Goal: Transaction & Acquisition: Purchase product/service

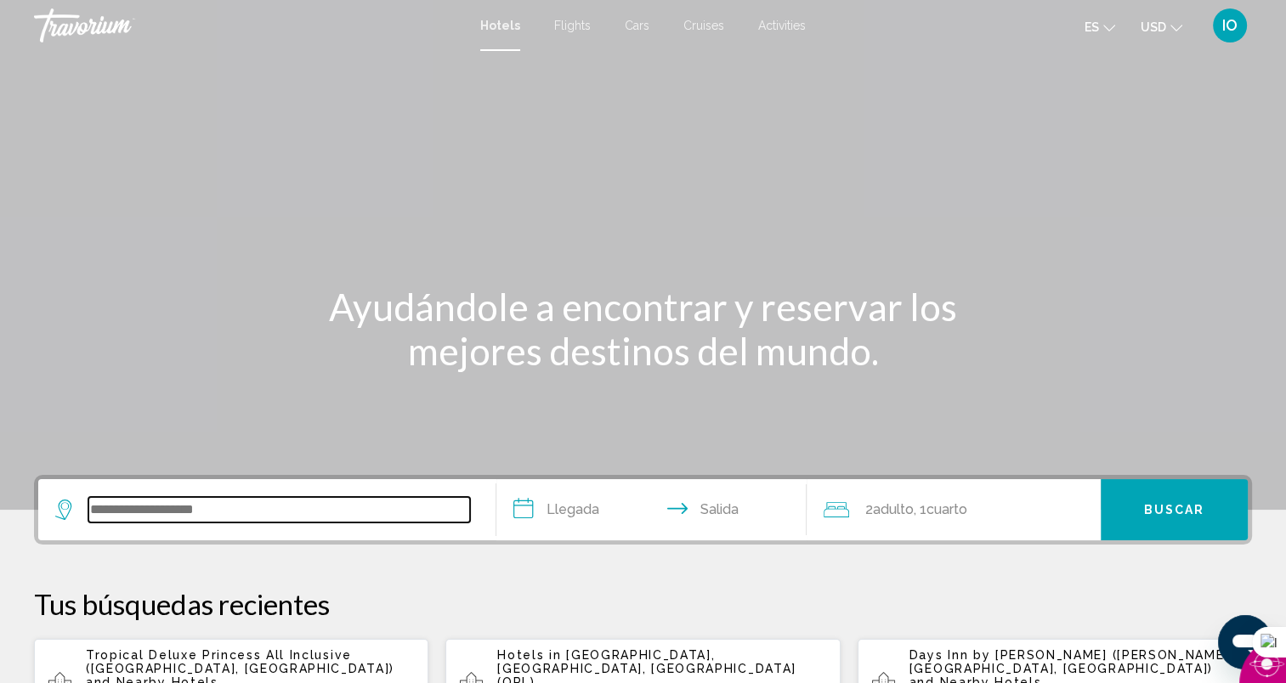
click at [156, 511] on input "Search widget" at bounding box center [279, 509] width 382 height 25
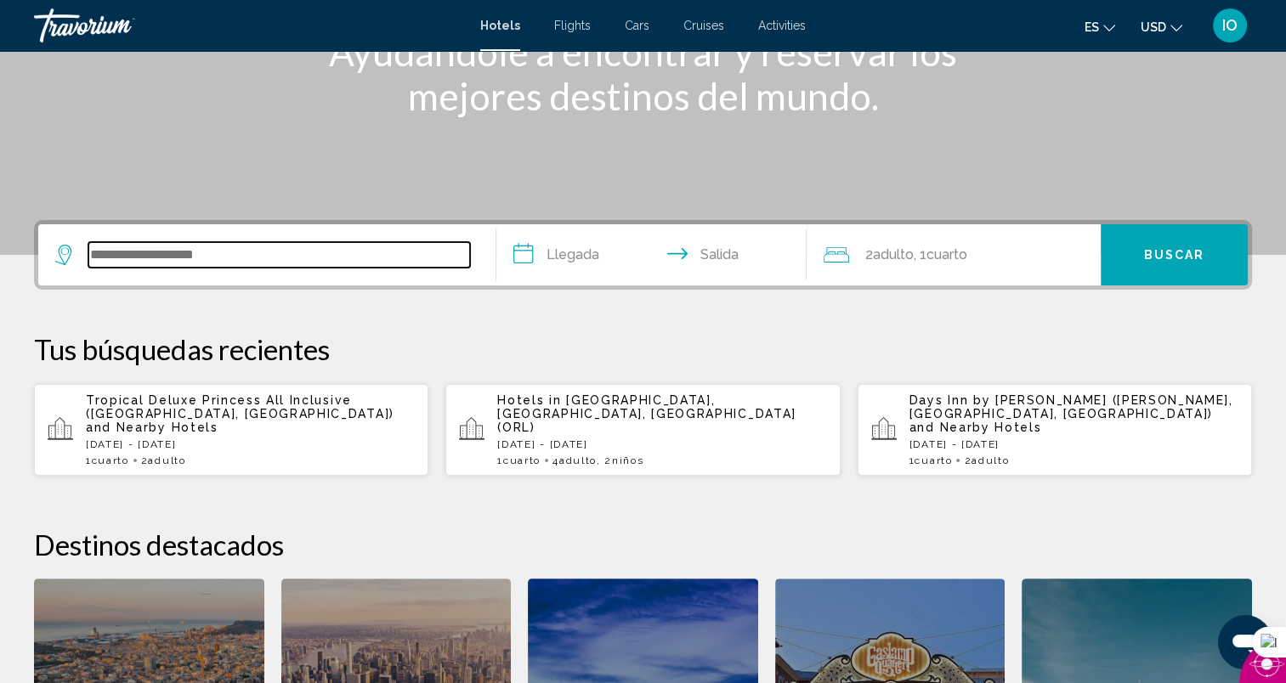
scroll to position [419, 0]
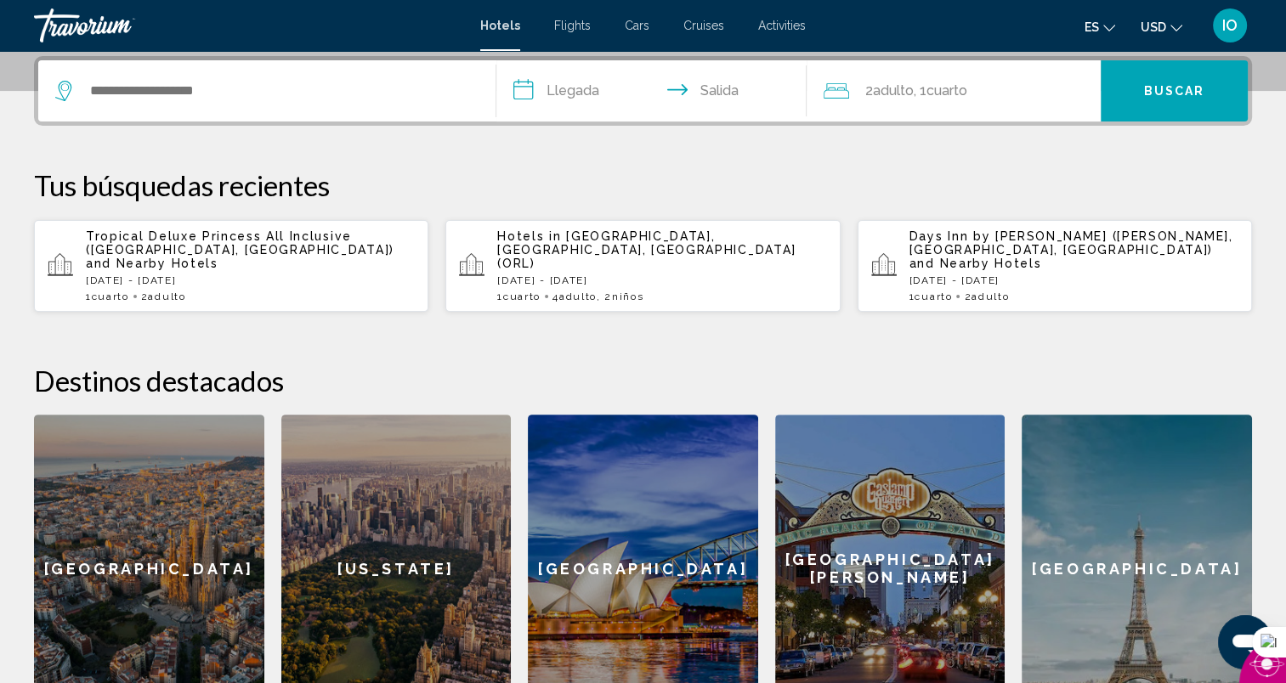
click at [593, 274] on p "[DATE] - [DATE]" at bounding box center [661, 280] width 329 height 12
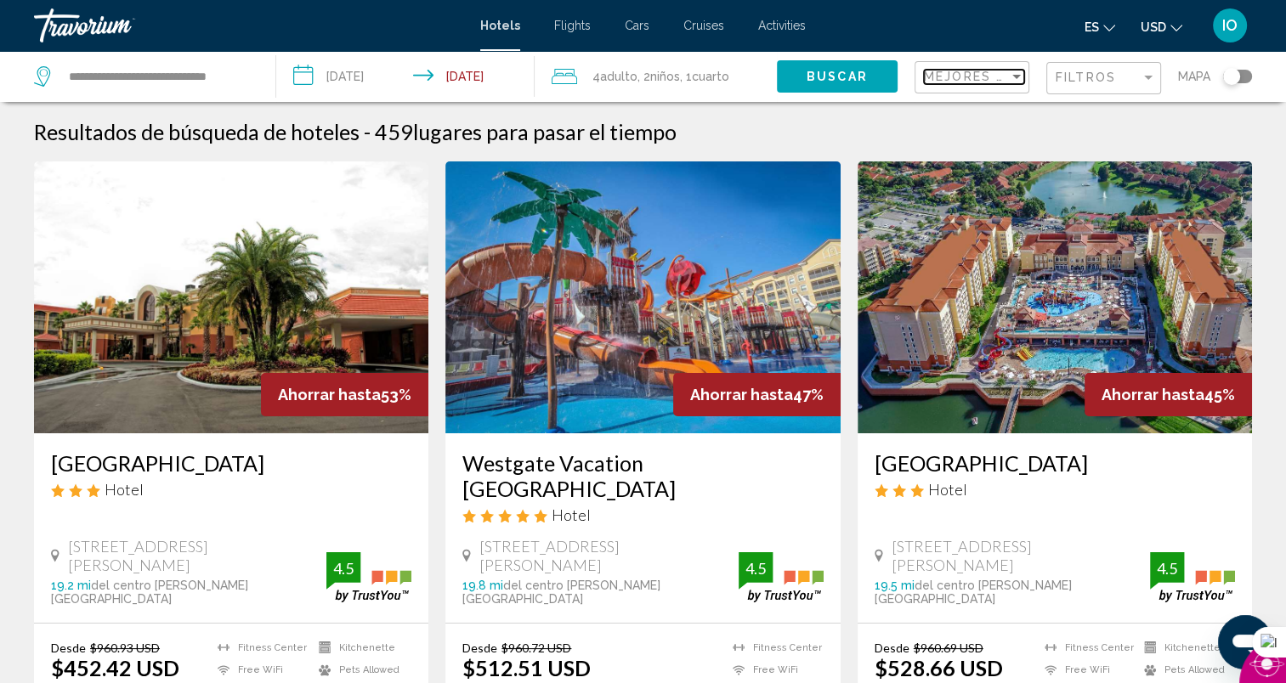
click at [1016, 75] on div "Sort by" at bounding box center [1016, 77] width 8 height 4
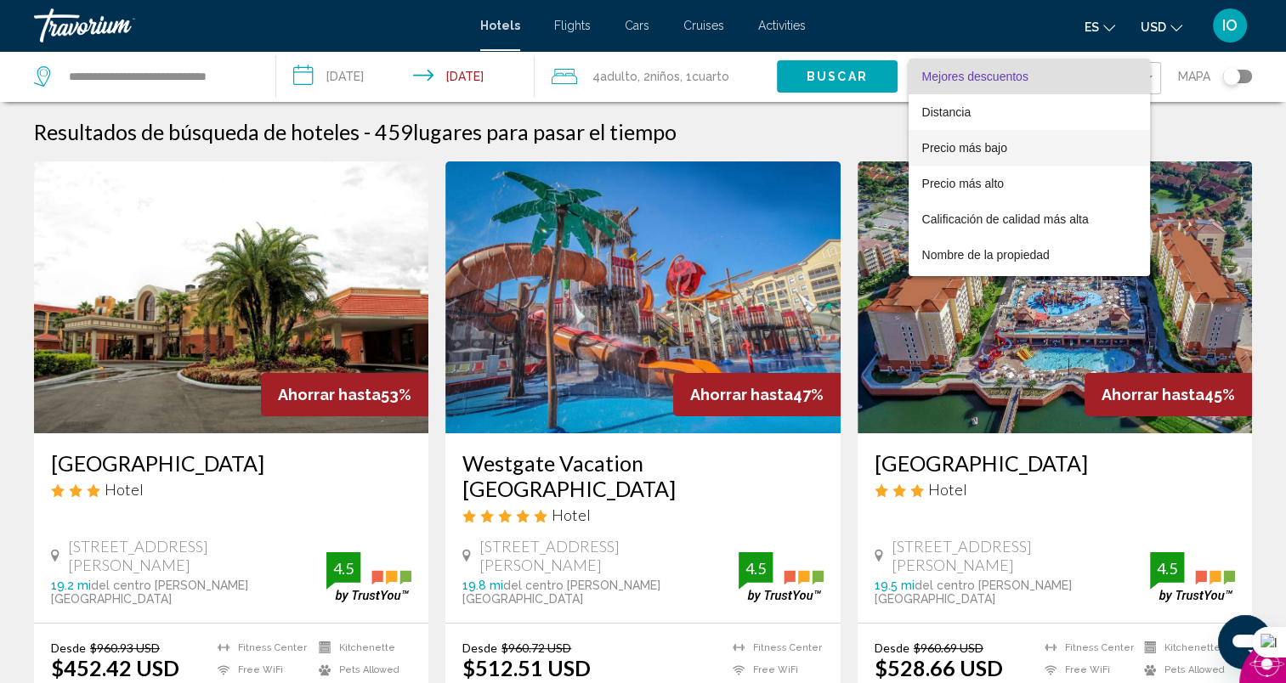
click at [998, 148] on span "Precio más bajo" at bounding box center [964, 148] width 85 height 14
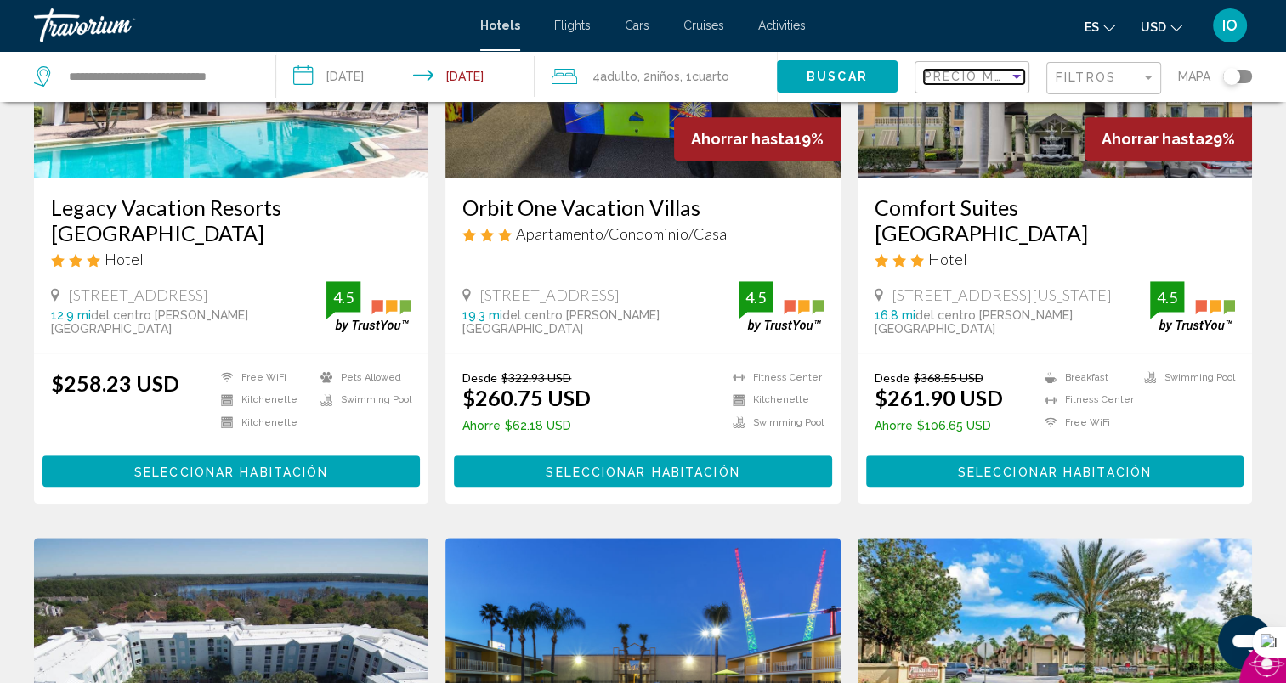
scroll to position [468, 0]
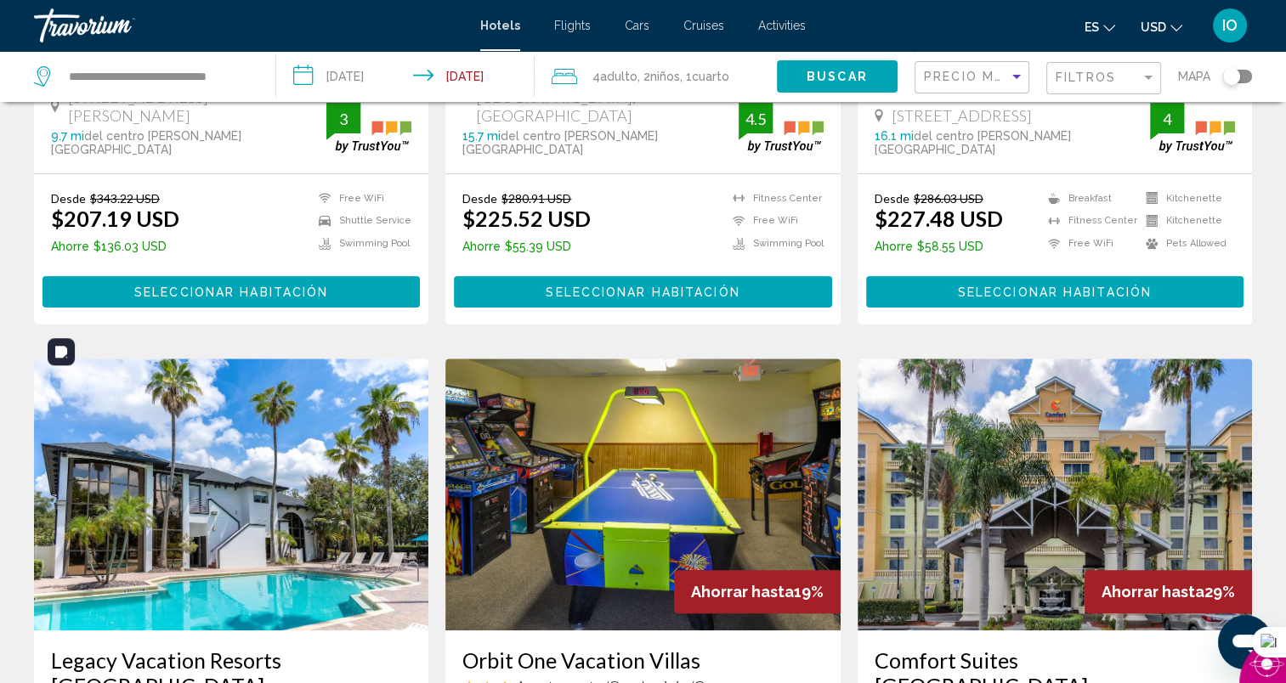
click at [235, 489] on img "Main content" at bounding box center [231, 495] width 394 height 272
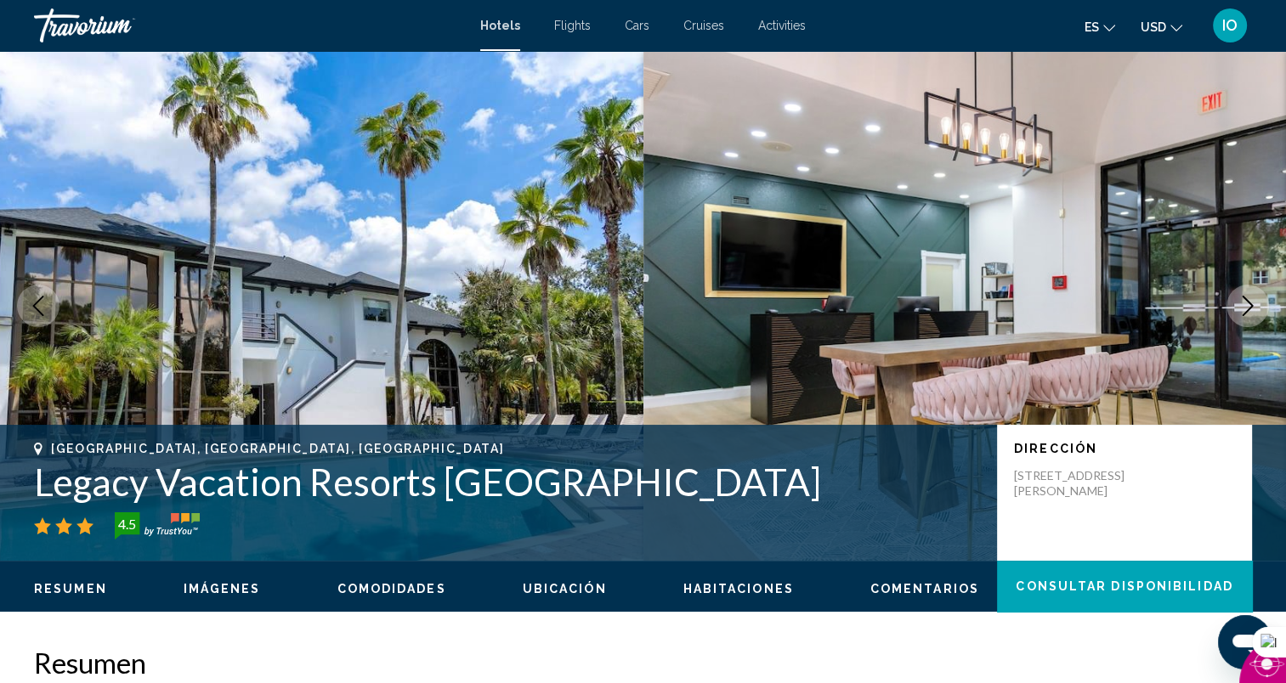
click at [563, 574] on div "Resumen Imágenes Comodidades Ubicación Habitaciones Comentarios Consultar dispo…" at bounding box center [643, 587] width 1286 height 53
click at [1241, 304] on icon "Next image" at bounding box center [1247, 306] width 20 height 20
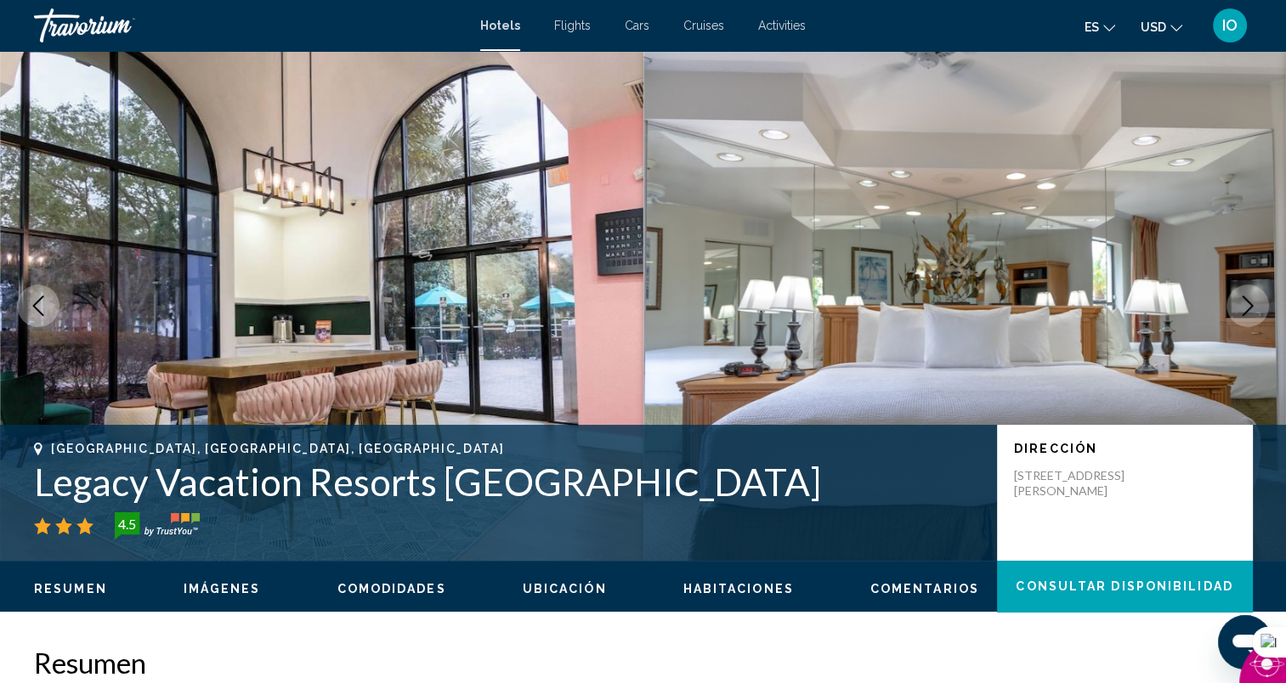
click at [1241, 304] on icon "Next image" at bounding box center [1247, 306] width 20 height 20
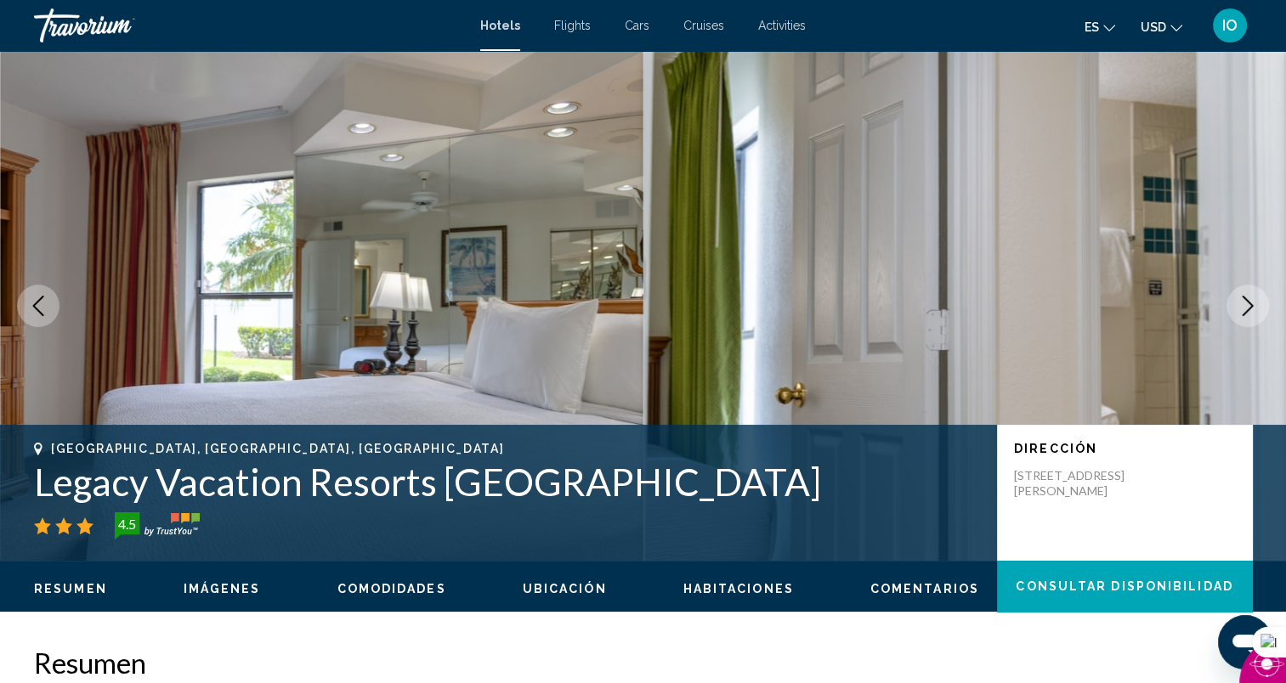
click at [1241, 304] on icon "Next image" at bounding box center [1247, 306] width 20 height 20
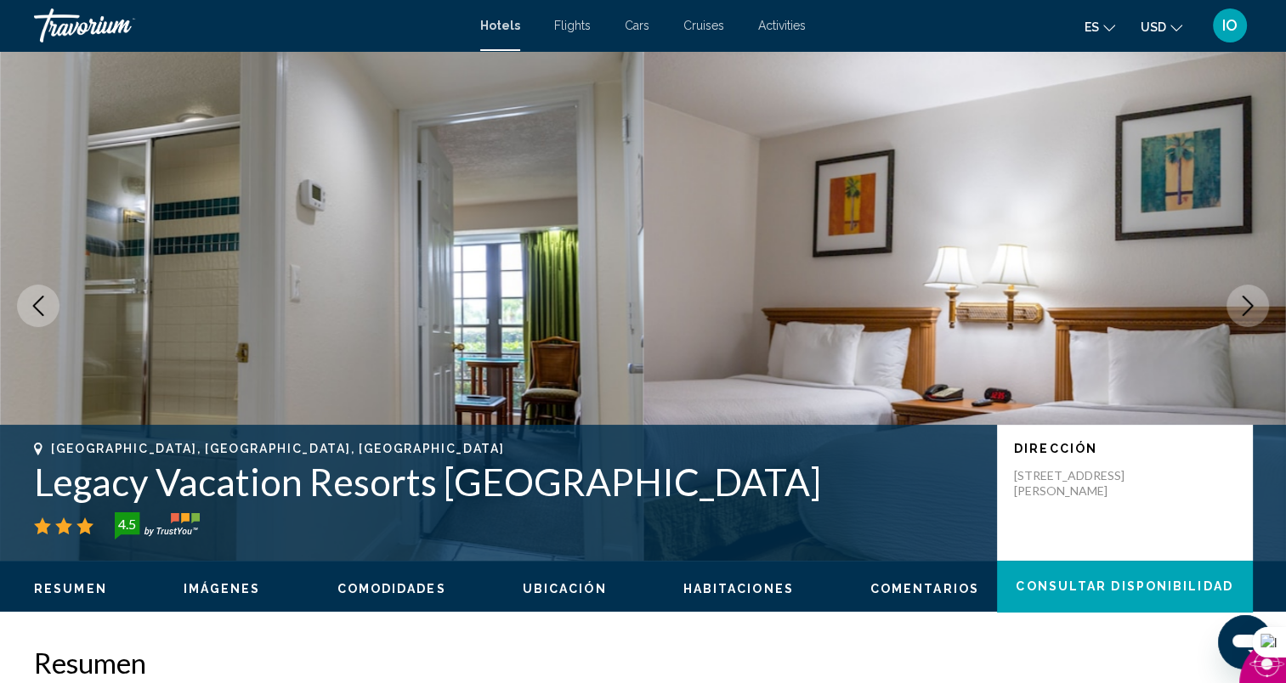
click at [1241, 304] on icon "Next image" at bounding box center [1247, 306] width 20 height 20
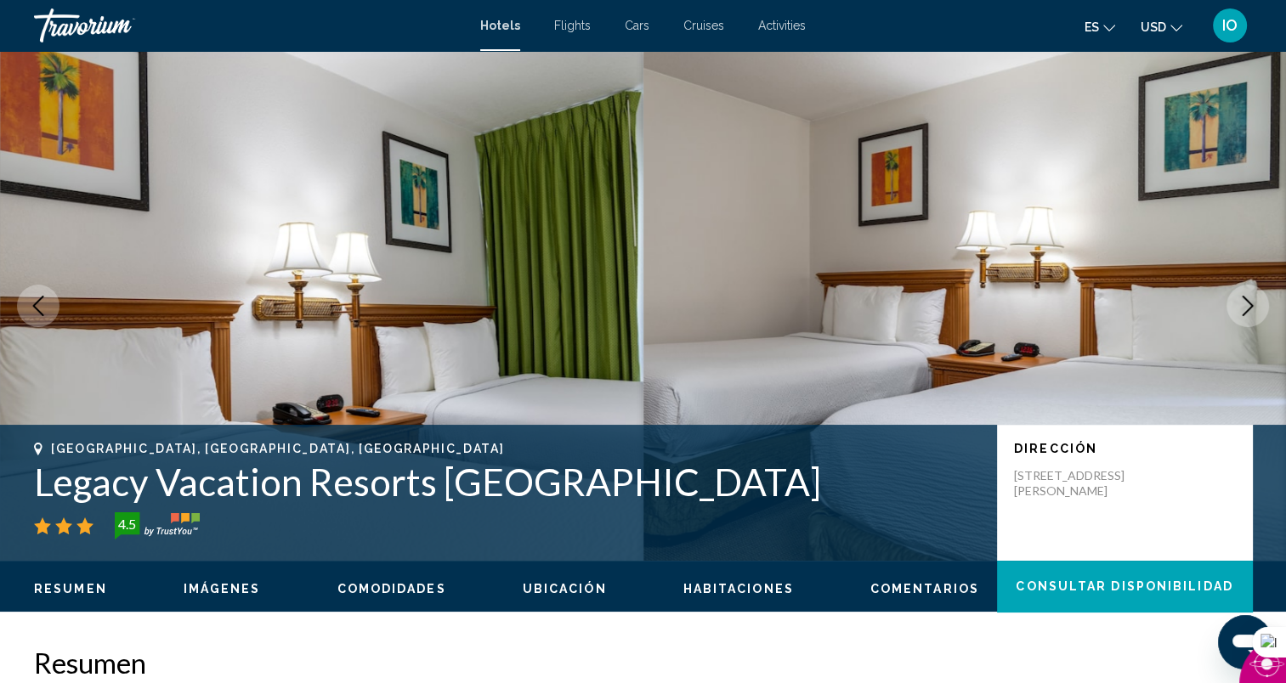
click at [1241, 304] on icon "Next image" at bounding box center [1247, 306] width 20 height 20
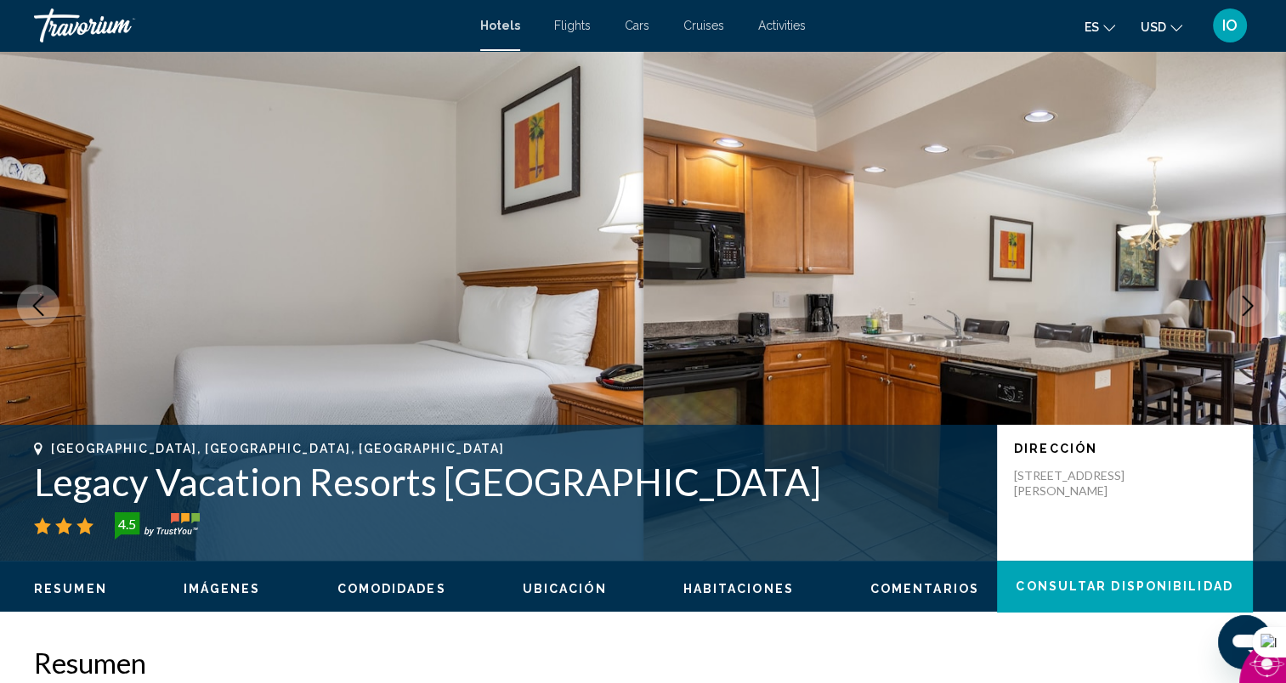
click at [1241, 304] on icon "Next image" at bounding box center [1247, 306] width 20 height 20
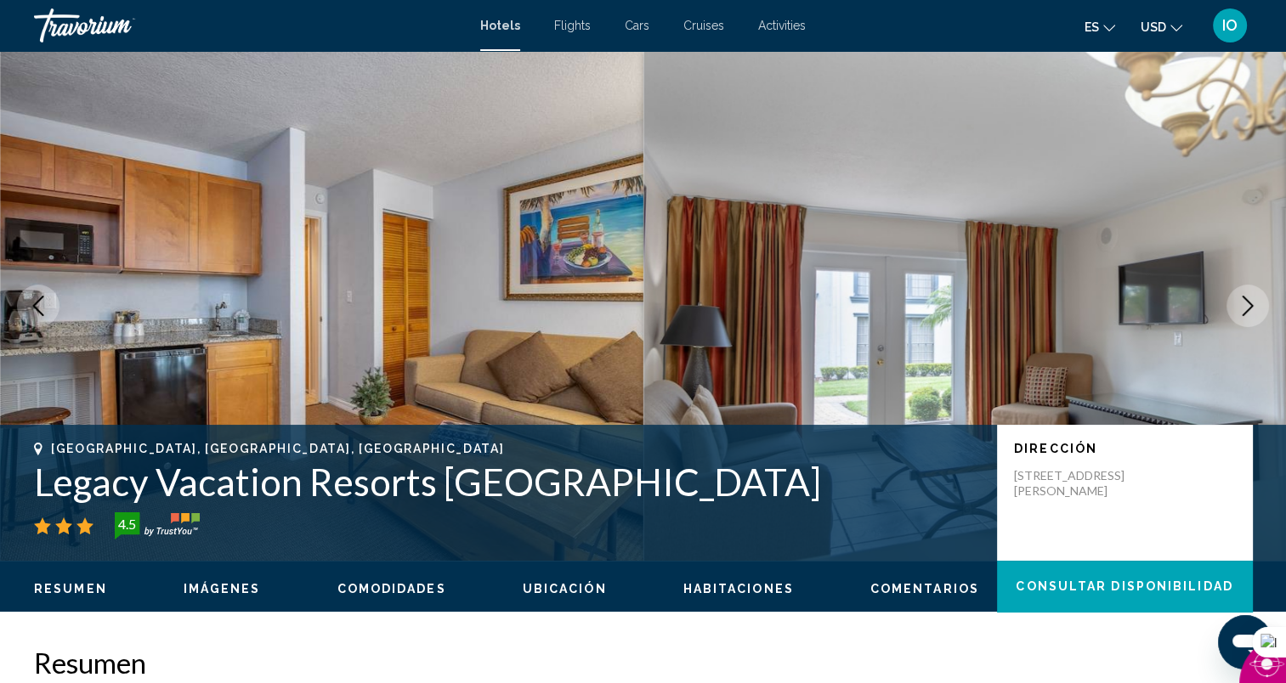
click at [1241, 304] on icon "Next image" at bounding box center [1247, 306] width 20 height 20
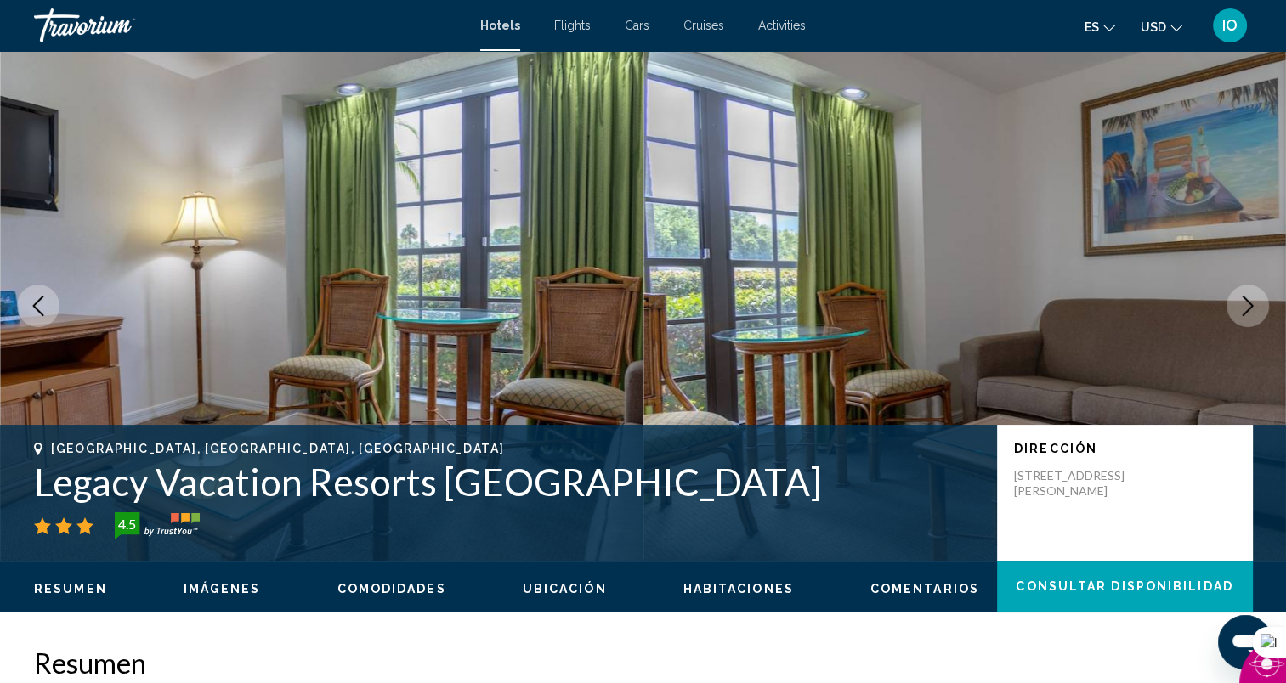
click at [1241, 304] on icon "Next image" at bounding box center [1247, 306] width 20 height 20
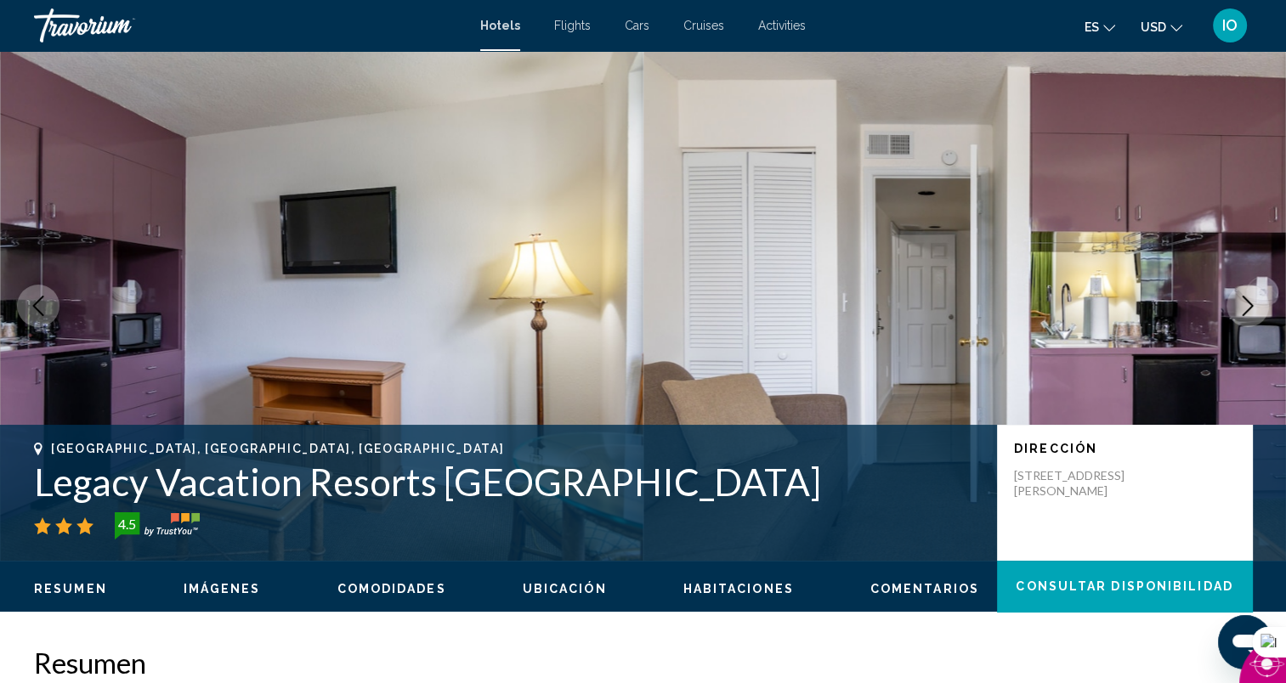
click at [1241, 304] on icon "Next image" at bounding box center [1247, 306] width 20 height 20
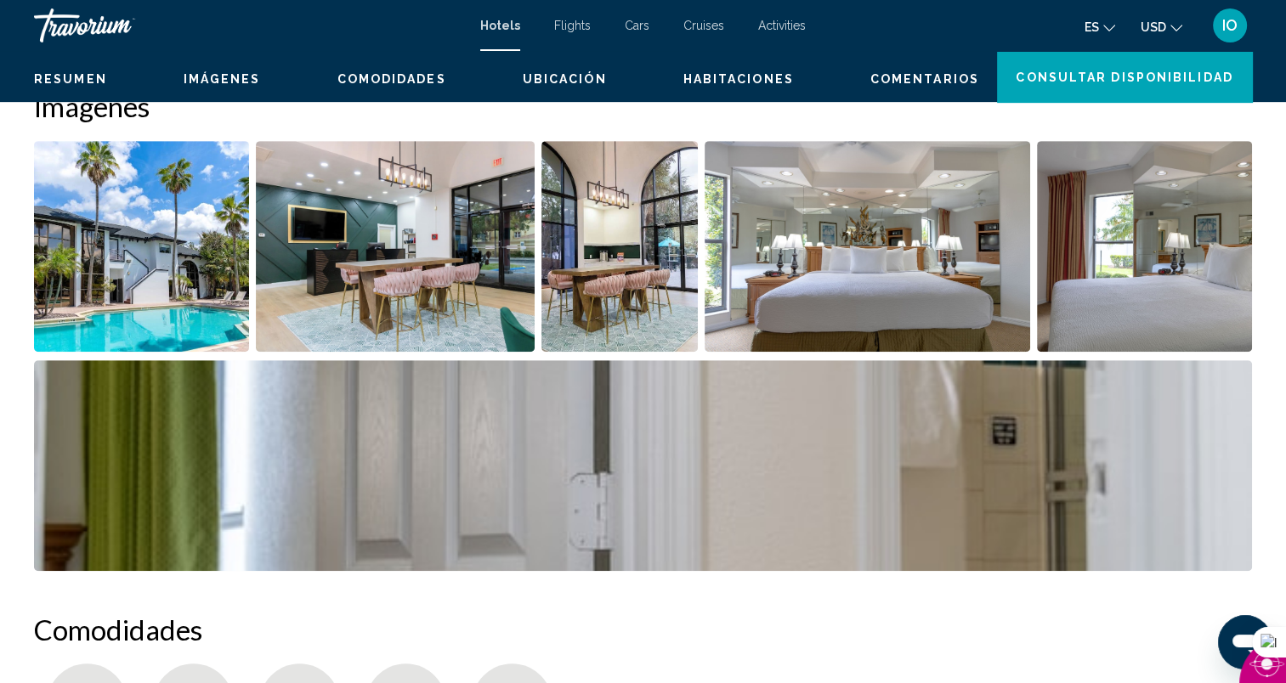
scroll to position [390, 0]
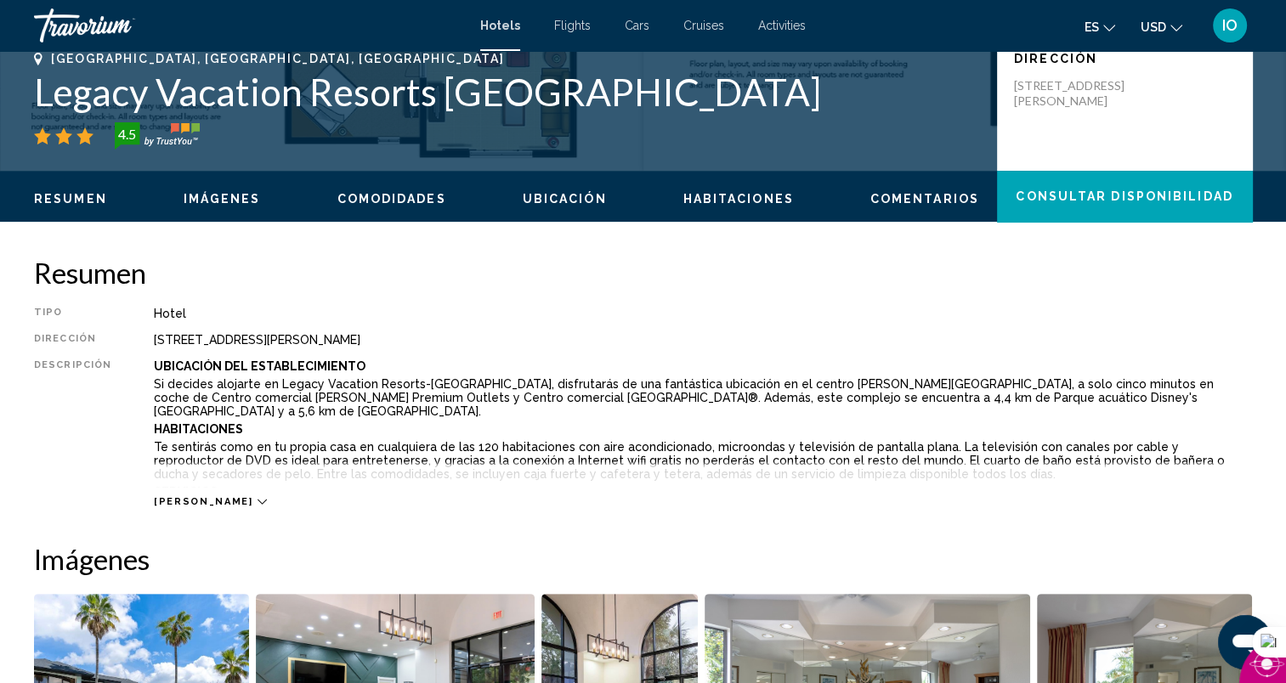
click at [180, 496] on span "[PERSON_NAME]" at bounding box center [203, 501] width 99 height 11
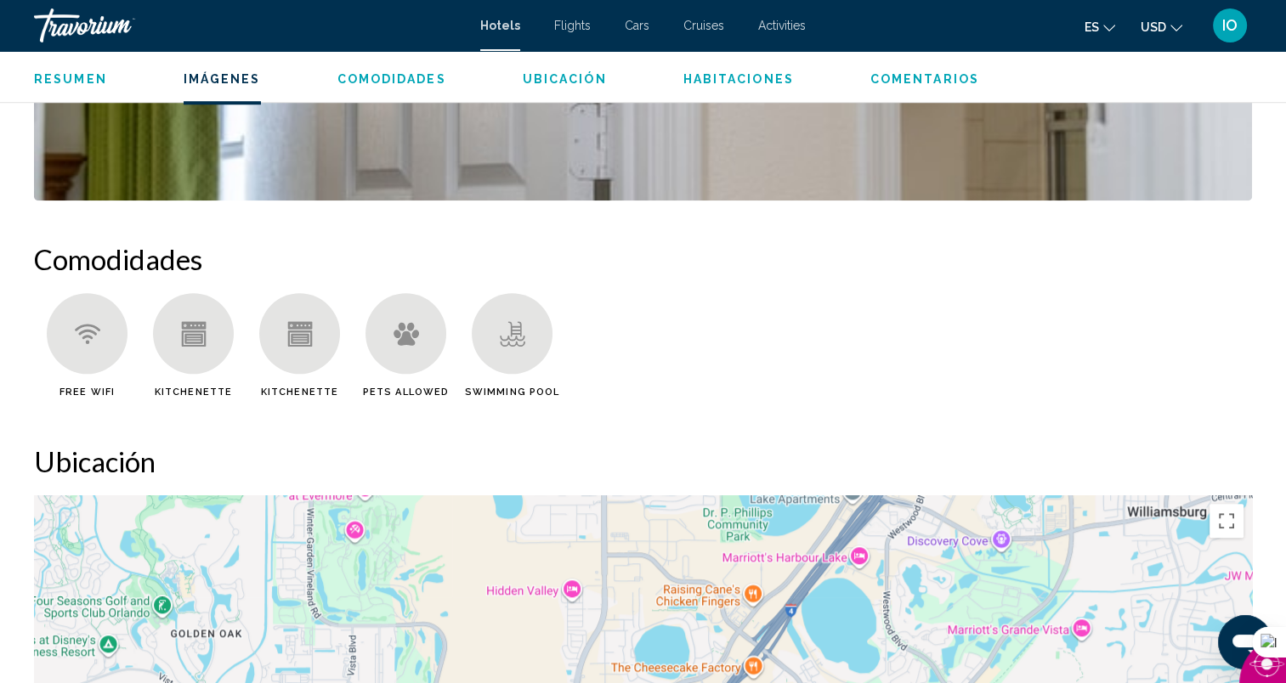
scroll to position [1751, 0]
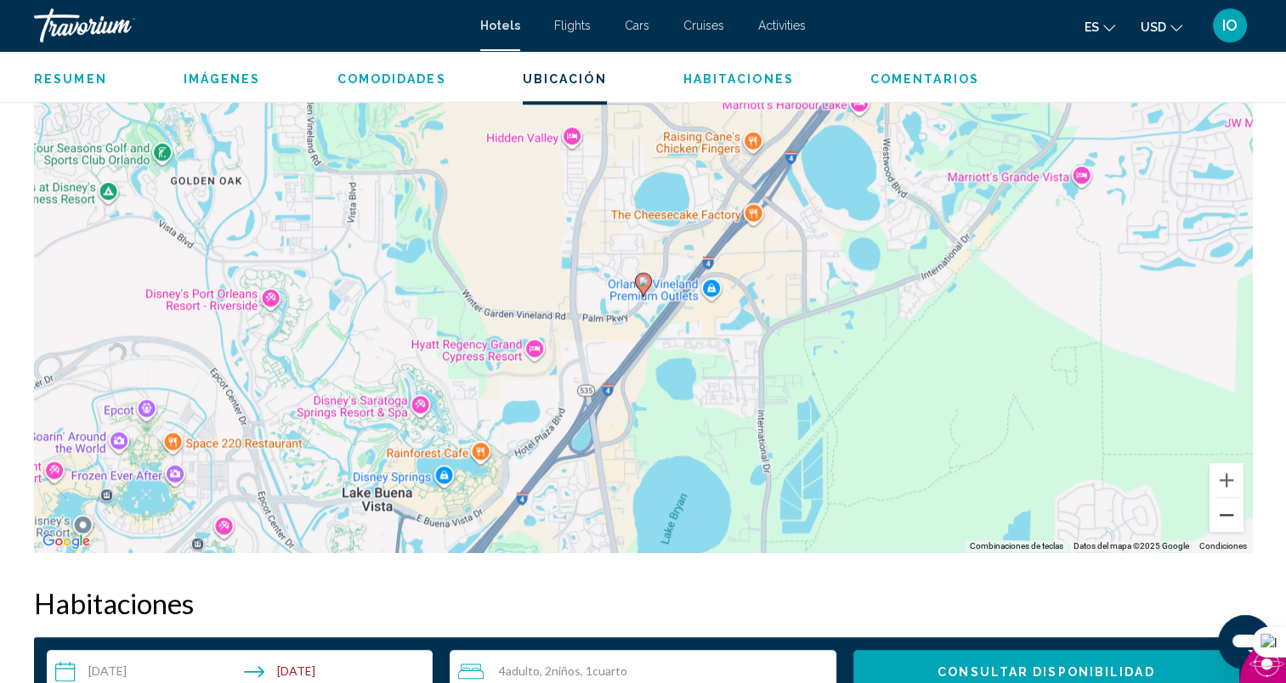
click at [1231, 505] on button "Alejar" at bounding box center [1226, 515] width 34 height 34
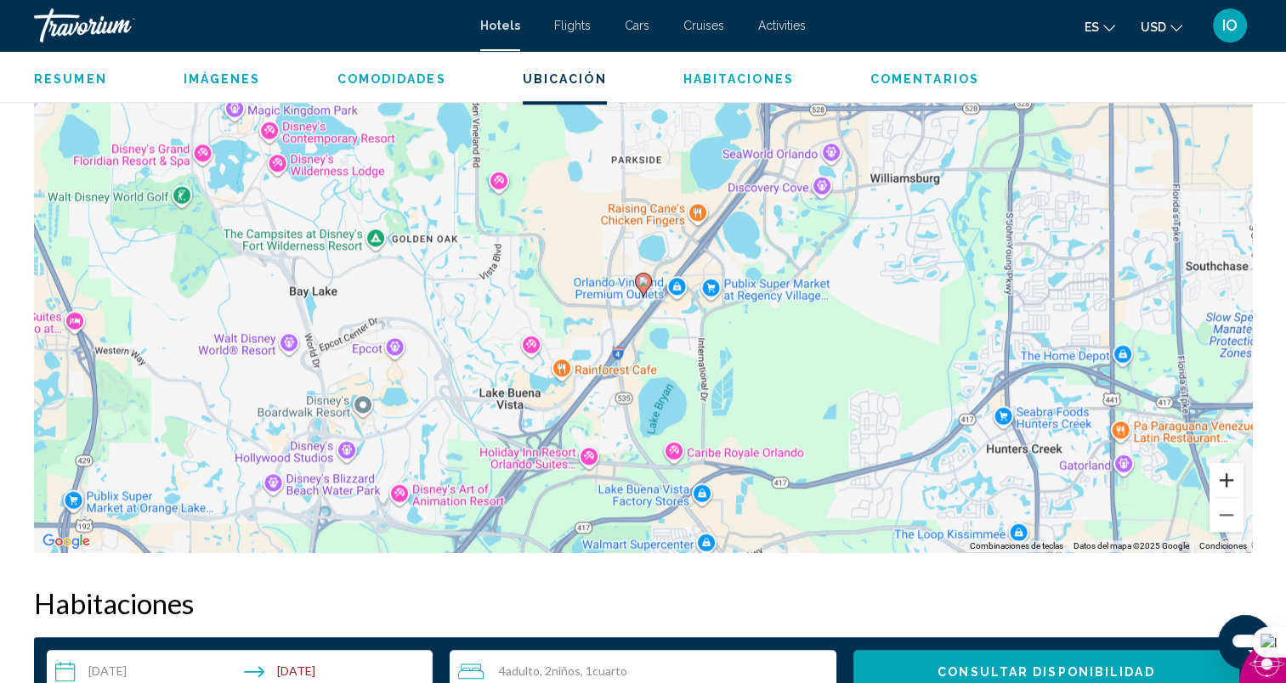
click at [1225, 477] on button "Acercar" at bounding box center [1226, 480] width 34 height 34
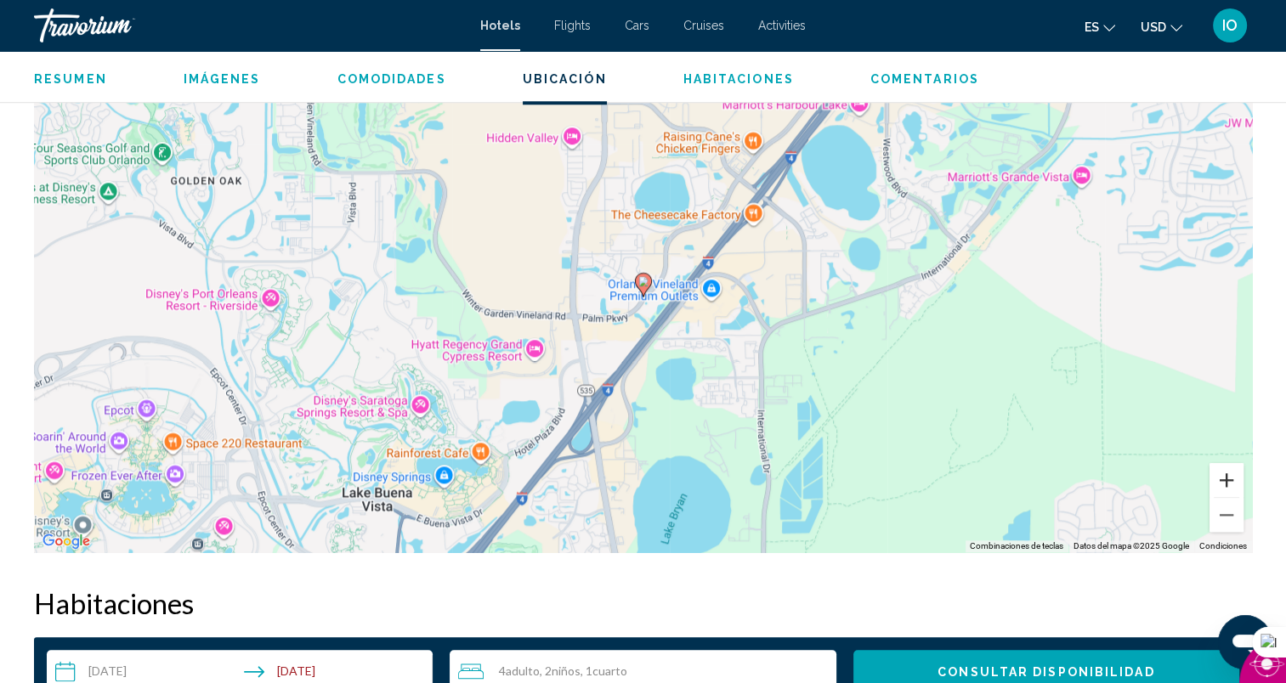
click at [1225, 477] on button "Acercar" at bounding box center [1226, 480] width 34 height 34
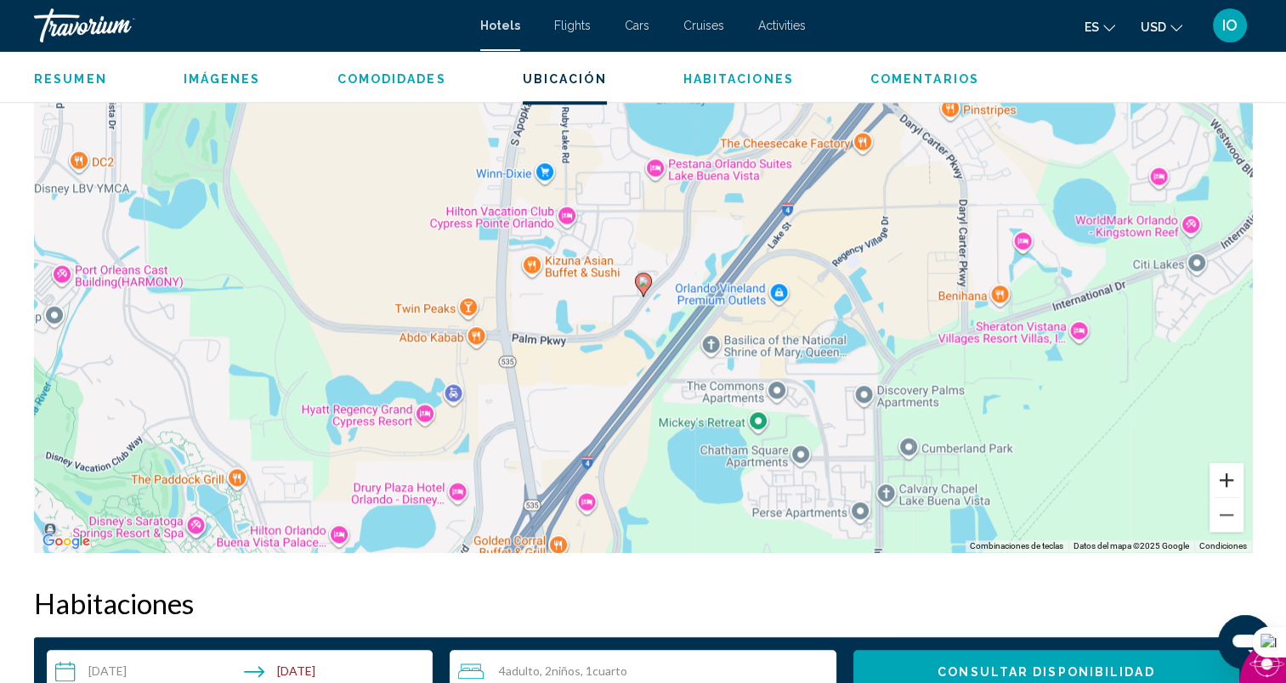
click at [1225, 477] on button "Acercar" at bounding box center [1226, 480] width 34 height 34
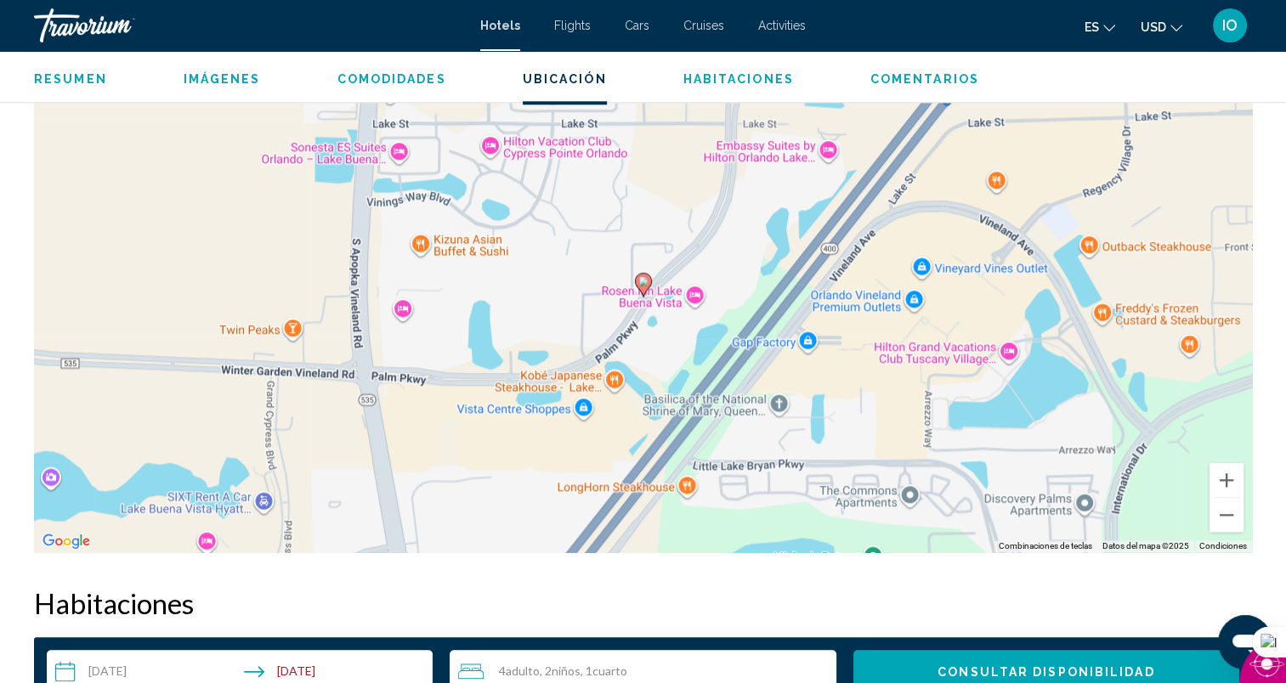
click at [643, 280] on image "Main content" at bounding box center [643, 281] width 10 height 10
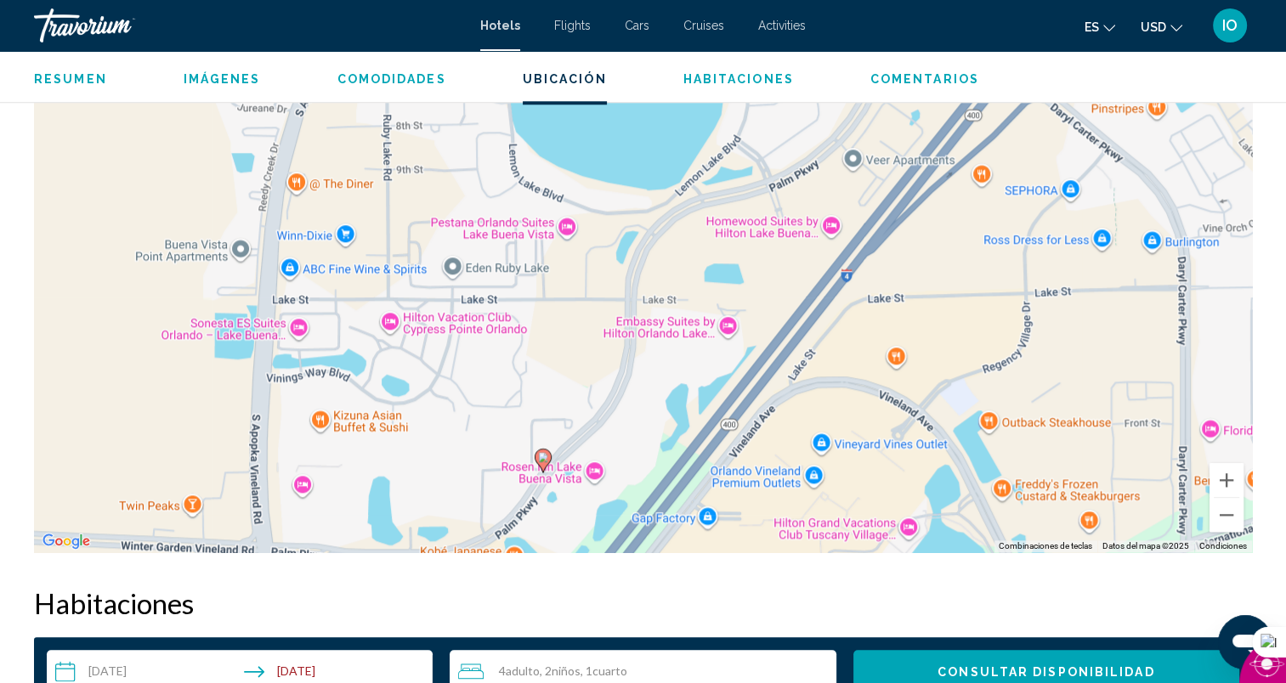
drag, startPoint x: 778, startPoint y: 221, endPoint x: 676, endPoint y: 398, distance: 204.1
click at [676, 398] on div "Para activar la función de arrastrar con el teclado, presiona Alt + Intro. Una …" at bounding box center [643, 297] width 1218 height 510
click at [1225, 518] on button "Alejar" at bounding box center [1226, 515] width 34 height 34
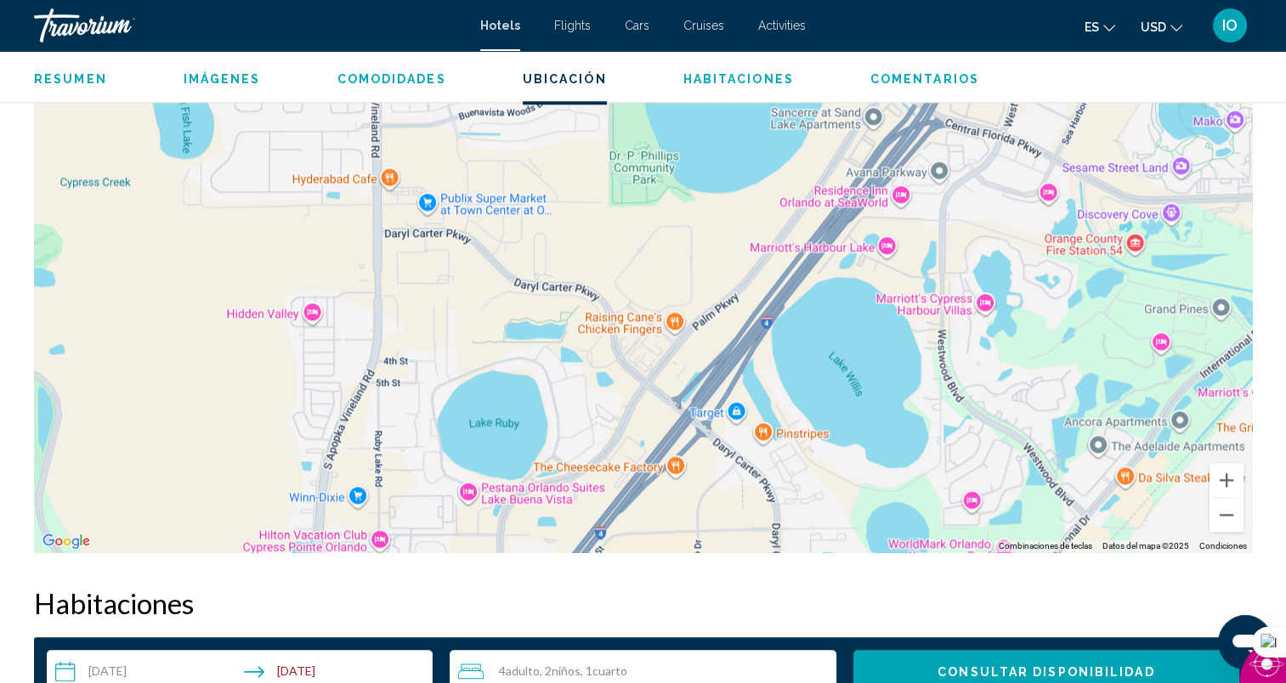
drag, startPoint x: 936, startPoint y: 229, endPoint x: 798, endPoint y: 467, distance: 274.9
click at [798, 467] on div "Para activar la función de arrastrar con el teclado, presiona Alt + Intro. Una …" at bounding box center [643, 297] width 1218 height 510
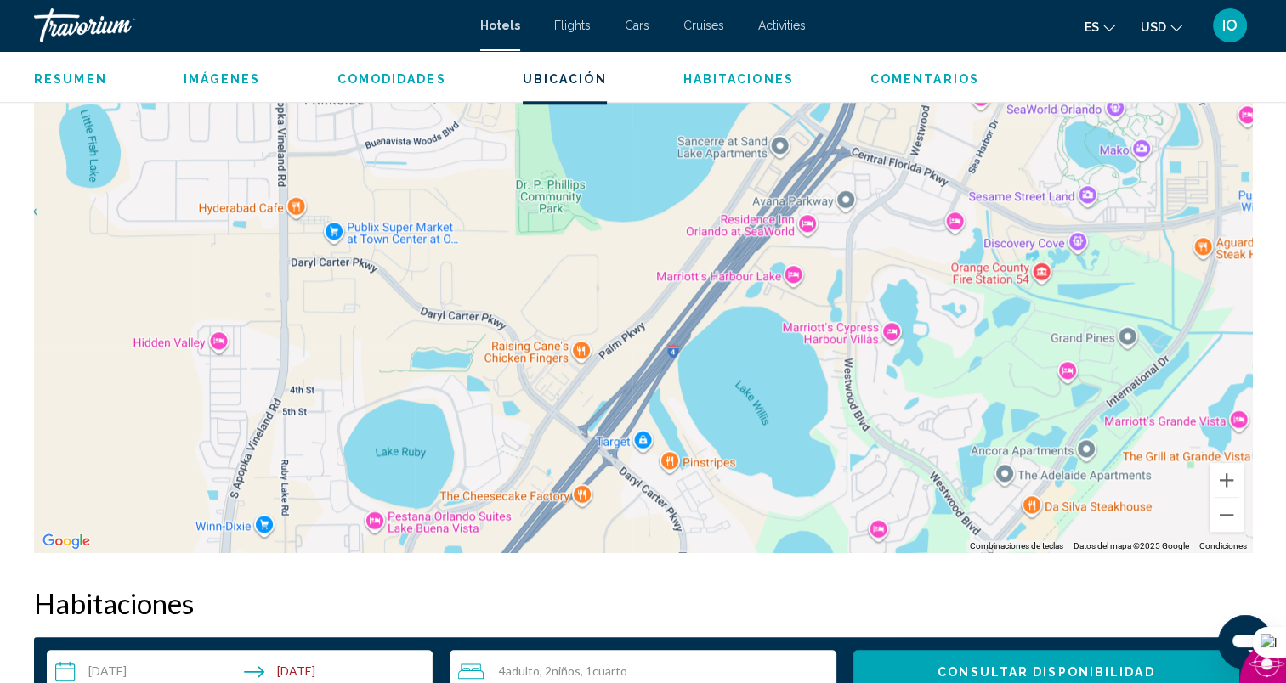
drag, startPoint x: 993, startPoint y: 187, endPoint x: 897, endPoint y: 223, distance: 102.4
click at [897, 223] on div "Para activar la función de arrastrar con el teclado, presiona Alt + Intro. Una …" at bounding box center [643, 297] width 1218 height 510
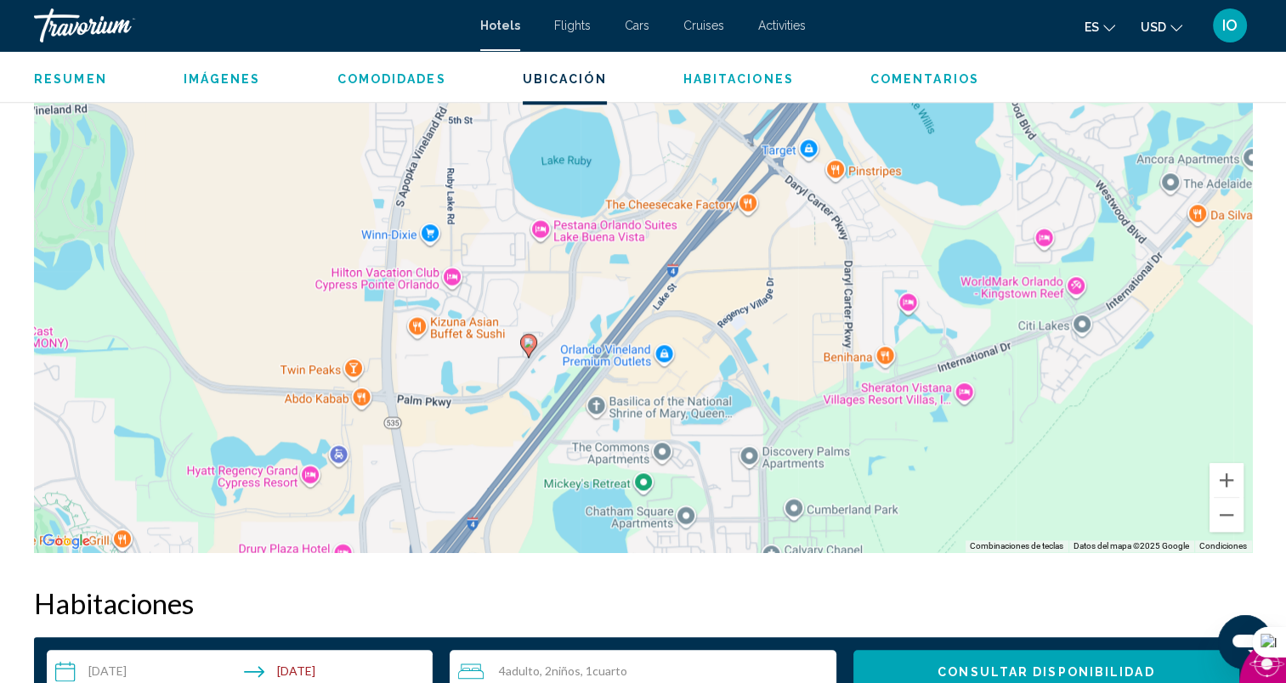
drag, startPoint x: 724, startPoint y: 506, endPoint x: 852, endPoint y: 246, distance: 290.7
click at [895, 210] on div "Para activar la función de arrastrar con el teclado, presiona Alt + Intro. Una …" at bounding box center [643, 297] width 1218 height 510
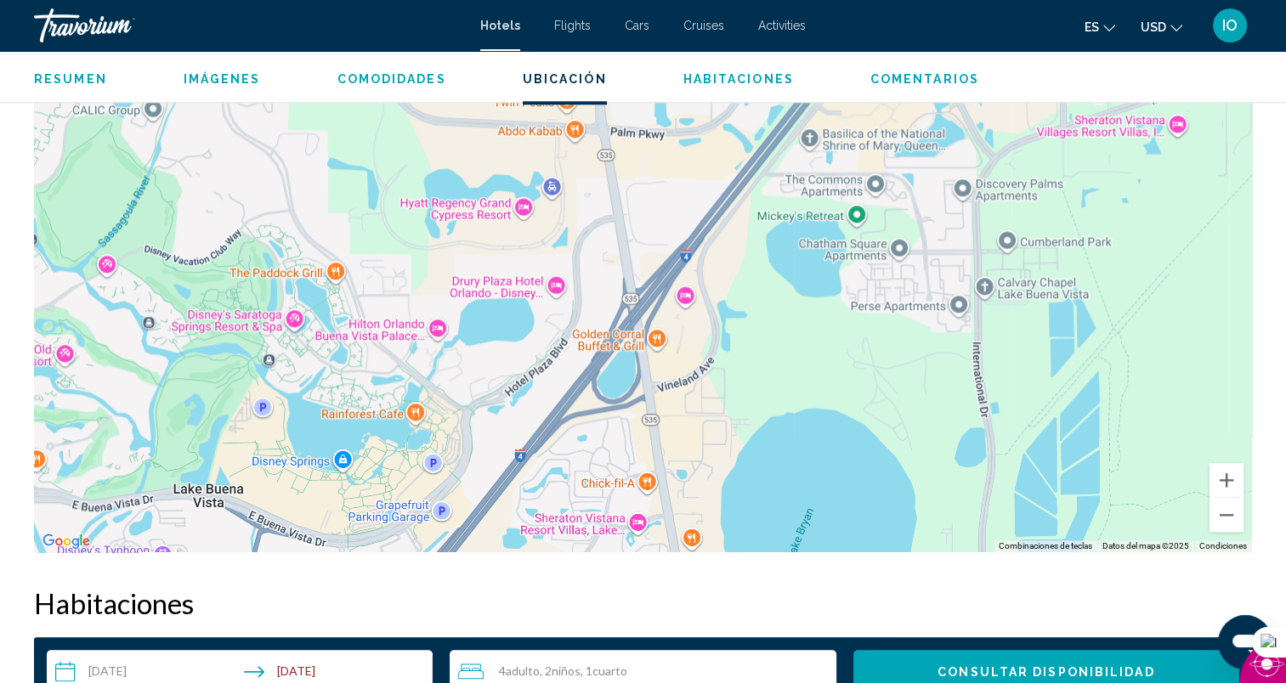
drag, startPoint x: 632, startPoint y: 462, endPoint x: 847, endPoint y: 185, distance: 350.7
click at [847, 185] on div "Para activar la función de arrastrar con el teclado, presiona Alt + Intro. Una …" at bounding box center [643, 297] width 1218 height 510
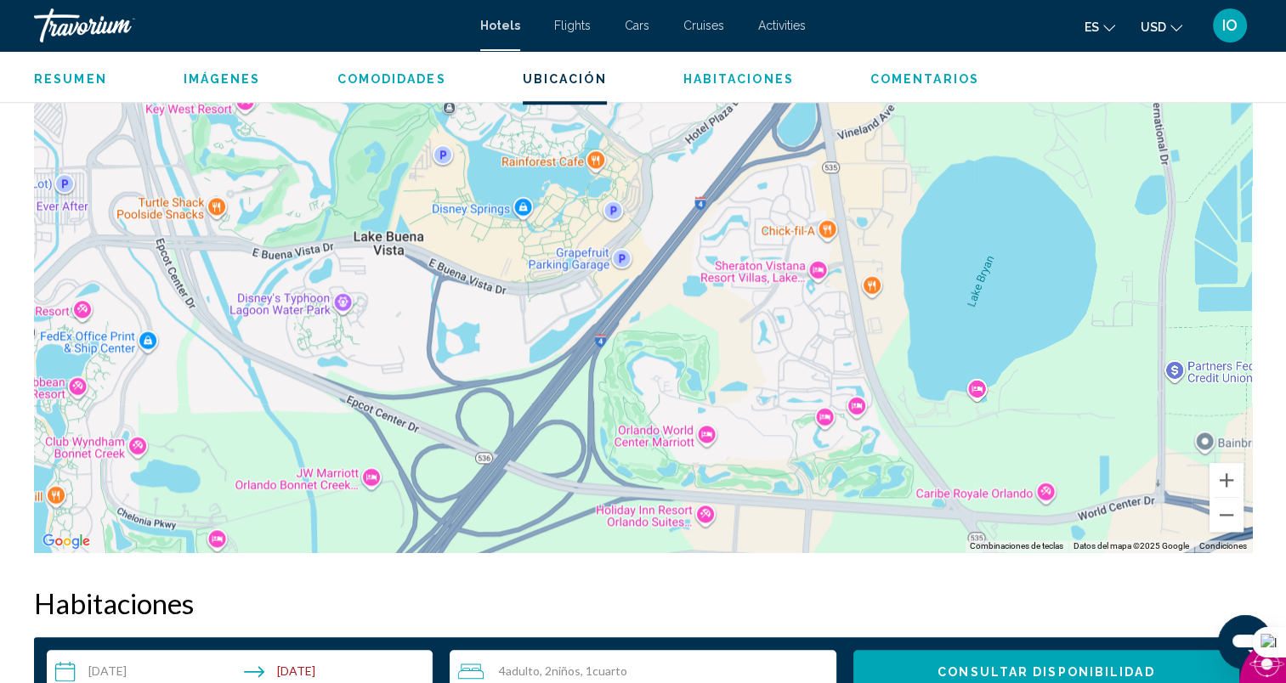
drag, startPoint x: 704, startPoint y: 425, endPoint x: 887, endPoint y: 174, distance: 310.7
click at [887, 174] on div "Para activar la función de arrastrar con el teclado, presiona Alt + Intro. Una …" at bounding box center [643, 297] width 1218 height 510
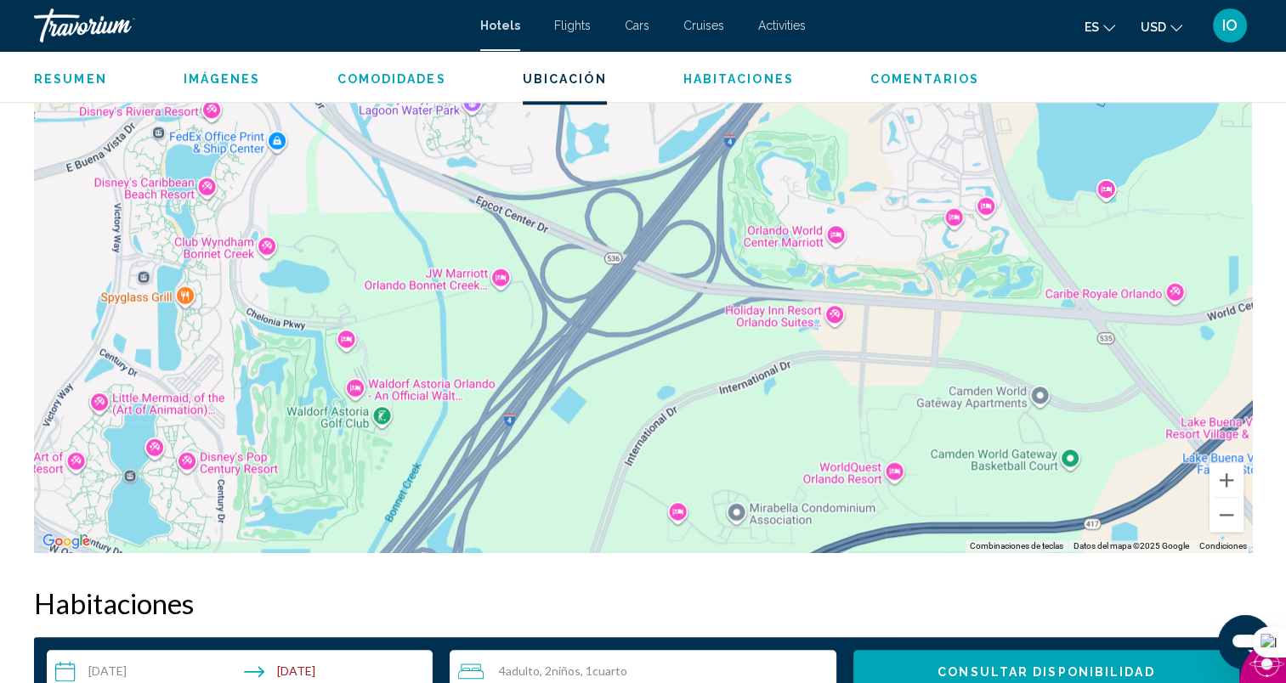
drag, startPoint x: 671, startPoint y: 445, endPoint x: 803, endPoint y: 240, distance: 243.5
click at [803, 240] on div "Para activar la función de arrastrar con el teclado, presiona Alt + Intro. Una …" at bounding box center [643, 297] width 1218 height 510
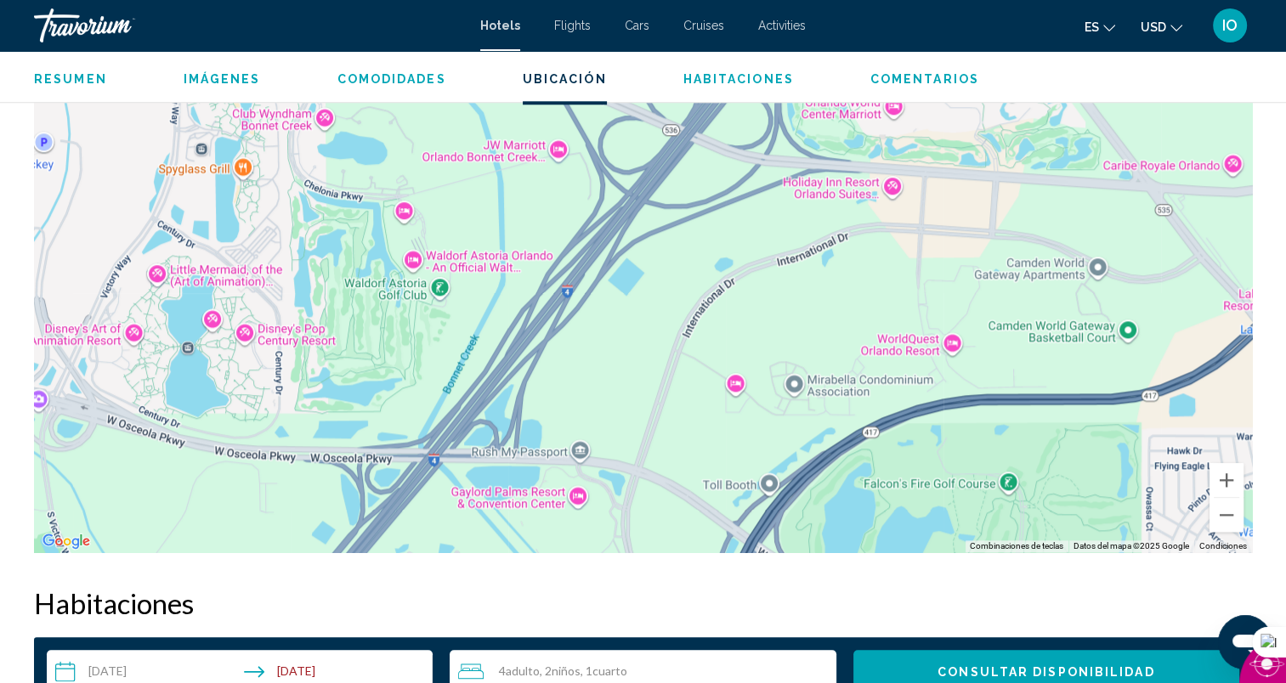
drag, startPoint x: 717, startPoint y: 429, endPoint x: 676, endPoint y: 455, distance: 48.6
click at [676, 455] on div "Para activar la función de arrastrar con el teclado, presiona Alt + Intro. Una …" at bounding box center [643, 297] width 1218 height 510
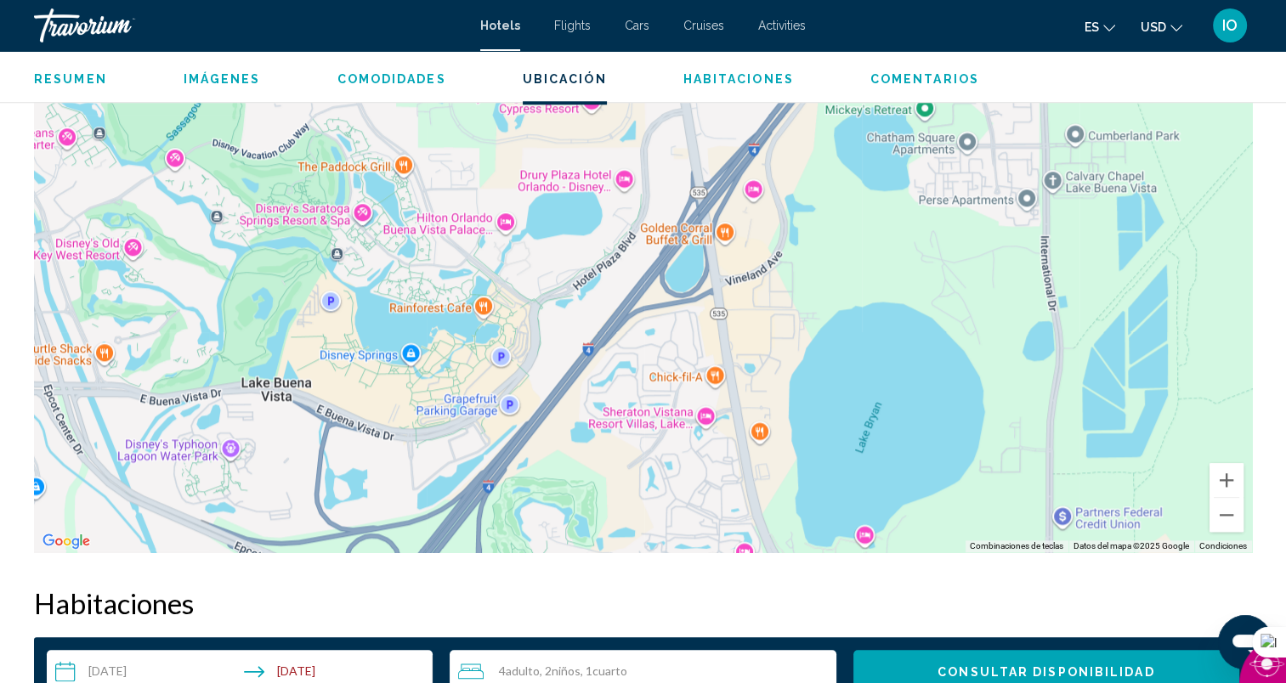
drag, startPoint x: 802, startPoint y: 266, endPoint x: 681, endPoint y: 462, distance: 230.9
click at [682, 462] on div "Para activar la función de arrastrar con el teclado, presiona Alt + Intro. Una …" at bounding box center [643, 297] width 1218 height 510
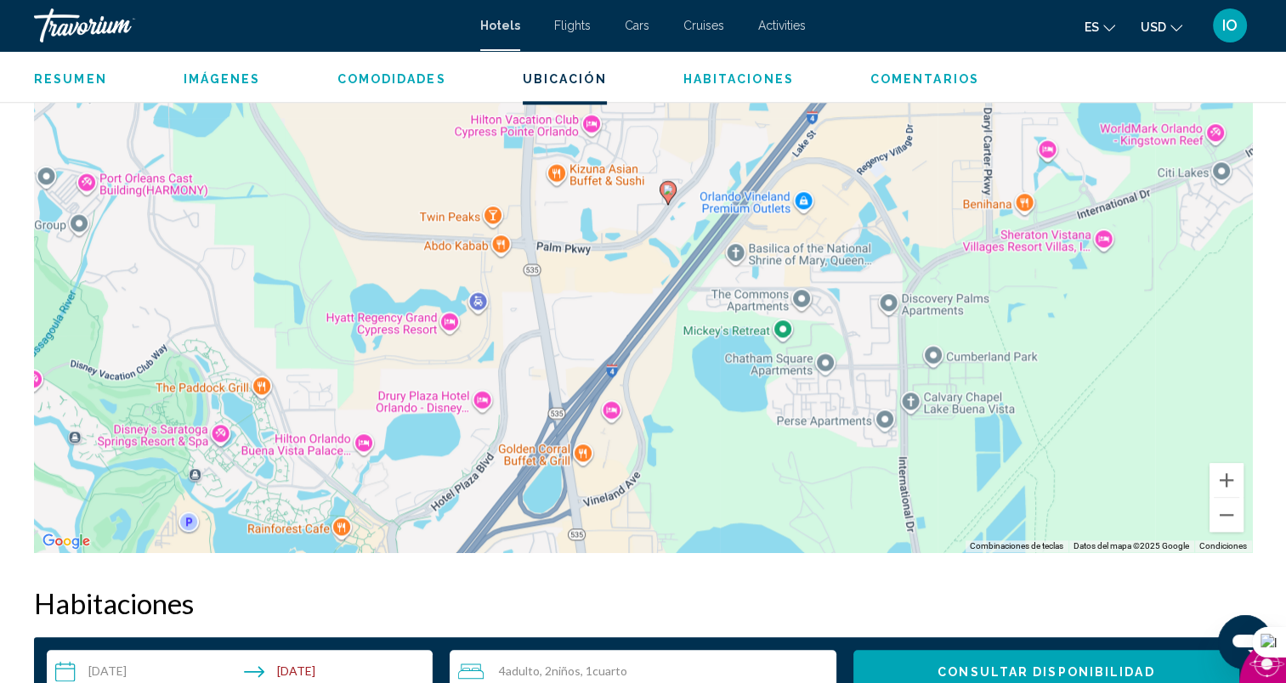
drag, startPoint x: 751, startPoint y: 381, endPoint x: 673, endPoint y: 512, distance: 152.4
click at [673, 512] on div "Para activar la función de arrastrar con el teclado, presiona Alt + Intro. Una …" at bounding box center [643, 297] width 1218 height 510
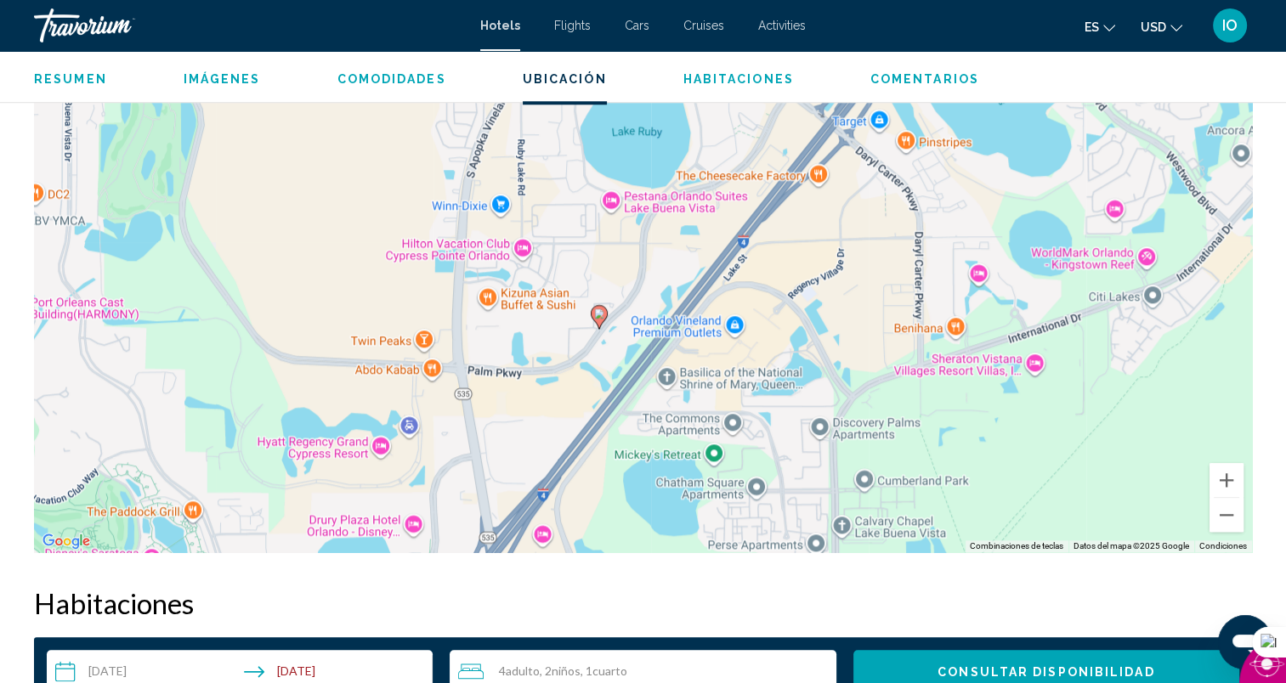
drag, startPoint x: 748, startPoint y: 345, endPoint x: 693, endPoint y: 452, distance: 120.1
click at [693, 452] on div "Para activar la función de arrastrar con el teclado, presiona Alt + Intro. Una …" at bounding box center [643, 297] width 1218 height 510
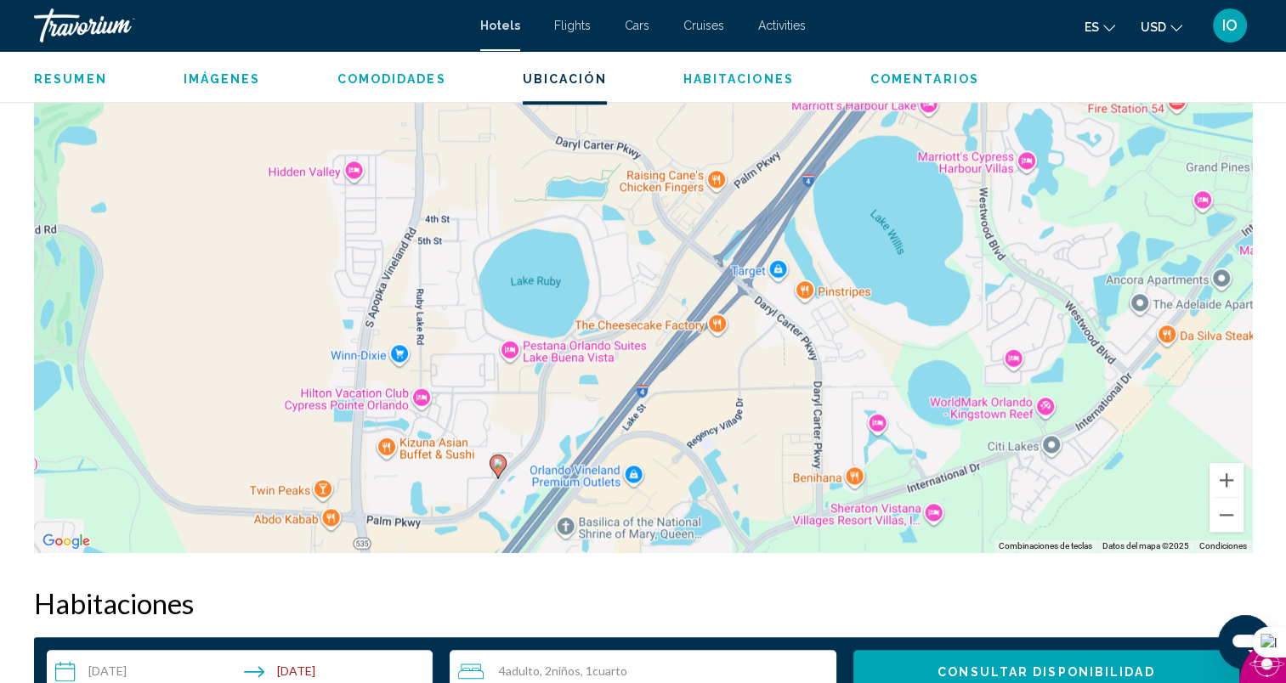
drag, startPoint x: 806, startPoint y: 306, endPoint x: 704, endPoint y: 457, distance: 181.9
click at [704, 457] on div "Para activar la función de arrastrar con el teclado, presiona Alt + Intro. Una …" at bounding box center [643, 297] width 1218 height 510
click at [1224, 515] on button "Alejar" at bounding box center [1226, 515] width 34 height 34
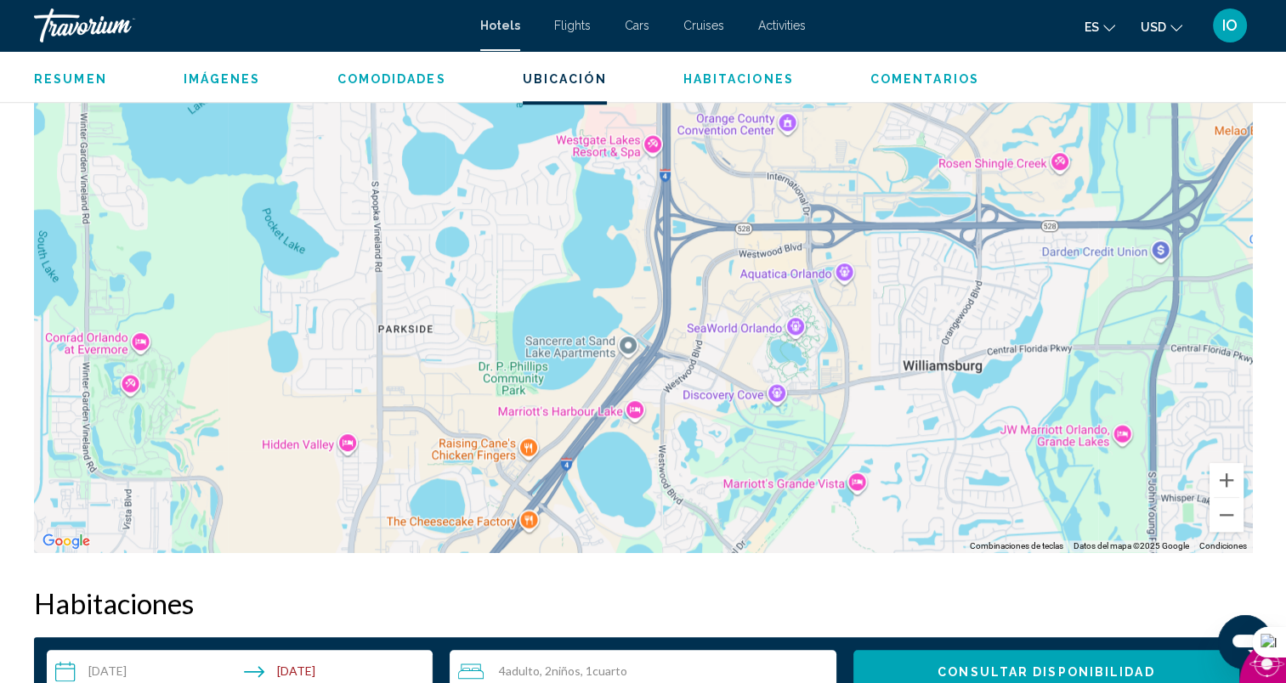
drag, startPoint x: 940, startPoint y: 218, endPoint x: 781, endPoint y: 445, distance: 277.7
click at [781, 445] on div "Para activar la función de arrastrar con el teclado, presiona Alt + Intro. Una …" at bounding box center [643, 297] width 1218 height 510
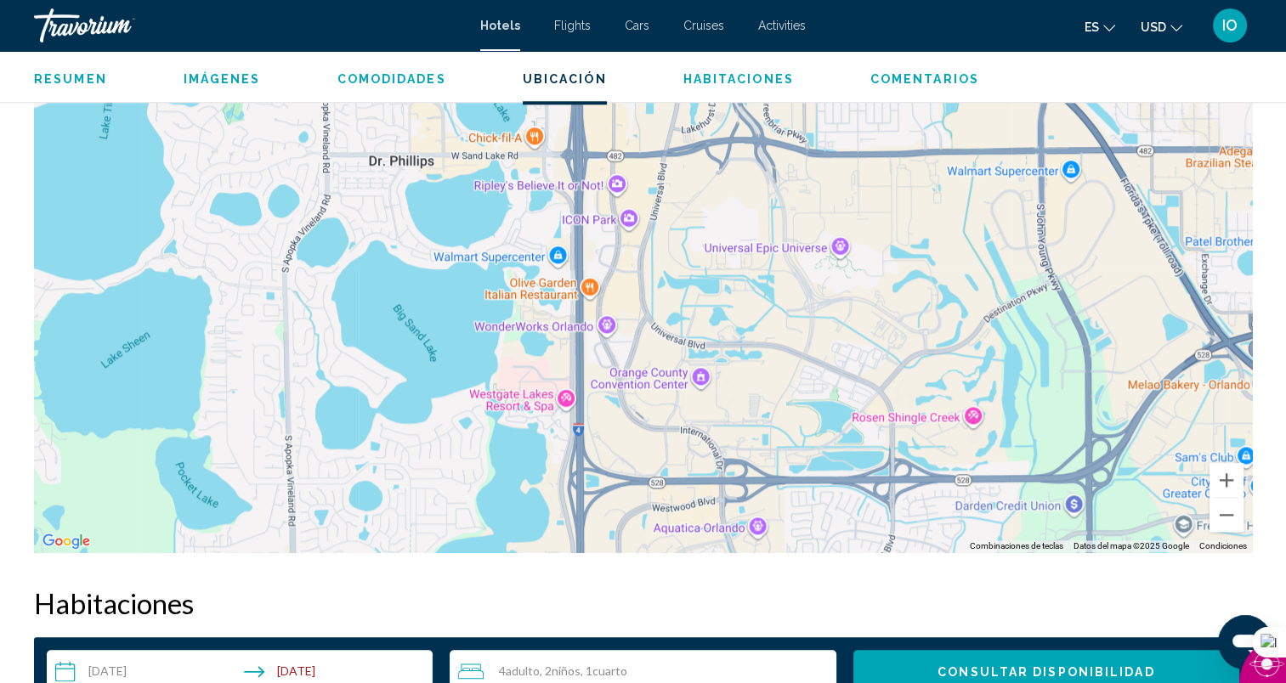
drag, startPoint x: 846, startPoint y: 219, endPoint x: 767, endPoint y: 466, distance: 258.8
click at [767, 466] on div "Para activar la función de arrastrar con el teclado, presiona Alt + Intro. Una …" at bounding box center [643, 297] width 1218 height 510
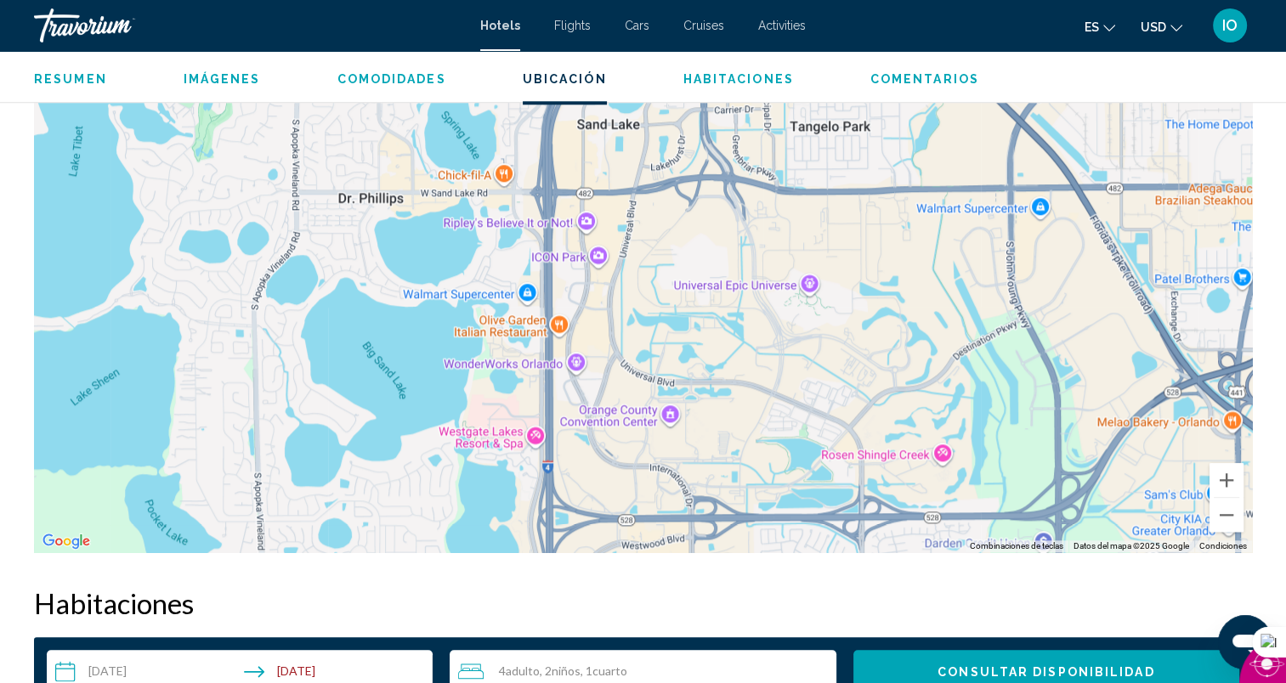
drag, startPoint x: 808, startPoint y: 236, endPoint x: 778, endPoint y: 277, distance: 51.0
click at [778, 277] on div "Para activar la función de arrastrar con el teclado, presiona Alt + Intro. Una …" at bounding box center [643, 297] width 1218 height 510
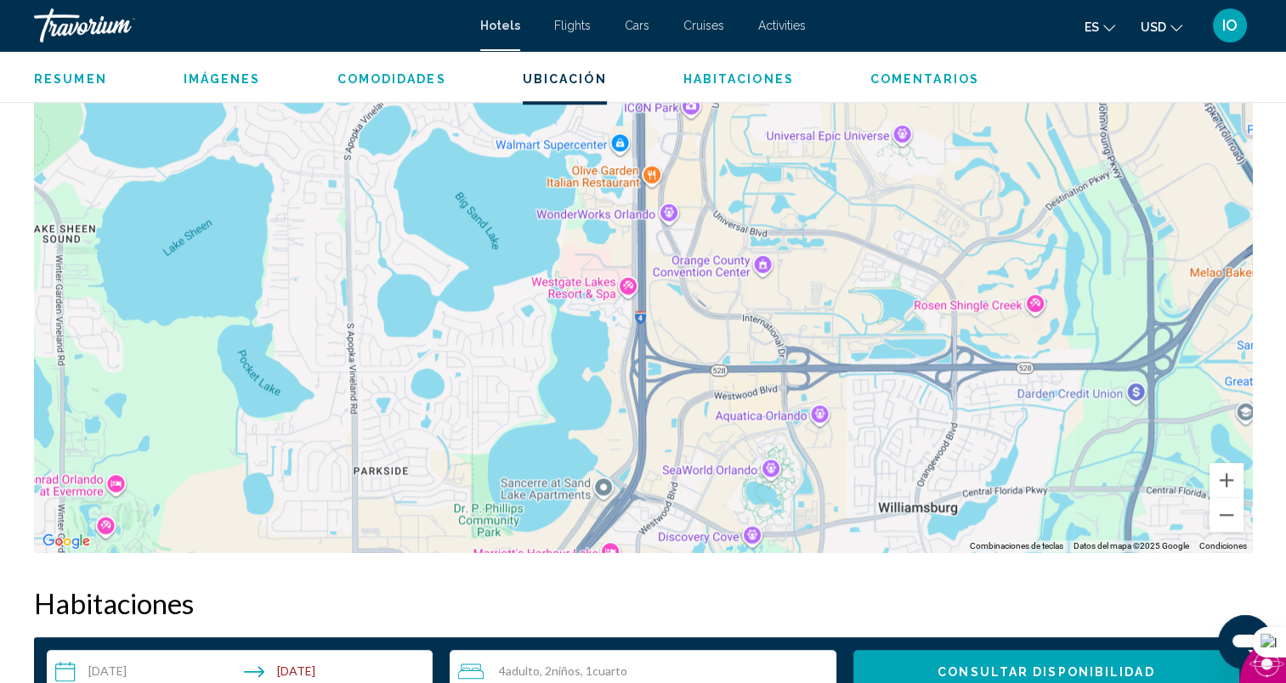
drag, startPoint x: 719, startPoint y: 383, endPoint x: 799, endPoint y: 262, distance: 145.4
click at [799, 262] on div "Para activar la función de arrastrar con el teclado, presiona Alt + Intro. Una …" at bounding box center [643, 297] width 1218 height 510
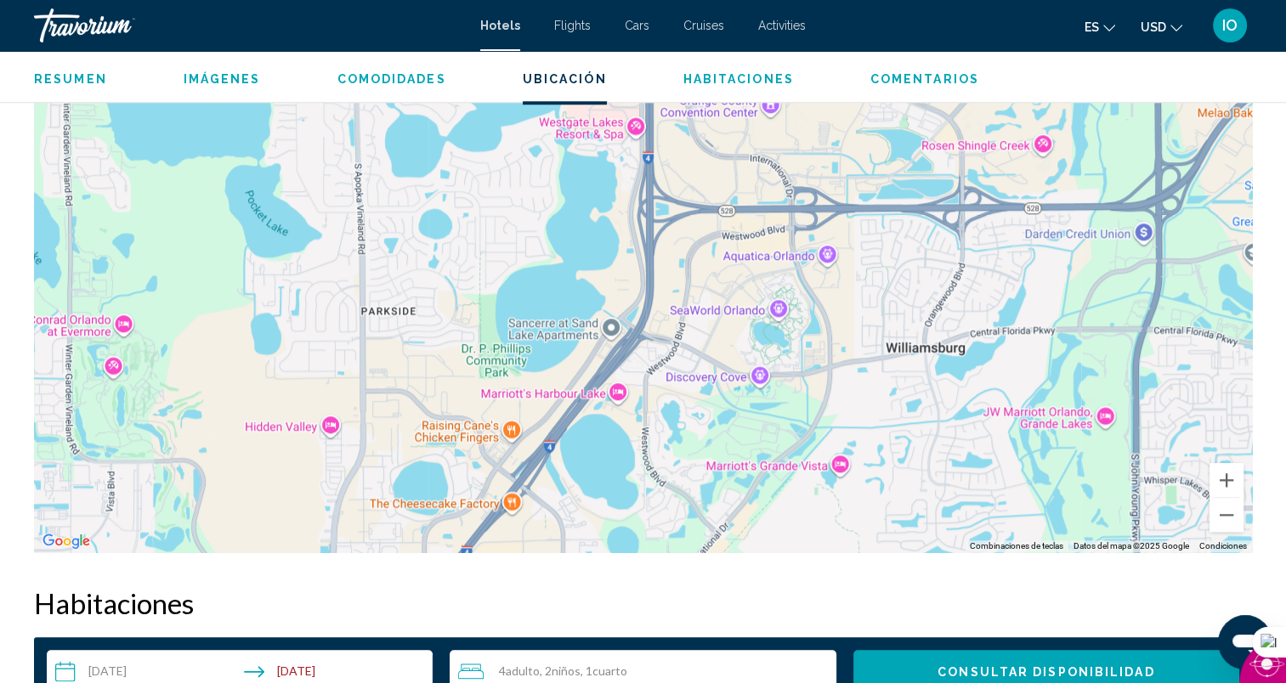
drag, startPoint x: 734, startPoint y: 422, endPoint x: 744, endPoint y: 246, distance: 177.0
click at [742, 229] on div "Para activar la función de arrastrar con el teclado, presiona Alt + Intro. Una …" at bounding box center [643, 297] width 1218 height 510
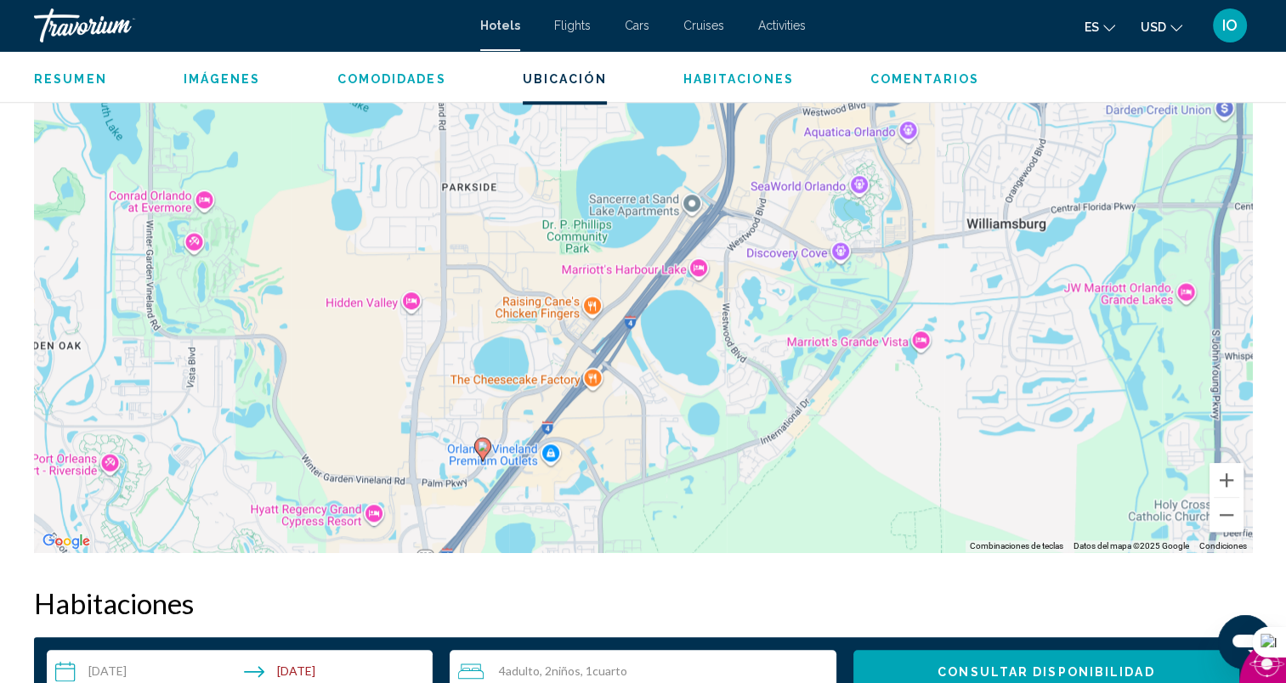
drag, startPoint x: 614, startPoint y: 468, endPoint x: 693, endPoint y: 391, distance: 110.6
click at [693, 391] on div "Para activar la función de arrastrar con el teclado, presiona Alt + Intro. Una …" at bounding box center [643, 297] width 1218 height 510
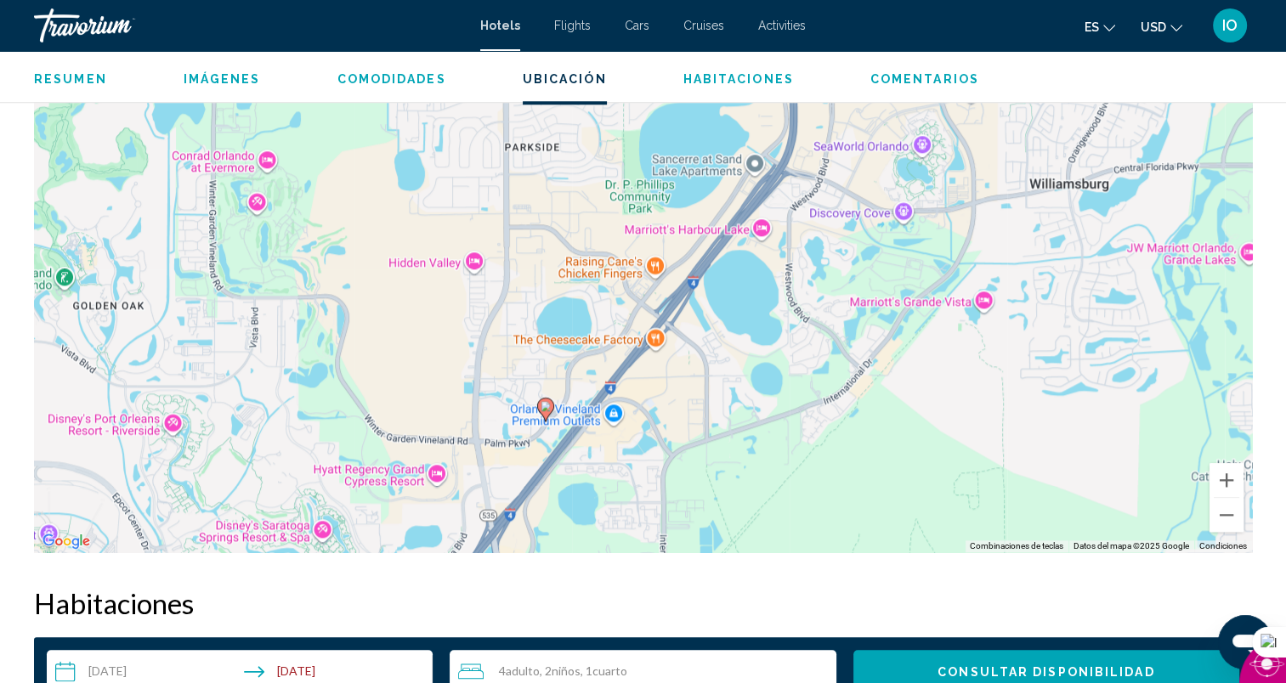
drag, startPoint x: 724, startPoint y: 220, endPoint x: 787, endPoint y: 185, distance: 71.9
click at [787, 185] on div "Para activar la función de arrastrar con el teclado, presiona Alt + Intro. Una …" at bounding box center [643, 297] width 1218 height 510
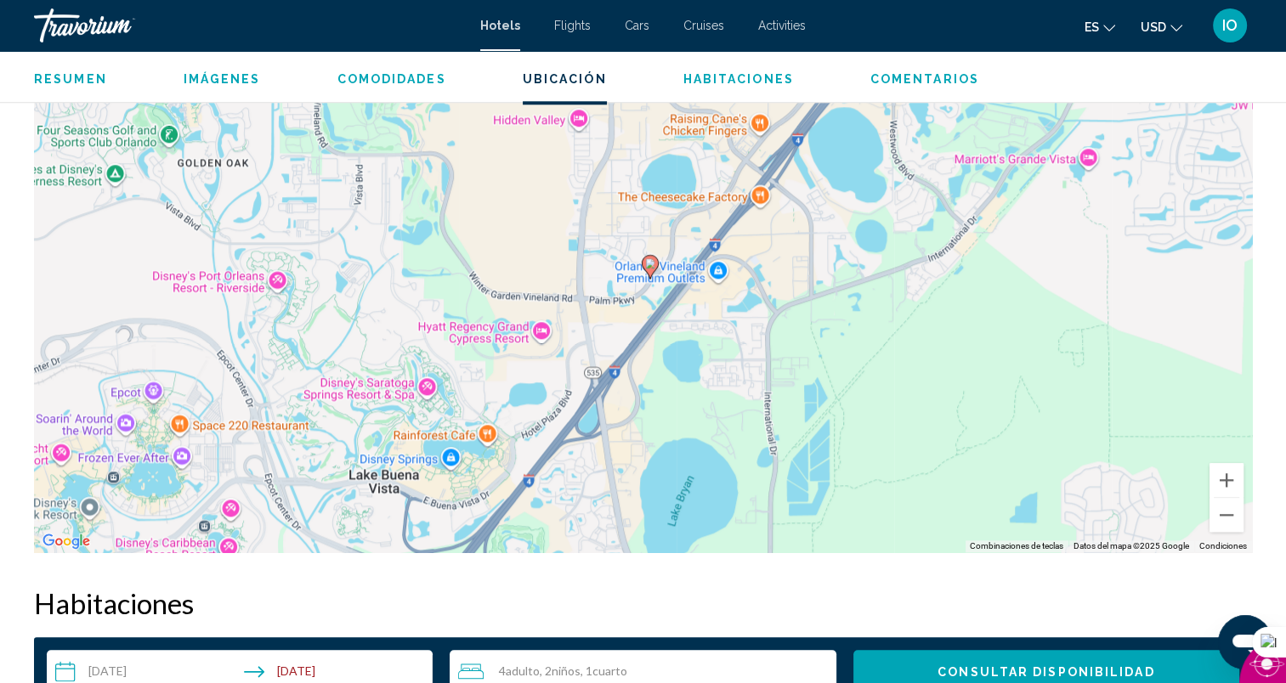
drag, startPoint x: 537, startPoint y: 445, endPoint x: 639, endPoint y: 305, distance: 173.4
click at [639, 305] on div "Para activar la función de arrastrar con el teclado, presiona Alt + Intro. Una …" at bounding box center [643, 297] width 1218 height 510
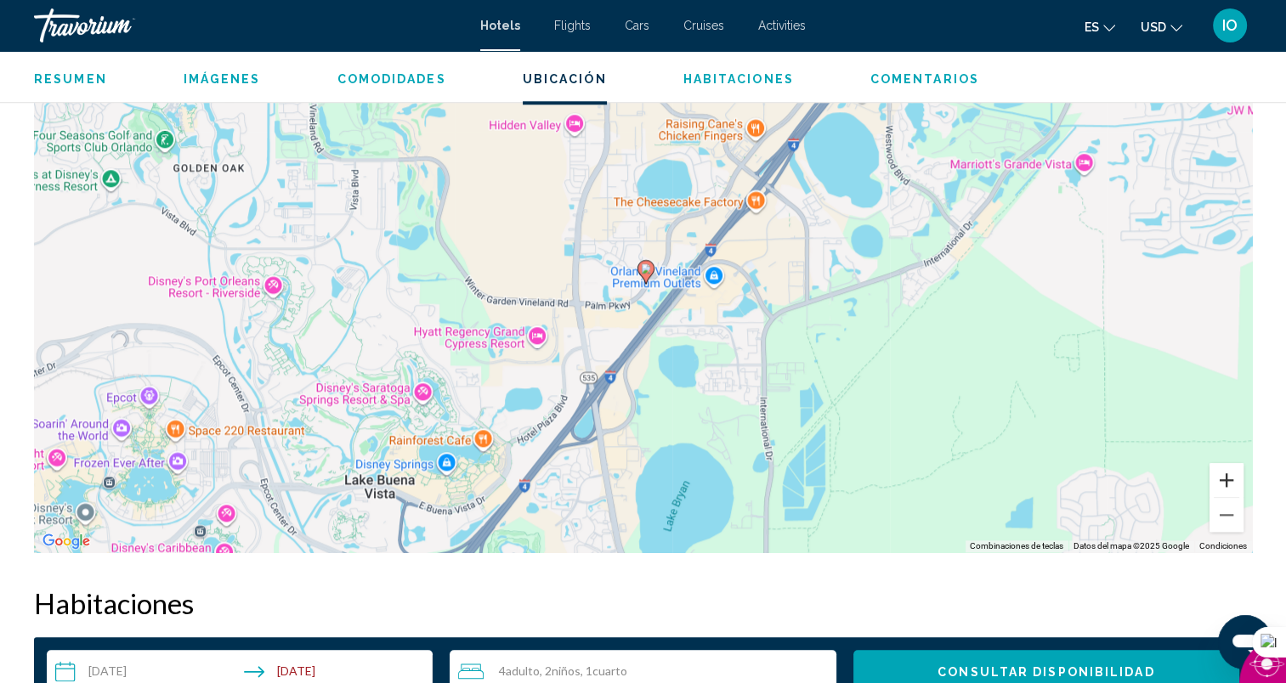
click at [1224, 478] on button "Acercar" at bounding box center [1226, 480] width 34 height 34
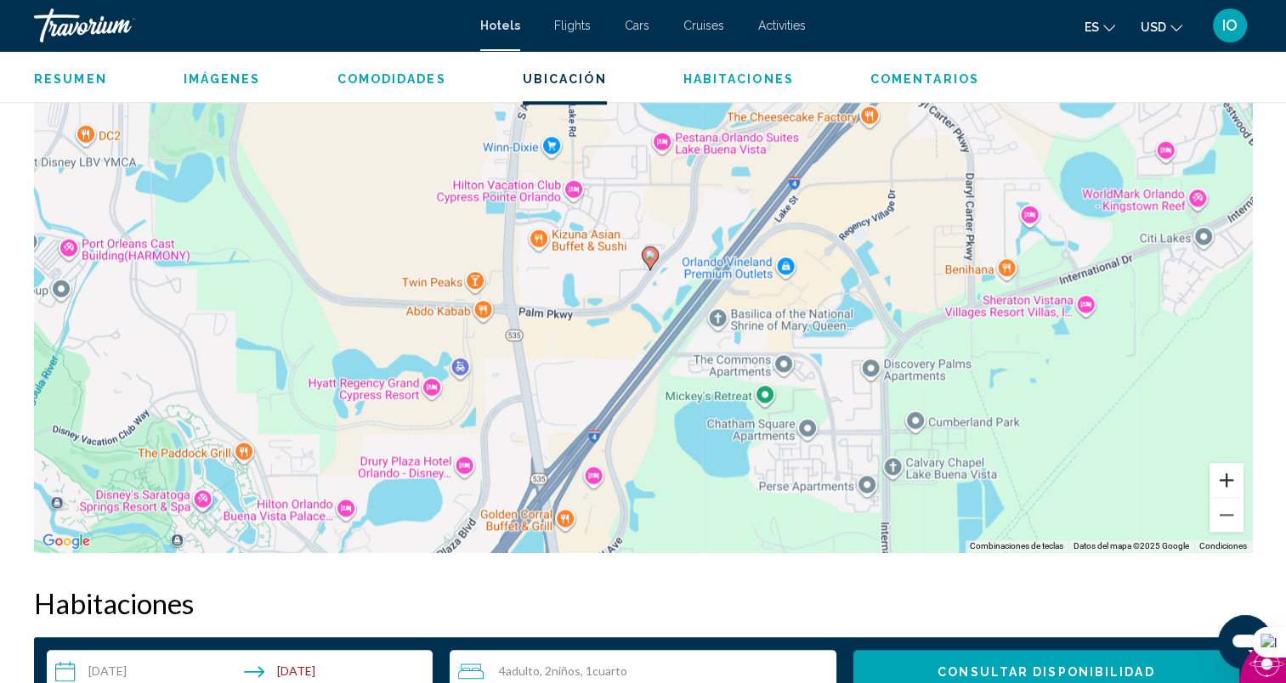
click at [1224, 478] on button "Acercar" at bounding box center [1226, 480] width 34 height 34
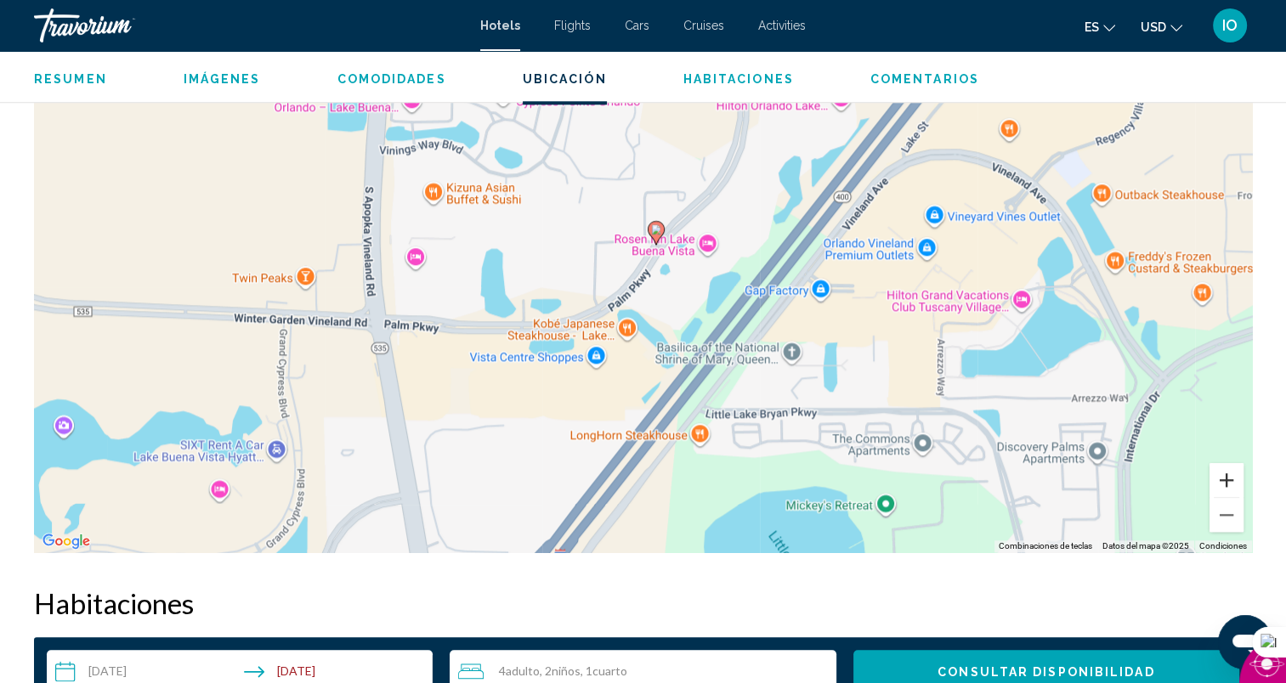
click at [1224, 478] on button "Acercar" at bounding box center [1226, 480] width 34 height 34
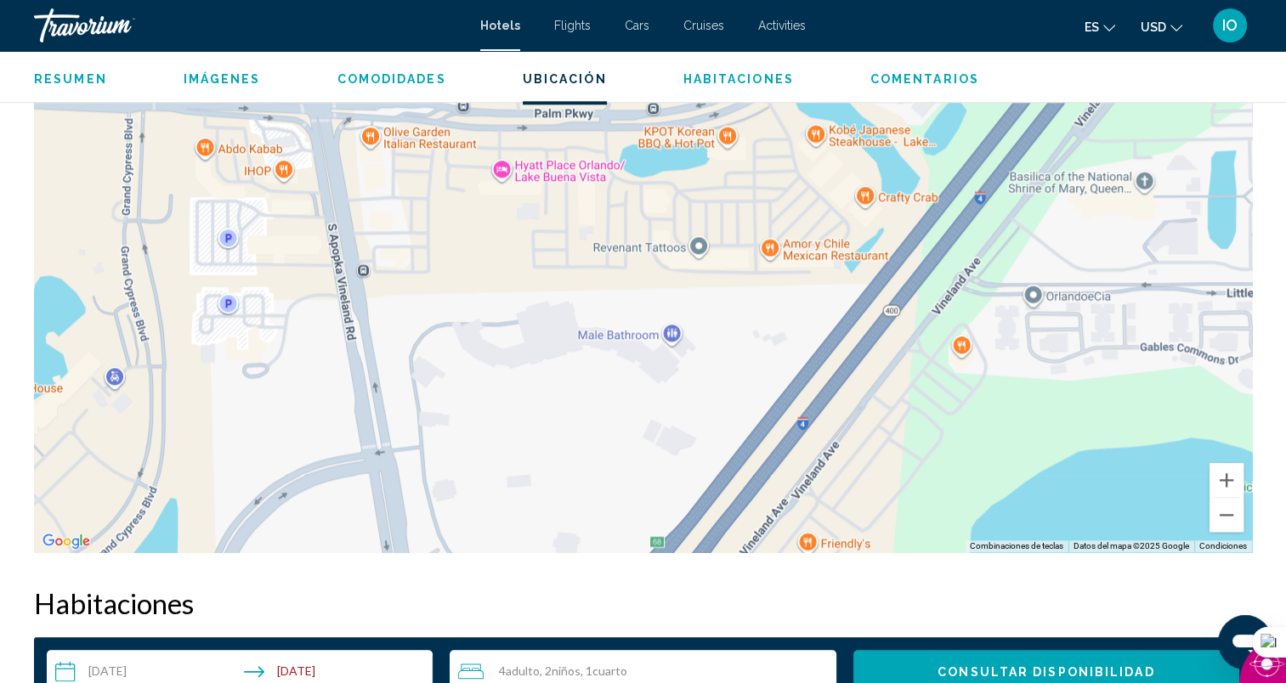
drag, startPoint x: 602, startPoint y: 447, endPoint x: 806, endPoint y: 209, distance: 313.4
click at [806, 209] on div "Para activar la función de arrastrar con el teclado, presiona Alt + Intro. Una …" at bounding box center [643, 297] width 1218 height 510
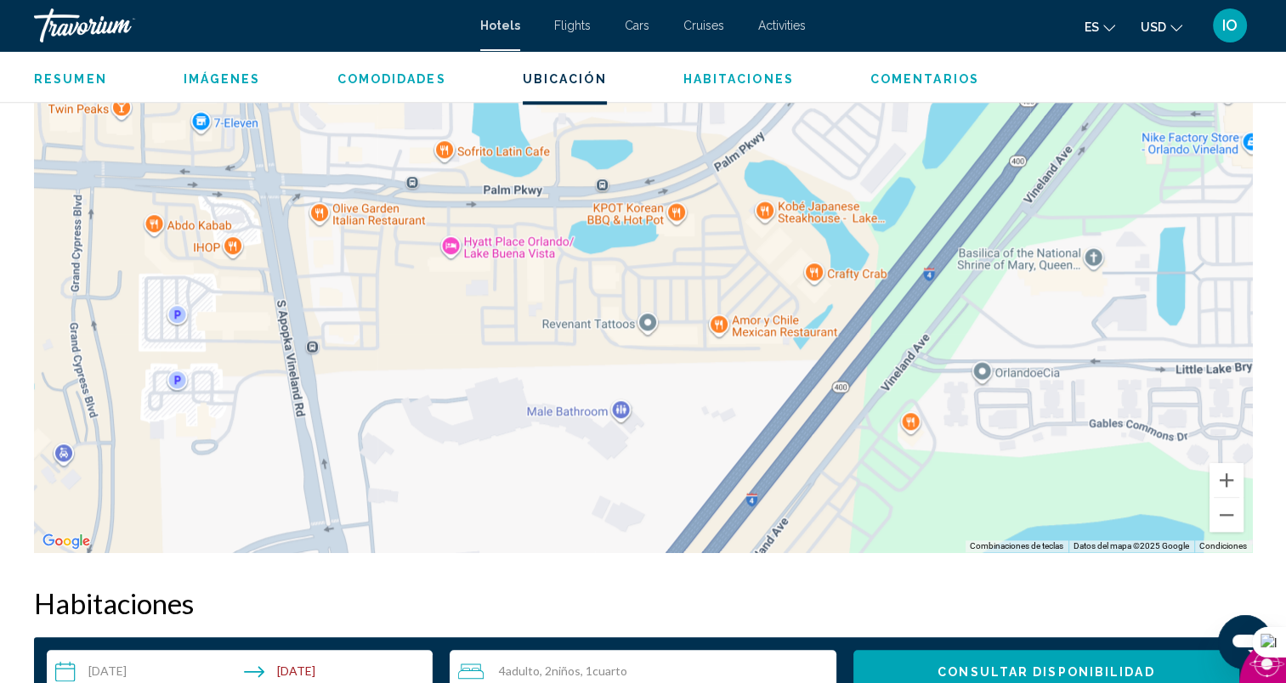
drag, startPoint x: 629, startPoint y: 426, endPoint x: 574, endPoint y: 506, distance: 97.8
click at [574, 506] on div "Para activar la función de arrastrar con el teclado, presiona Alt + Intro. Una …" at bounding box center [643, 297] width 1218 height 510
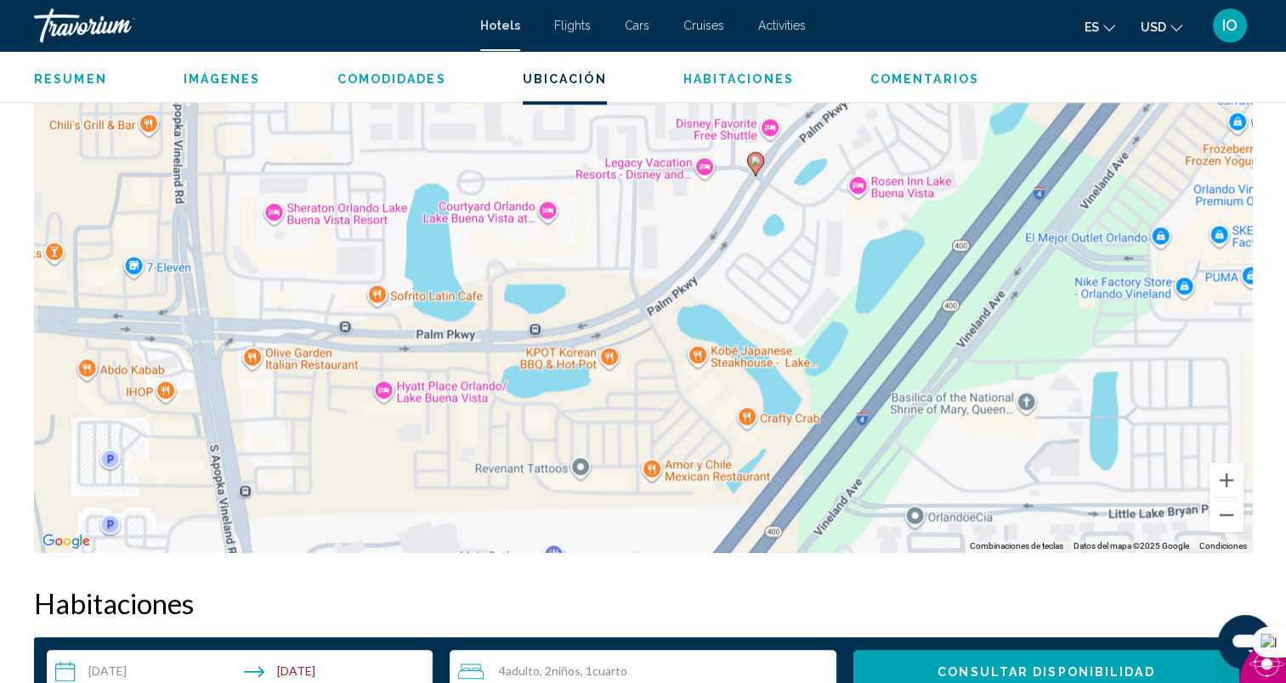
drag, startPoint x: 615, startPoint y: 296, endPoint x: 552, endPoint y: 438, distance: 155.2
click at [552, 438] on div "Para activar la función de arrastrar con el teclado, presiona Alt + Intro. Una …" at bounding box center [643, 297] width 1218 height 510
click at [1221, 483] on button "Acercar" at bounding box center [1226, 480] width 34 height 34
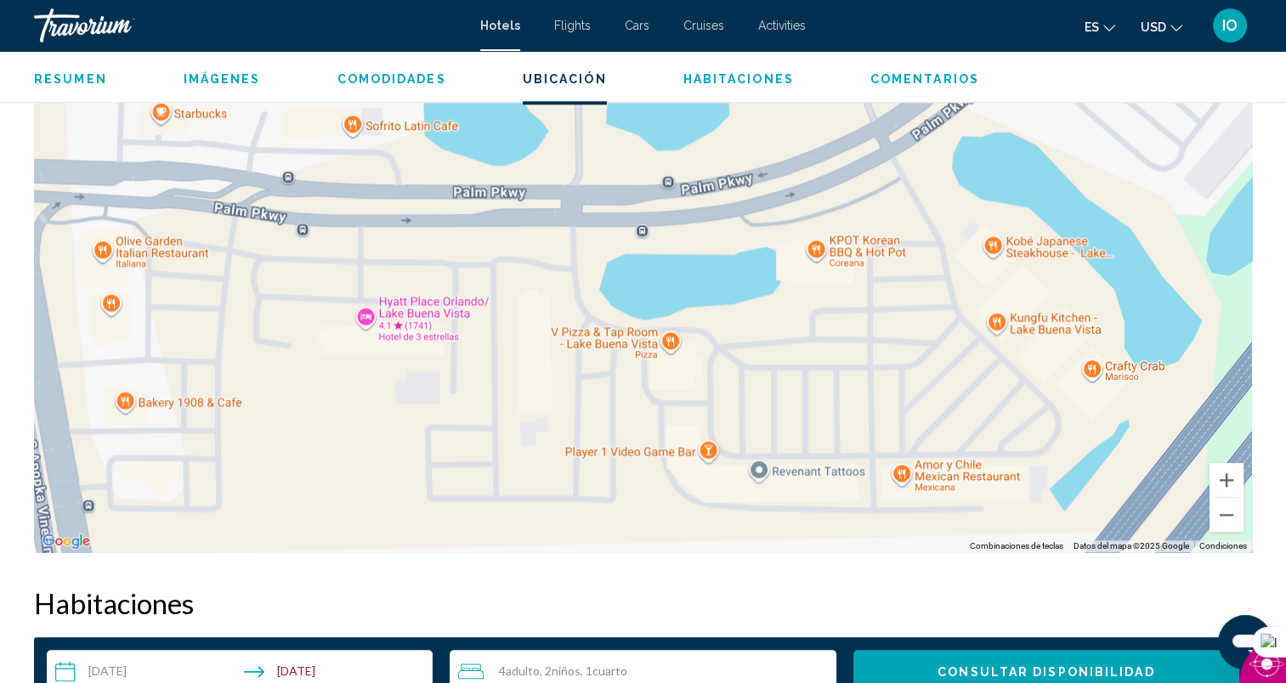
drag, startPoint x: 656, startPoint y: 479, endPoint x: 897, endPoint y: 296, distance: 303.2
click at [897, 296] on div "Para activar la función de arrastrar con el teclado, presiona Alt + Intro. Una …" at bounding box center [643, 297] width 1218 height 510
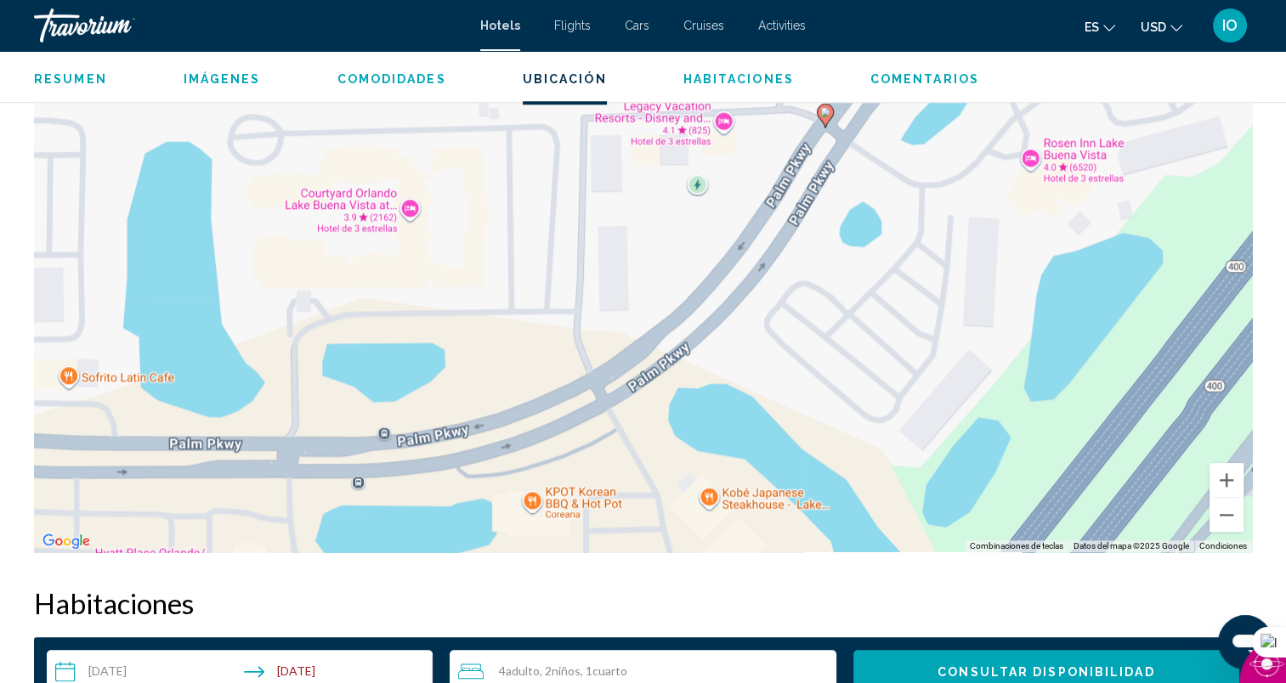
drag, startPoint x: 871, startPoint y: 265, endPoint x: 582, endPoint y: 496, distance: 370.0
click at [585, 513] on div "Para activar la función de arrastrar con el teclado, presiona Alt + Intro. Una …" at bounding box center [643, 297] width 1218 height 510
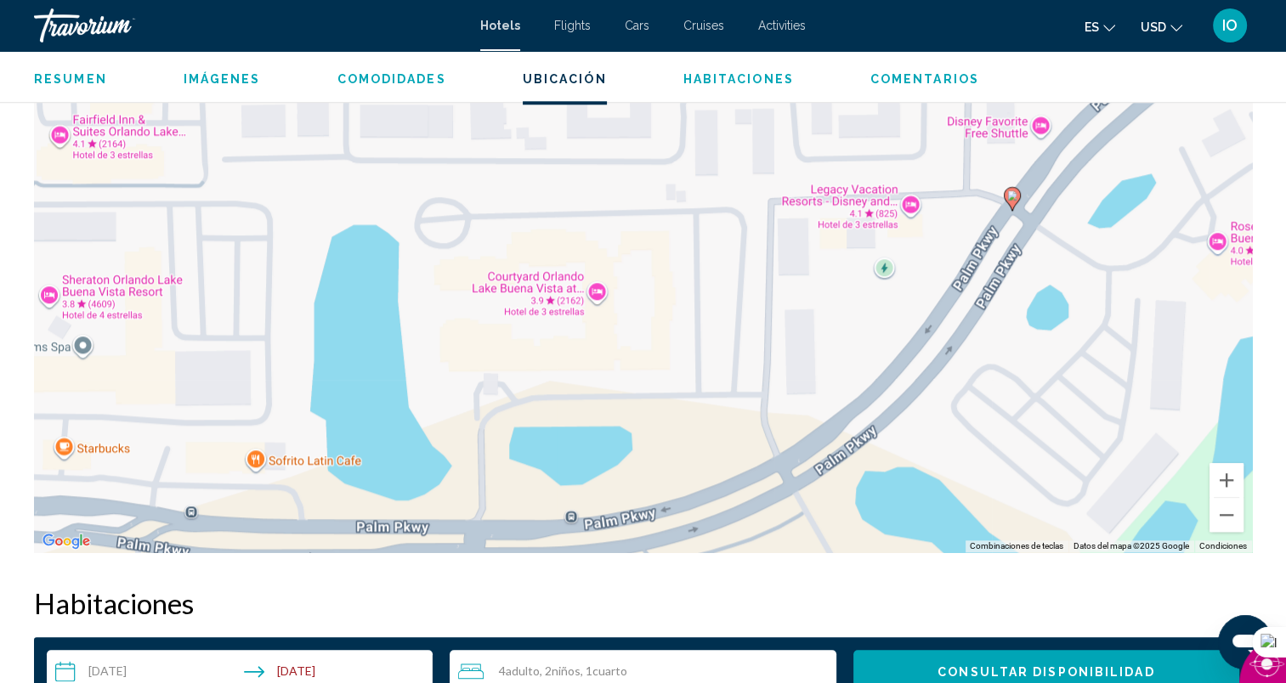
drag, startPoint x: 530, startPoint y: 272, endPoint x: 719, endPoint y: 384, distance: 219.5
click at [719, 384] on div "Para activar la función de arrastrar con el teclado, presiona Alt + Intro. Una …" at bounding box center [643, 297] width 1218 height 510
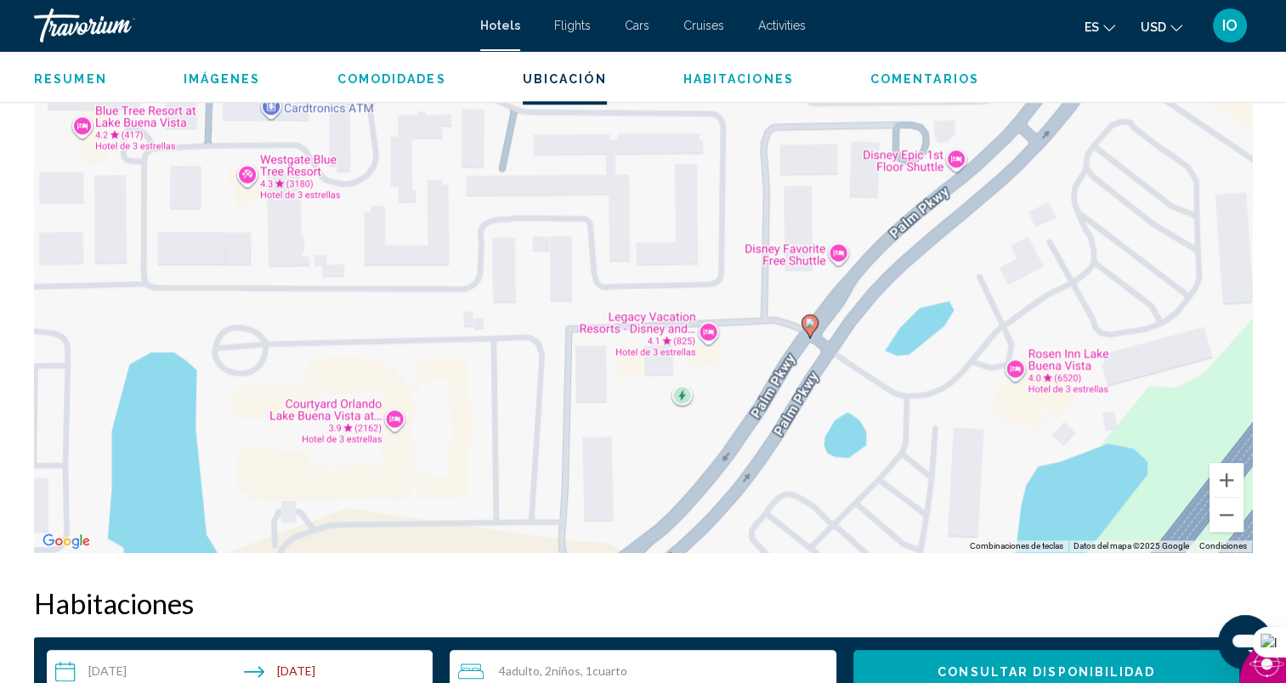
drag, startPoint x: 809, startPoint y: 286, endPoint x: 605, endPoint y: 415, distance: 241.4
click at [605, 415] on div "Para activar la función de arrastrar con el teclado, presiona Alt + Intro. Una …" at bounding box center [643, 297] width 1218 height 510
click at [215, 75] on span "Imágenes" at bounding box center [222, 79] width 77 height 14
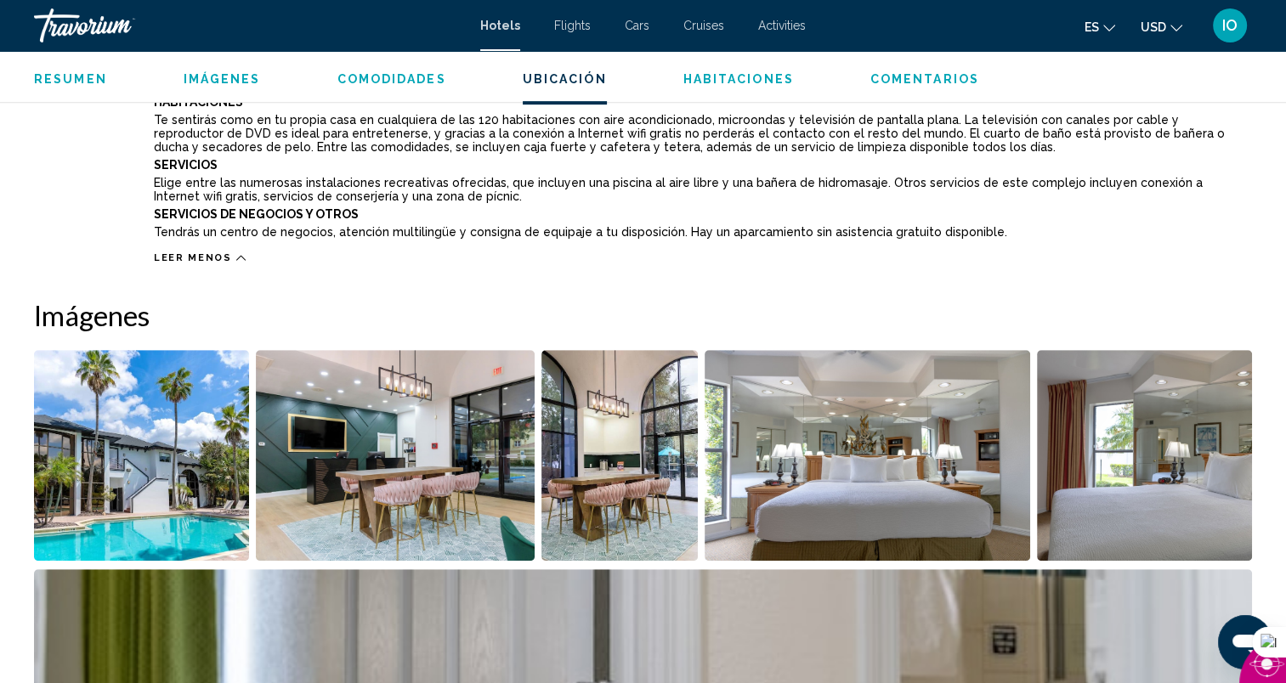
scroll to position [442, 0]
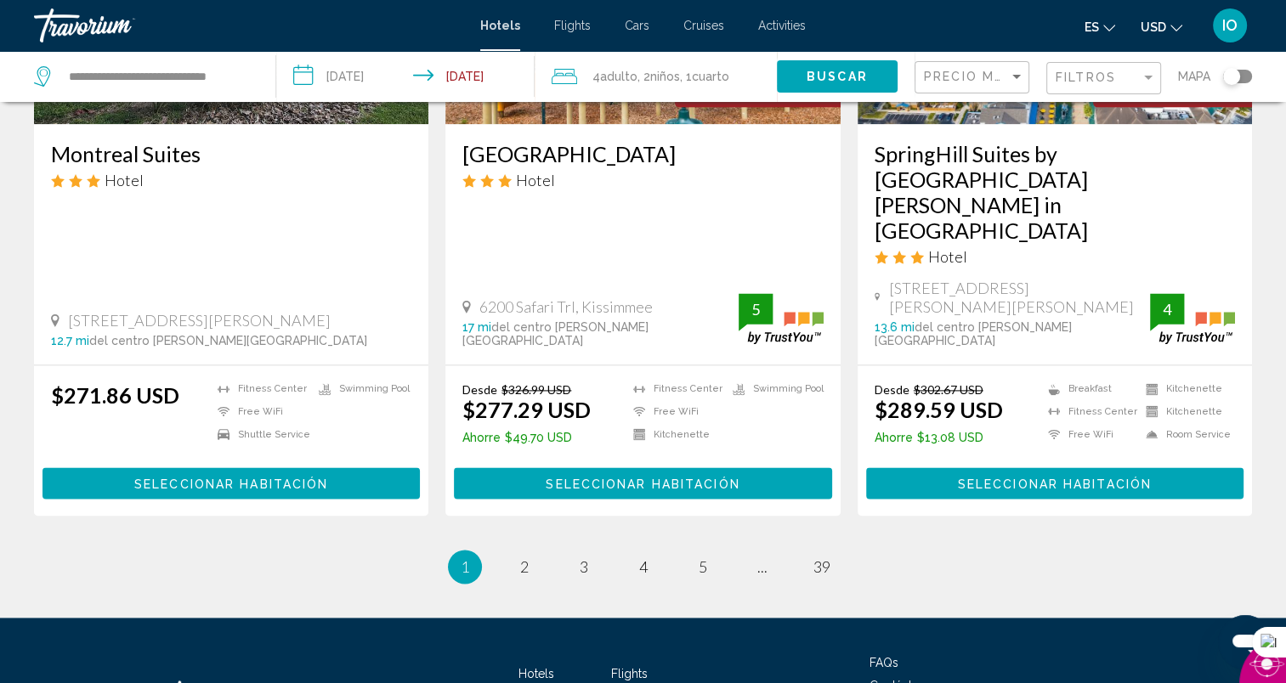
scroll to position [2281, 0]
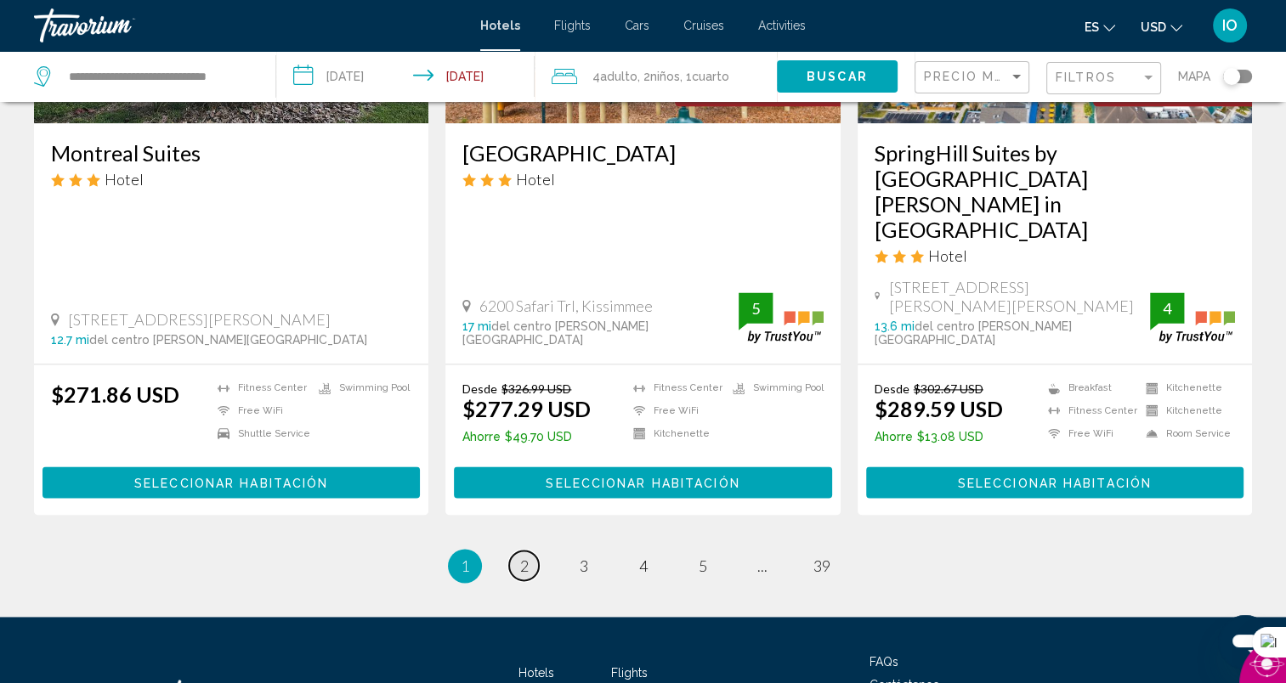
click at [522, 557] on span "2" at bounding box center [524, 566] width 8 height 19
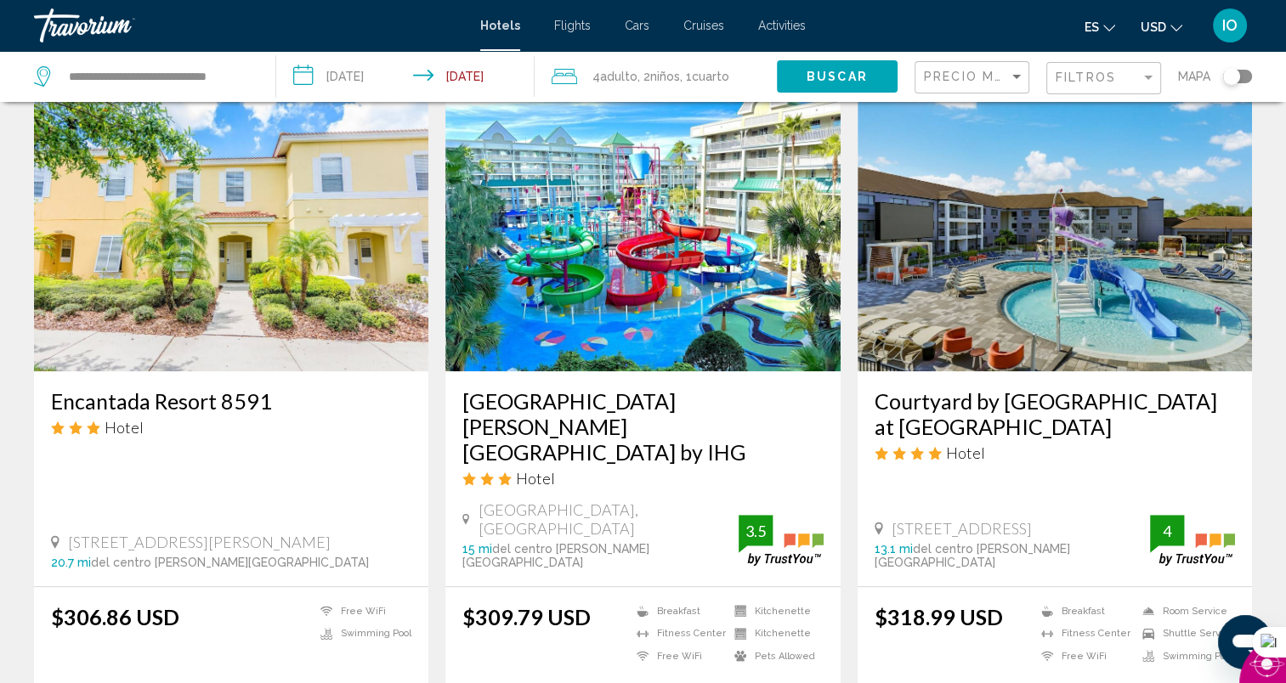
scroll to position [723, 0]
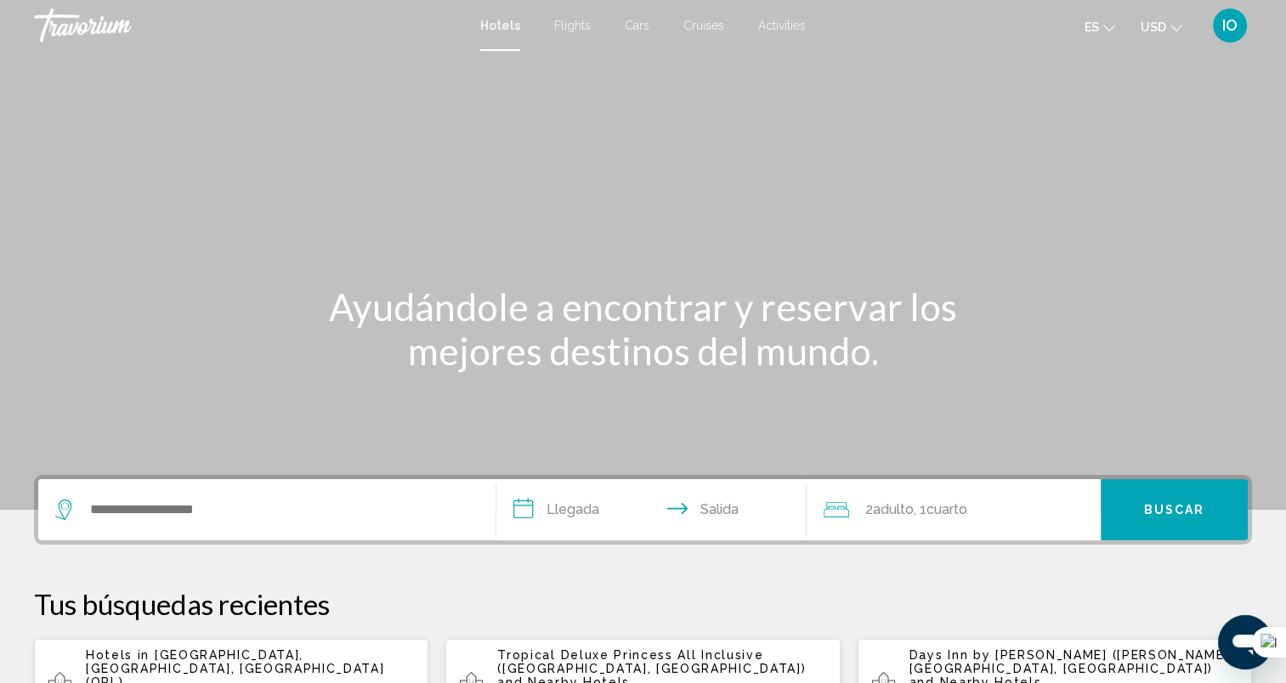
click at [252, 653] on app-hotels-recent-search "Hotels in [GEOGRAPHIC_DATA], [GEOGRAPHIC_DATA], [GEOGRAPHIC_DATA] (ORL) [DATE] …" at bounding box center [231, 685] width 394 height 92
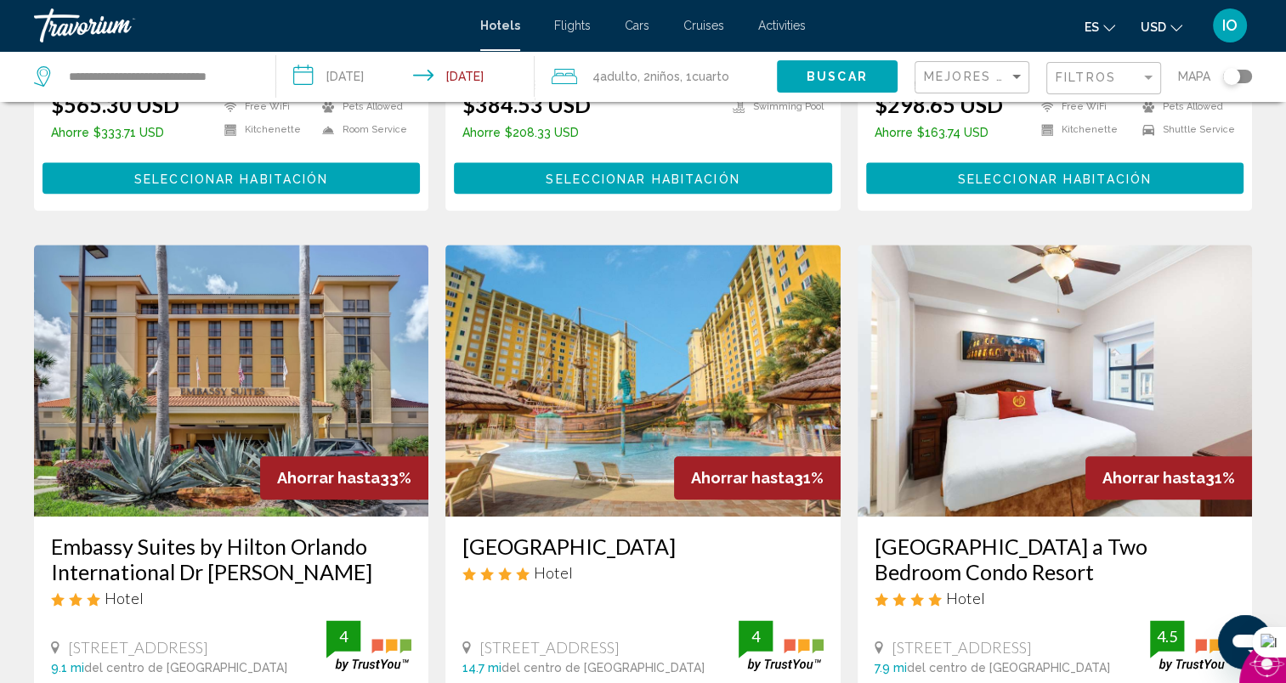
scroll to position [2232, 0]
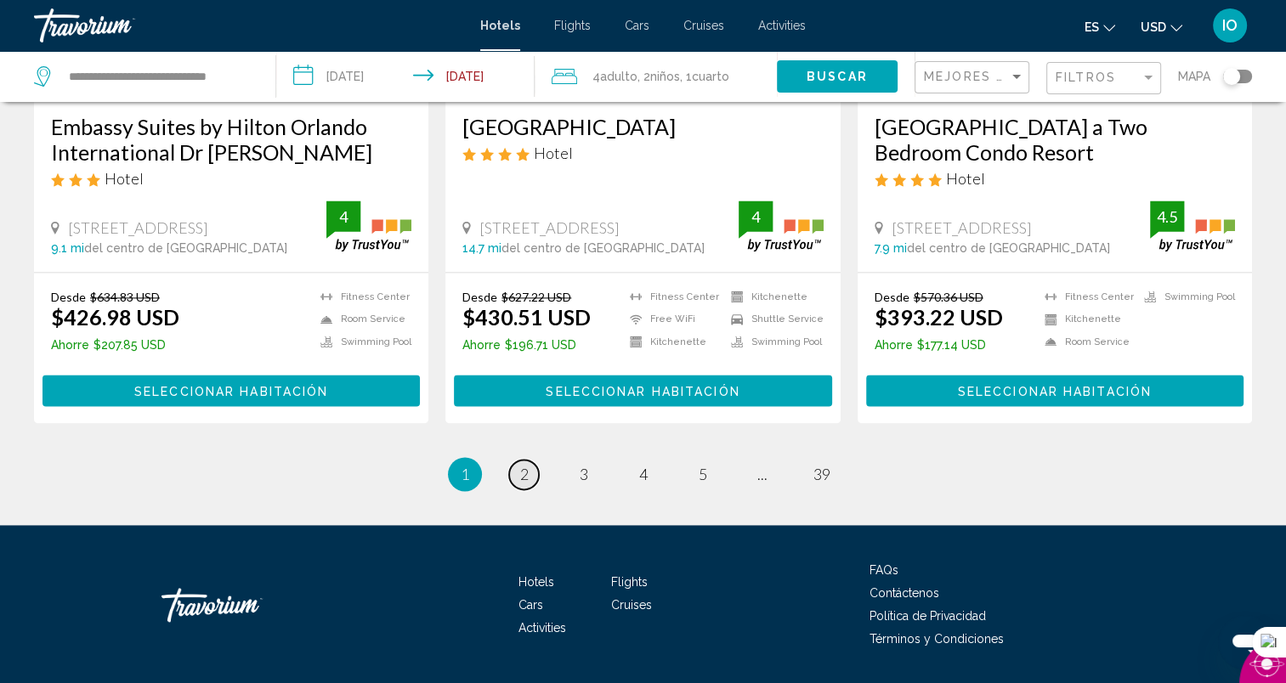
click at [527, 465] on span "2" at bounding box center [524, 474] width 8 height 19
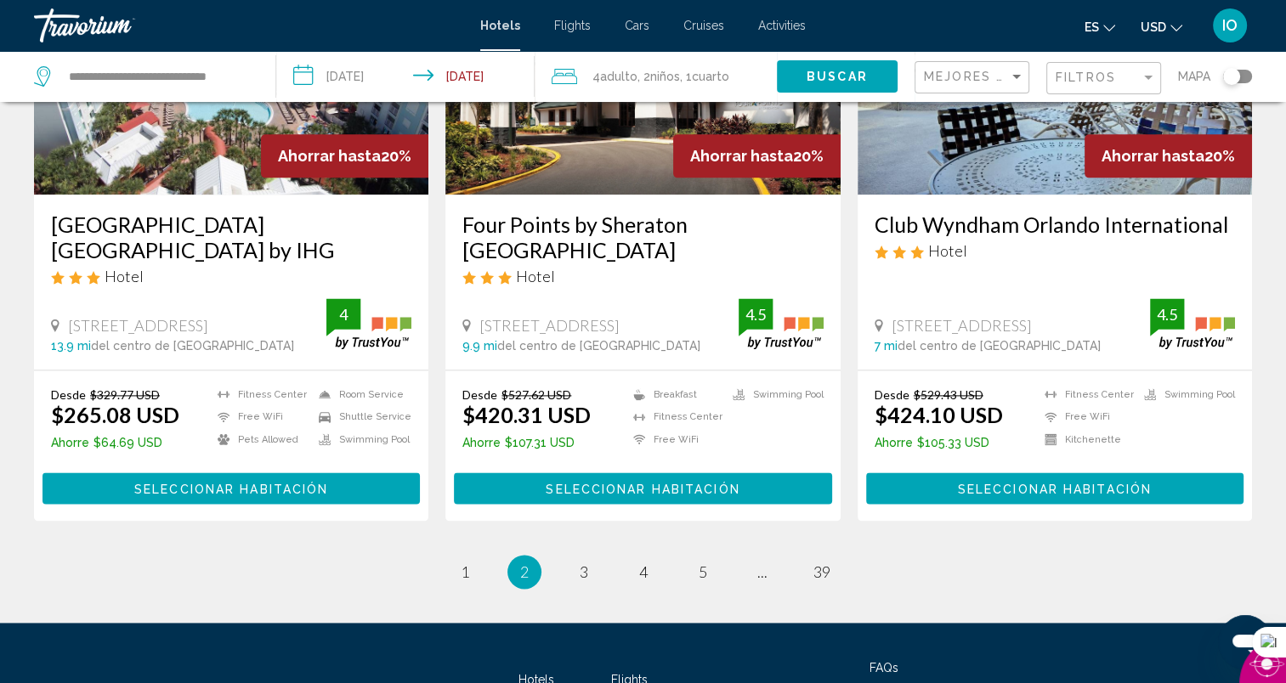
scroll to position [2163, 0]
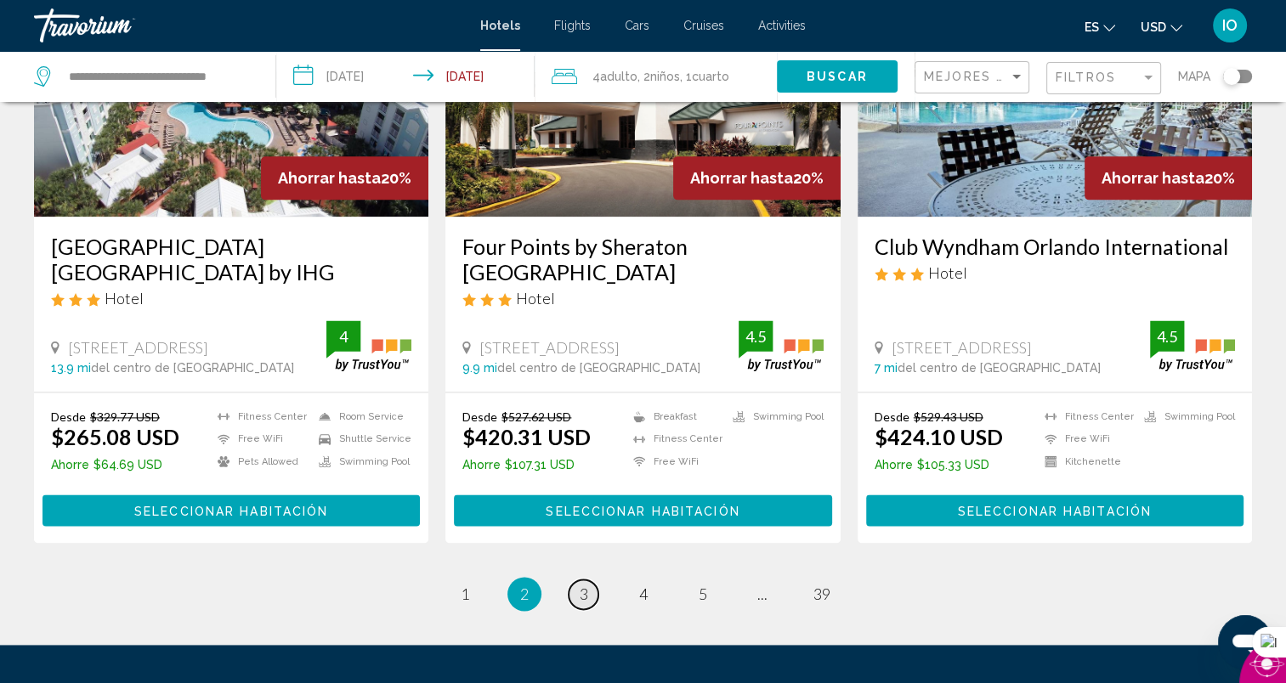
click at [580, 585] on span "3" at bounding box center [584, 594] width 8 height 19
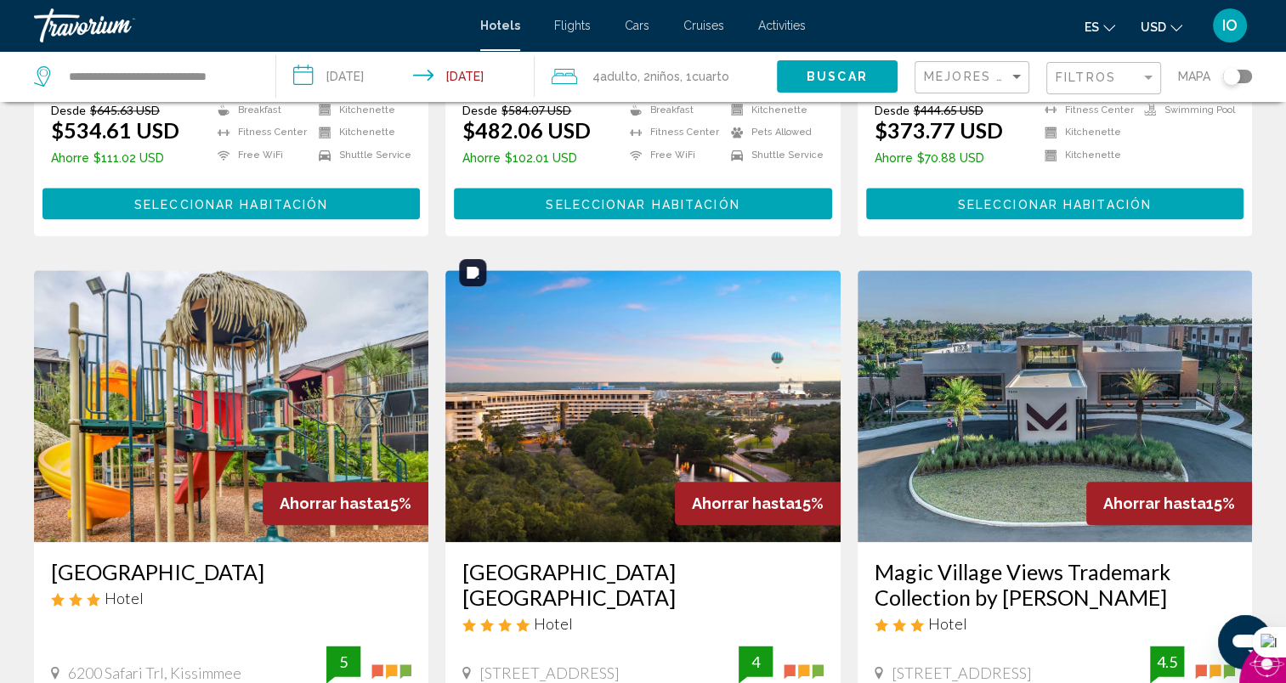
scroll to position [2265, 0]
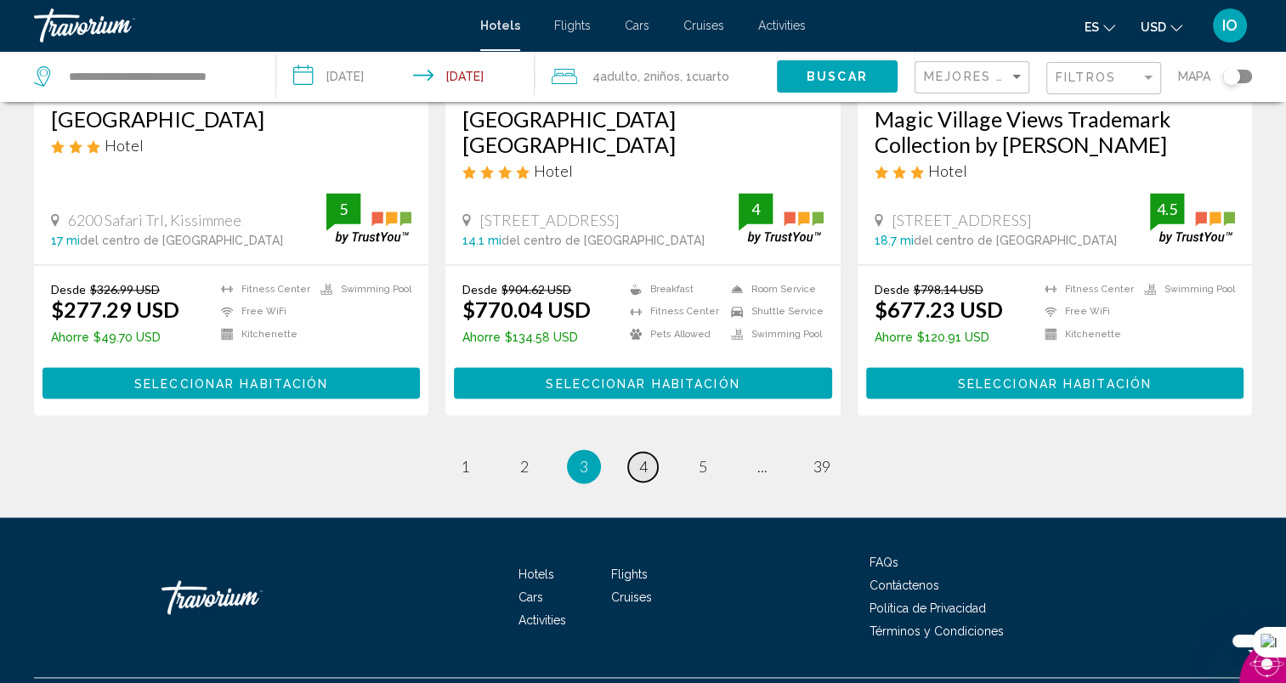
click at [644, 457] on span "4" at bounding box center [643, 466] width 8 height 19
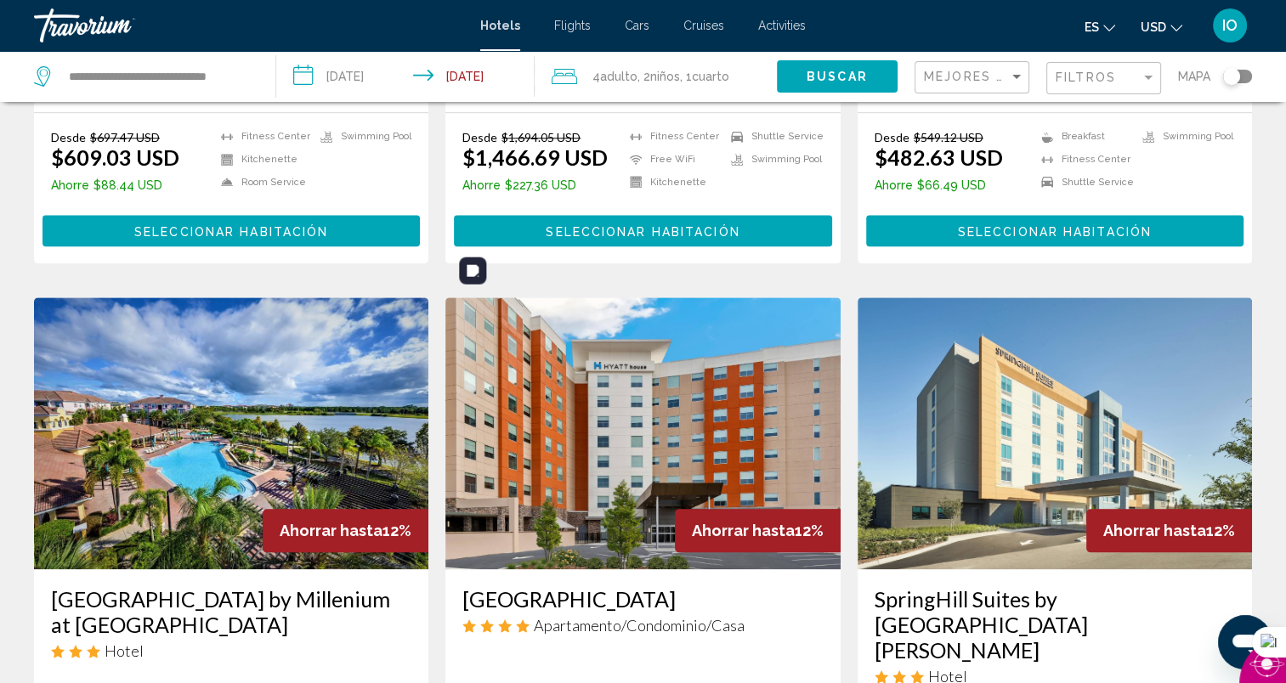
scroll to position [2265, 0]
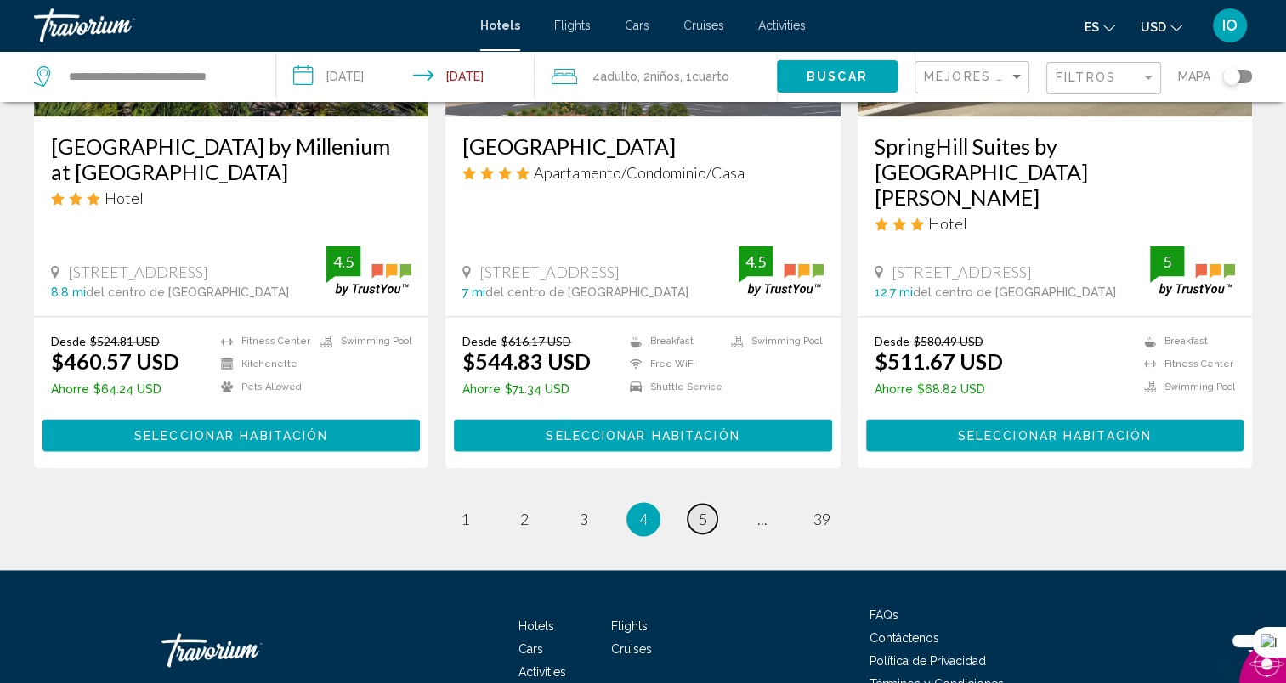
click at [701, 510] on span "5" at bounding box center [703, 519] width 8 height 19
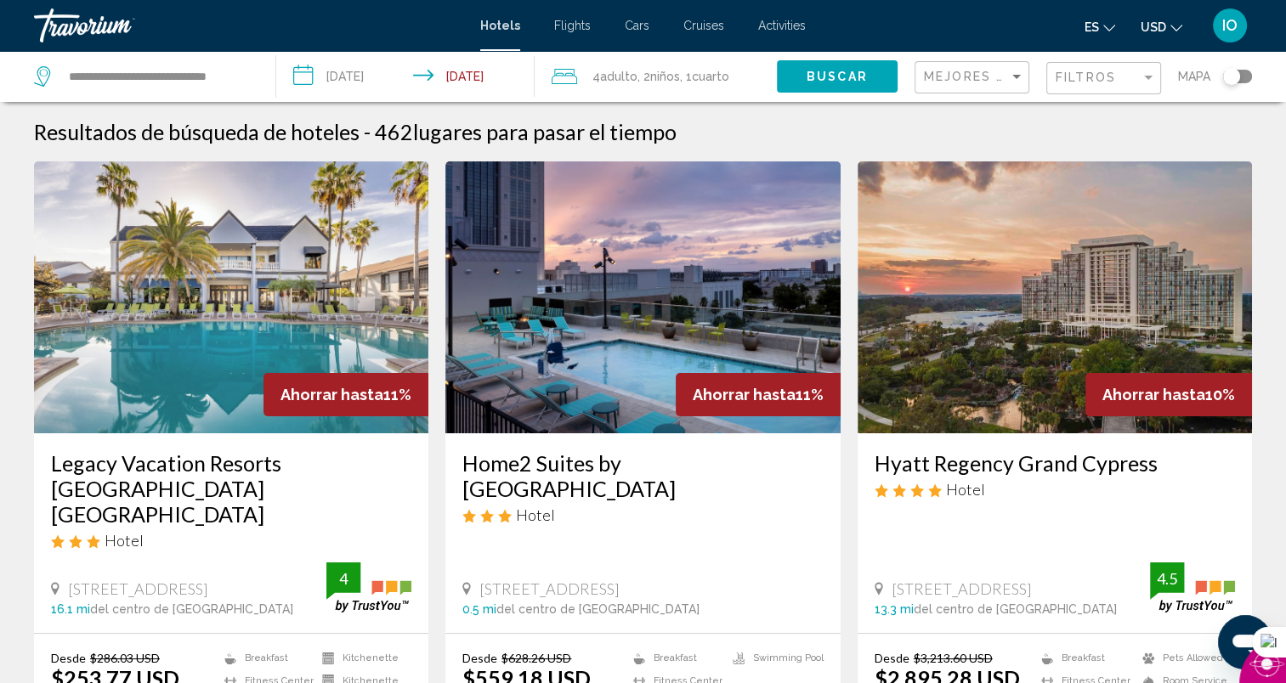
click at [959, 66] on div "Mejores descuentos" at bounding box center [974, 77] width 100 height 31
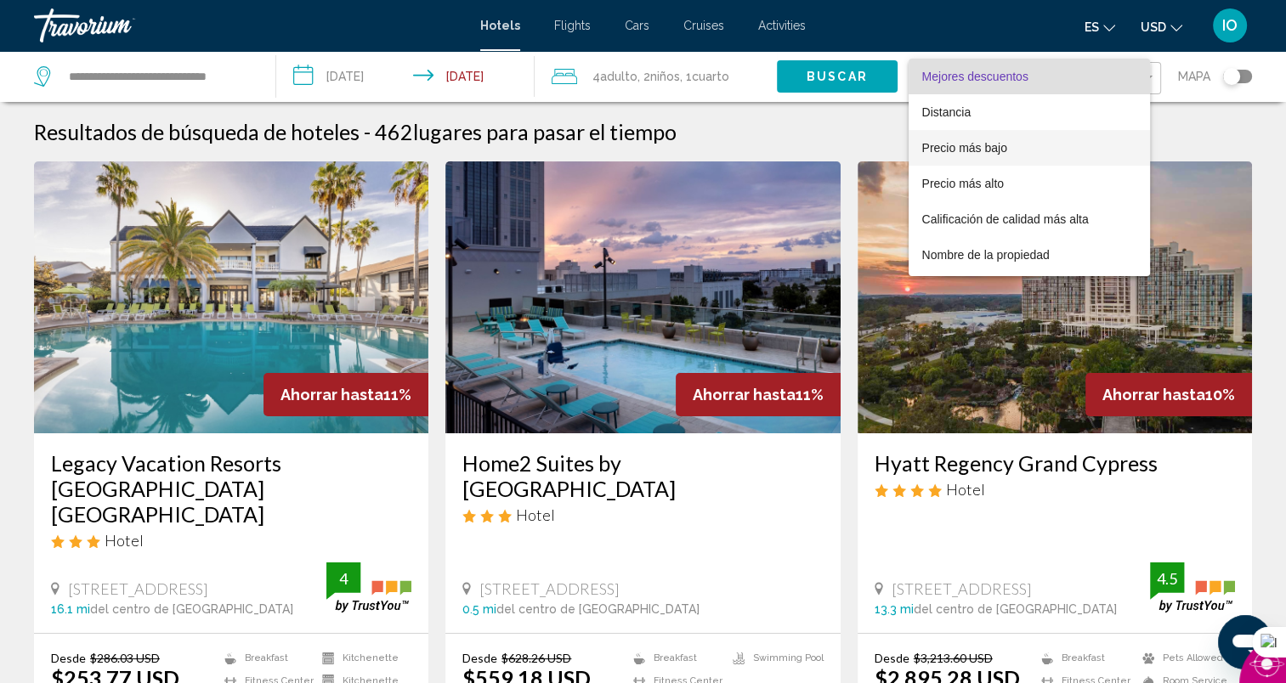
click at [948, 143] on span "Precio más bajo" at bounding box center [964, 148] width 85 height 14
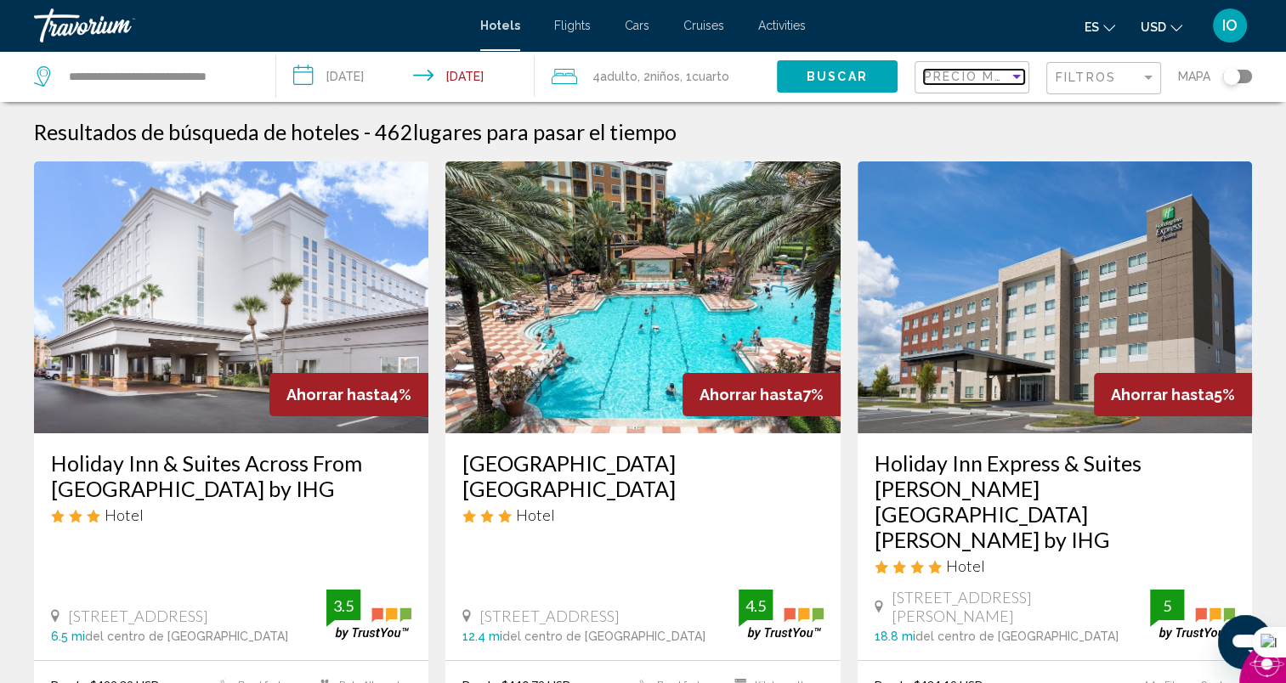
scroll to position [2282, 0]
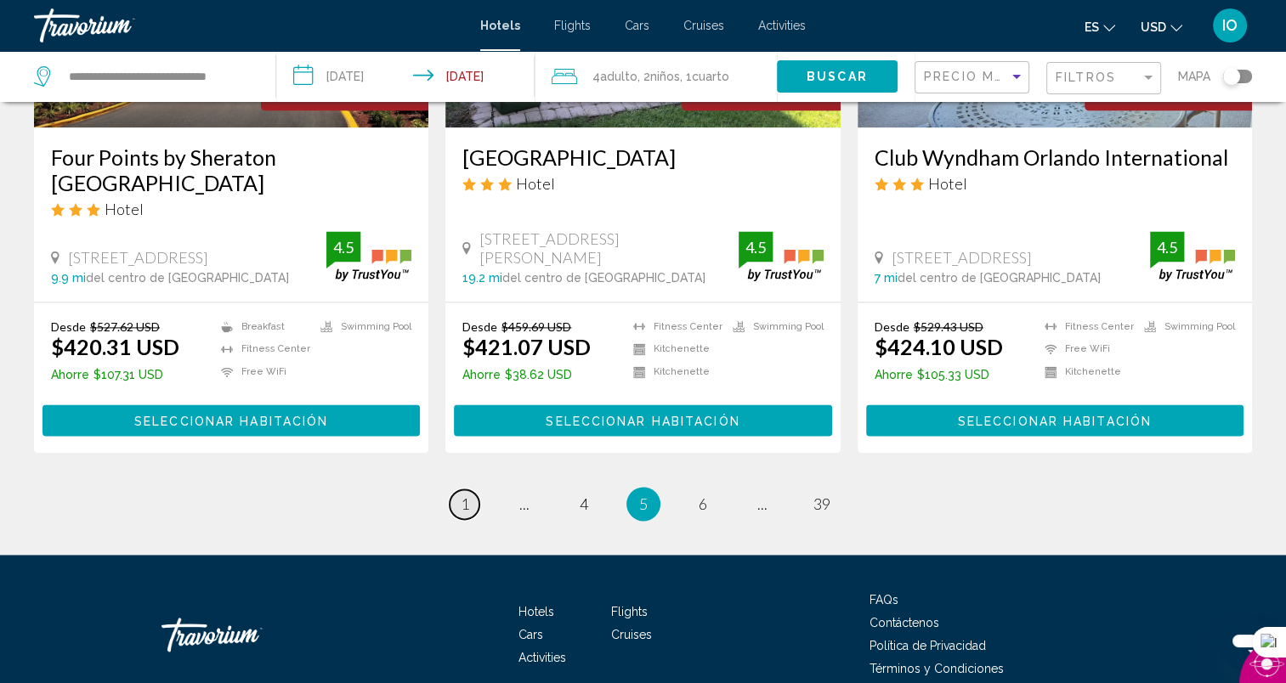
click at [467, 495] on span "1" at bounding box center [465, 504] width 8 height 19
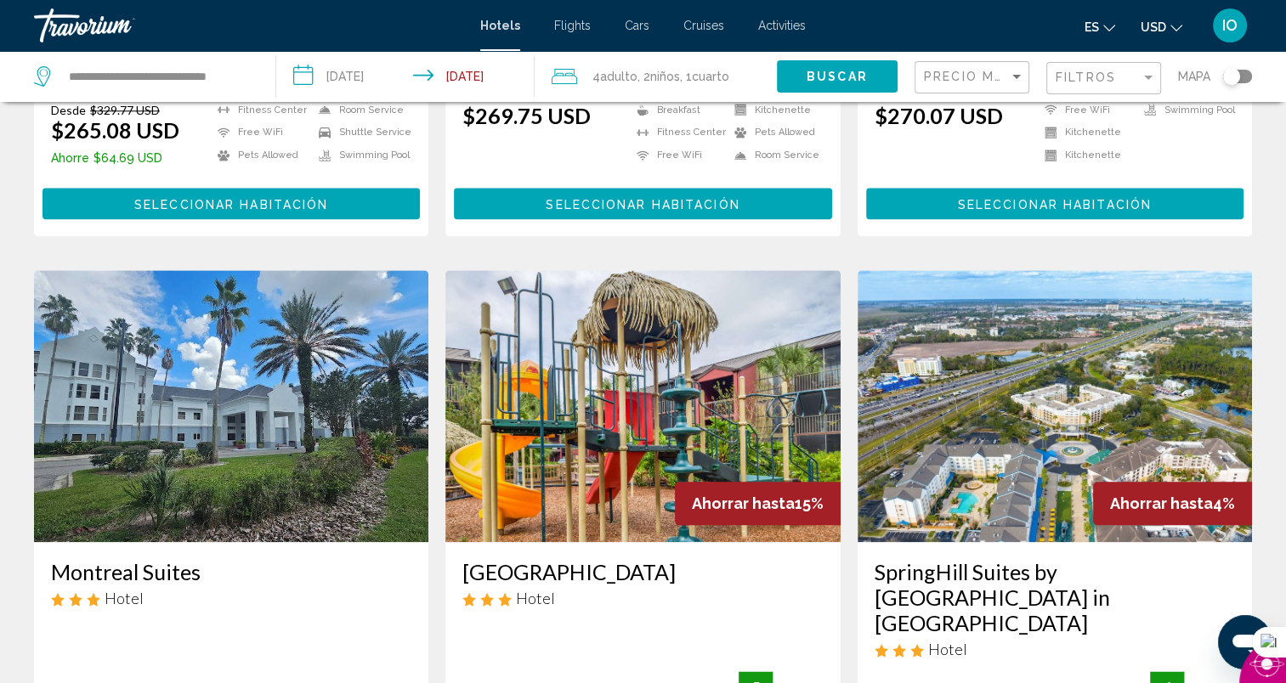
scroll to position [2265, 0]
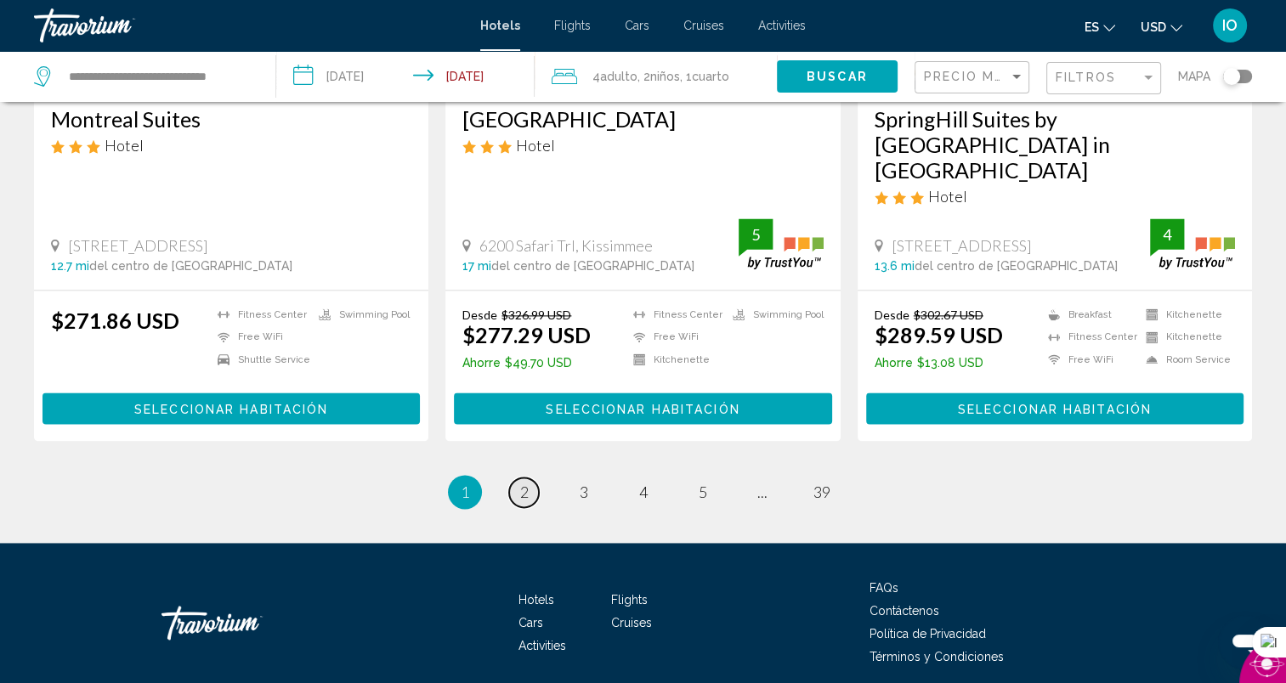
click at [531, 478] on link "page 2" at bounding box center [524, 493] width 30 height 30
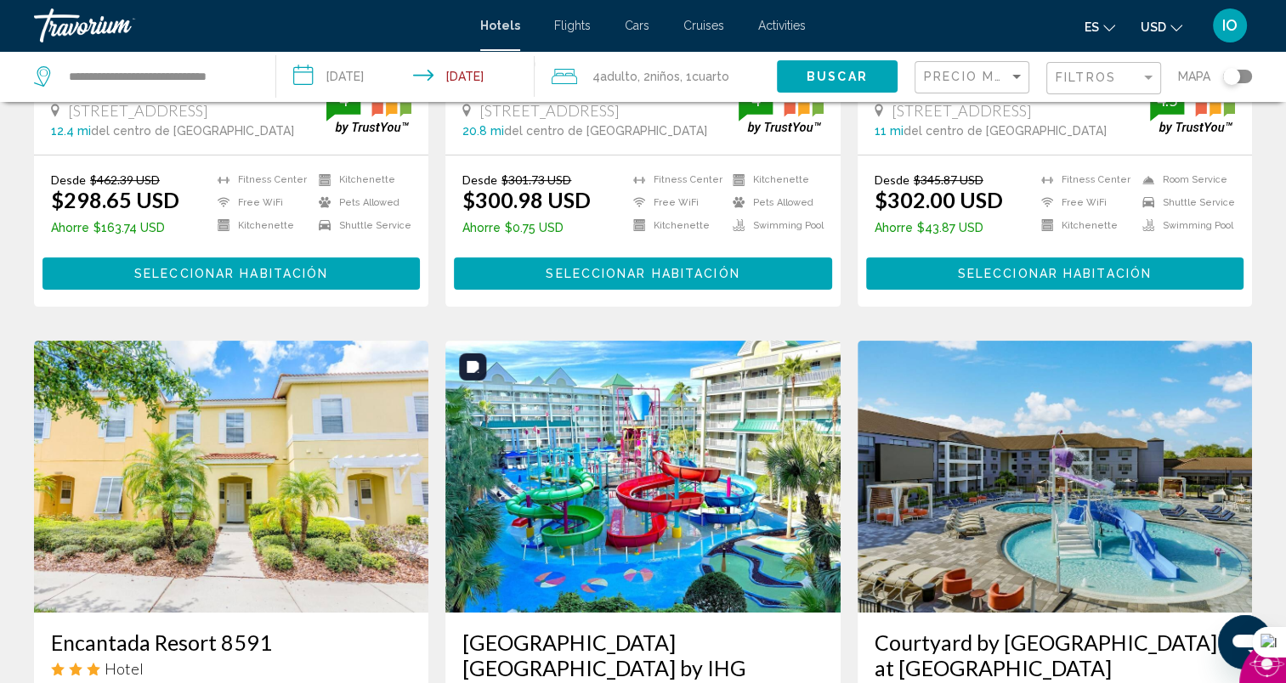
scroll to position [906, 0]
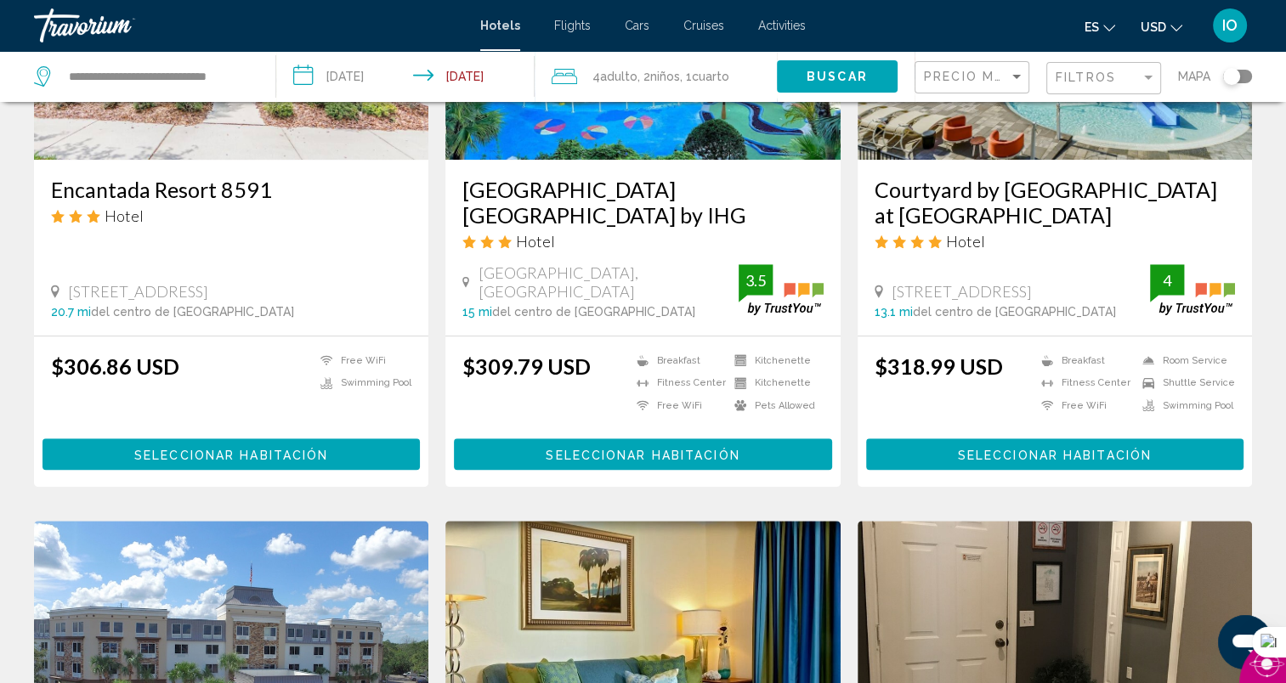
click at [615, 452] on span "Seleccionar habitación" at bounding box center [643, 455] width 194 height 14
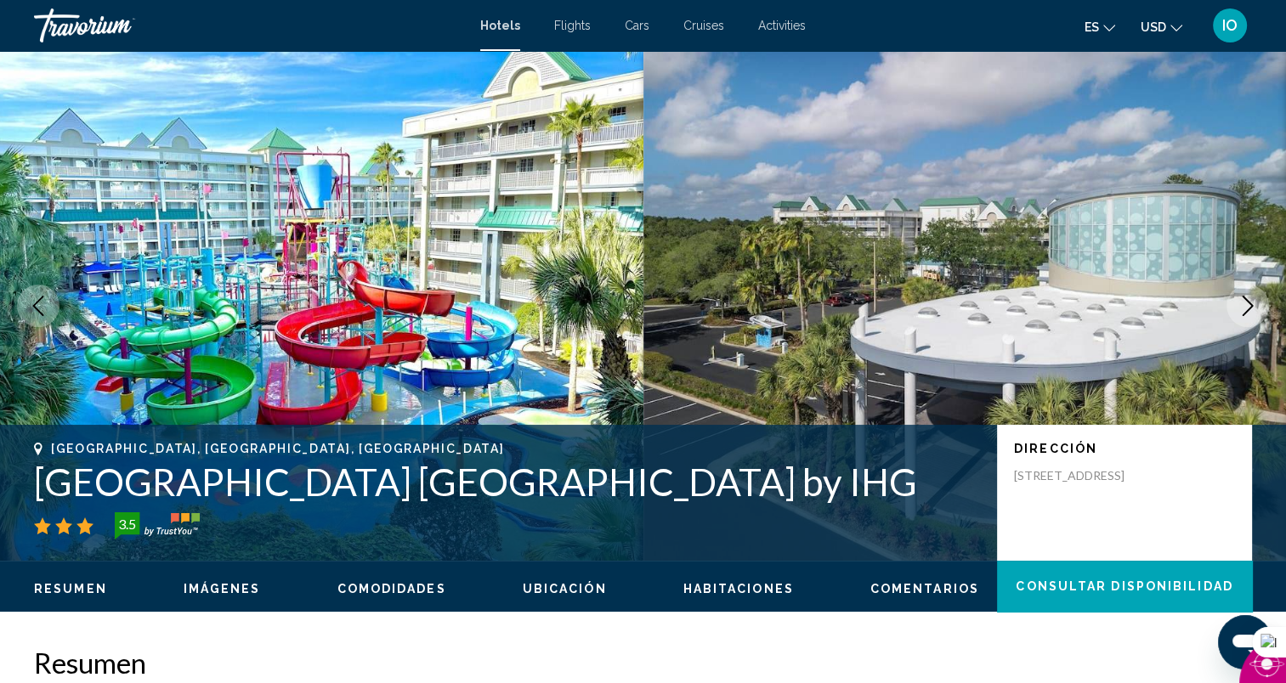
click at [1245, 303] on icon "Next image" at bounding box center [1247, 306] width 20 height 20
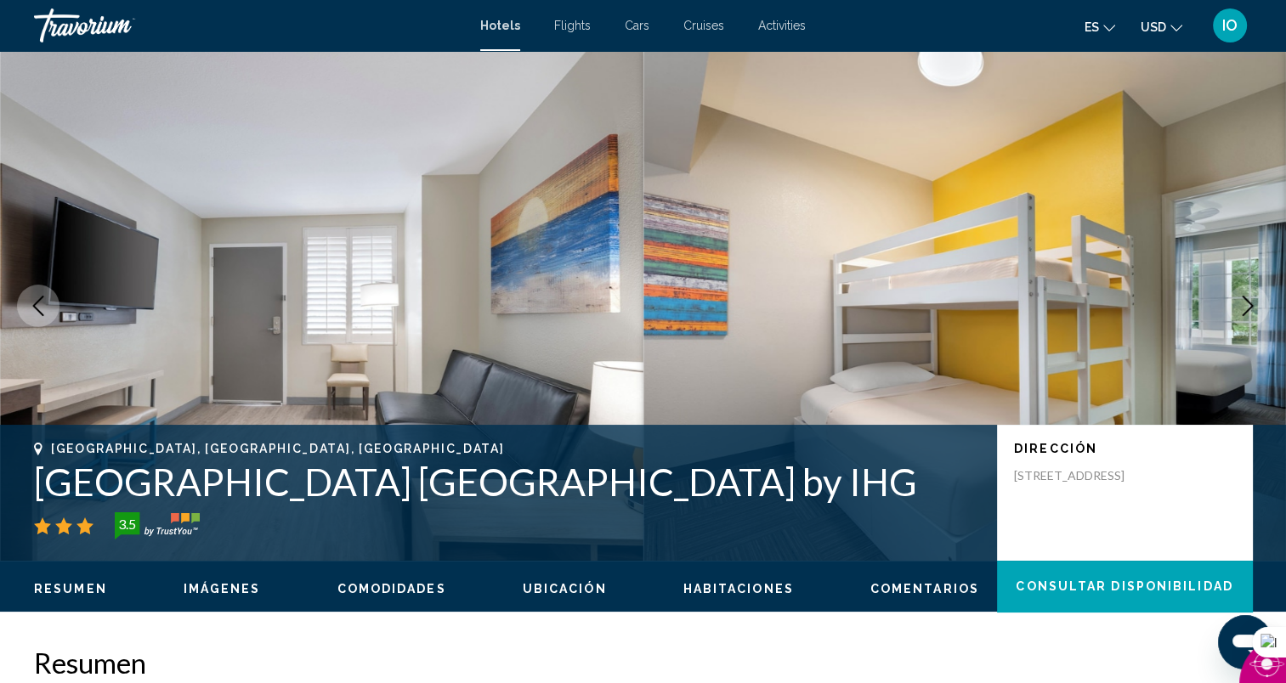
click at [1245, 303] on icon "Next image" at bounding box center [1247, 306] width 20 height 20
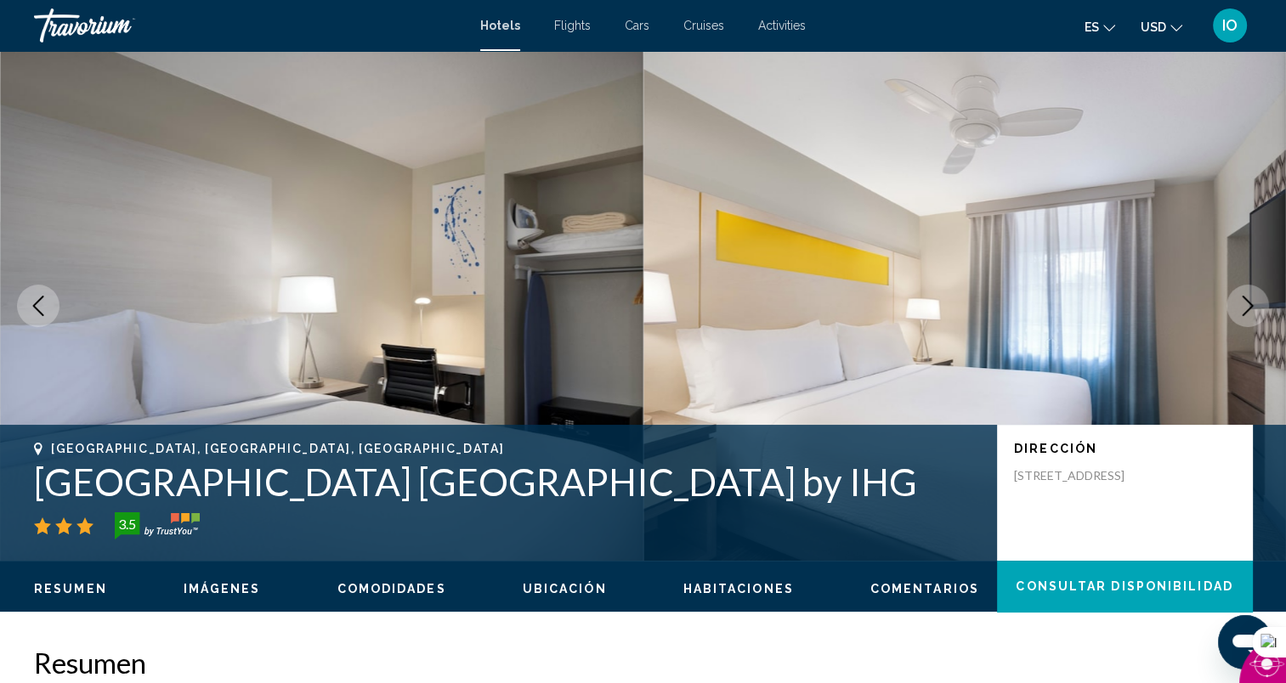
click at [1245, 303] on icon "Next image" at bounding box center [1247, 306] width 20 height 20
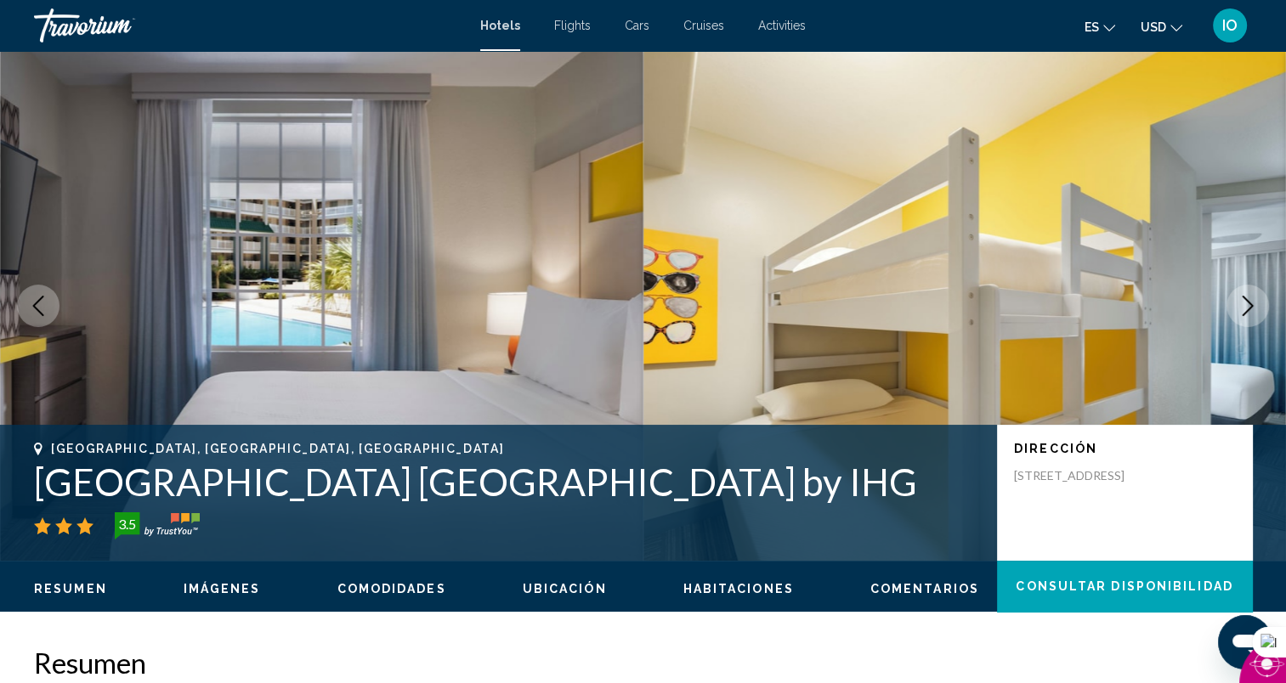
click at [1245, 303] on icon "Next image" at bounding box center [1247, 306] width 20 height 20
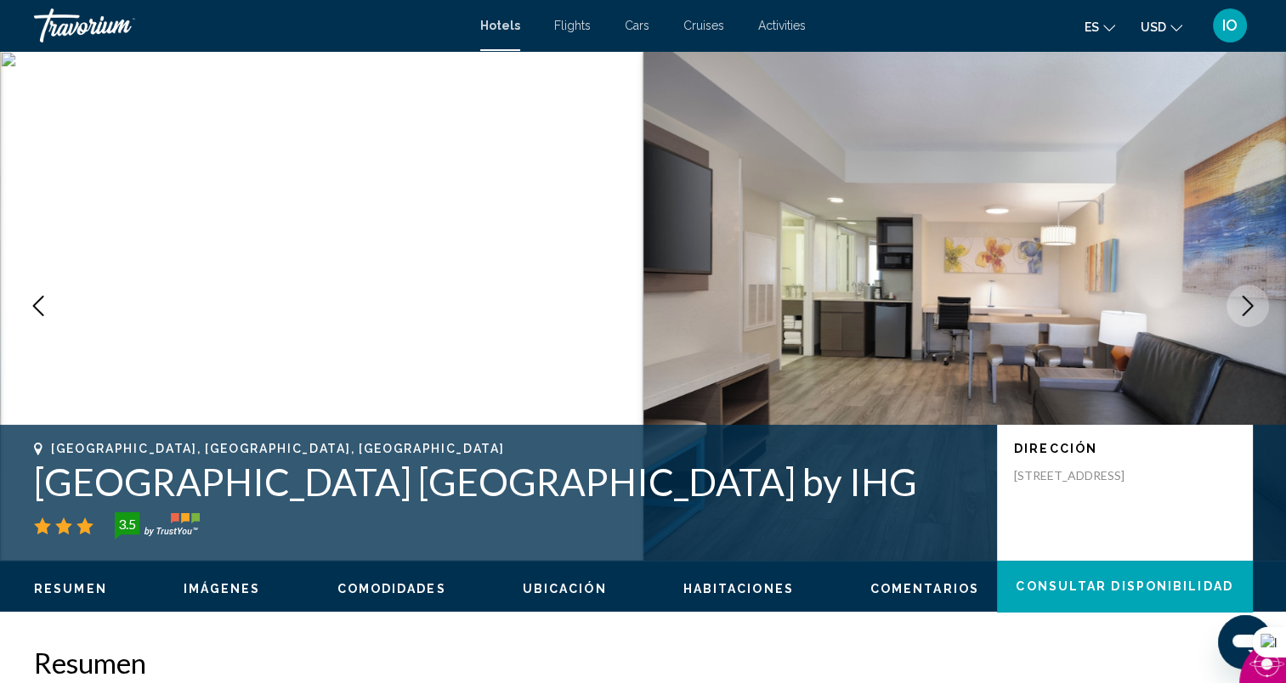
click at [1244, 301] on icon "Next image" at bounding box center [1247, 306] width 20 height 20
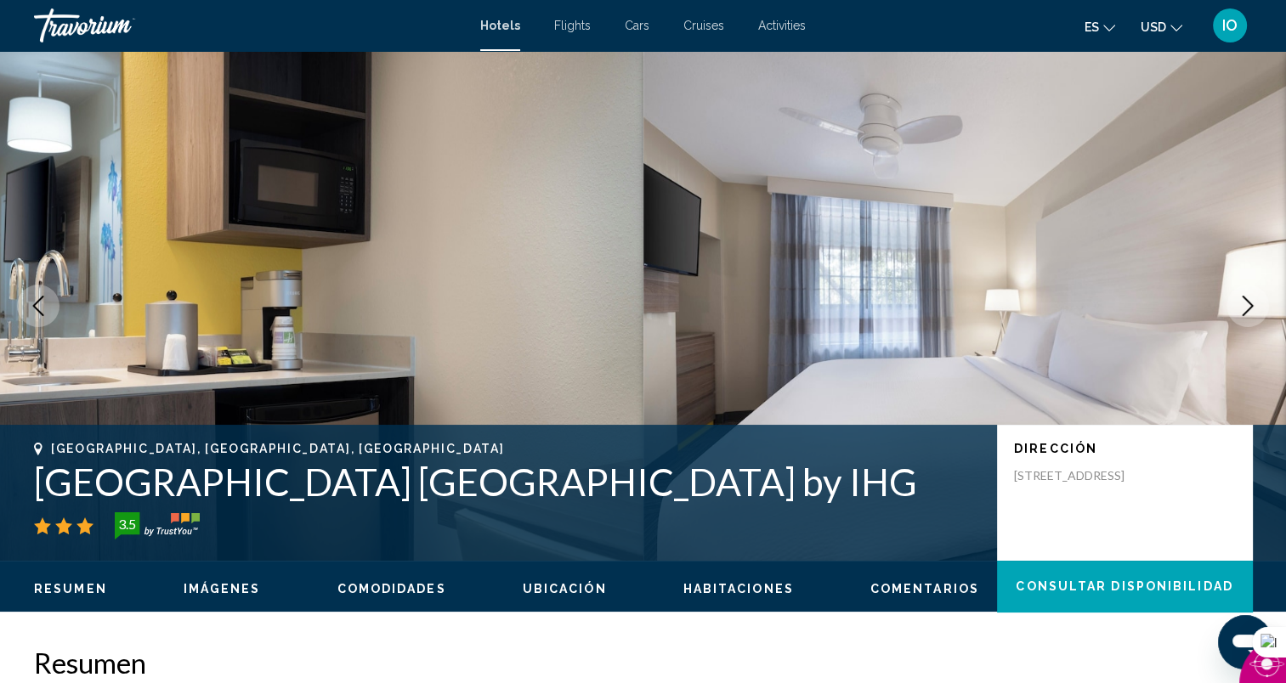
click at [1244, 301] on icon "Next image" at bounding box center [1247, 306] width 20 height 20
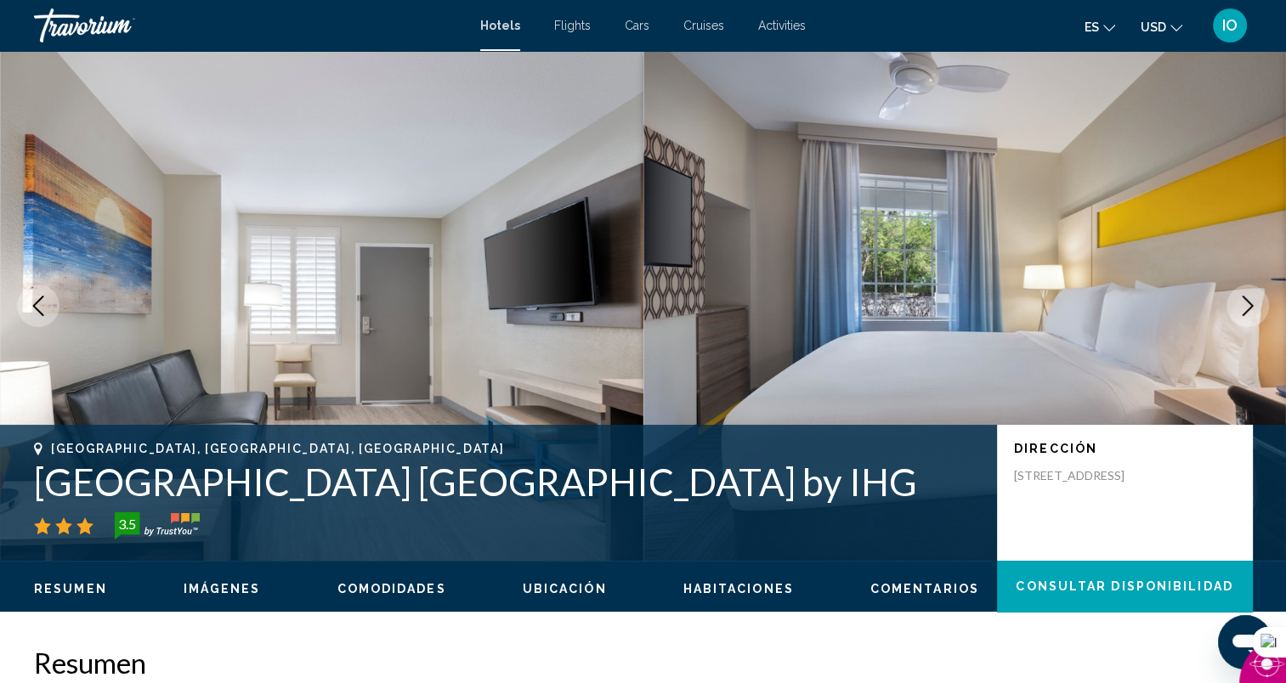
click at [1244, 301] on icon "Next image" at bounding box center [1247, 306] width 20 height 20
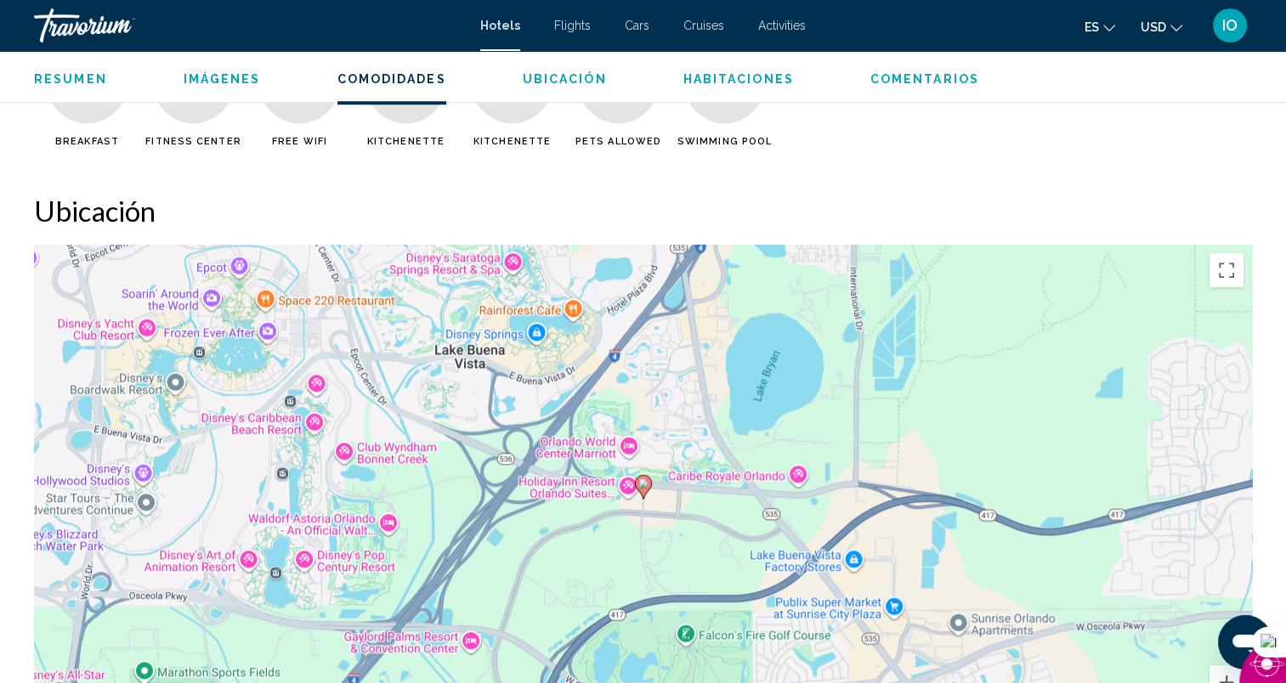
scroll to position [1521, 0]
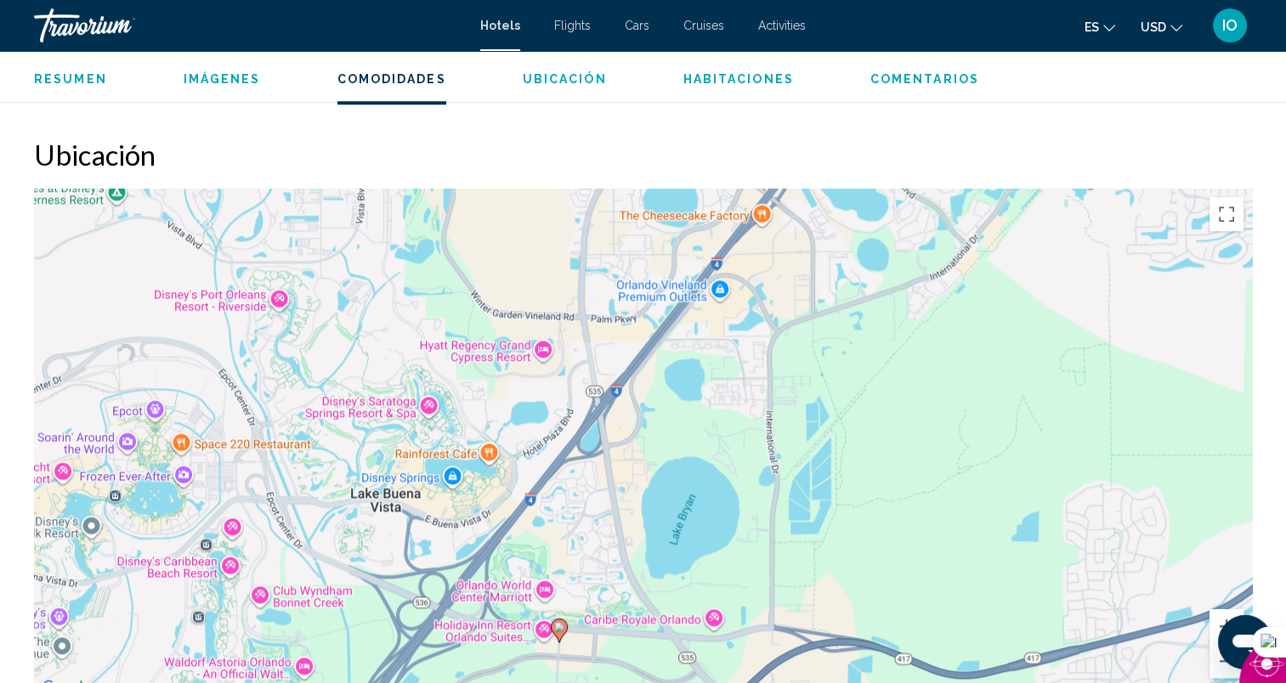
drag, startPoint x: 867, startPoint y: 320, endPoint x: 782, endPoint y: 526, distance: 222.5
click at [782, 526] on div "Para activar la función de arrastrar con el teclado, presiona Alt + Intro. Una …" at bounding box center [643, 444] width 1218 height 510
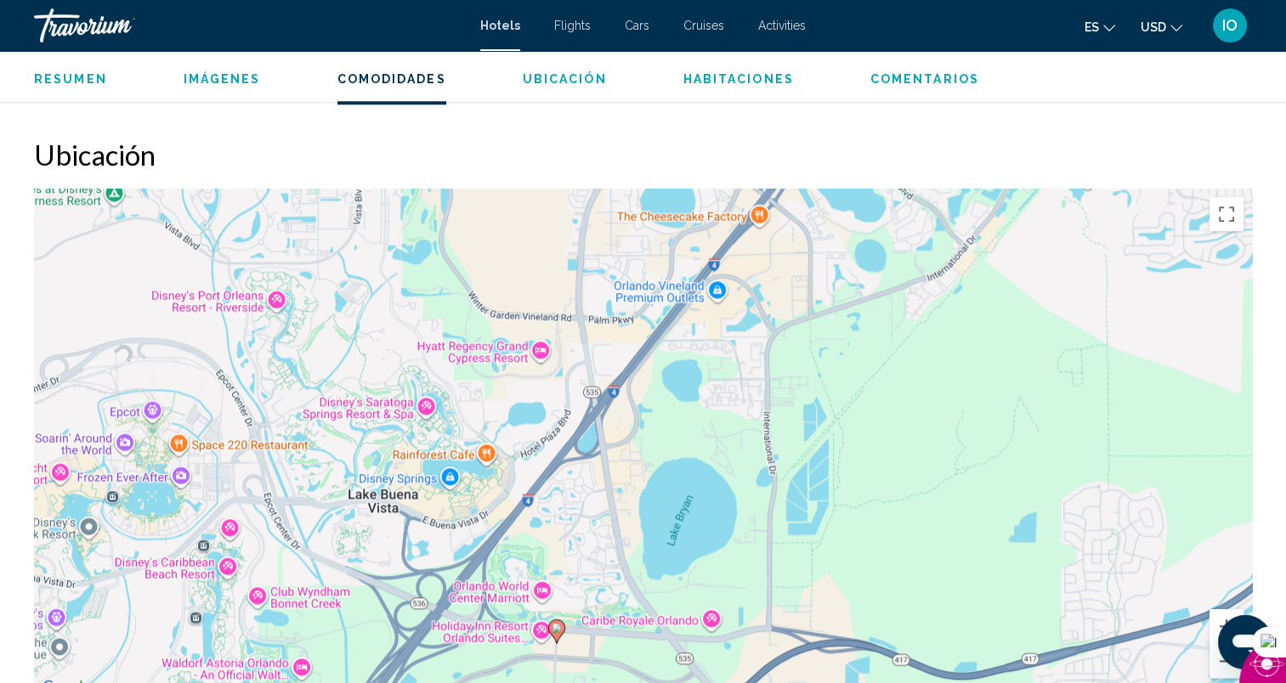
click at [863, 299] on div "Para activar la función de arrastrar con el teclado, presiona Alt + Intro. Una …" at bounding box center [643, 444] width 1218 height 510
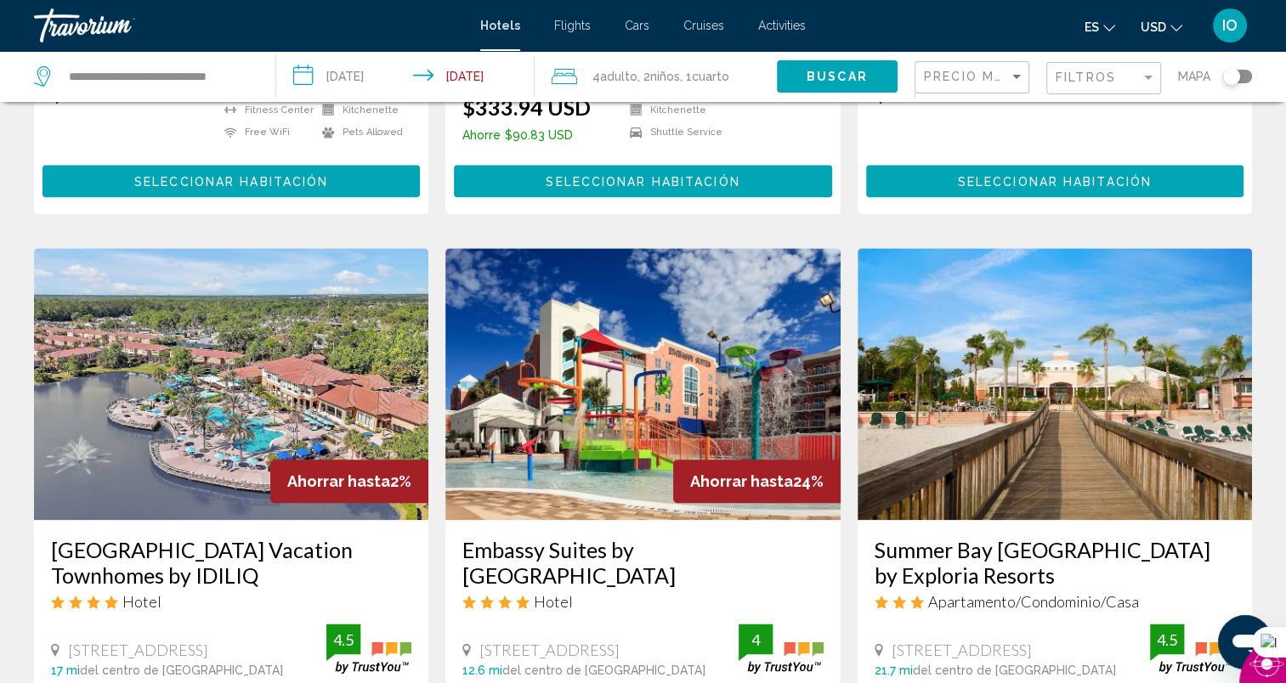
scroll to position [2265, 0]
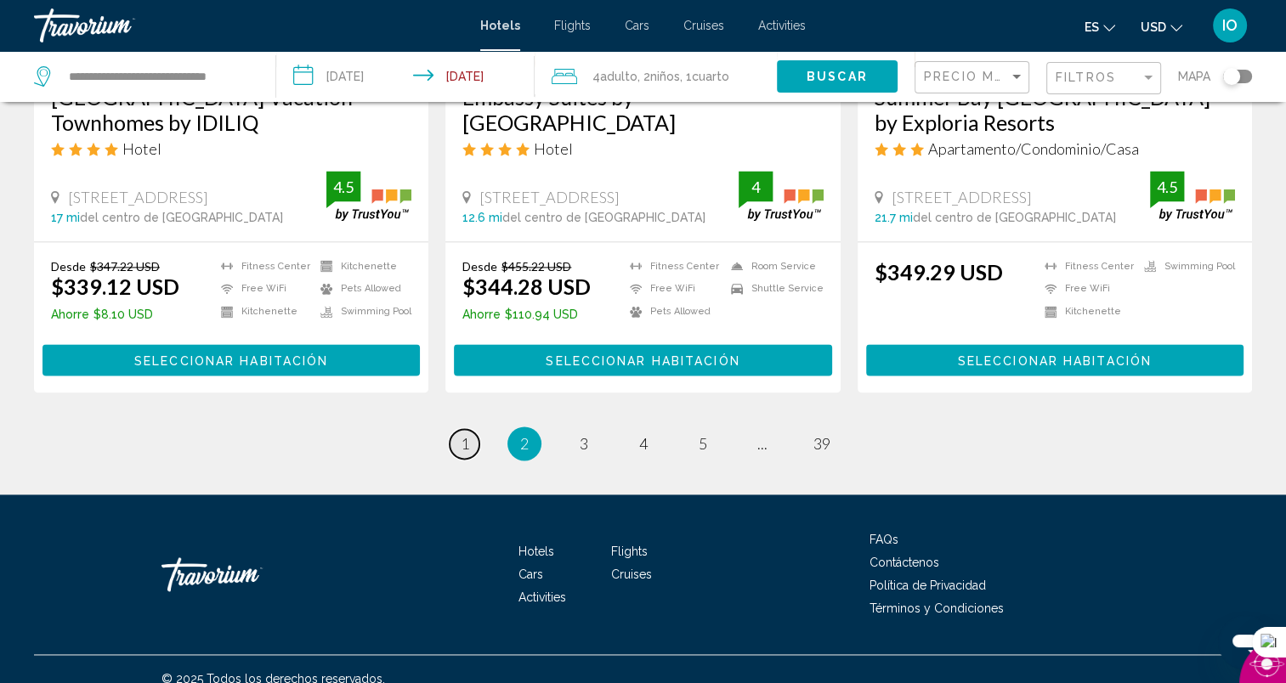
click at [466, 444] on span "1" at bounding box center [465, 443] width 8 height 19
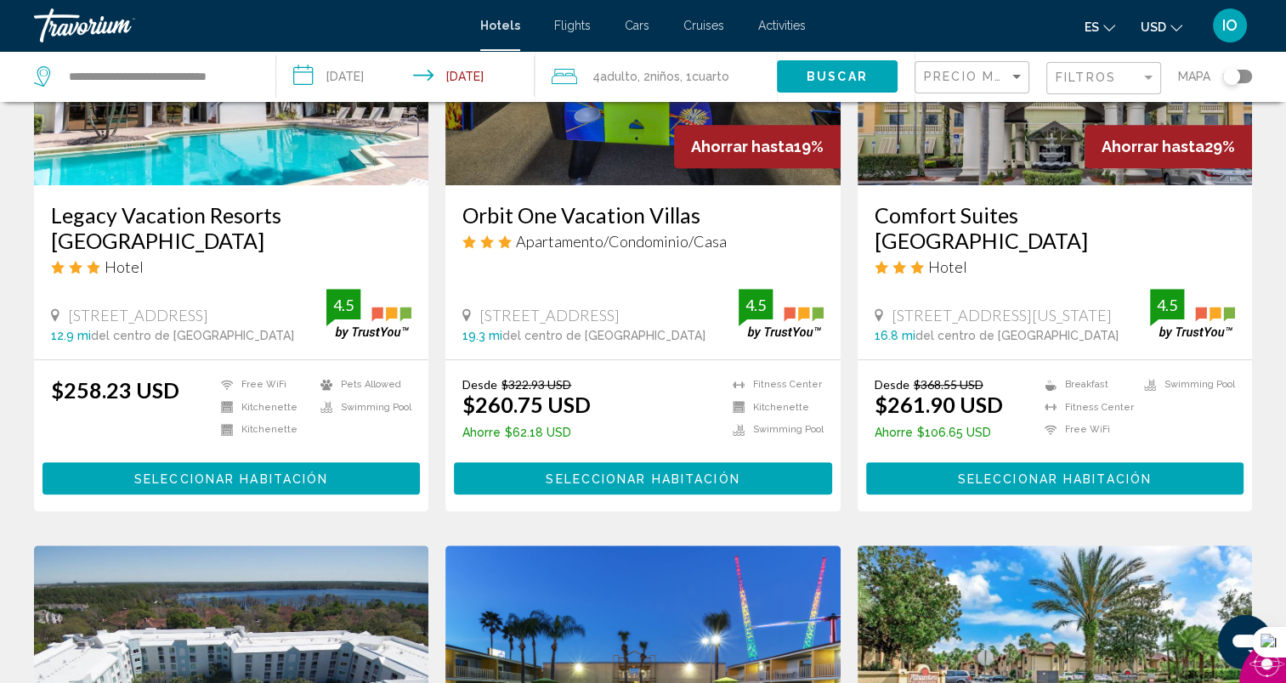
scroll to position [453, 0]
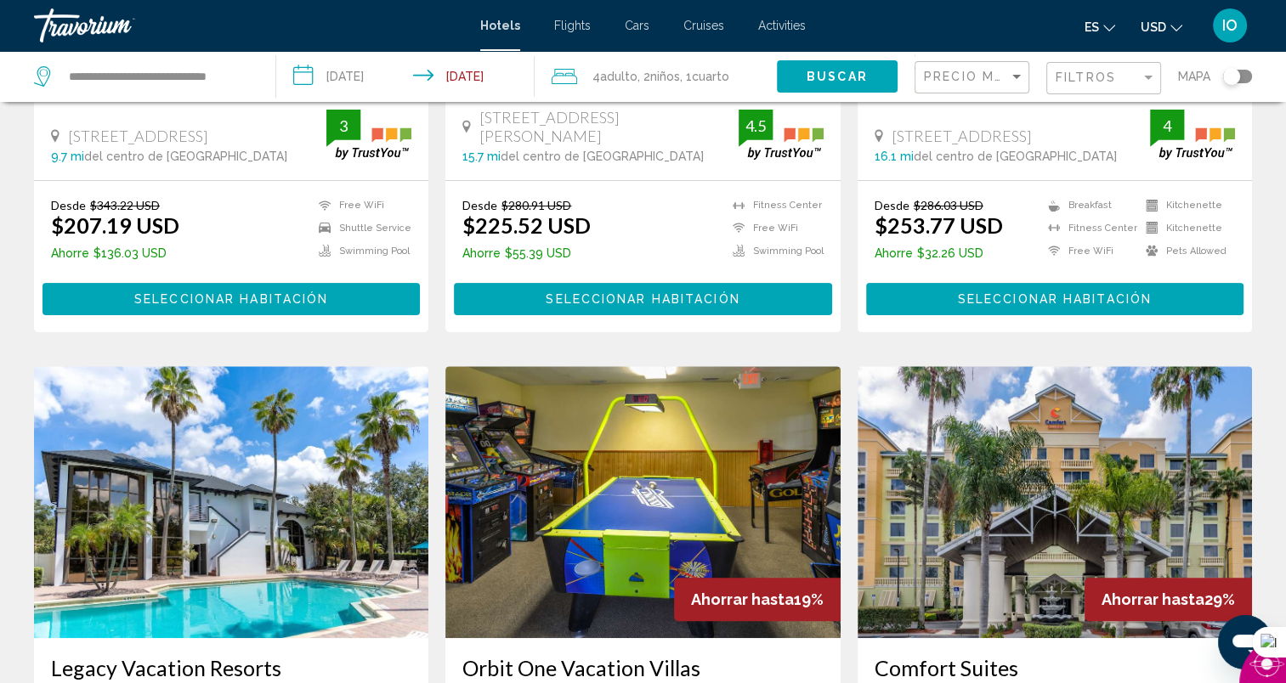
click at [987, 293] on span "Seleccionar habitación" at bounding box center [1055, 300] width 194 height 14
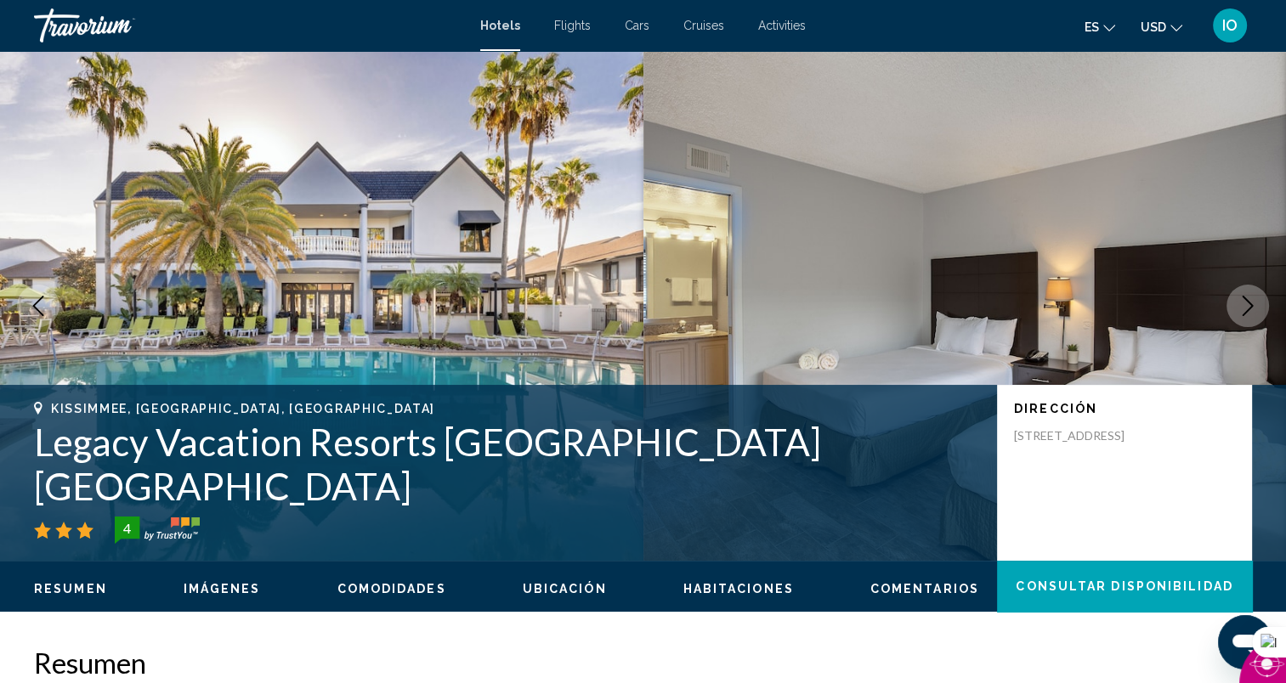
click at [1242, 303] on icon "Next image" at bounding box center [1247, 306] width 20 height 20
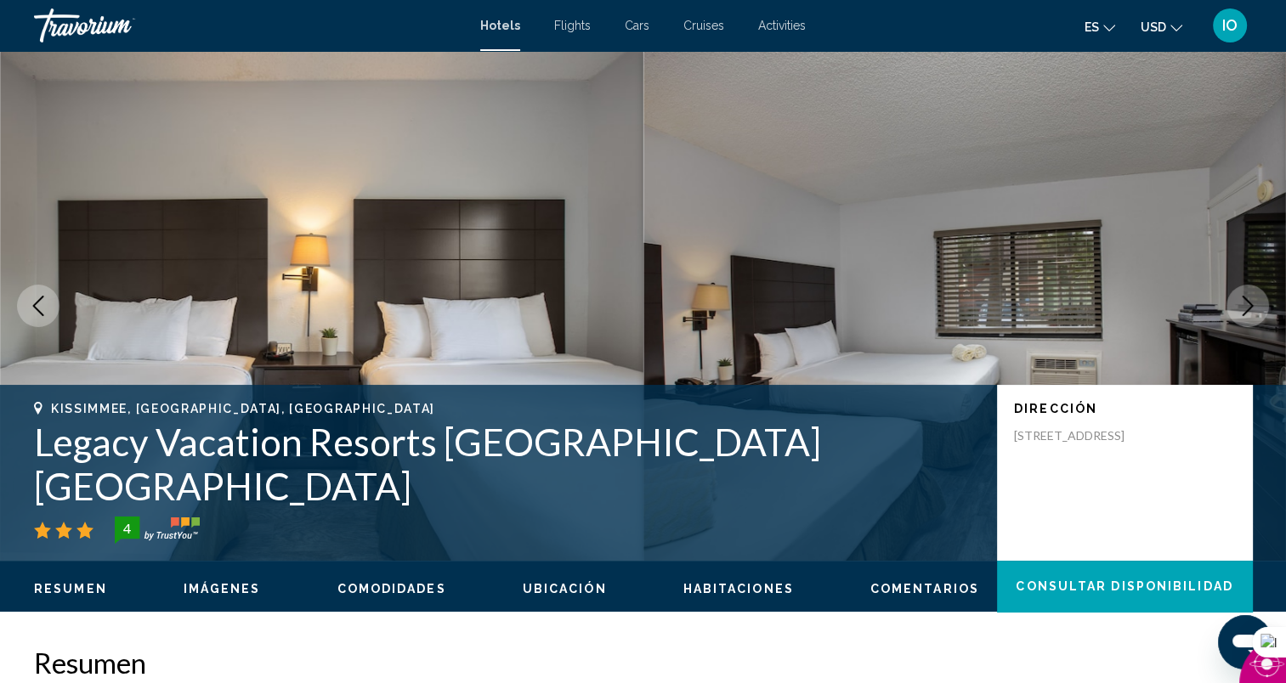
click at [1242, 303] on icon "Next image" at bounding box center [1247, 306] width 20 height 20
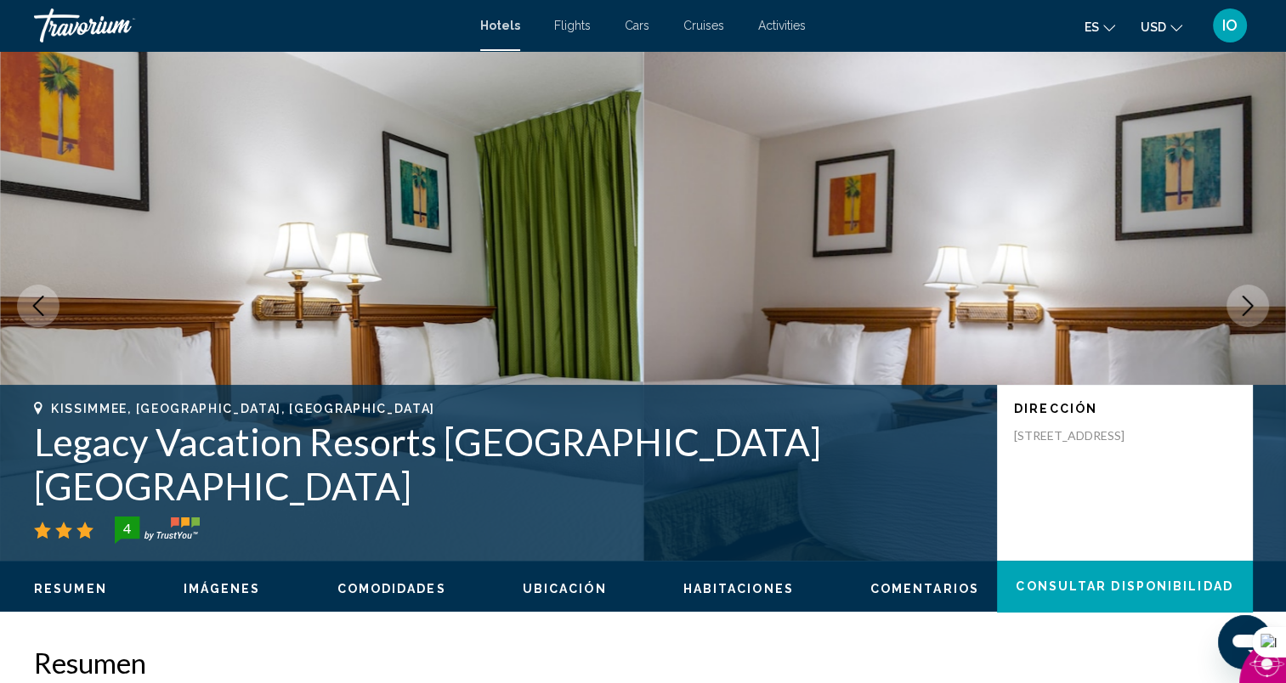
click at [1242, 303] on icon "Next image" at bounding box center [1247, 306] width 20 height 20
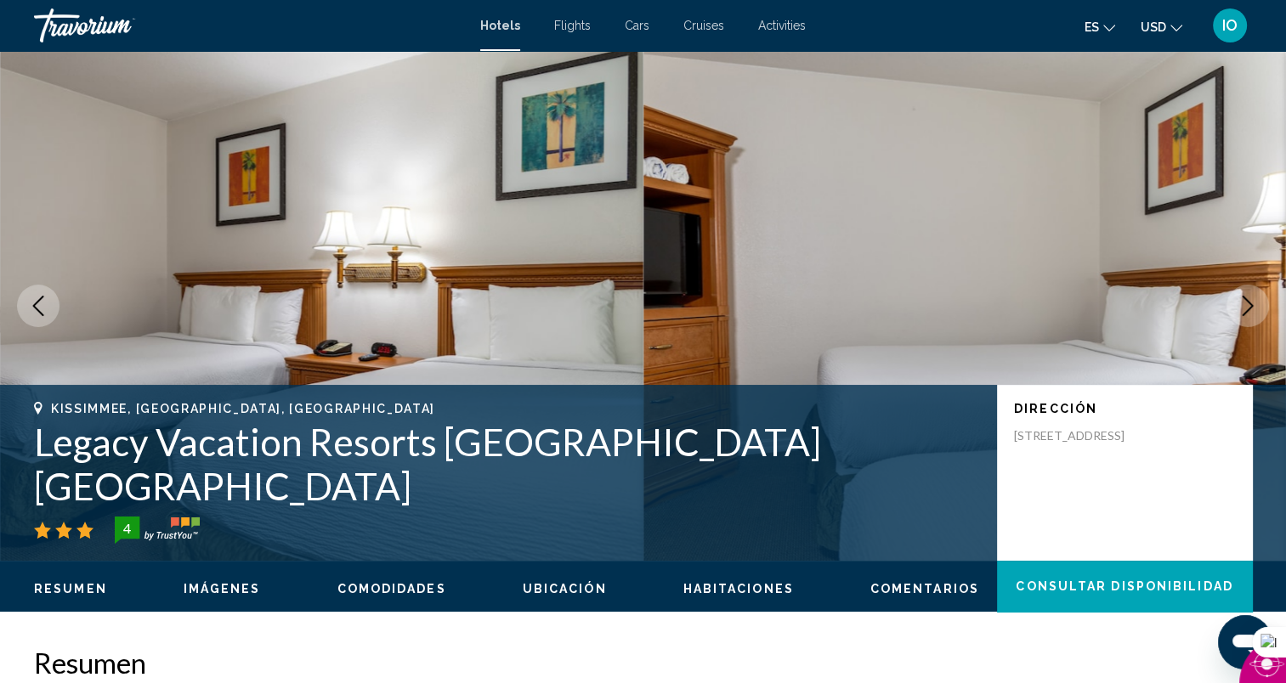
click at [1242, 303] on icon "Next image" at bounding box center [1247, 306] width 20 height 20
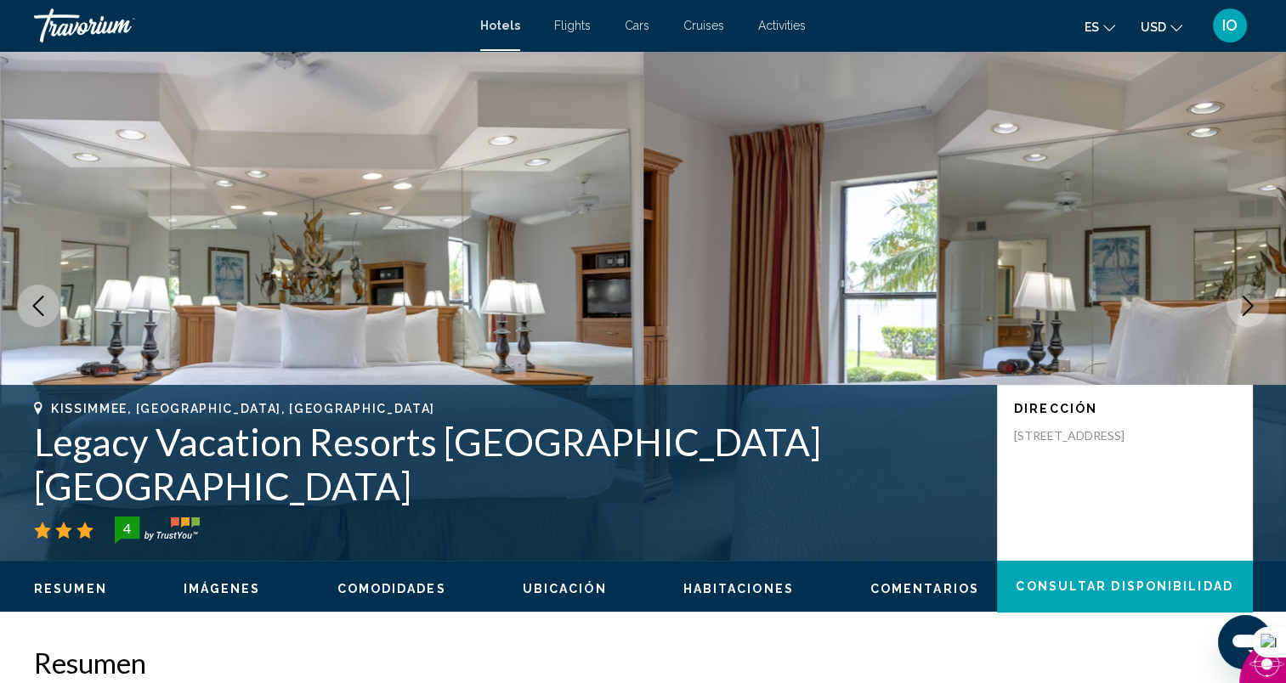
click at [1242, 303] on icon "Next image" at bounding box center [1247, 306] width 20 height 20
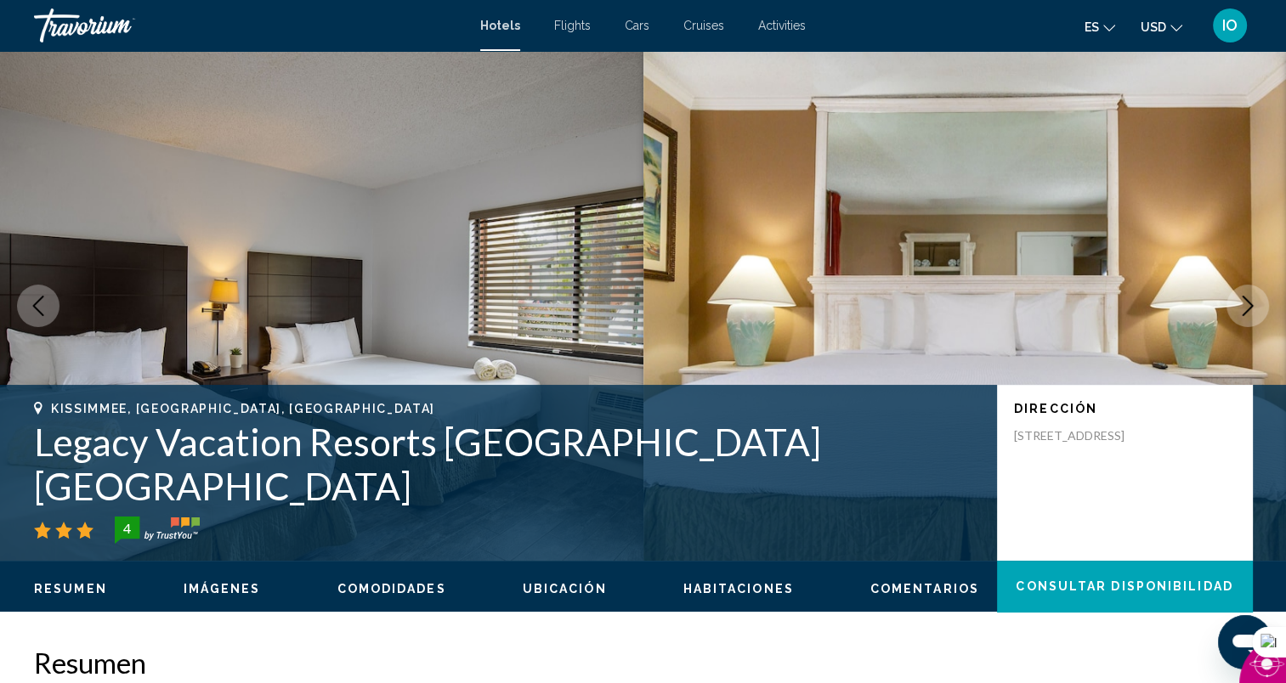
click at [1242, 303] on icon "Next image" at bounding box center [1247, 306] width 20 height 20
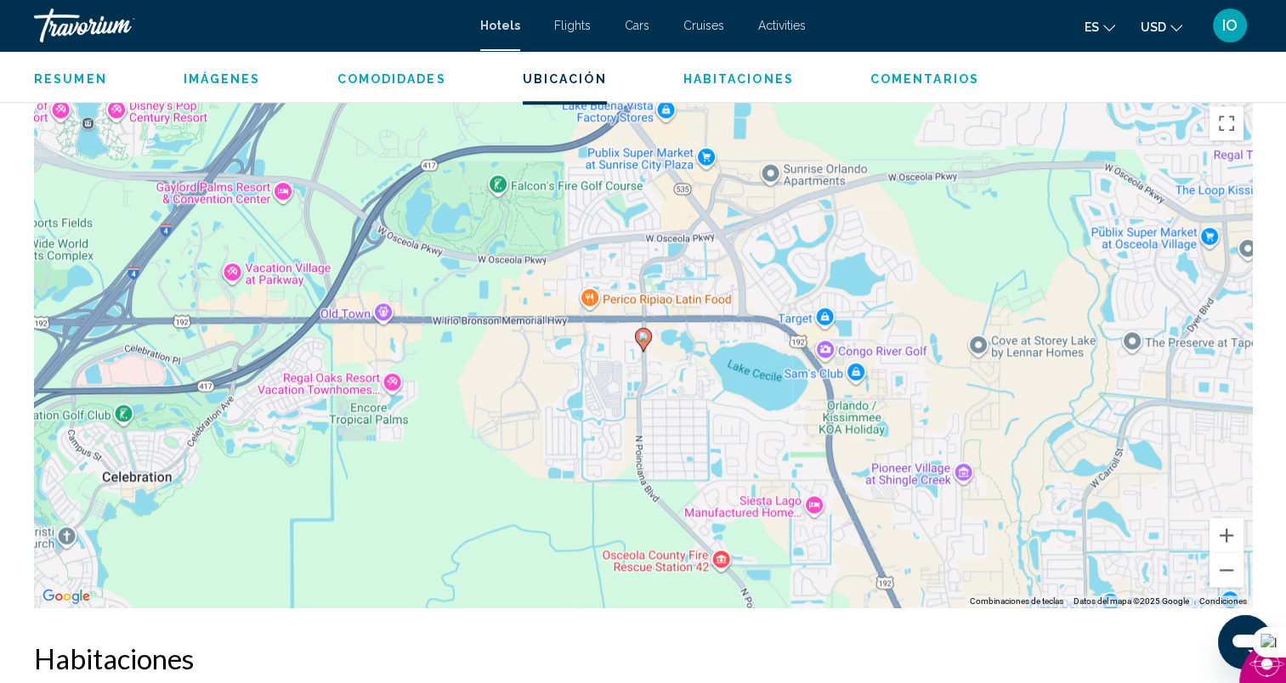
scroll to position [1596, 0]
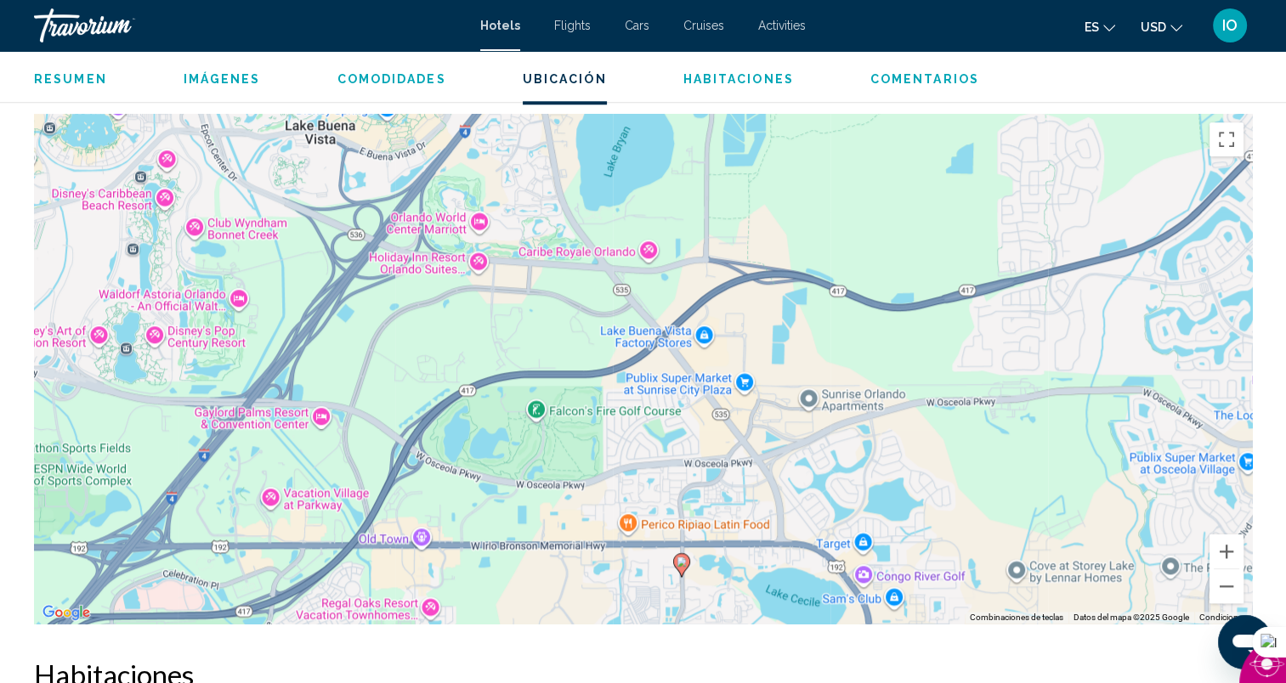
drag, startPoint x: 513, startPoint y: 231, endPoint x: 552, endPoint y: 442, distance: 214.3
click at [552, 442] on div "Para activar la función de arrastrar con el teclado, presiona Alt + Intro. Una …" at bounding box center [643, 369] width 1218 height 510
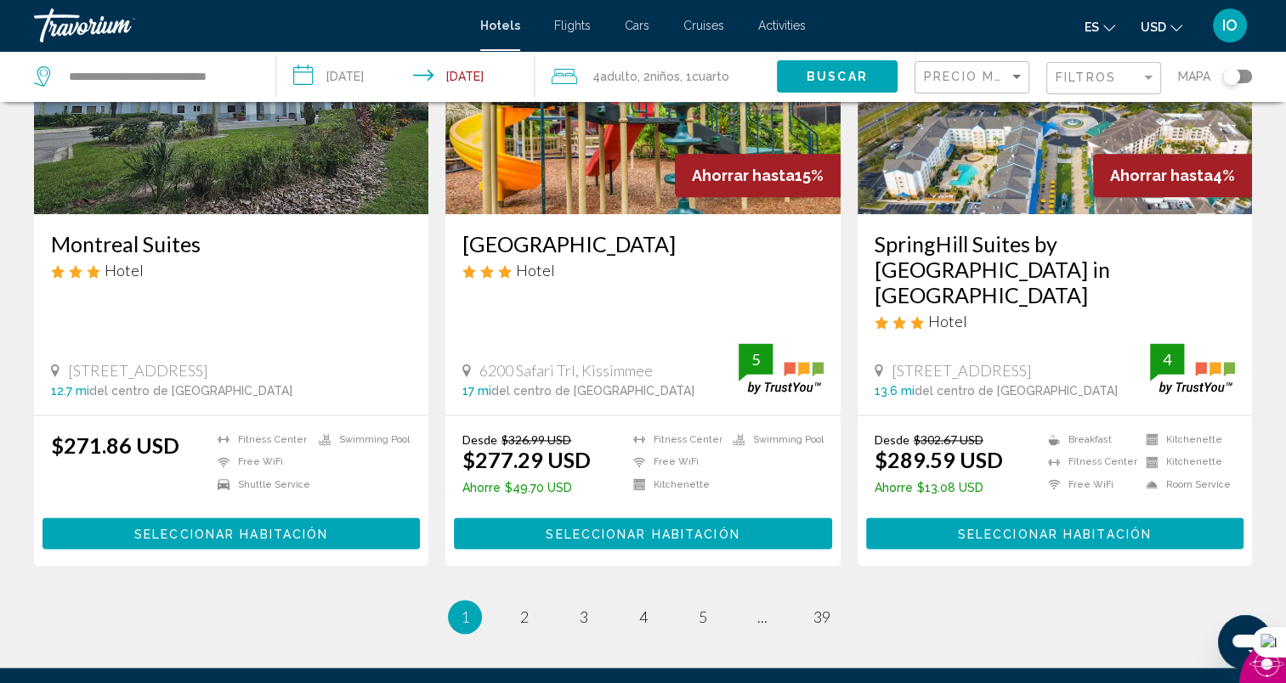
scroll to position [2150, 0]
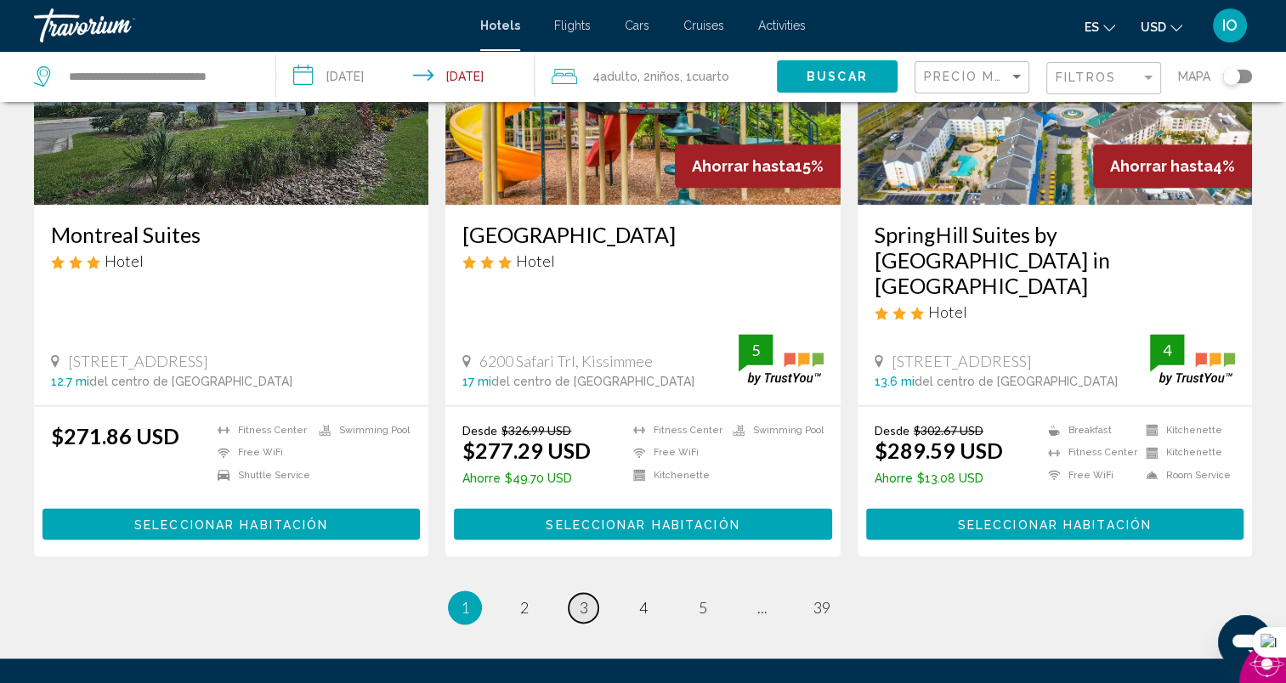
click at [585, 598] on span "3" at bounding box center [584, 607] width 8 height 19
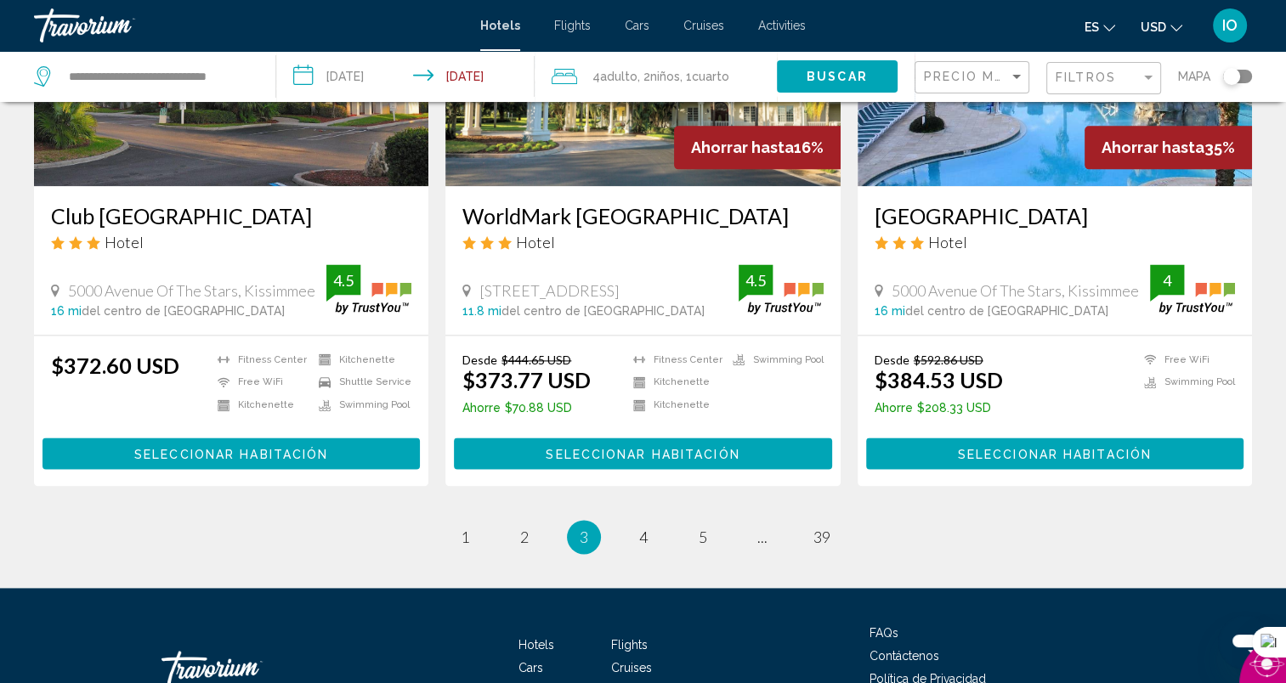
scroll to position [2169, 0]
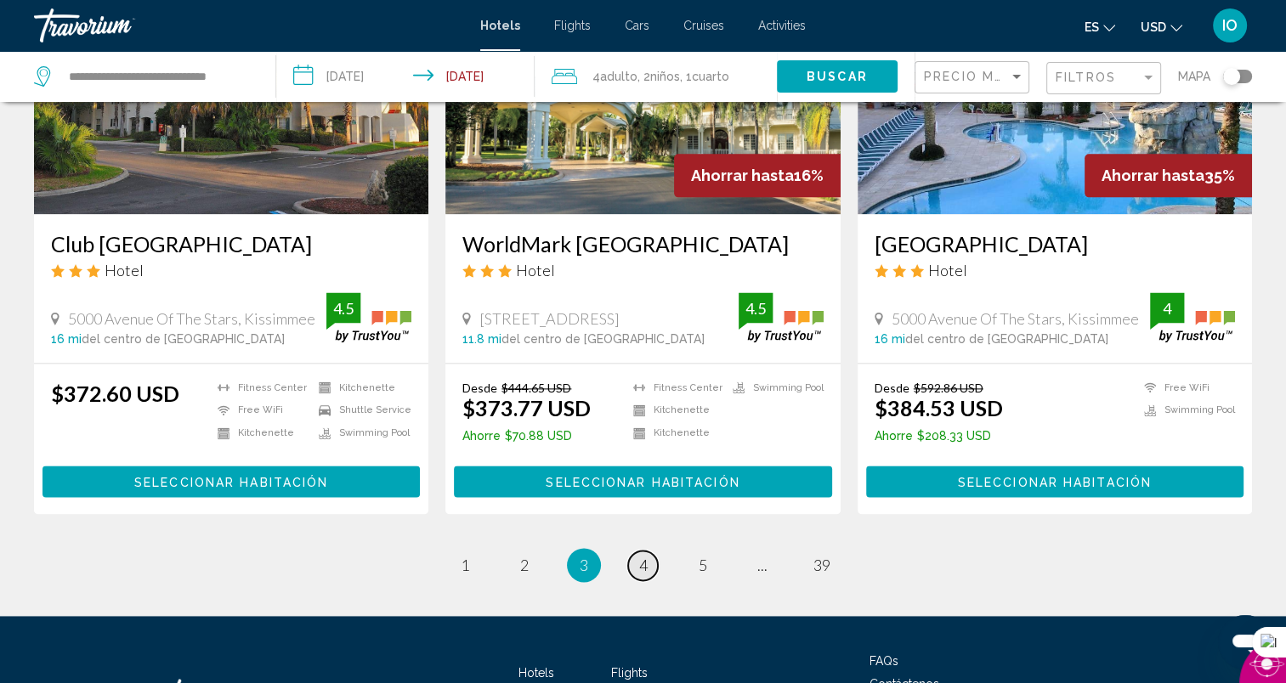
click at [639, 556] on span "4" at bounding box center [643, 565] width 8 height 19
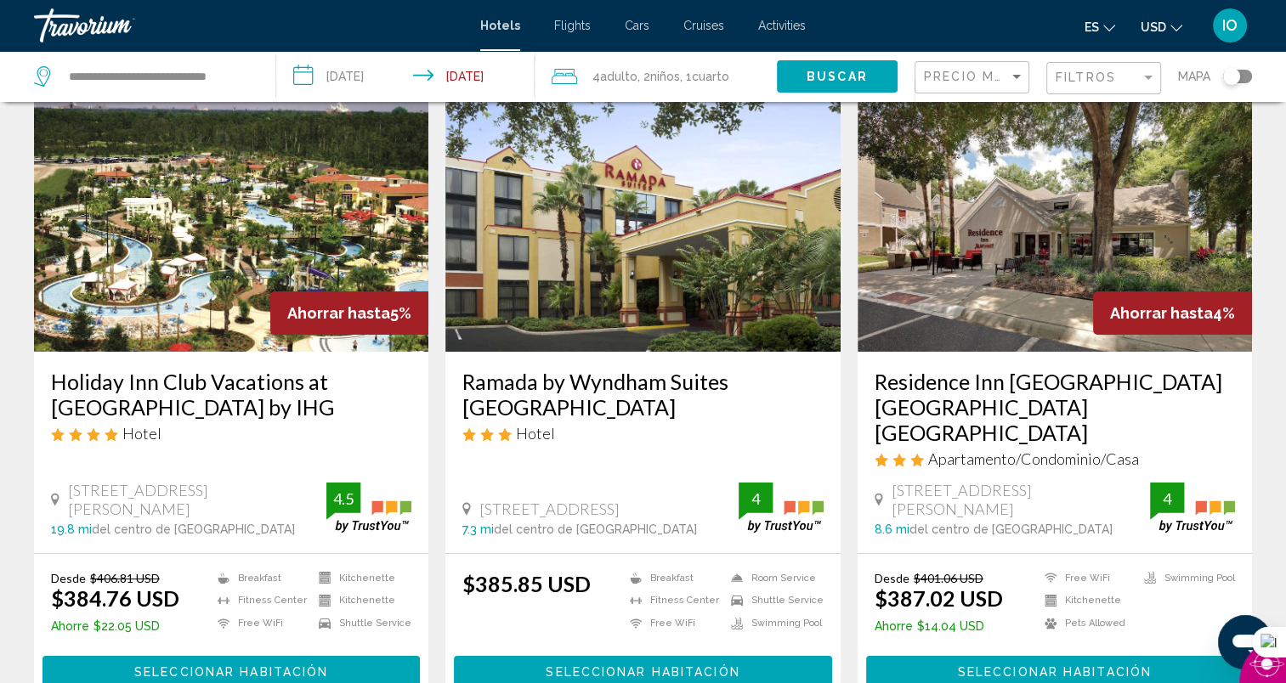
scroll to position [84, 0]
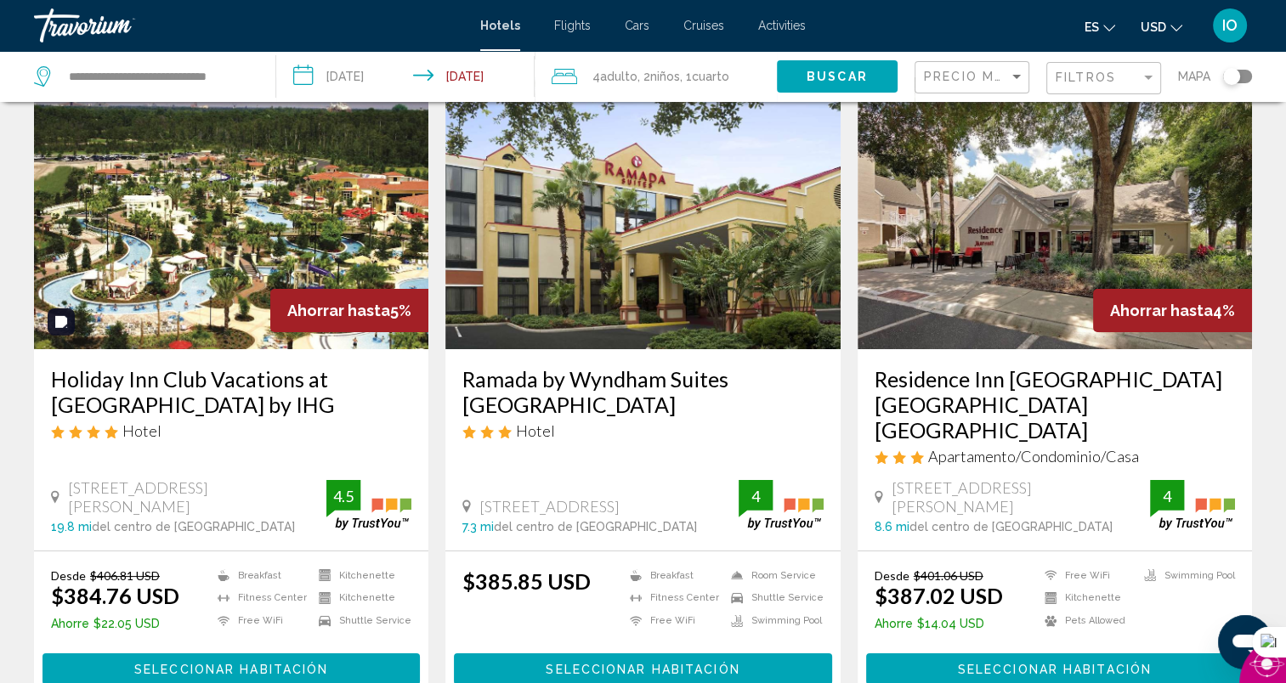
click at [180, 264] on img "Main content" at bounding box center [231, 213] width 394 height 272
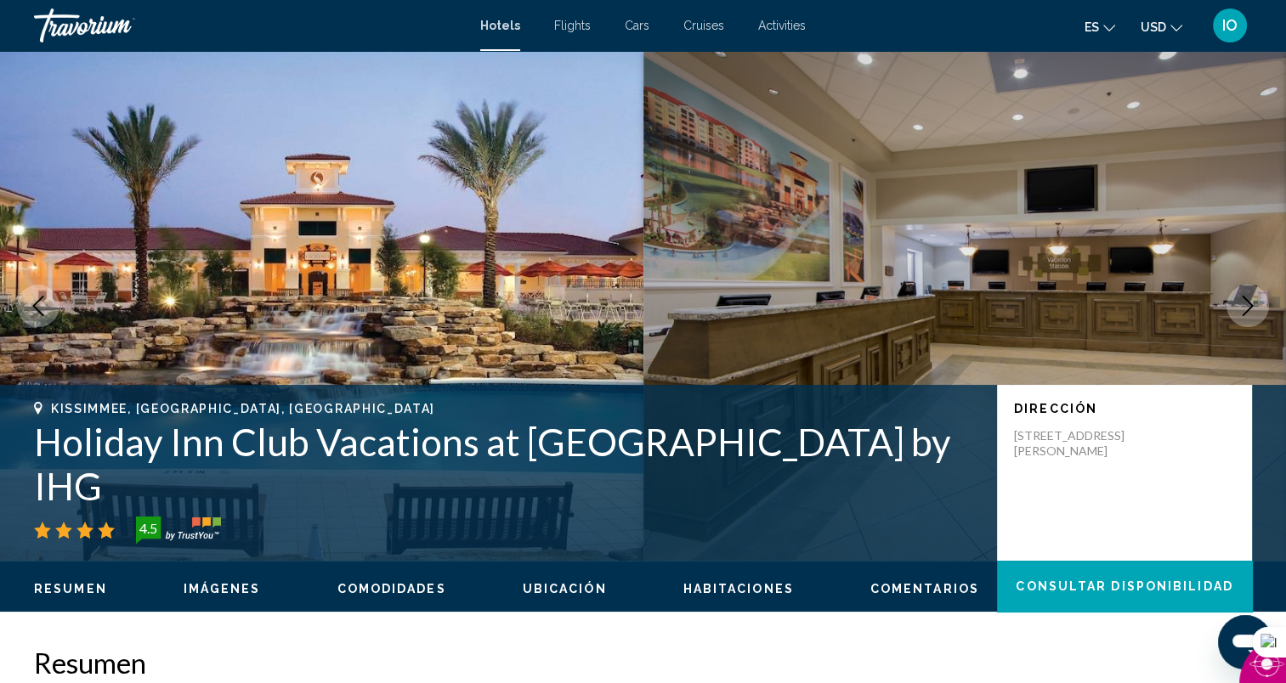
click at [1244, 306] on icon "Next image" at bounding box center [1247, 306] width 20 height 20
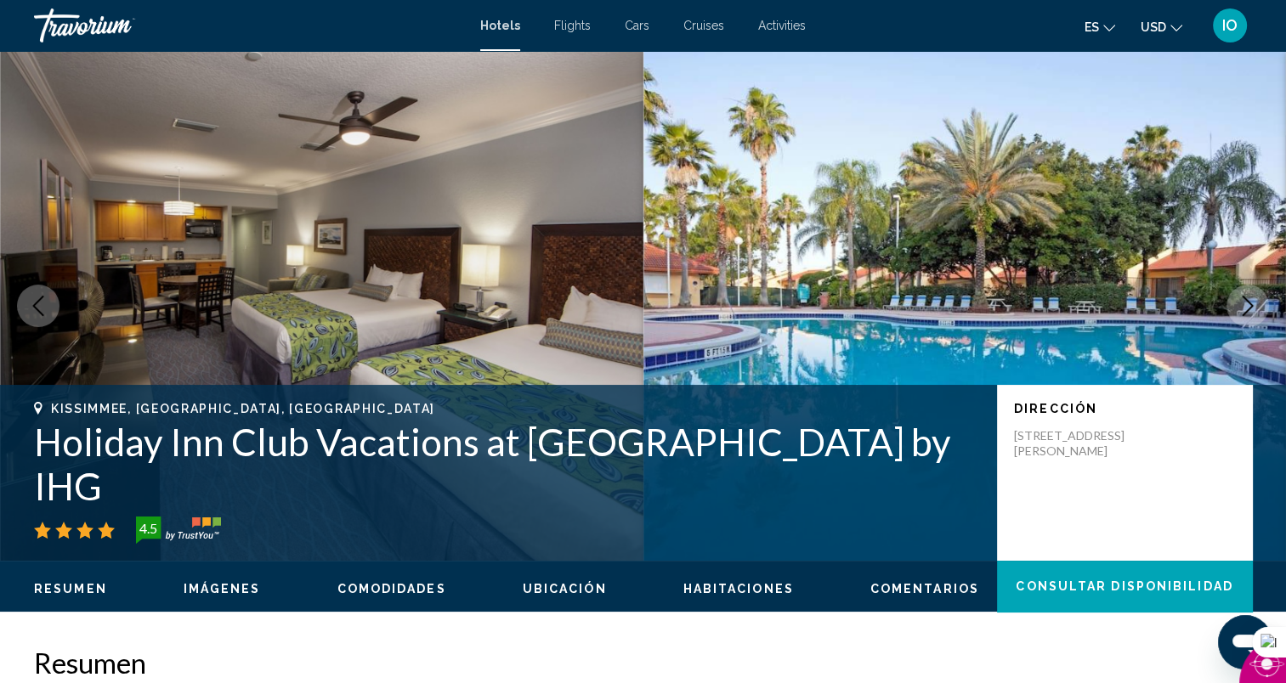
click at [1244, 306] on icon "Next image" at bounding box center [1247, 306] width 20 height 20
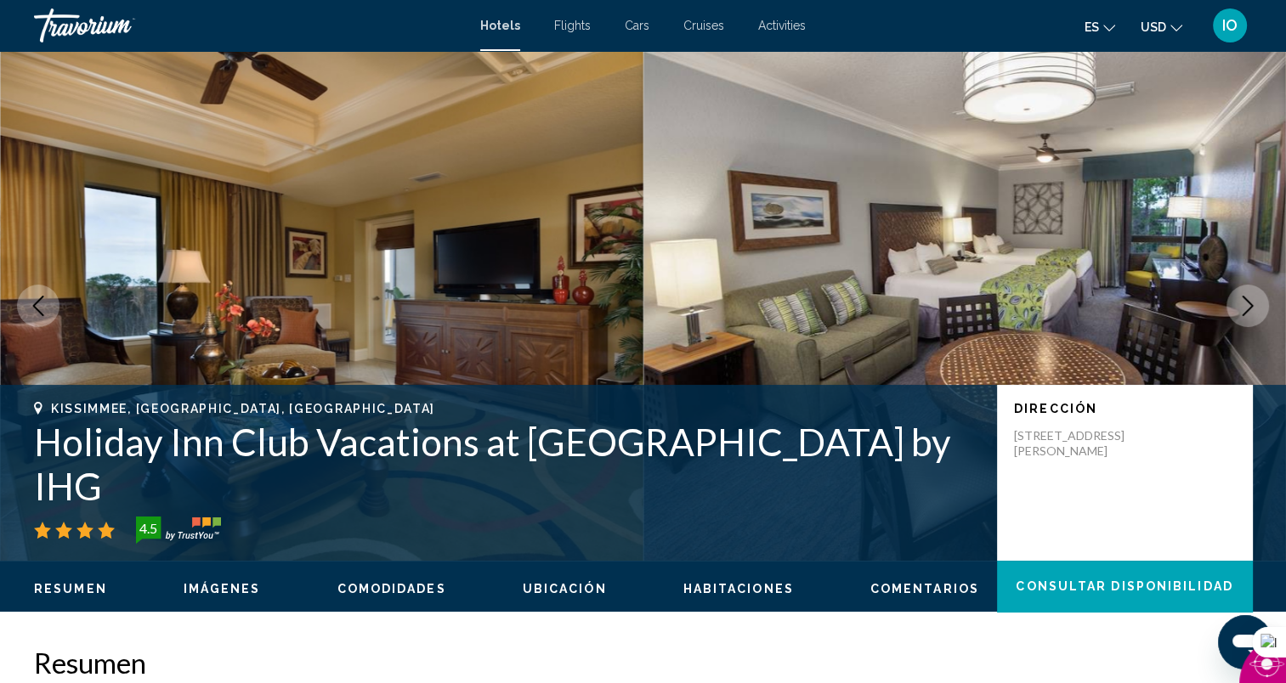
click at [1244, 306] on icon "Next image" at bounding box center [1247, 306] width 20 height 20
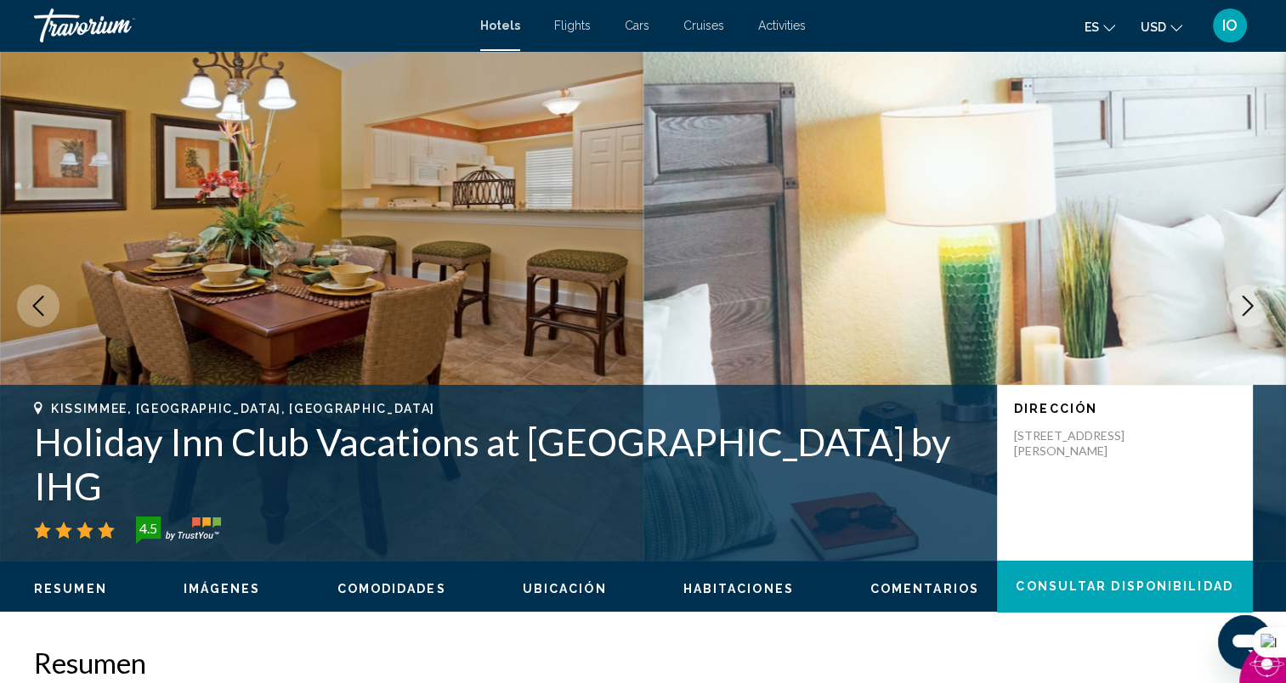
click at [1244, 306] on icon "Next image" at bounding box center [1247, 306] width 20 height 20
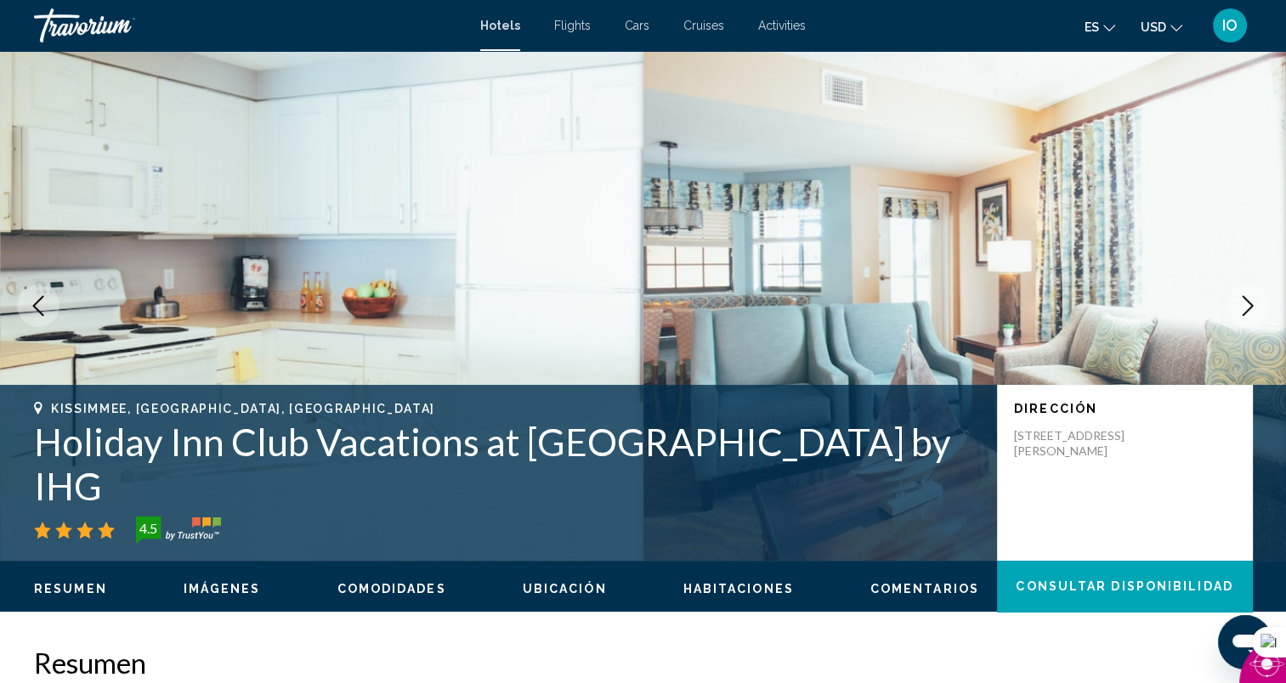
click at [1244, 306] on icon "Next image" at bounding box center [1247, 306] width 20 height 20
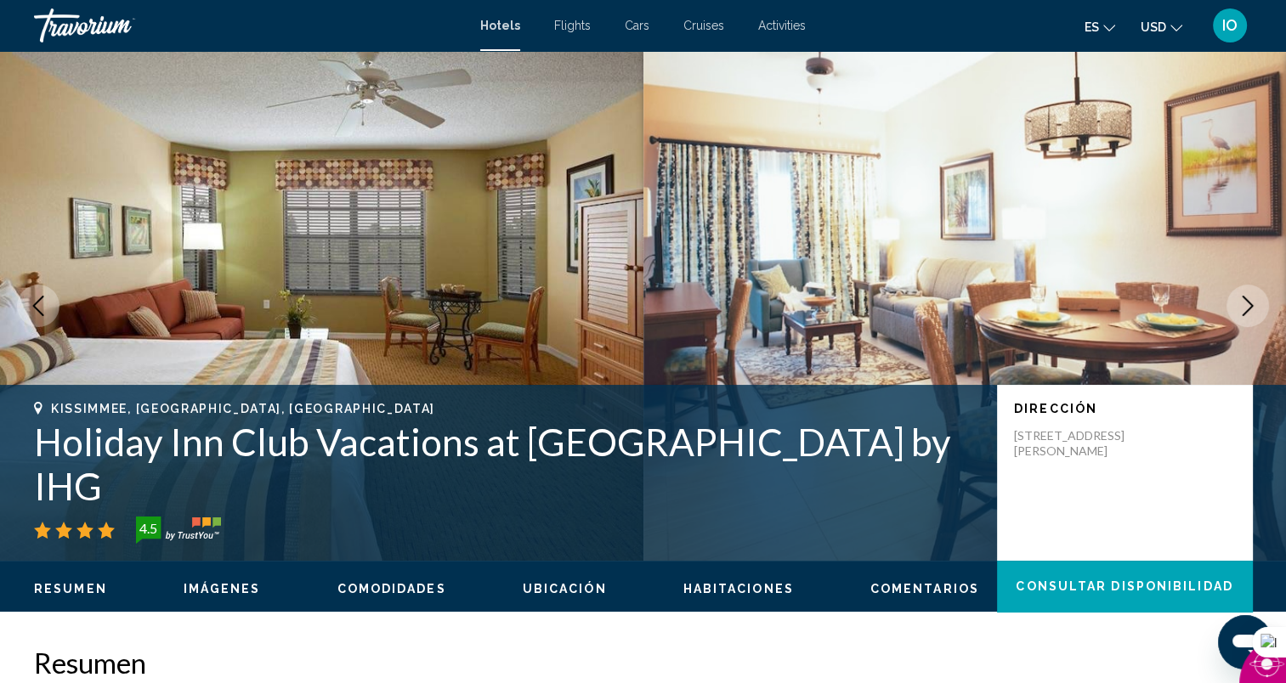
click at [1244, 306] on icon "Next image" at bounding box center [1247, 306] width 20 height 20
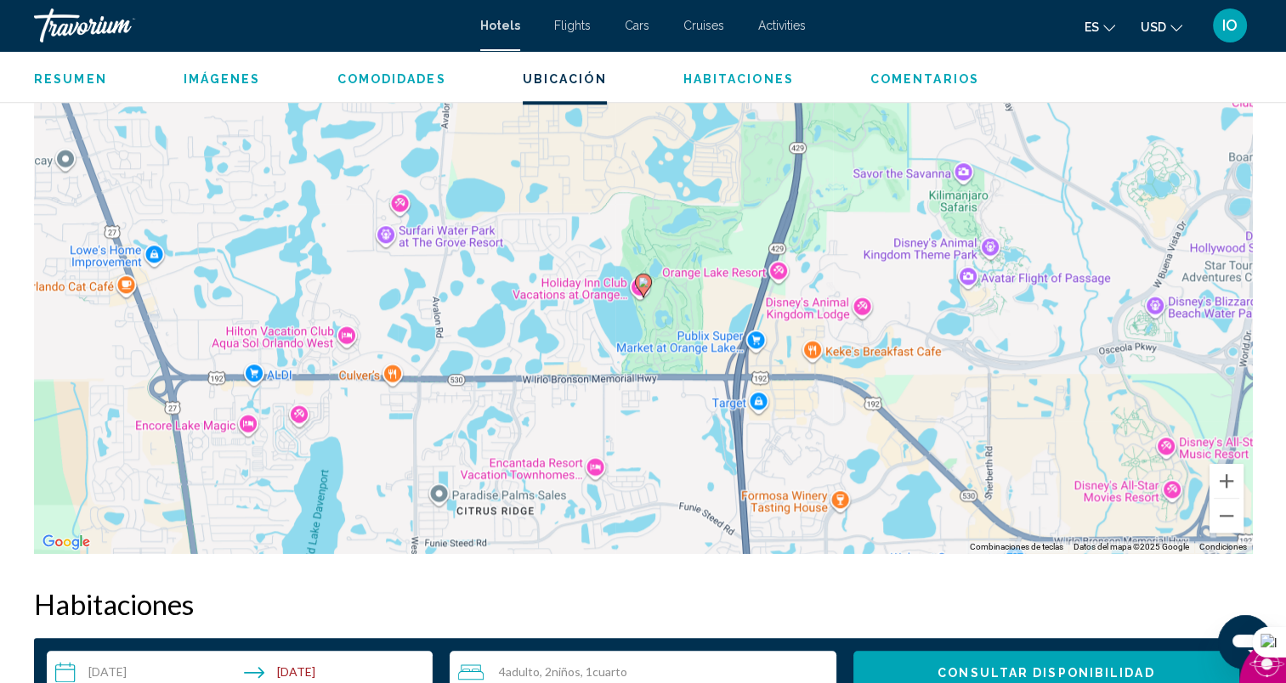
scroll to position [1646, 0]
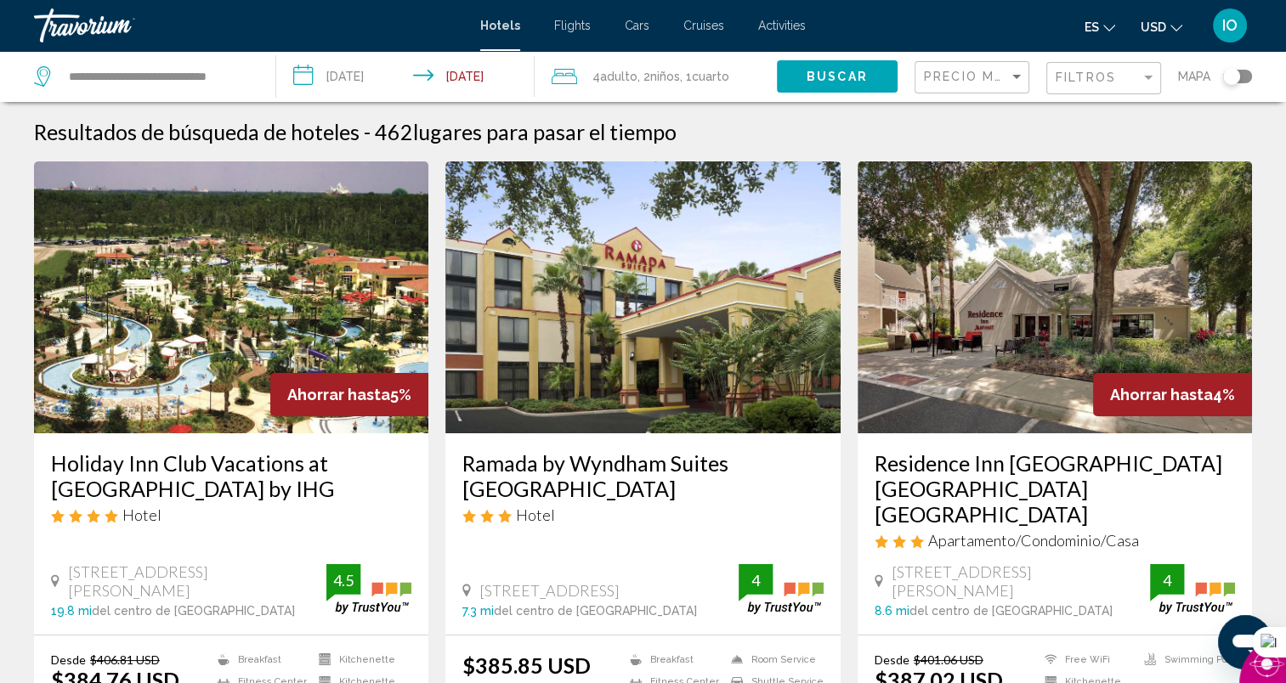
scroll to position [2282, 0]
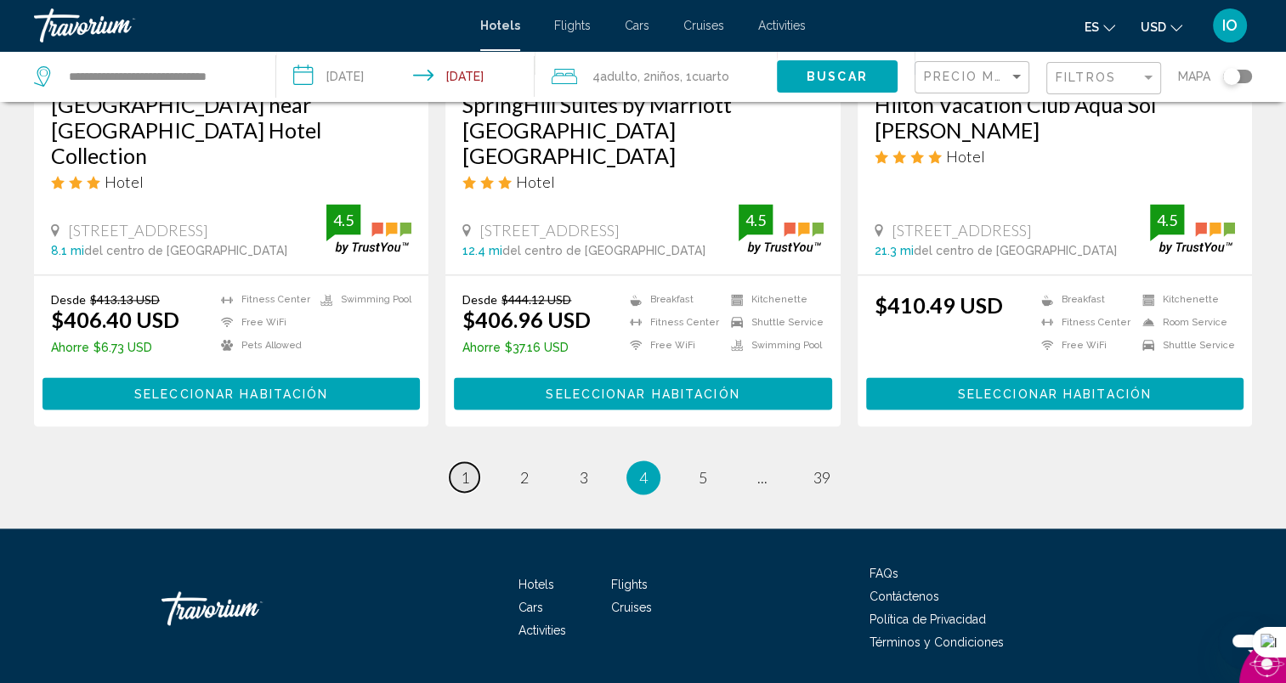
click at [464, 468] on span "1" at bounding box center [465, 477] width 8 height 19
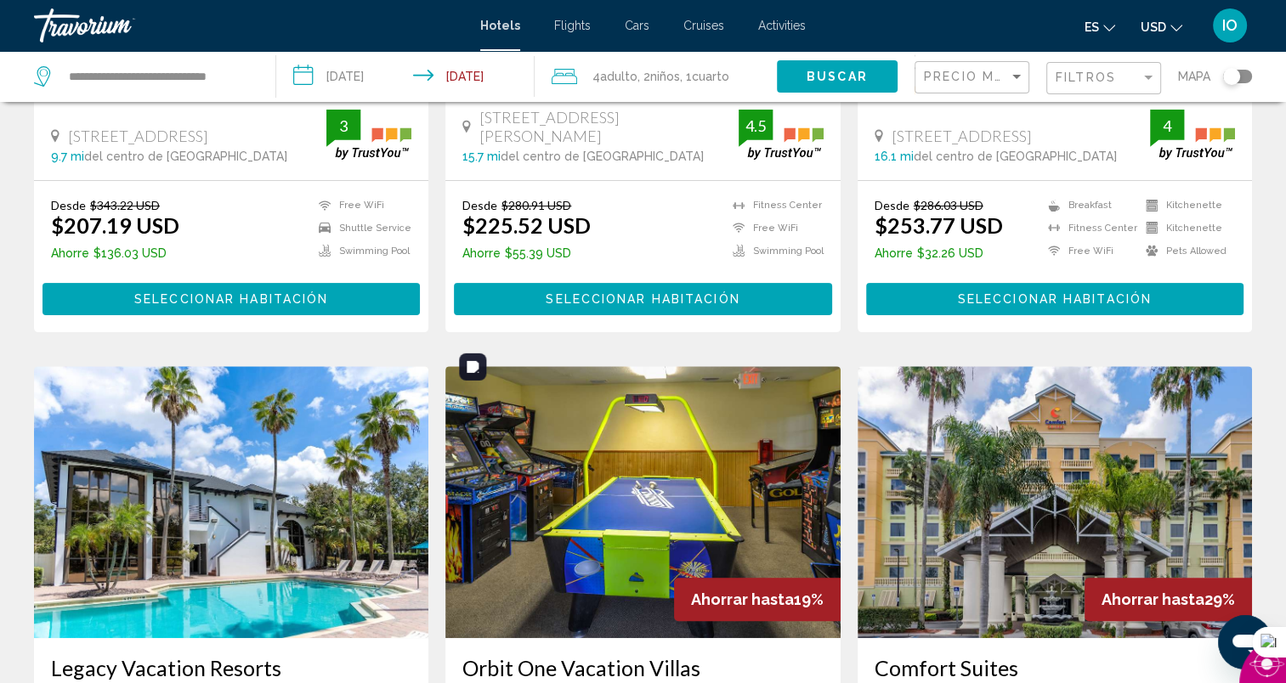
scroll to position [906, 0]
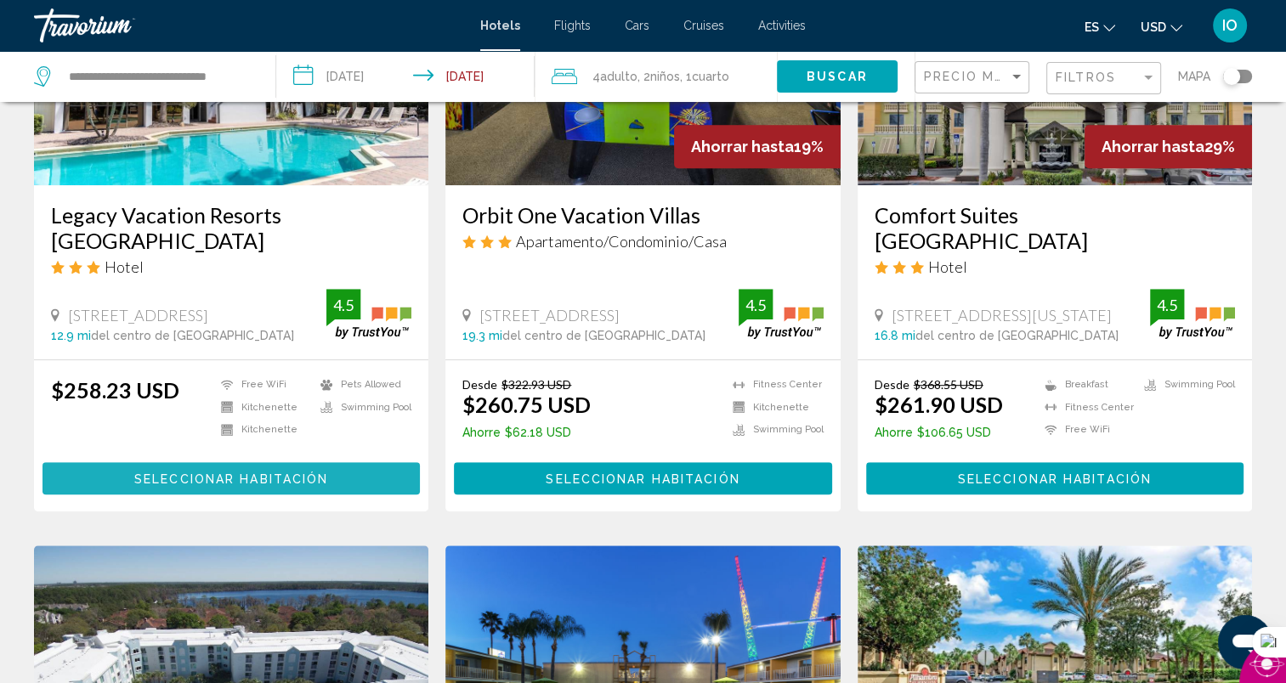
click at [241, 472] on span "Seleccionar habitación" at bounding box center [231, 479] width 194 height 14
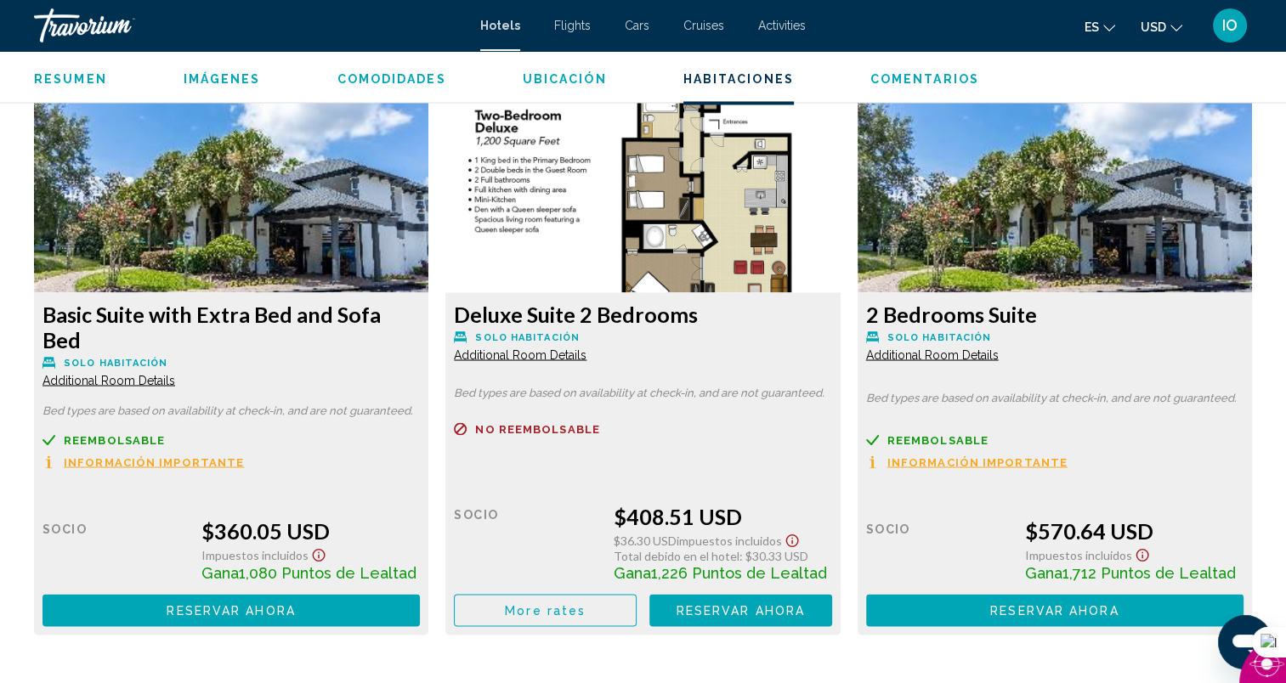
scroll to position [2889, 0]
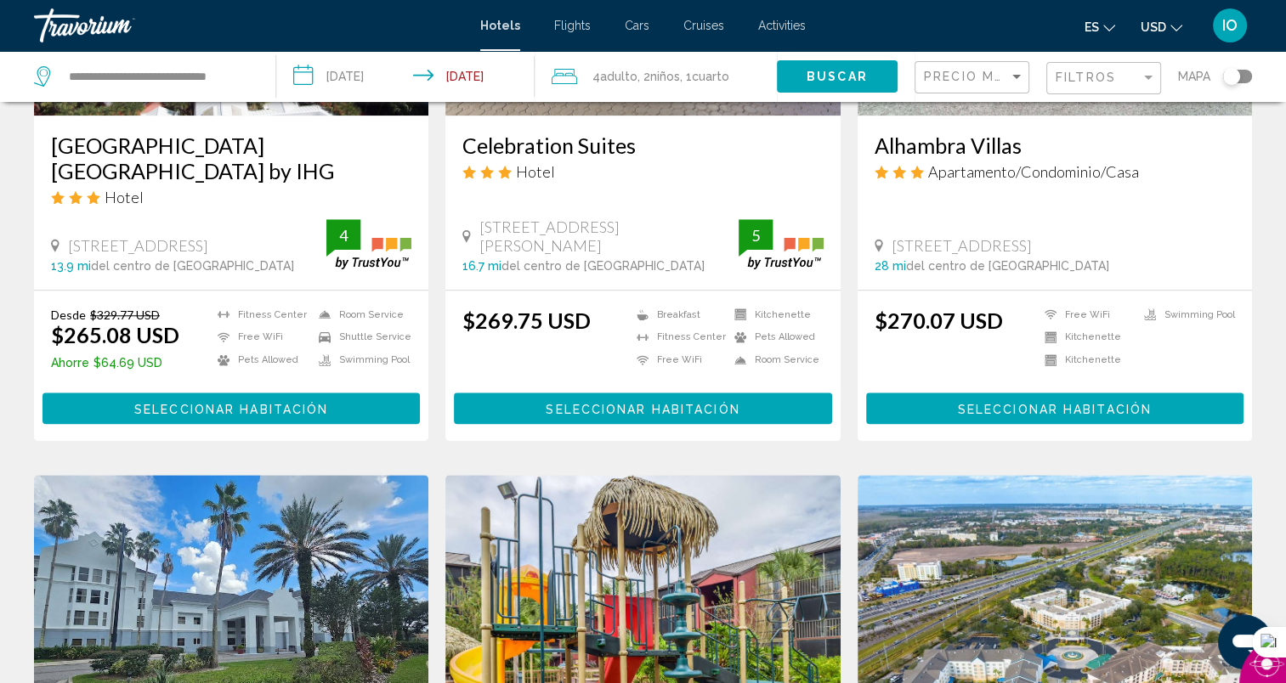
scroll to position [2281, 0]
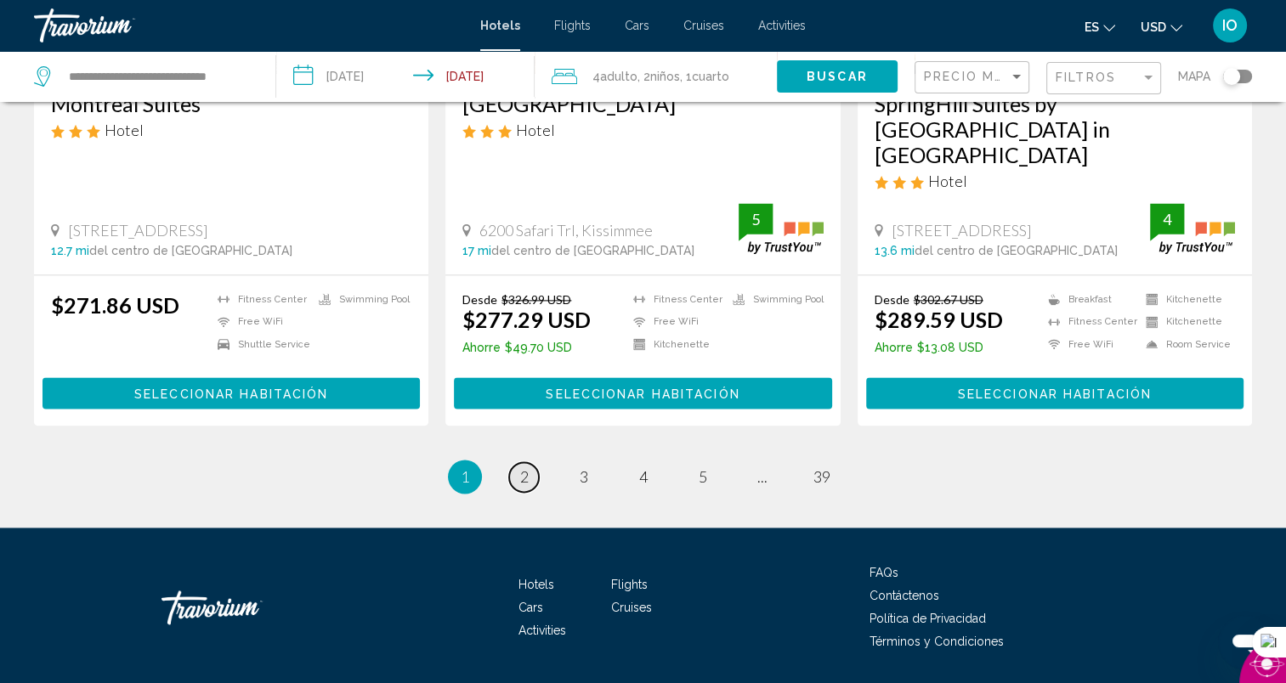
click at [527, 467] on span "2" at bounding box center [524, 476] width 8 height 19
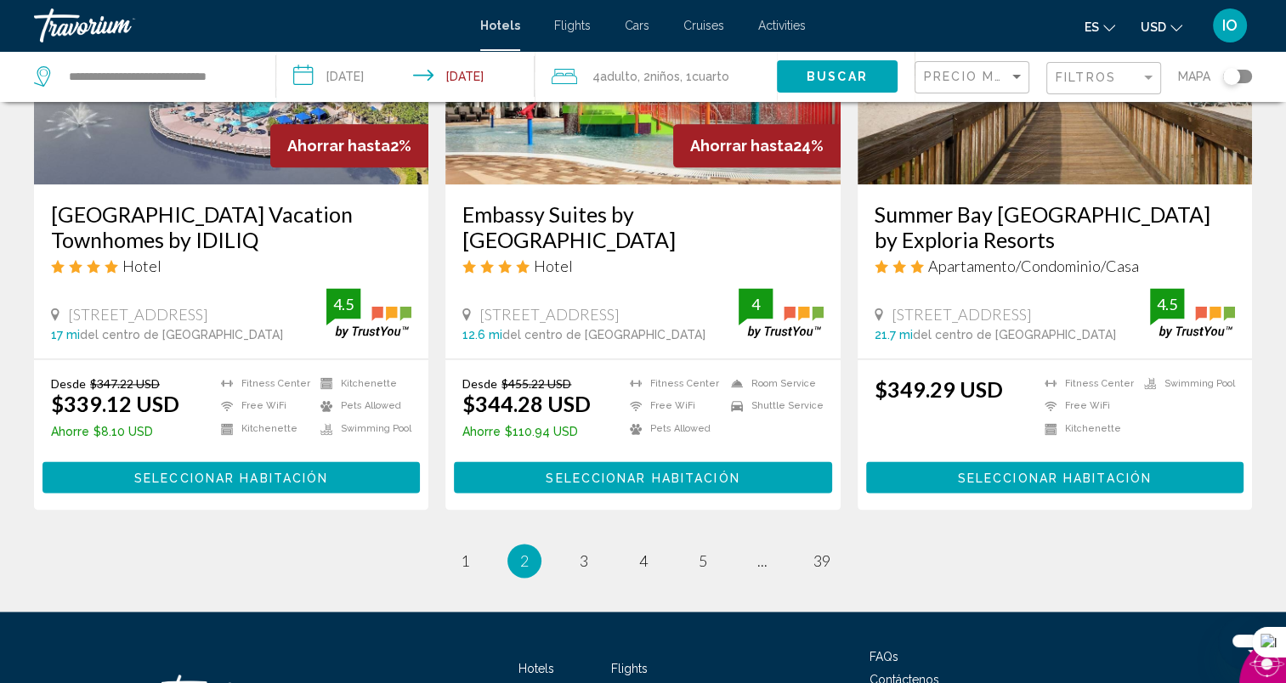
scroll to position [2174, 0]
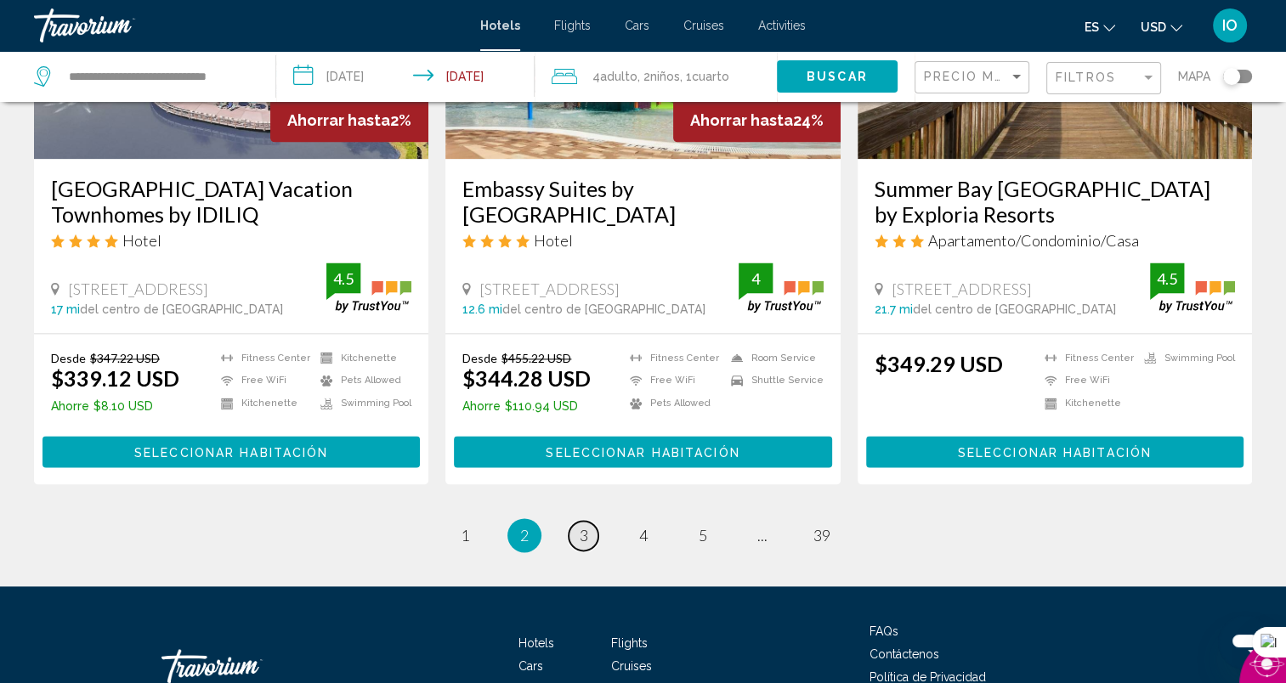
click at [585, 528] on span "3" at bounding box center [584, 535] width 8 height 19
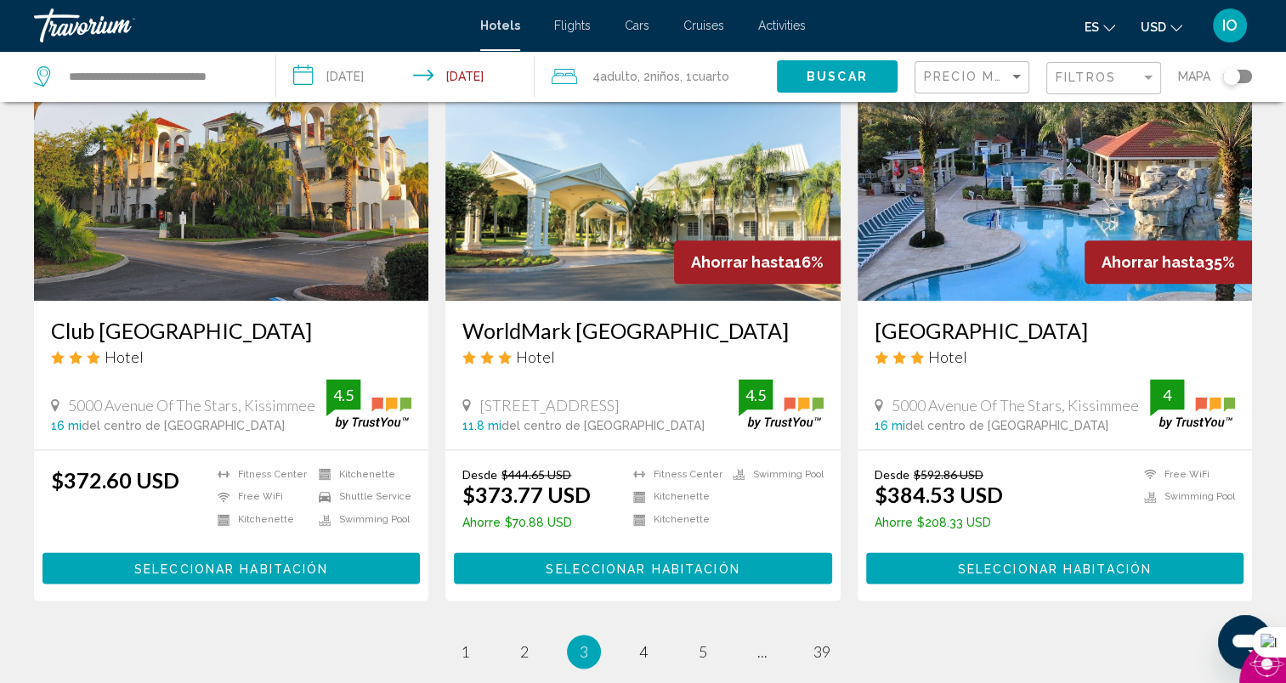
scroll to position [2096, 0]
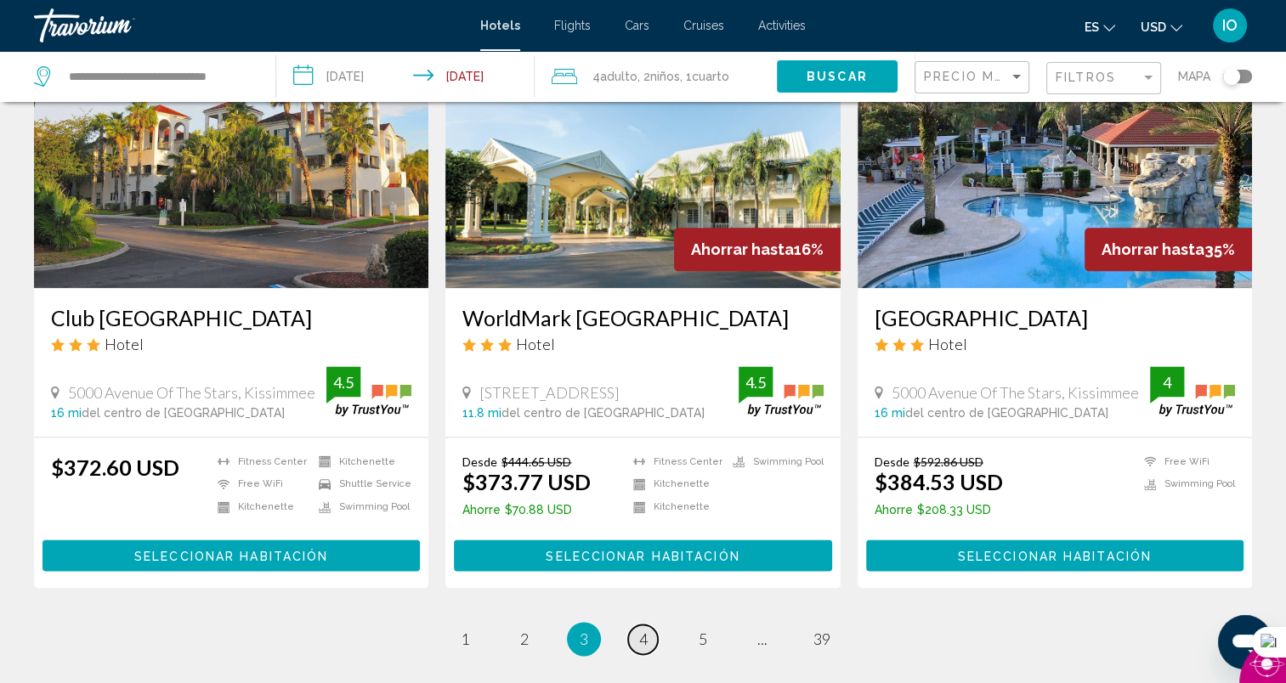
click at [644, 630] on span "4" at bounding box center [643, 639] width 8 height 19
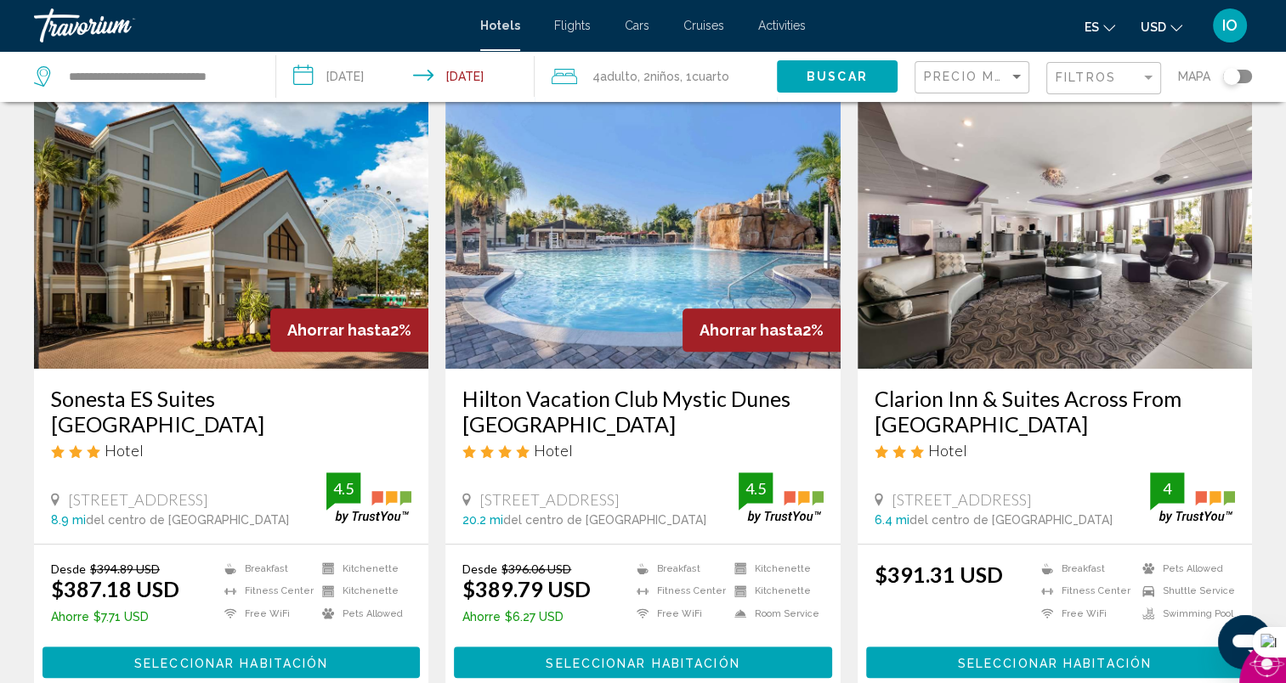
scroll to position [726, 0]
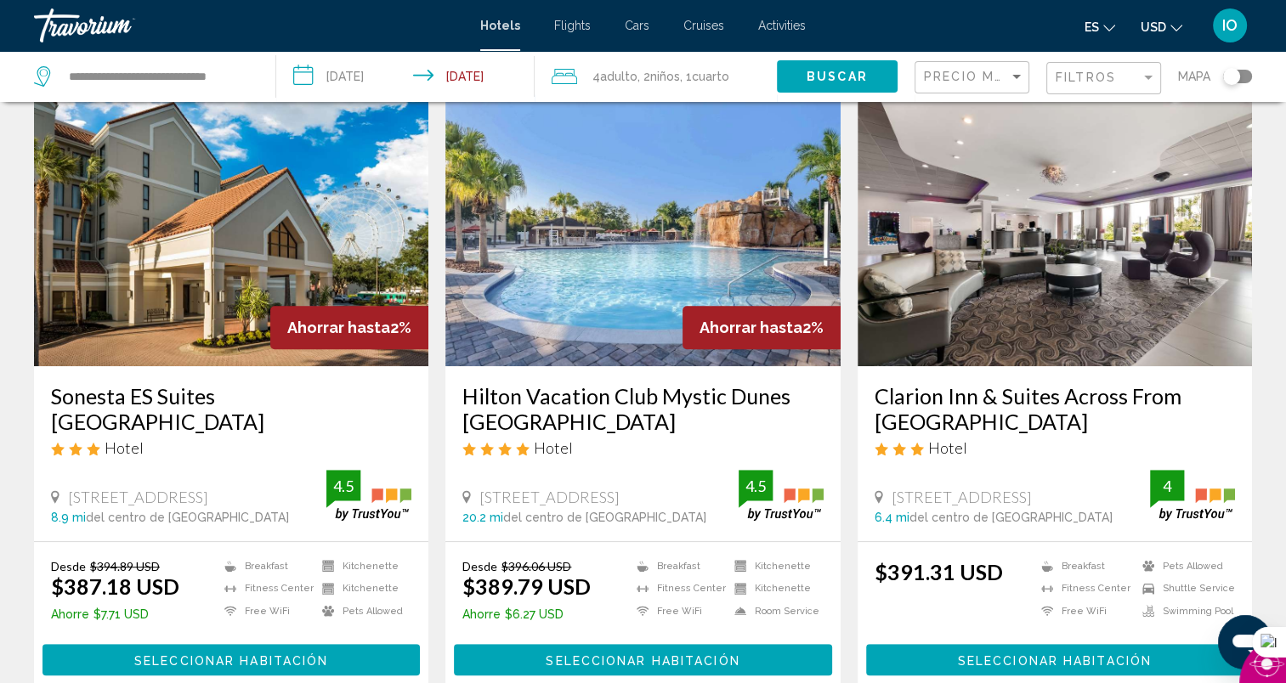
click at [1044, 653] on span "Seleccionar habitación" at bounding box center [1055, 660] width 194 height 14
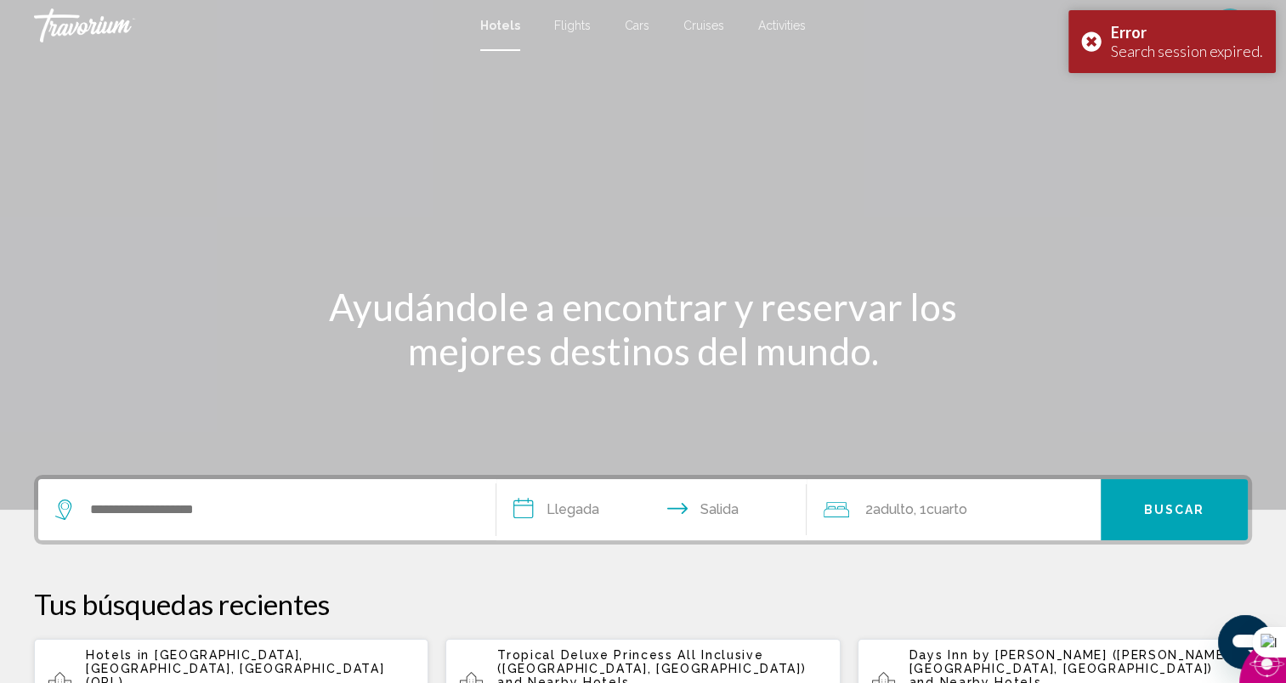
click at [289, 660] on span "[GEOGRAPHIC_DATA], [GEOGRAPHIC_DATA], [GEOGRAPHIC_DATA] (ORL)" at bounding box center [235, 668] width 298 height 41
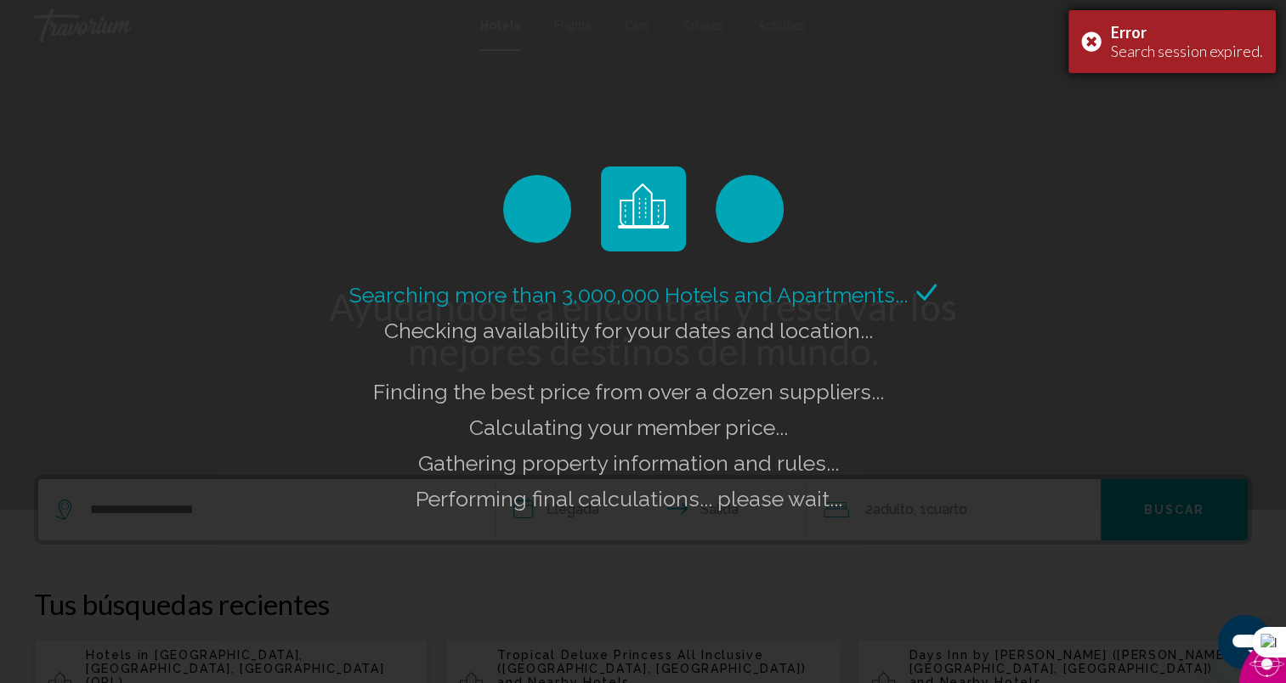
click at [1088, 31] on div "Error Search session expired." at bounding box center [1171, 41] width 207 height 63
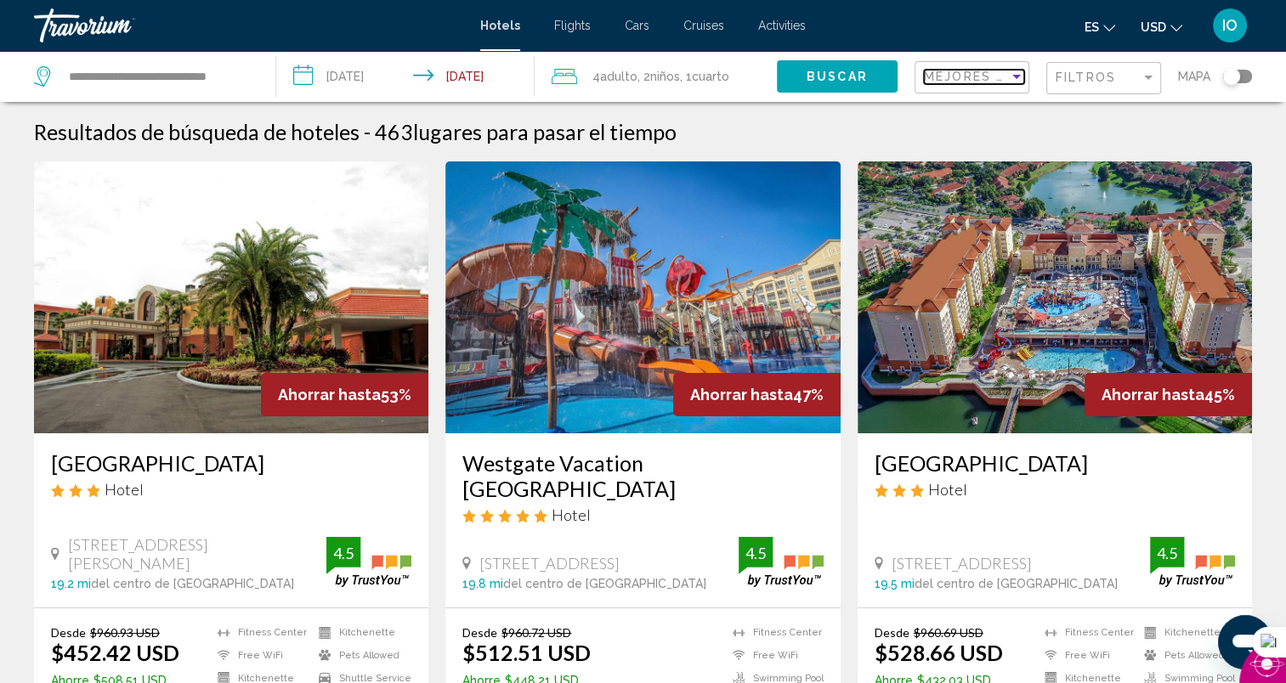
click at [1013, 70] on div "Sort by" at bounding box center [1016, 77] width 15 height 14
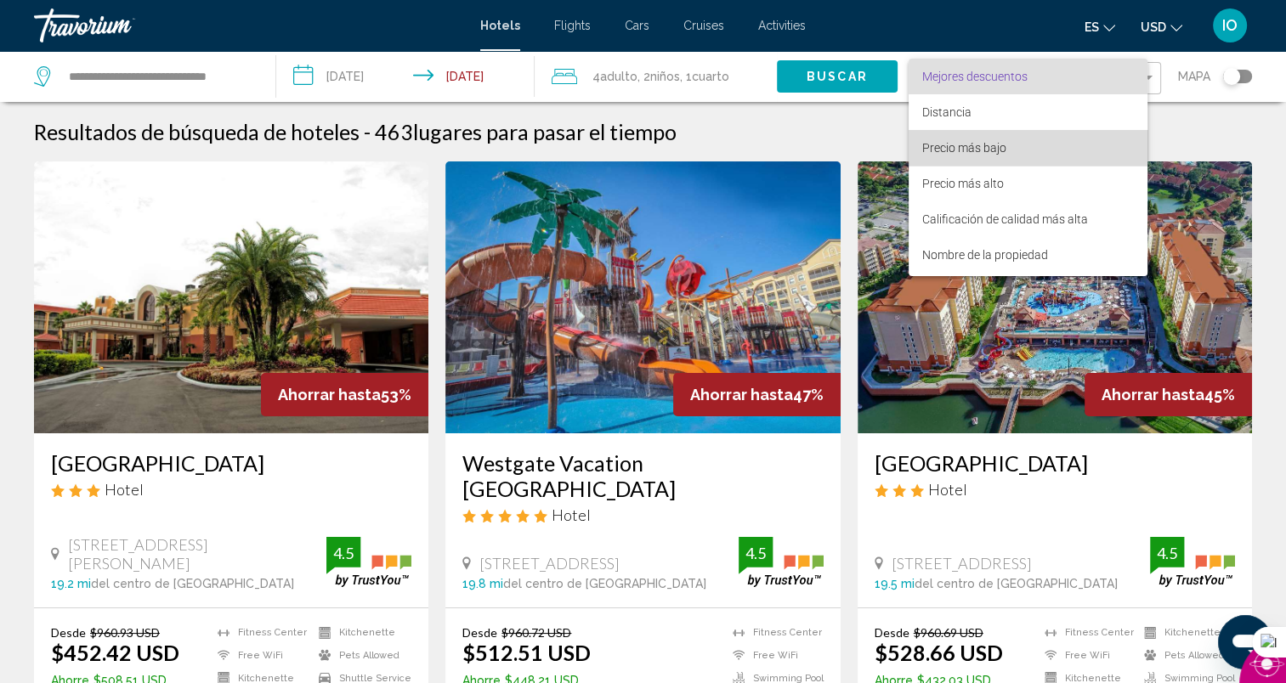
click at [980, 150] on span "Precio más bajo" at bounding box center [964, 148] width 84 height 14
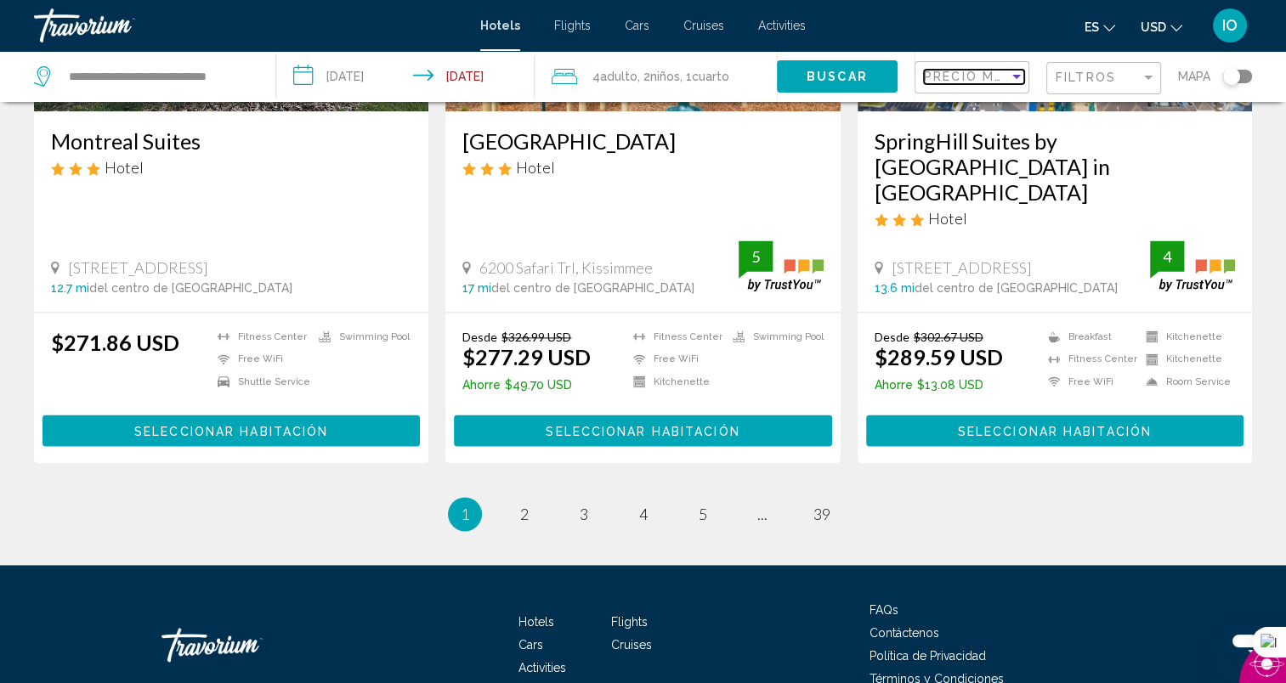
scroll to position [2278, 0]
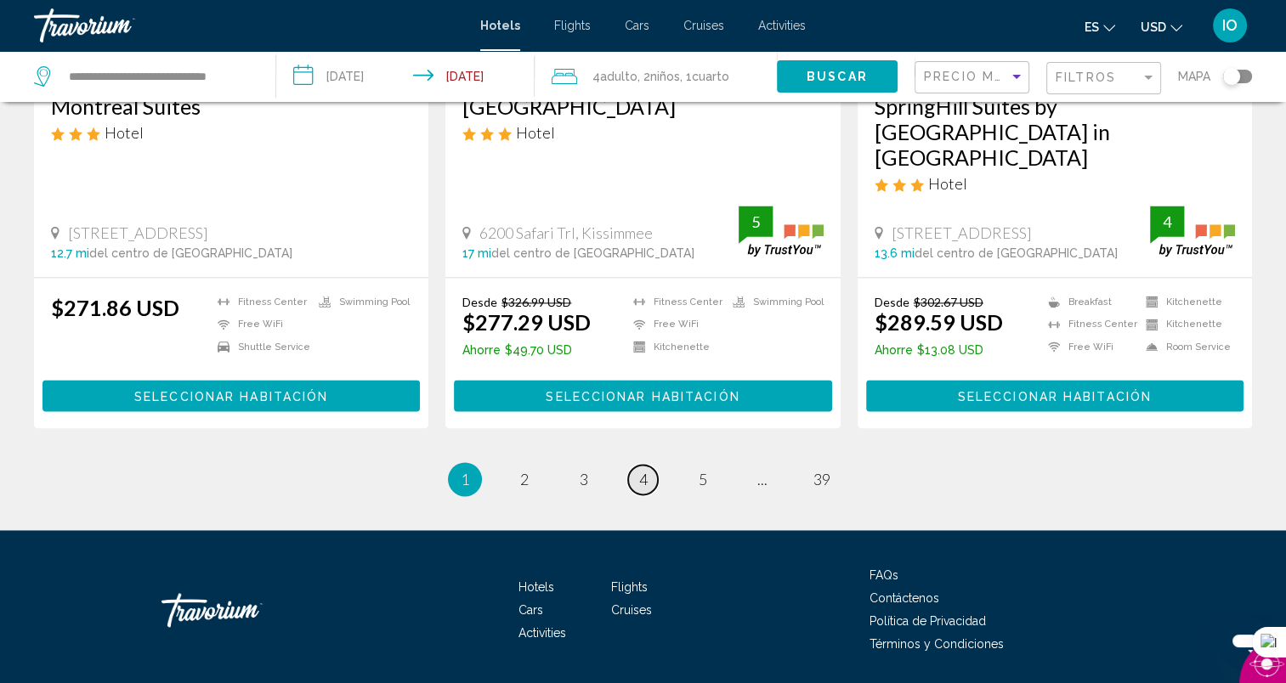
click at [647, 465] on link "page 4" at bounding box center [643, 480] width 30 height 30
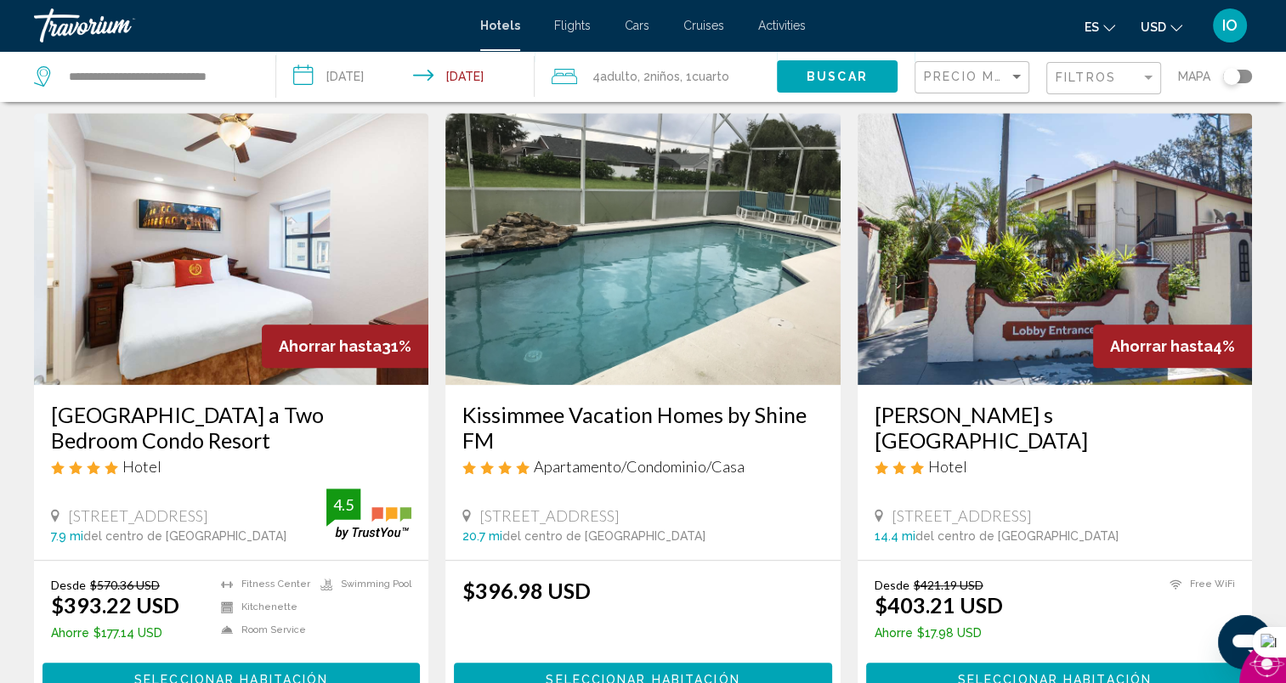
scroll to position [1361, 0]
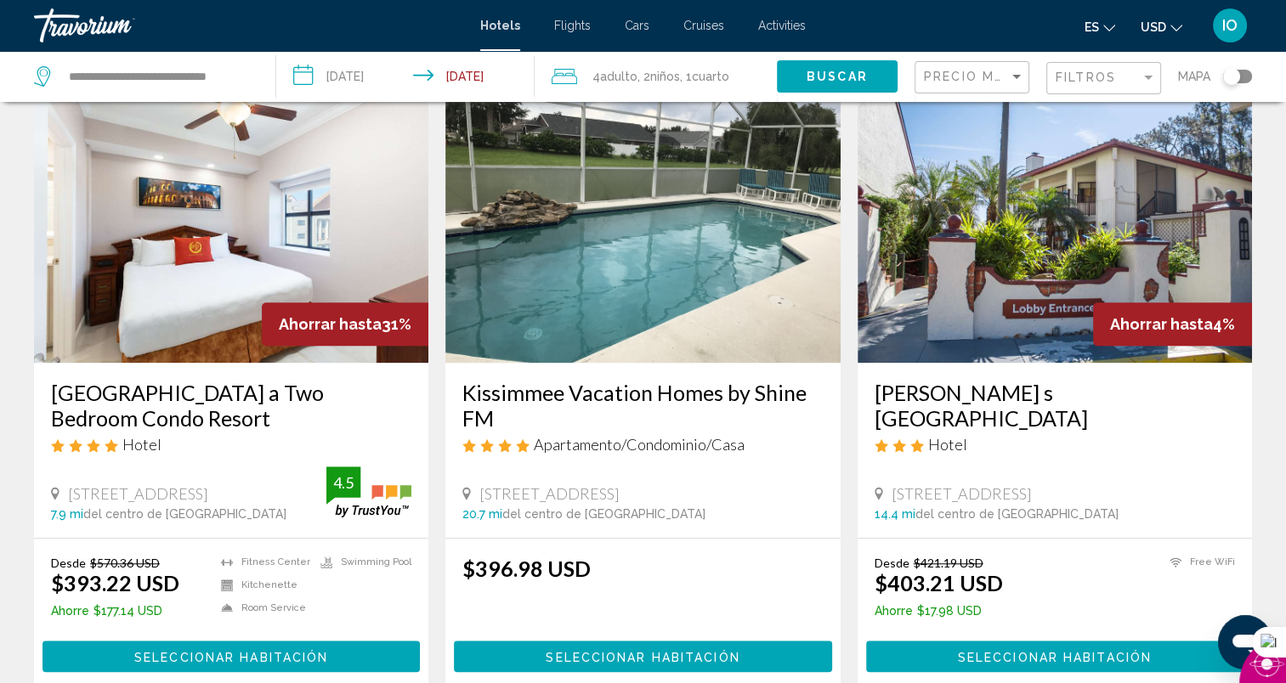
click at [236, 650] on span "Seleccionar habitación" at bounding box center [231, 657] width 194 height 14
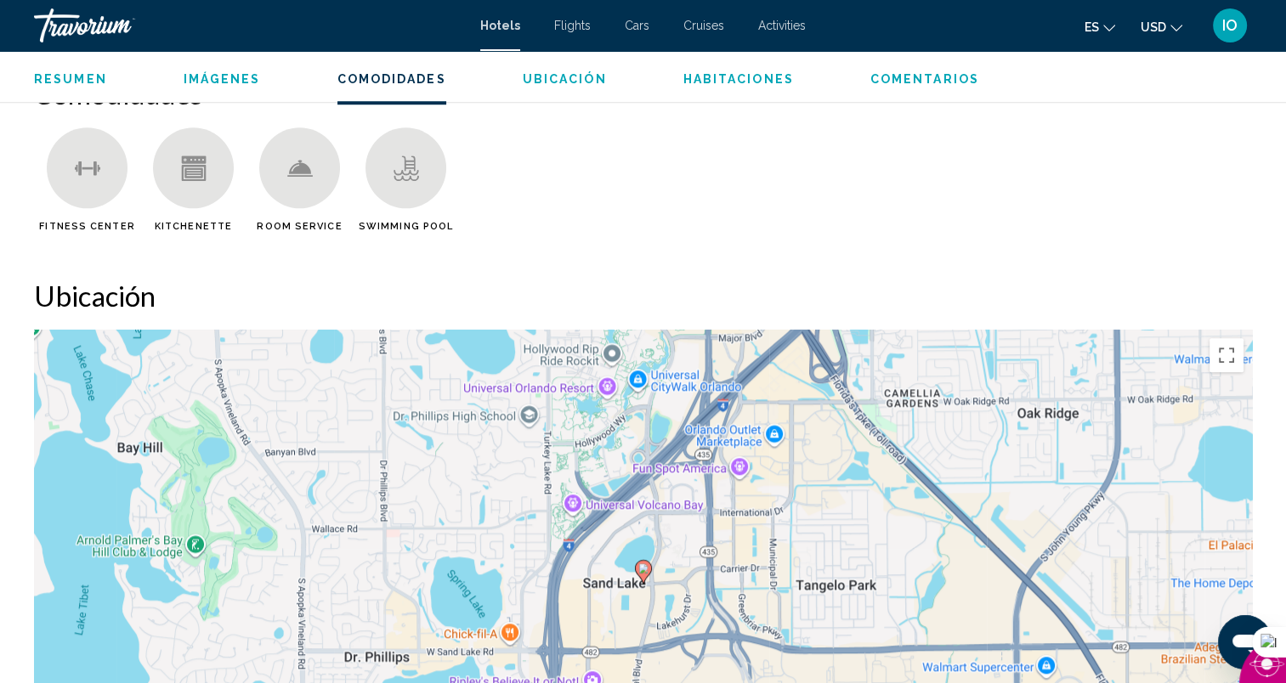
scroll to position [1501, 0]
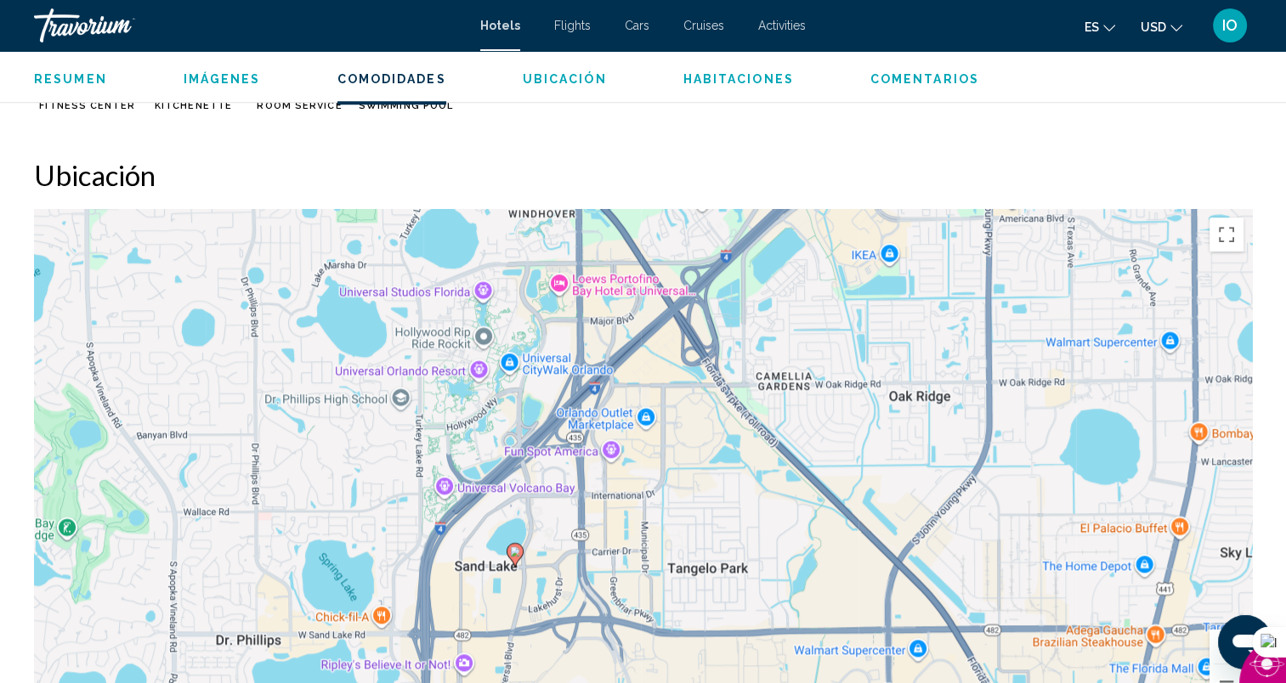
drag, startPoint x: 765, startPoint y: 273, endPoint x: 636, endPoint y: 378, distance: 166.0
click at [636, 378] on div "Para activar la función de arrastrar con el teclado, presiona Alt + Intro. Una …" at bounding box center [643, 464] width 1218 height 510
click at [513, 551] on image "Main content" at bounding box center [515, 551] width 10 height 10
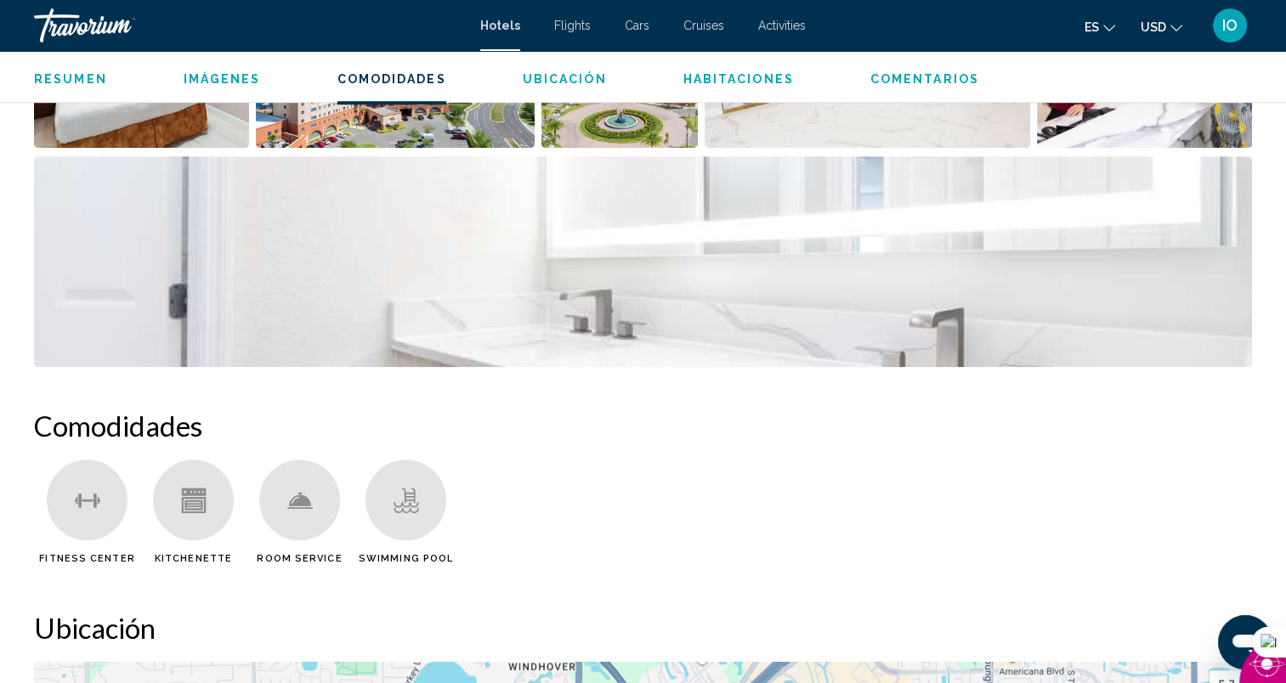
scroll to position [1502, 0]
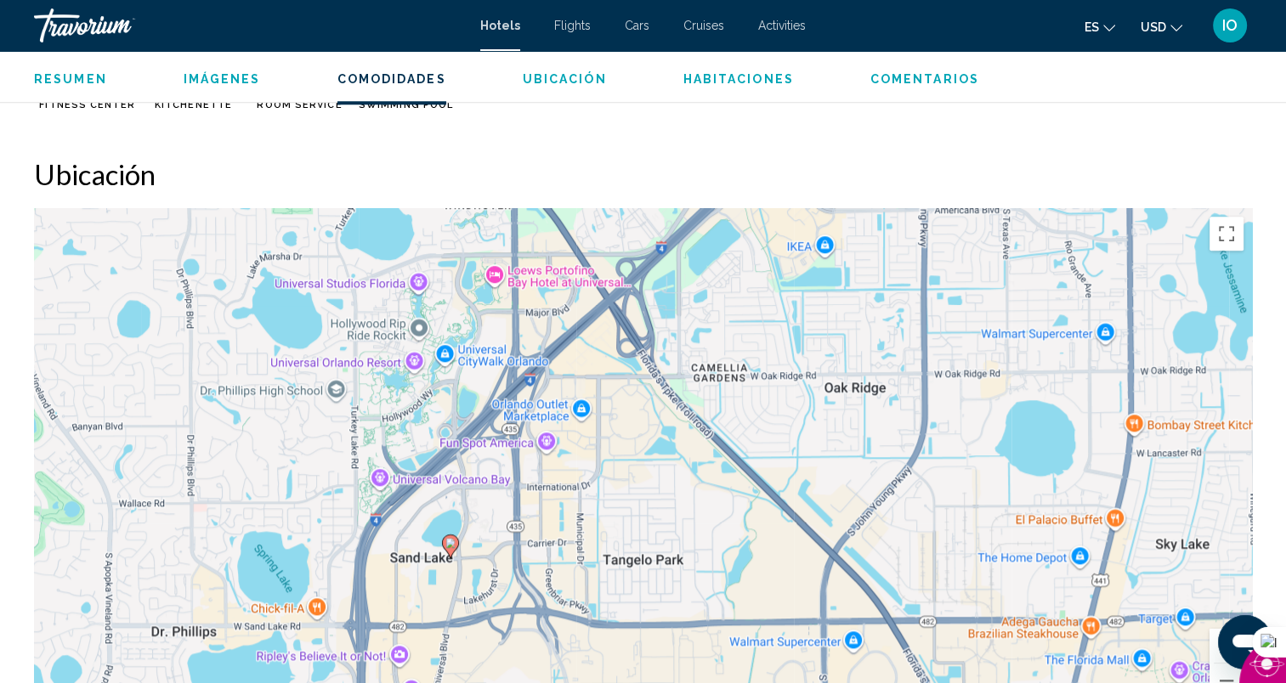
drag, startPoint x: 1031, startPoint y: 551, endPoint x: 964, endPoint y: 578, distance: 71.3
click at [964, 577] on div "Para activar la función de arrastrar con el teclado, presiona Alt + Intro. Una …" at bounding box center [643, 463] width 1218 height 510
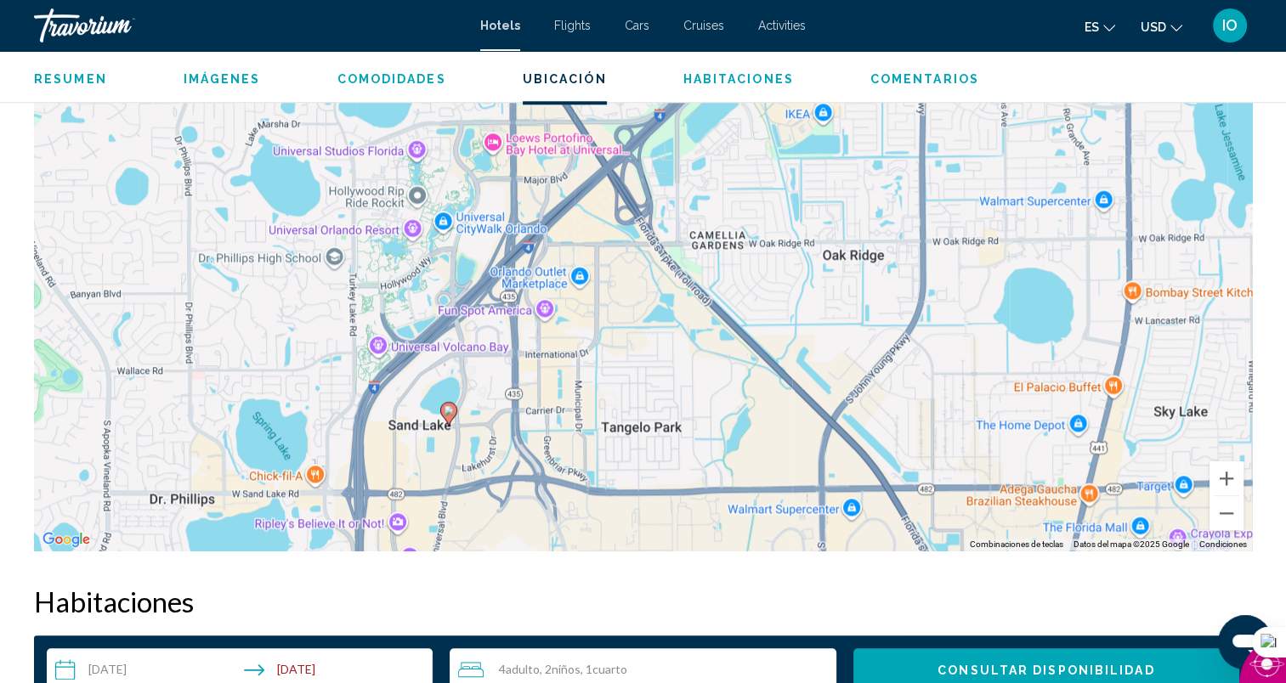
scroll to position [1696, 0]
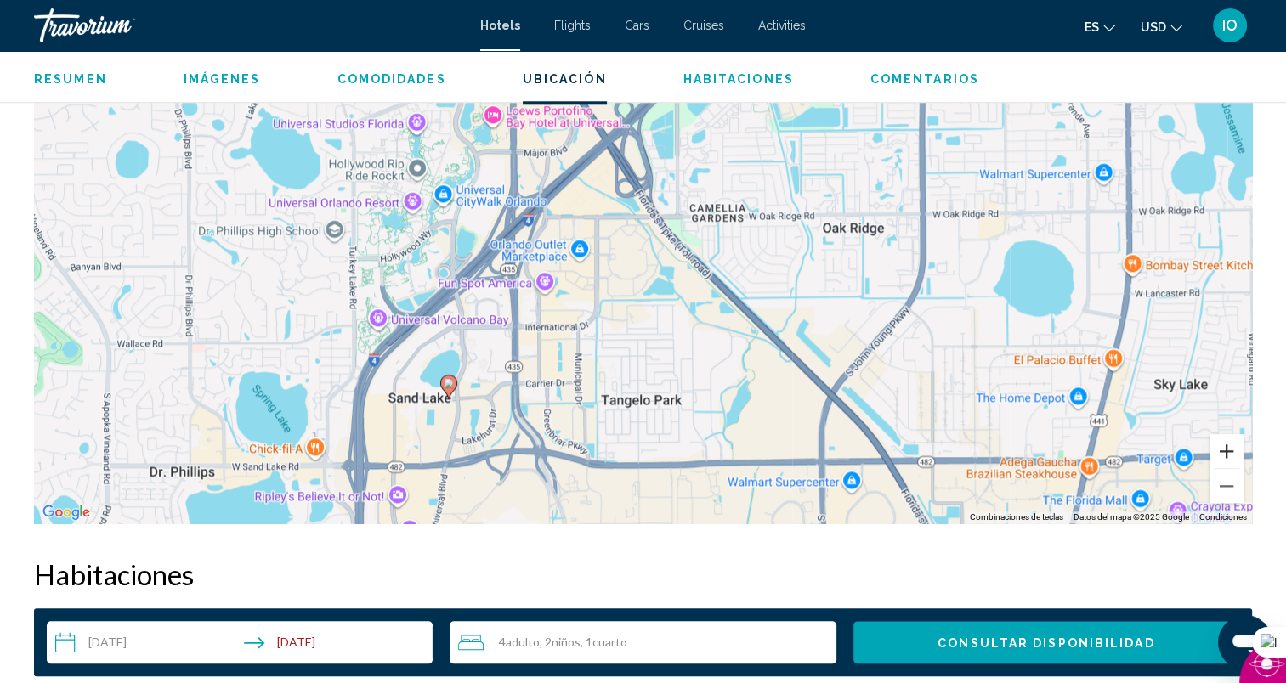
click at [1230, 456] on button "Acercar" at bounding box center [1226, 451] width 34 height 34
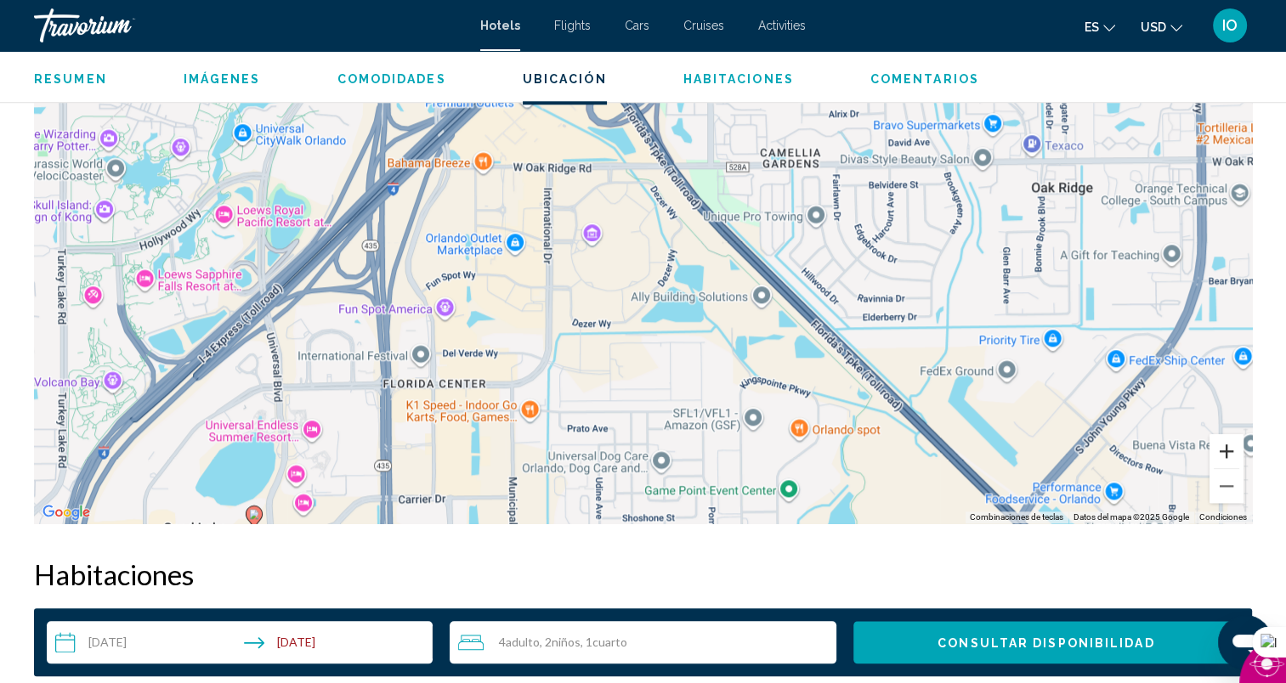
click at [1230, 456] on button "Acercar" at bounding box center [1226, 451] width 34 height 34
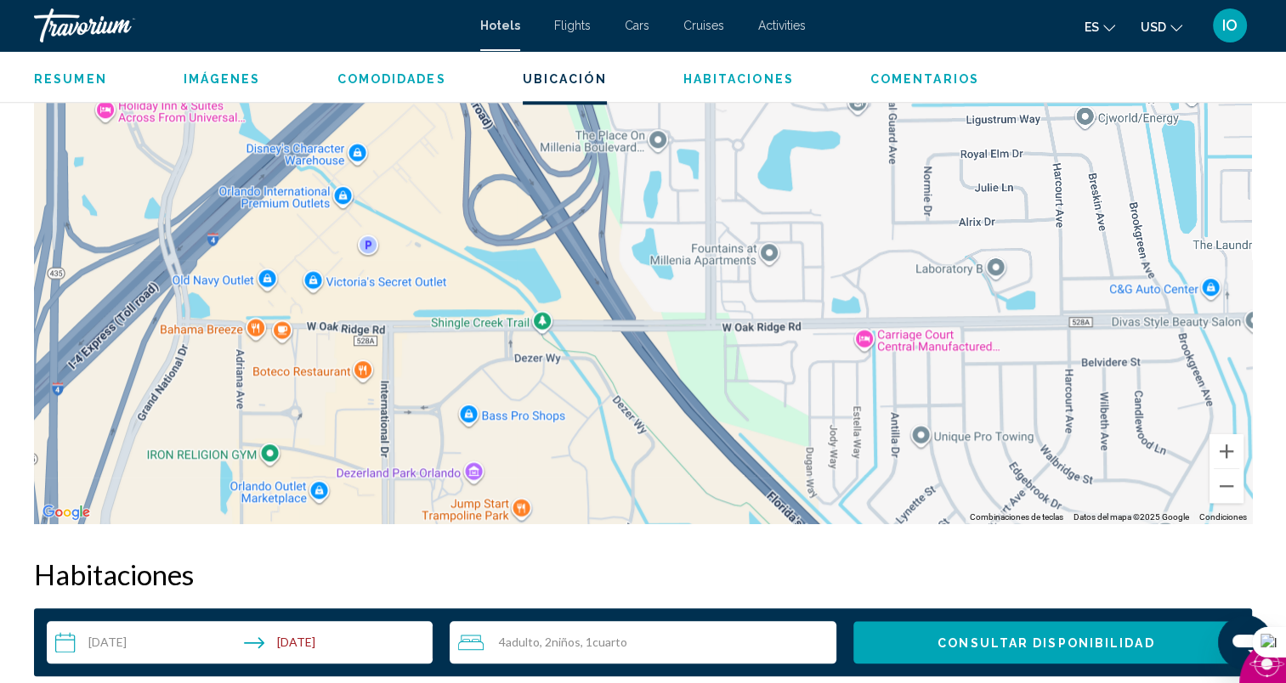
drag, startPoint x: 728, startPoint y: 255, endPoint x: 659, endPoint y: 525, distance: 279.1
click at [659, 525] on div "Resumen Tipo Hotel Dirección [STREET_ADDRESS] Descripción Resumen Situación Est…" at bounding box center [642, 549] width 1235 height 3197
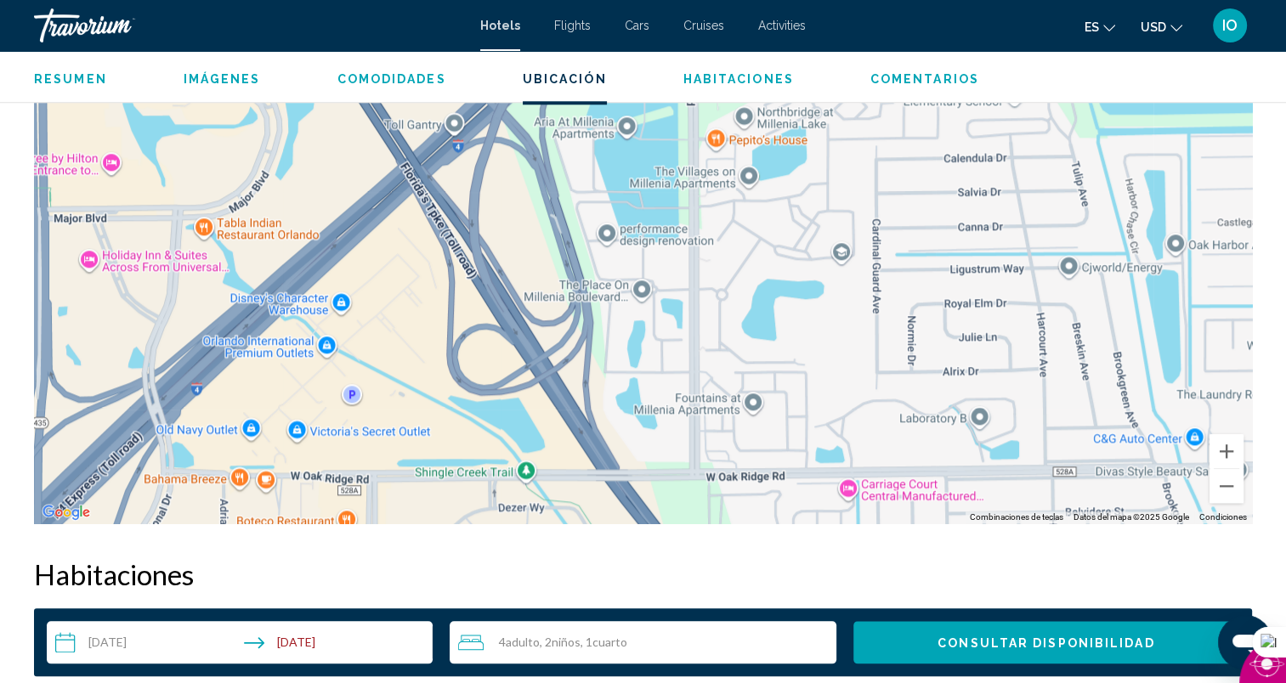
drag, startPoint x: 613, startPoint y: 287, endPoint x: 596, endPoint y: 442, distance: 155.6
click at [597, 445] on div "Para activar la función de arrastrar con el teclado, presiona Alt + Intro. Una …" at bounding box center [643, 269] width 1218 height 510
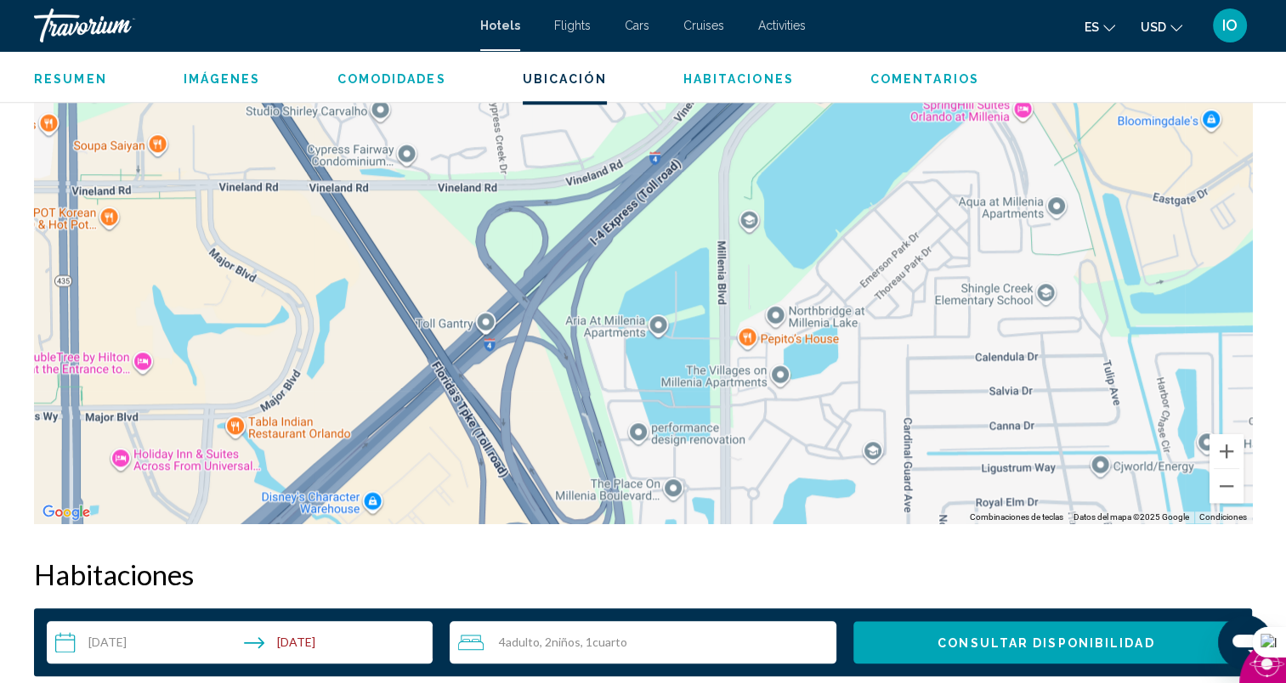
drag, startPoint x: 547, startPoint y: 269, endPoint x: 580, endPoint y: 467, distance: 201.4
click at [580, 467] on div "Para activar la función de arrastrar con el teclado, presiona Alt + Intro. Una …" at bounding box center [643, 269] width 1218 height 510
click at [1233, 489] on button "Alejar" at bounding box center [1226, 486] width 34 height 34
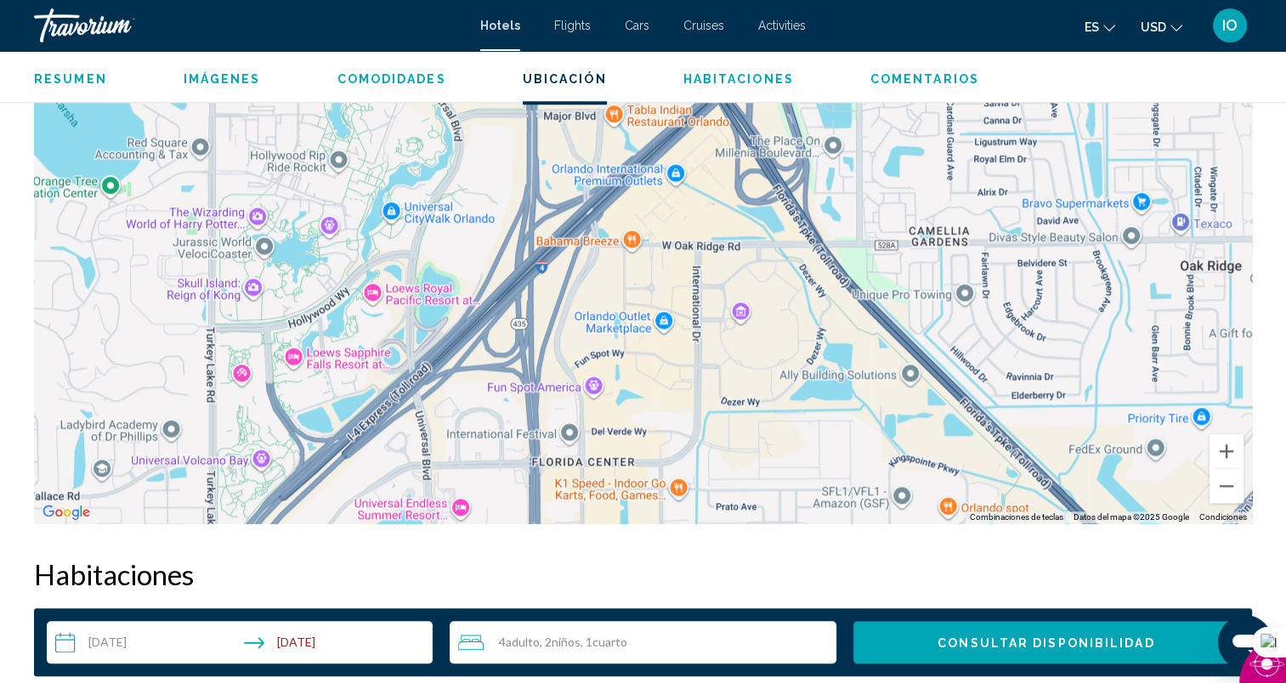
drag, startPoint x: 433, startPoint y: 359, endPoint x: 610, endPoint y: 130, distance: 289.5
click at [610, 130] on div "Para activar la función de arrastrar con el teclado, presiona Alt + Intro. Una …" at bounding box center [643, 269] width 1218 height 510
click at [1220, 455] on button "Acercar" at bounding box center [1226, 451] width 34 height 34
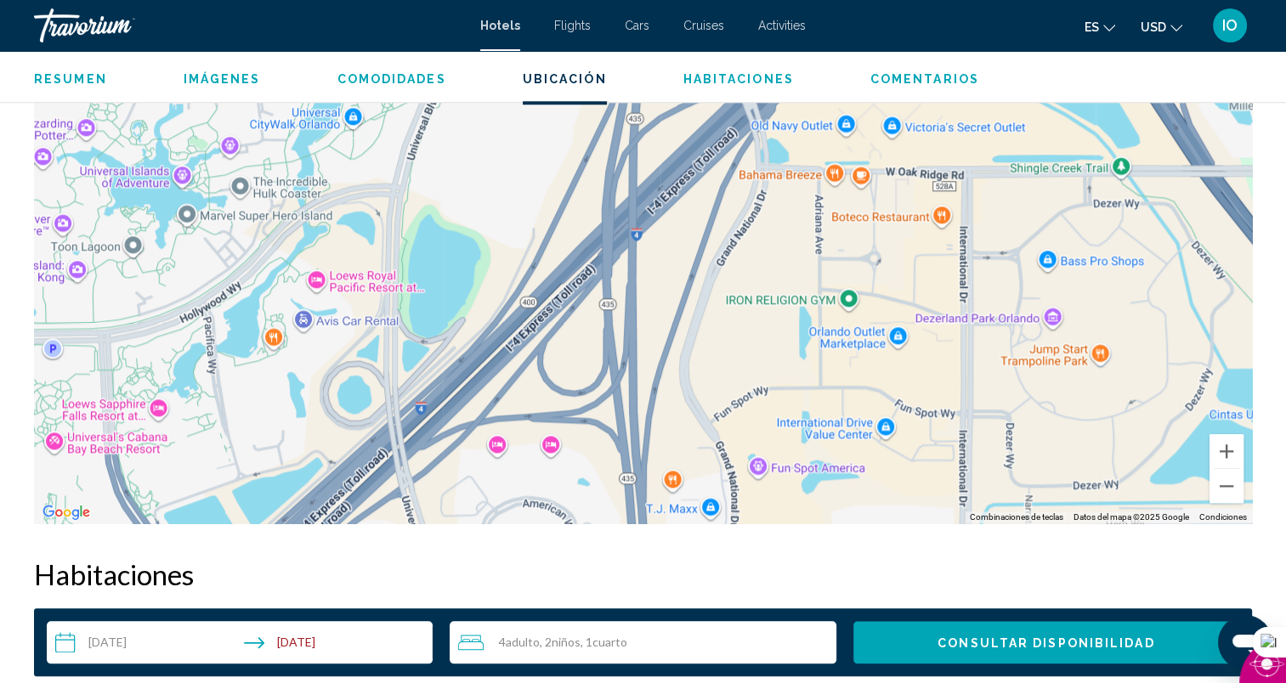
drag, startPoint x: 680, startPoint y: 450, endPoint x: 896, endPoint y: 394, distance: 223.0
click at [896, 394] on div "Para activar la función de arrastrar con el teclado, presiona Alt + Intro. Una …" at bounding box center [643, 269] width 1218 height 510
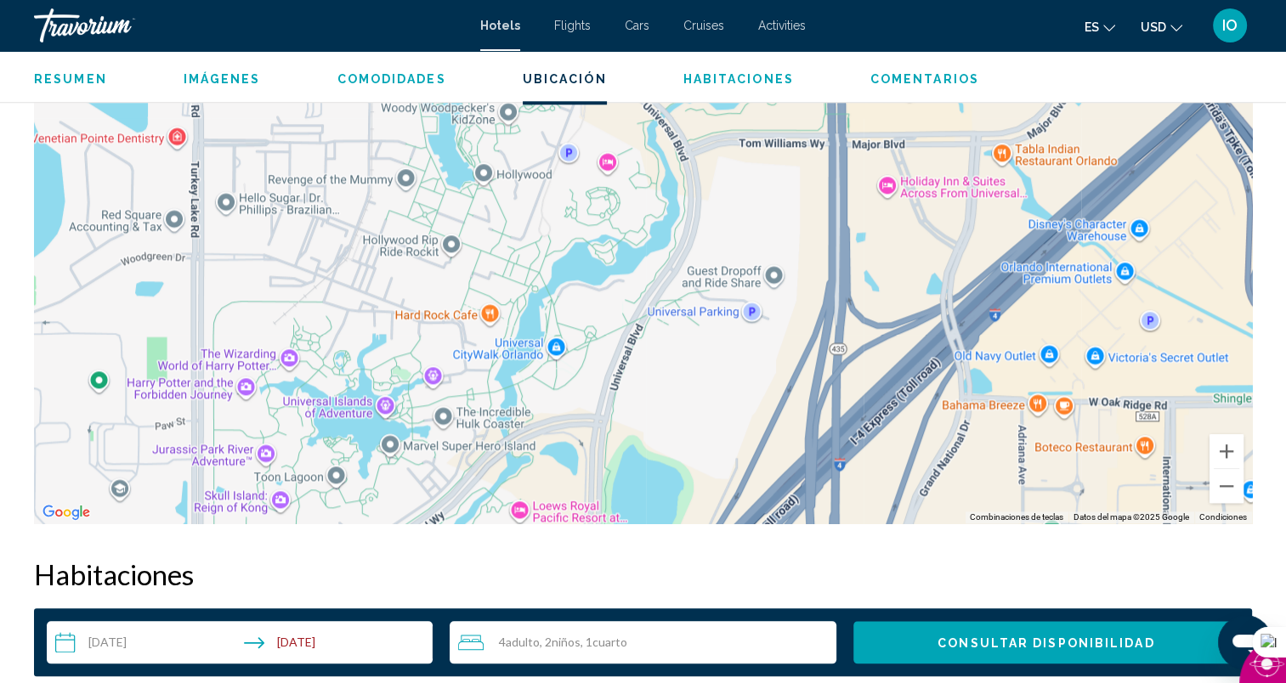
drag, startPoint x: 527, startPoint y: 224, endPoint x: 739, endPoint y: 453, distance: 312.1
click at [739, 453] on div "Para activar la función de arrastrar con el teclado, presiona Alt + Intro. Una …" at bounding box center [643, 269] width 1218 height 510
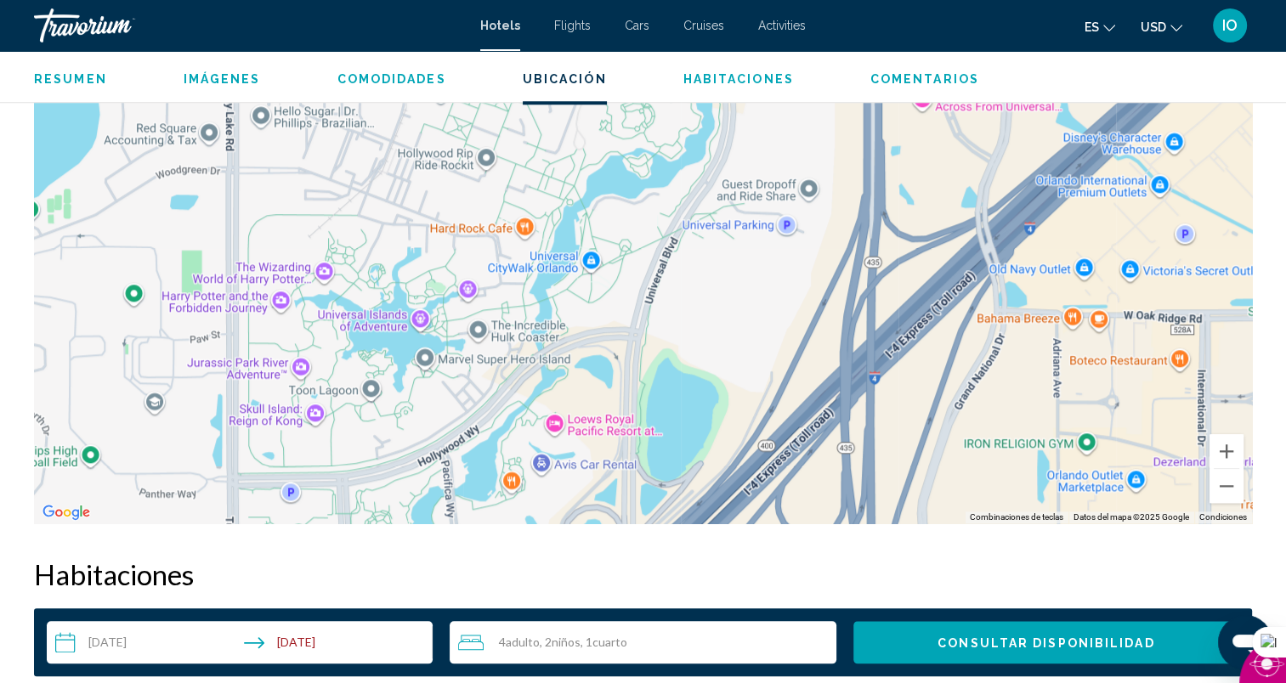
drag, startPoint x: 823, startPoint y: 197, endPoint x: 863, endPoint y: 105, distance: 101.2
click at [863, 105] on div "Para activar la función de arrastrar con el teclado, presiona Alt + Intro. Una …" at bounding box center [643, 269] width 1218 height 510
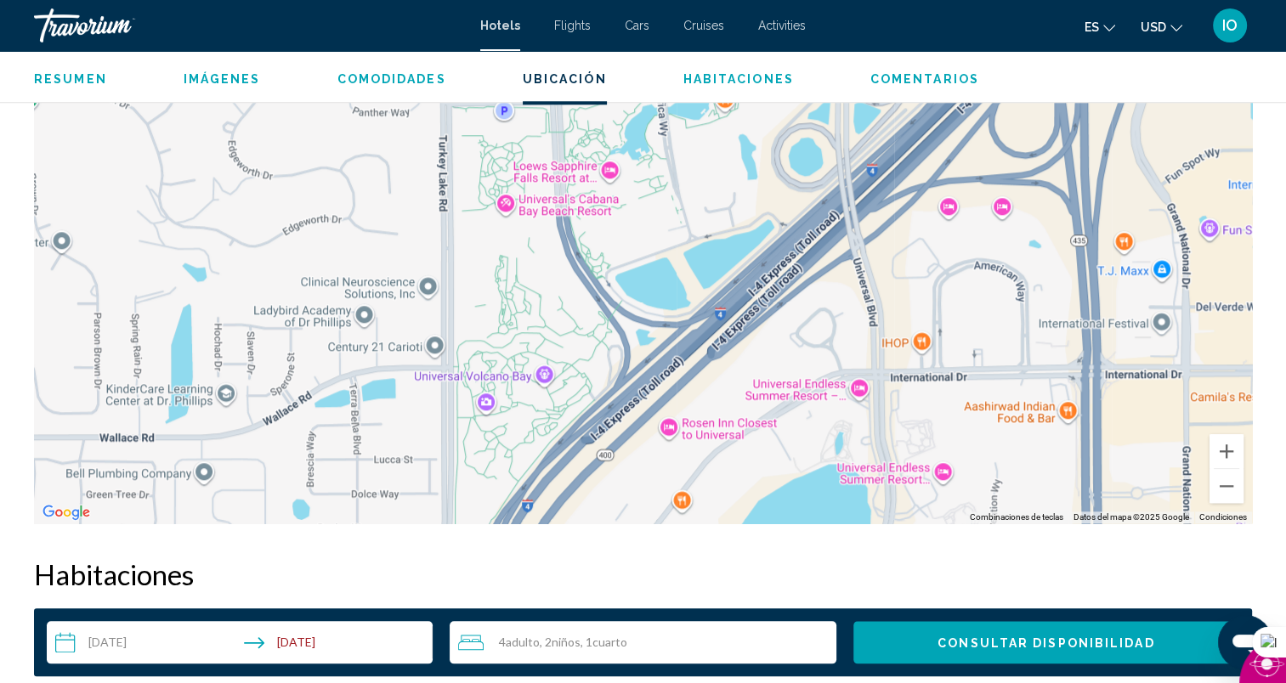
drag, startPoint x: 750, startPoint y: 456, endPoint x: 966, endPoint y: 77, distance: 436.1
click at [966, 77] on div "[GEOGRAPHIC_DATA], [GEOGRAPHIC_DATA], [GEOGRAPHIC_DATA] a Two Bedroom Condo Res…" at bounding box center [643, 293] width 1286 height 3877
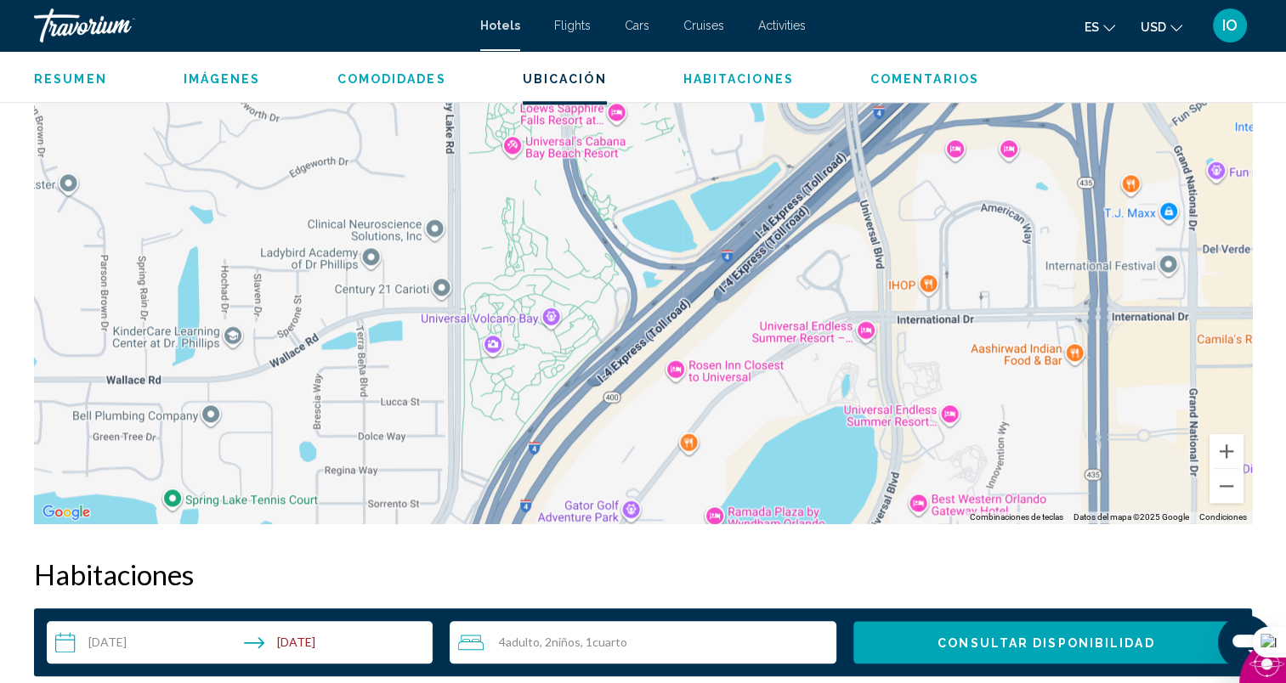
drag, startPoint x: 698, startPoint y: 345, endPoint x: 708, endPoint y: 285, distance: 61.2
click at [708, 285] on div "Para activar la función de arrastrar con el teclado, presiona Alt + Intro. Una …" at bounding box center [643, 269] width 1218 height 510
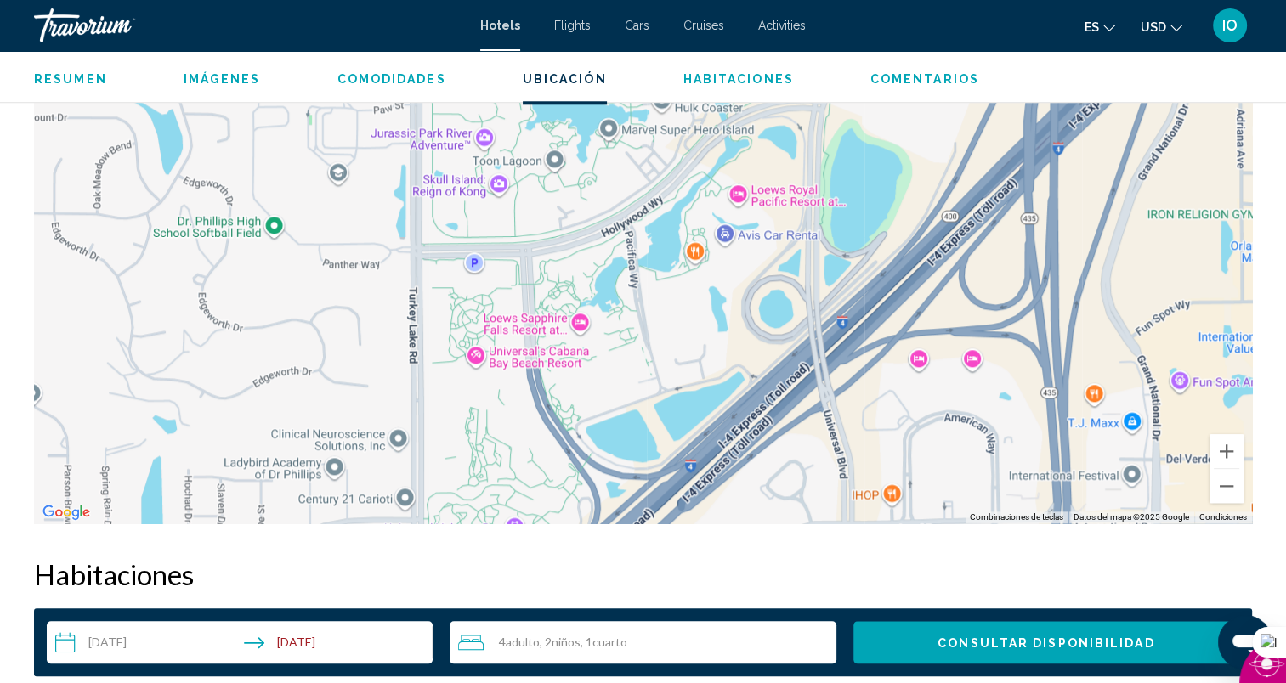
drag, startPoint x: 840, startPoint y: 173, endPoint x: 800, endPoint y: 389, distance: 220.3
click at [802, 389] on div "Para activar la función de arrastrar con el teclado, presiona Alt + Intro. Una …" at bounding box center [643, 269] width 1218 height 510
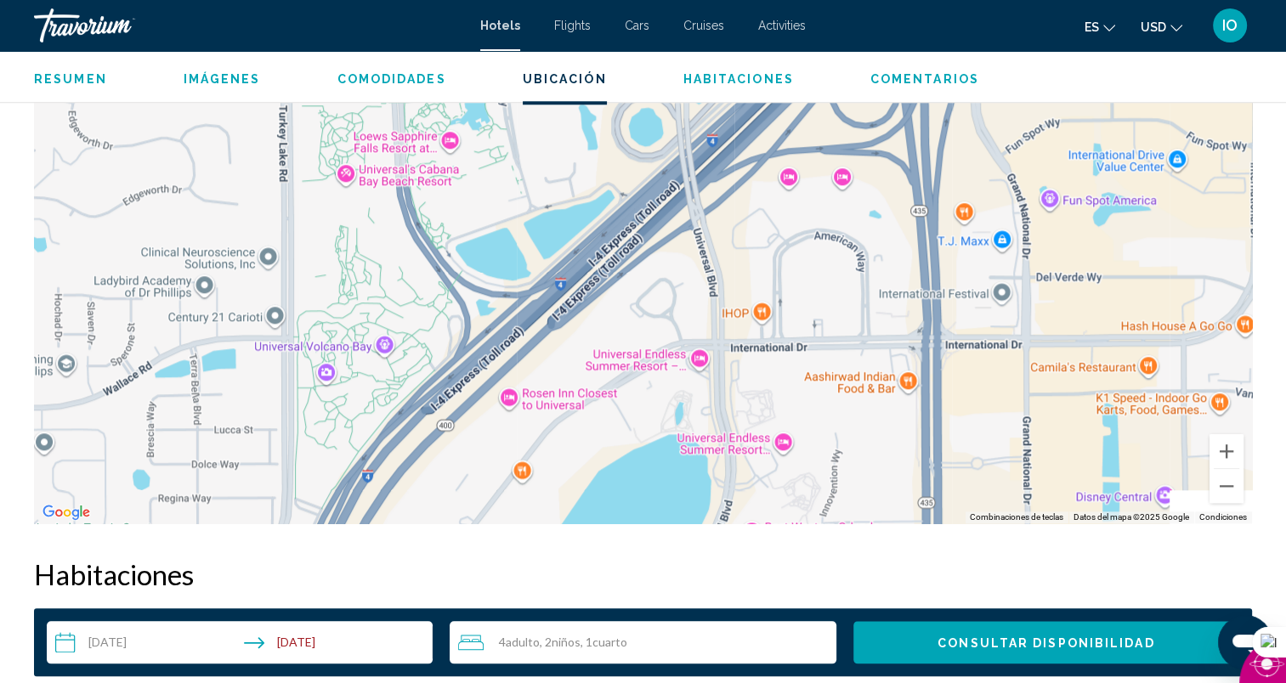
drag, startPoint x: 925, startPoint y: 391, endPoint x: 795, endPoint y: 201, distance: 230.5
click at [795, 201] on div "Para activar la función de arrastrar con el teclado, presiona Alt + Intro. Una …" at bounding box center [643, 269] width 1218 height 510
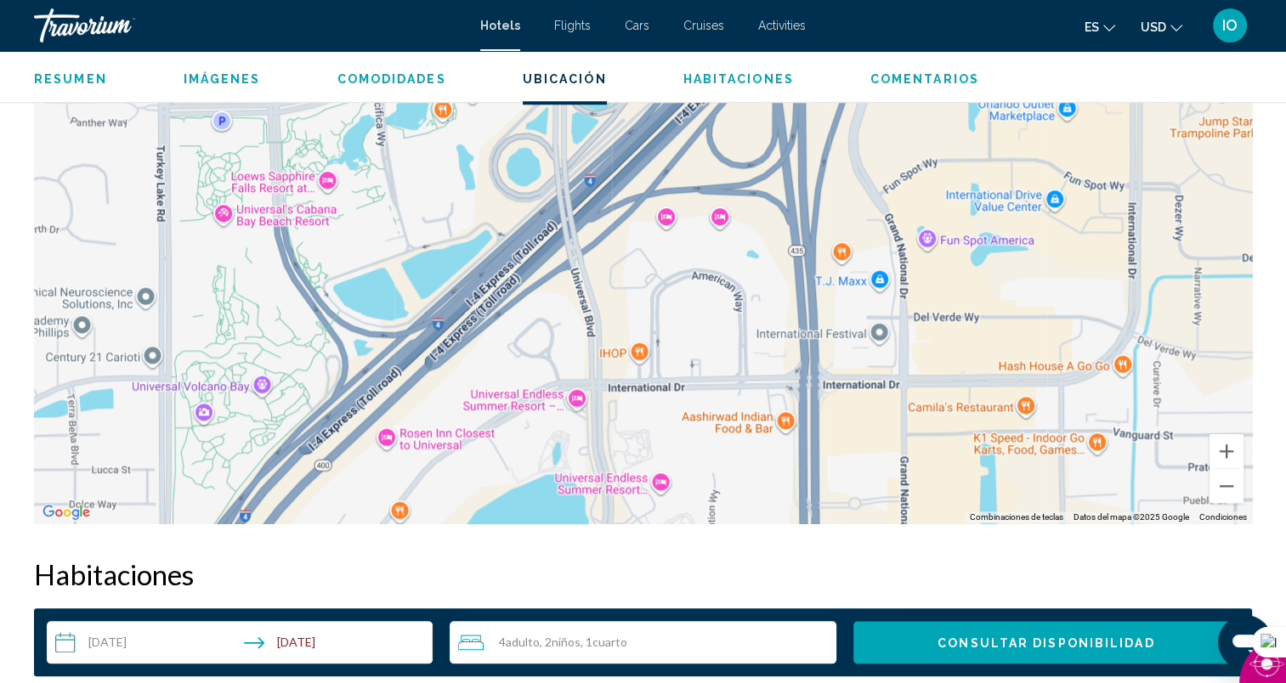
drag, startPoint x: 829, startPoint y: 402, endPoint x: 710, endPoint y: 445, distance: 127.4
click at [710, 445] on div "Para activar la función de arrastrar con el teclado, presiona Alt + Intro. Una …" at bounding box center [643, 269] width 1218 height 510
click at [1231, 490] on button "Alejar" at bounding box center [1226, 486] width 34 height 34
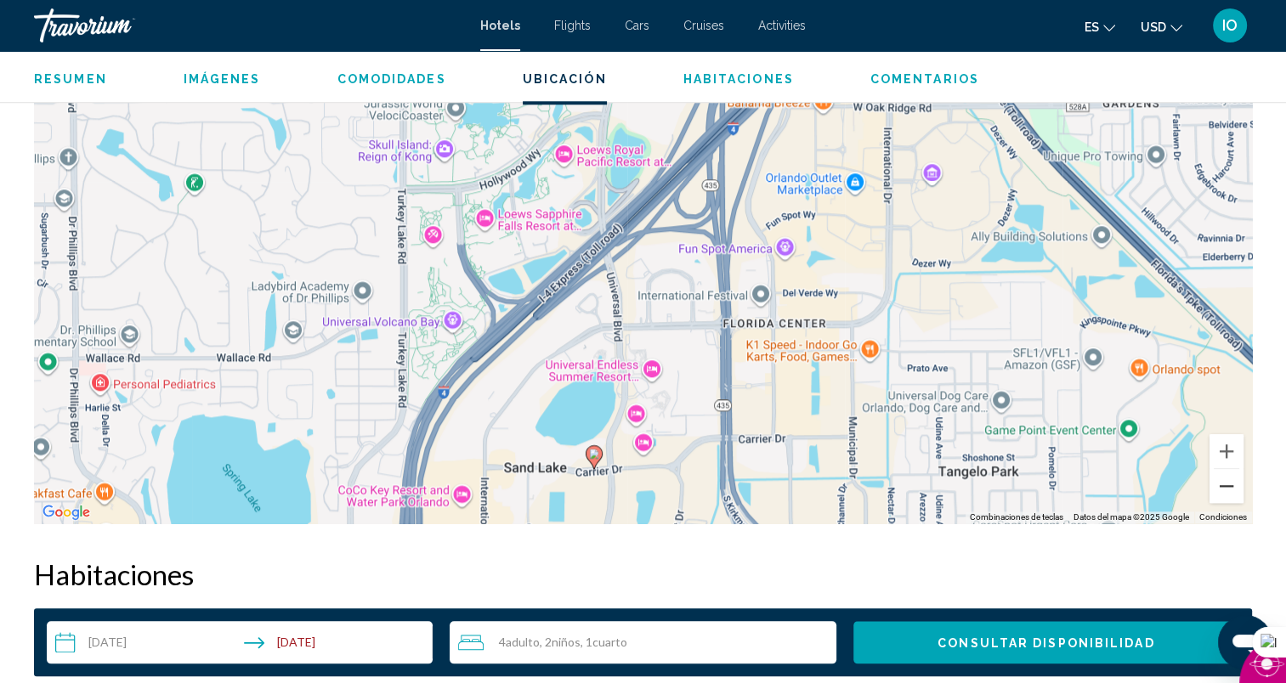
click at [1231, 490] on button "Alejar" at bounding box center [1226, 486] width 34 height 34
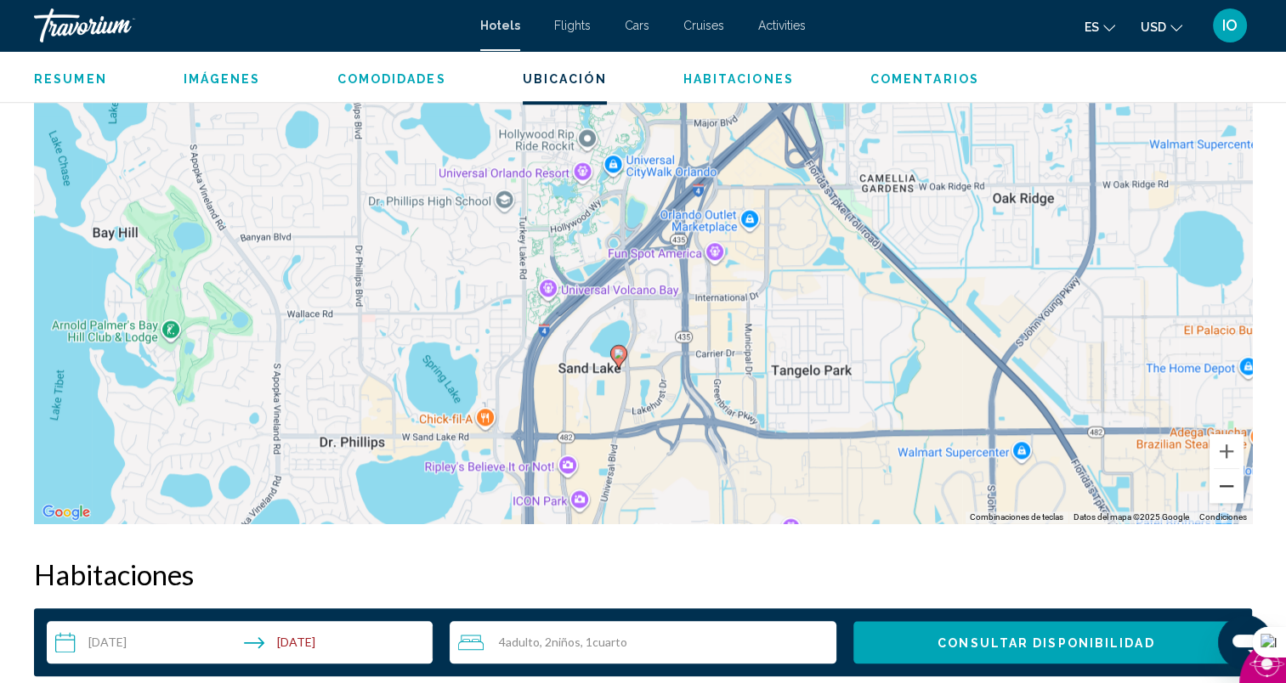
click at [1226, 486] on button "Alejar" at bounding box center [1226, 486] width 34 height 34
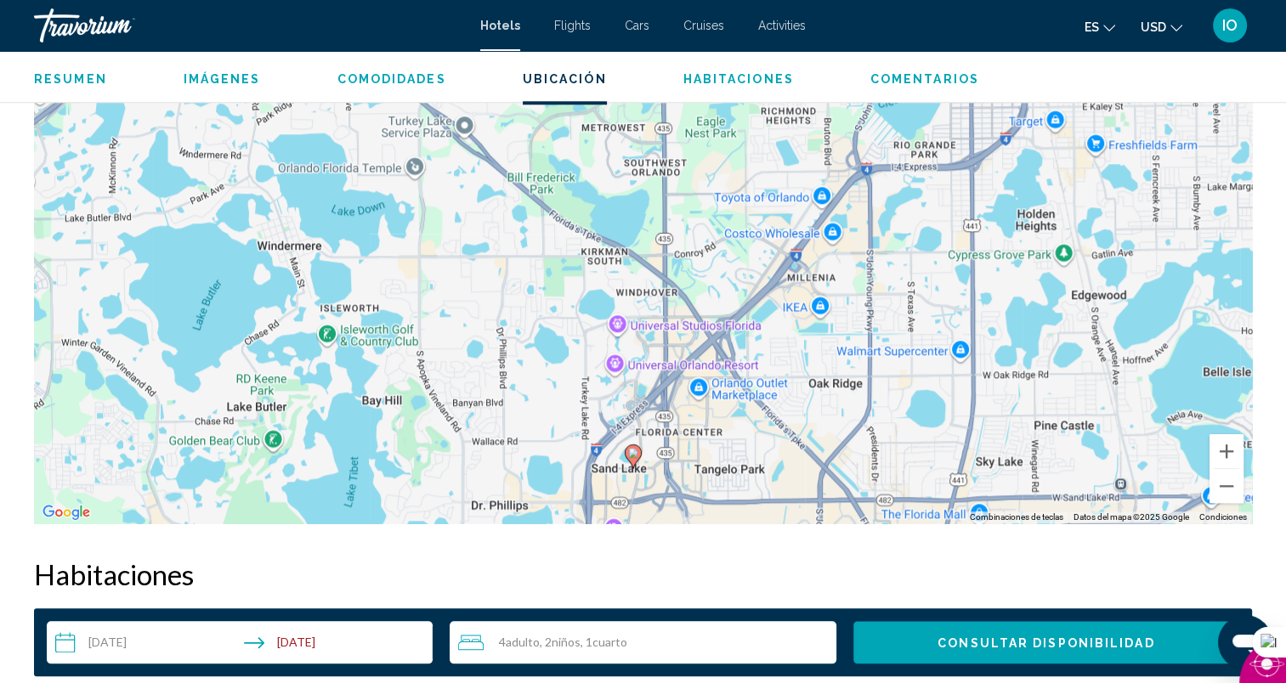
drag, startPoint x: 707, startPoint y: 204, endPoint x: 714, endPoint y: 374, distance: 170.1
click at [710, 367] on div "Para activar la función de arrastrar con el teclado, presiona Alt + Intro. Una …" at bounding box center [643, 269] width 1218 height 510
click at [1224, 455] on button "Acercar" at bounding box center [1226, 451] width 34 height 34
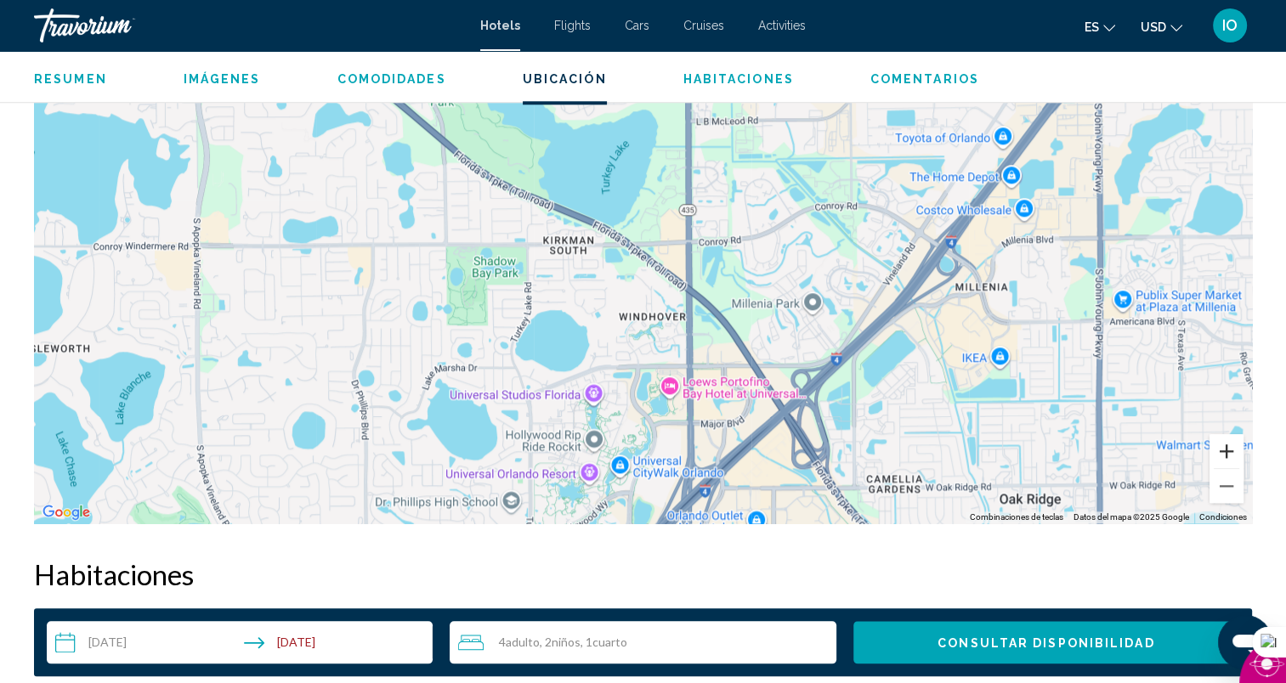
click at [1228, 453] on button "Acercar" at bounding box center [1226, 451] width 34 height 34
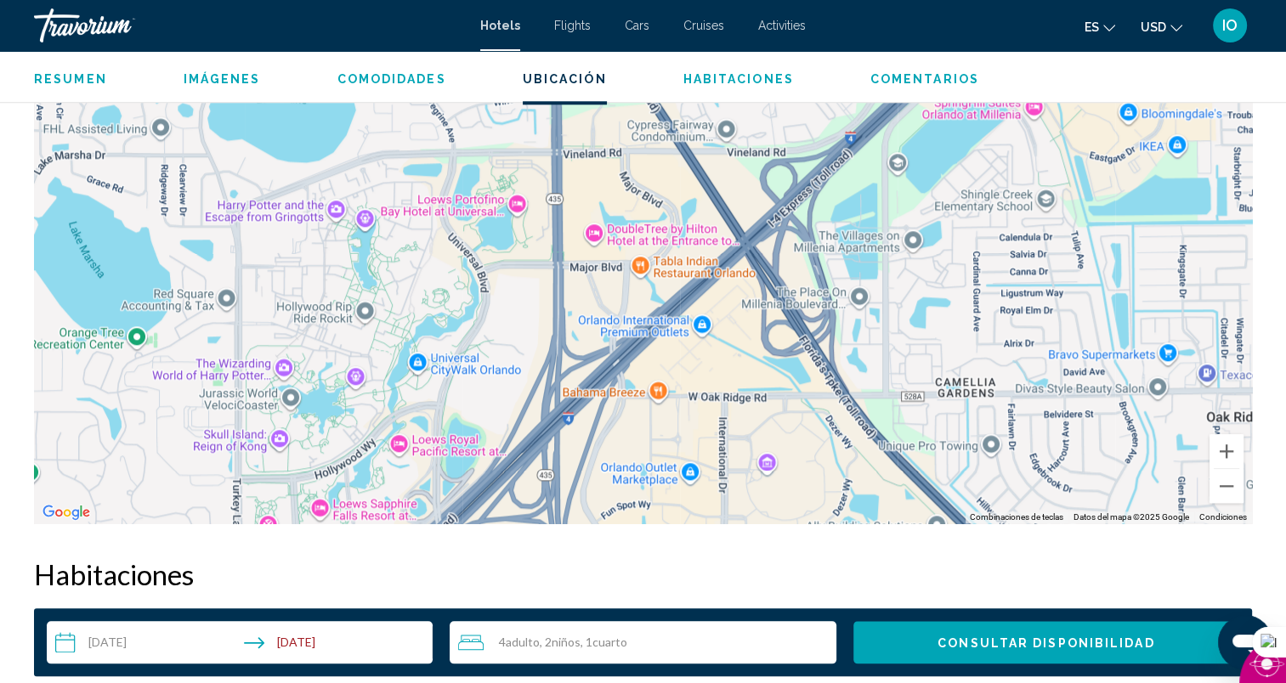
drag, startPoint x: 1084, startPoint y: 455, endPoint x: 901, endPoint y: 133, distance: 371.4
click at [901, 133] on div "Para activar la función de arrastrar con el teclado, presiona Alt + Intro. Una …" at bounding box center [643, 269] width 1218 height 510
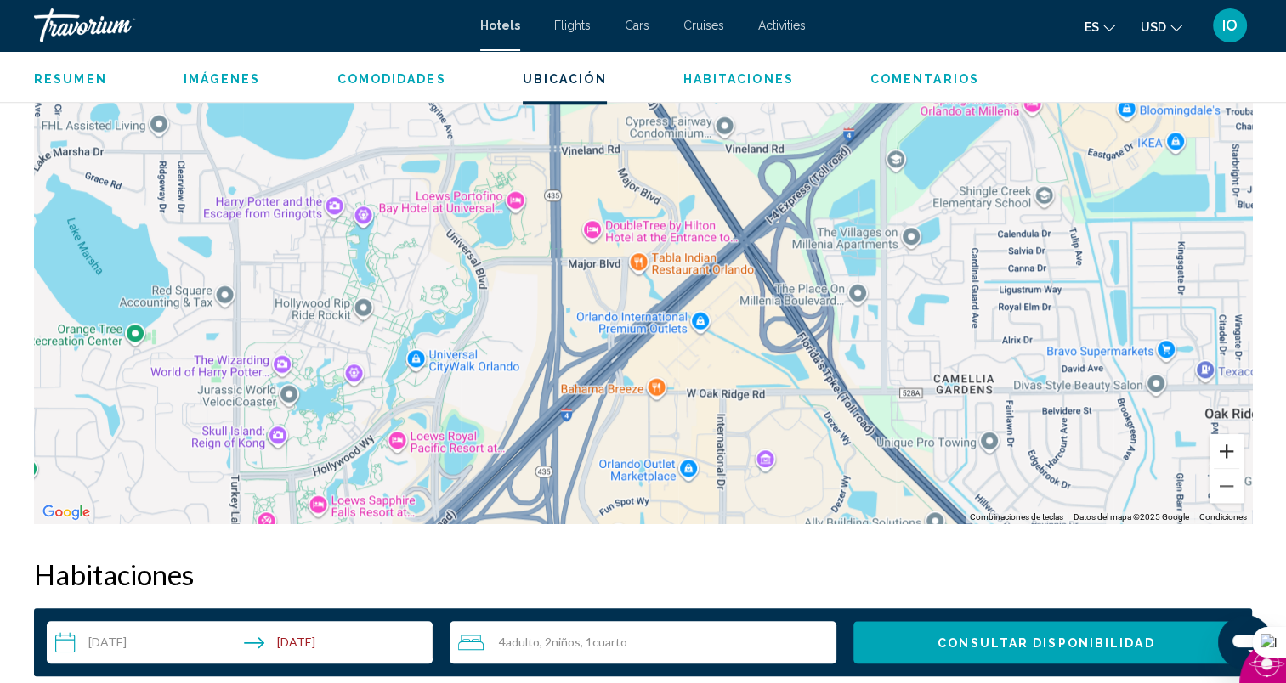
click at [1226, 450] on button "Acercar" at bounding box center [1226, 451] width 34 height 34
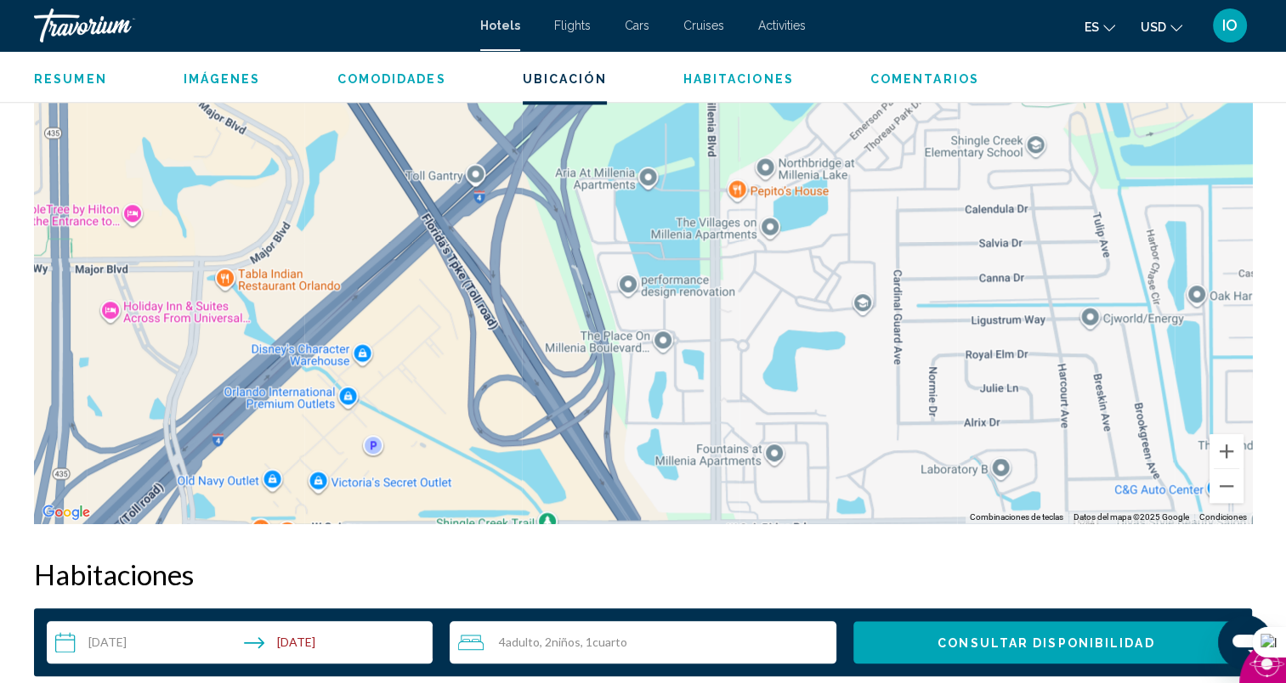
drag, startPoint x: 1097, startPoint y: 374, endPoint x: 765, endPoint y: 370, distance: 332.3
click at [765, 370] on div "Para activar la función de arrastrar con el teclado, presiona Alt + Intro. Una …" at bounding box center [643, 269] width 1218 height 510
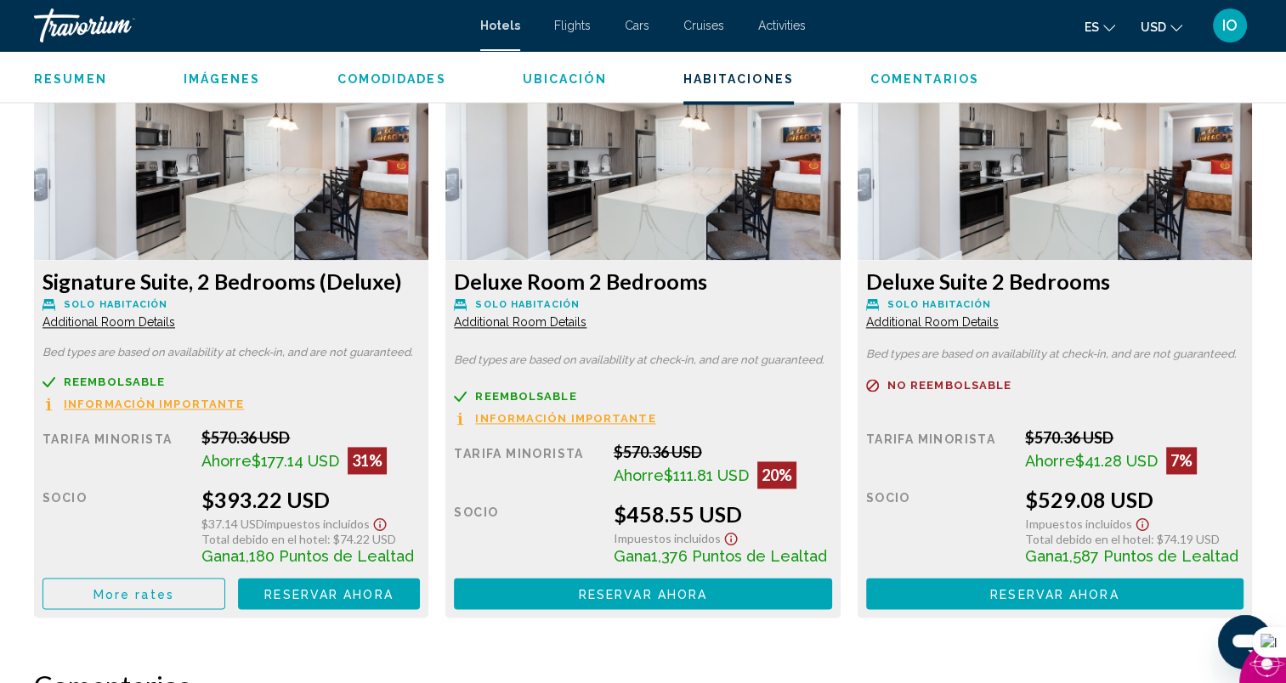
scroll to position [2364, 0]
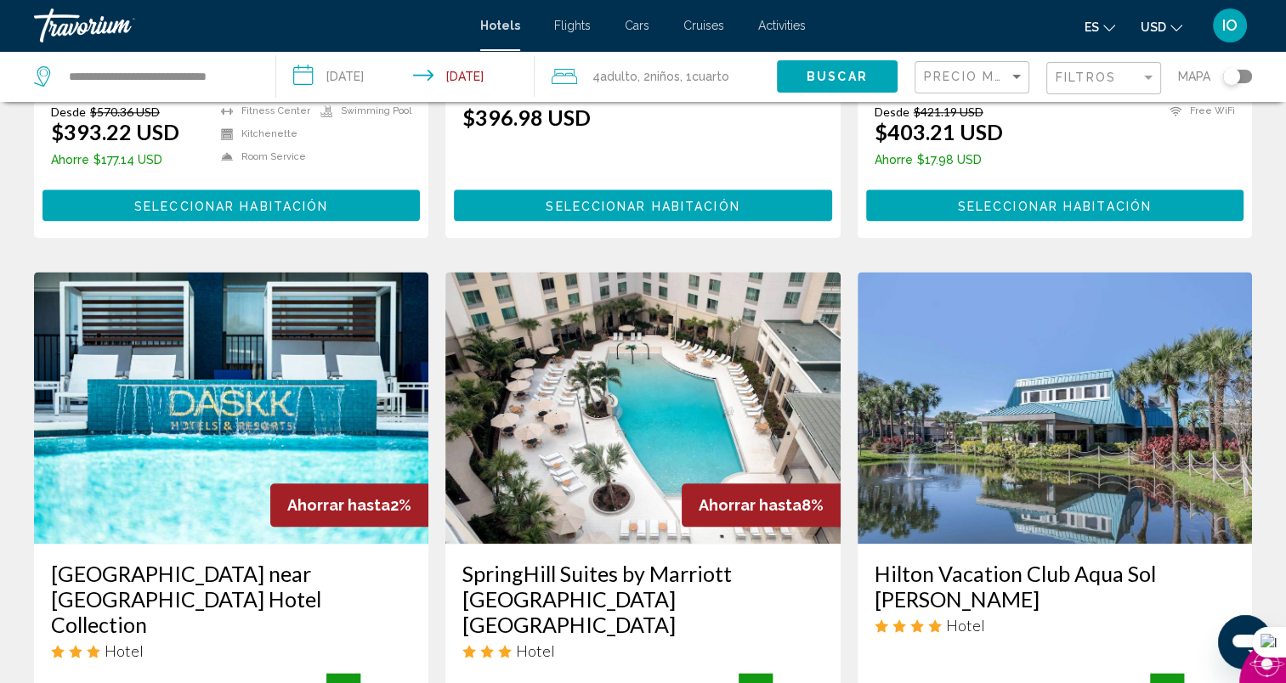
scroll to position [2265, 0]
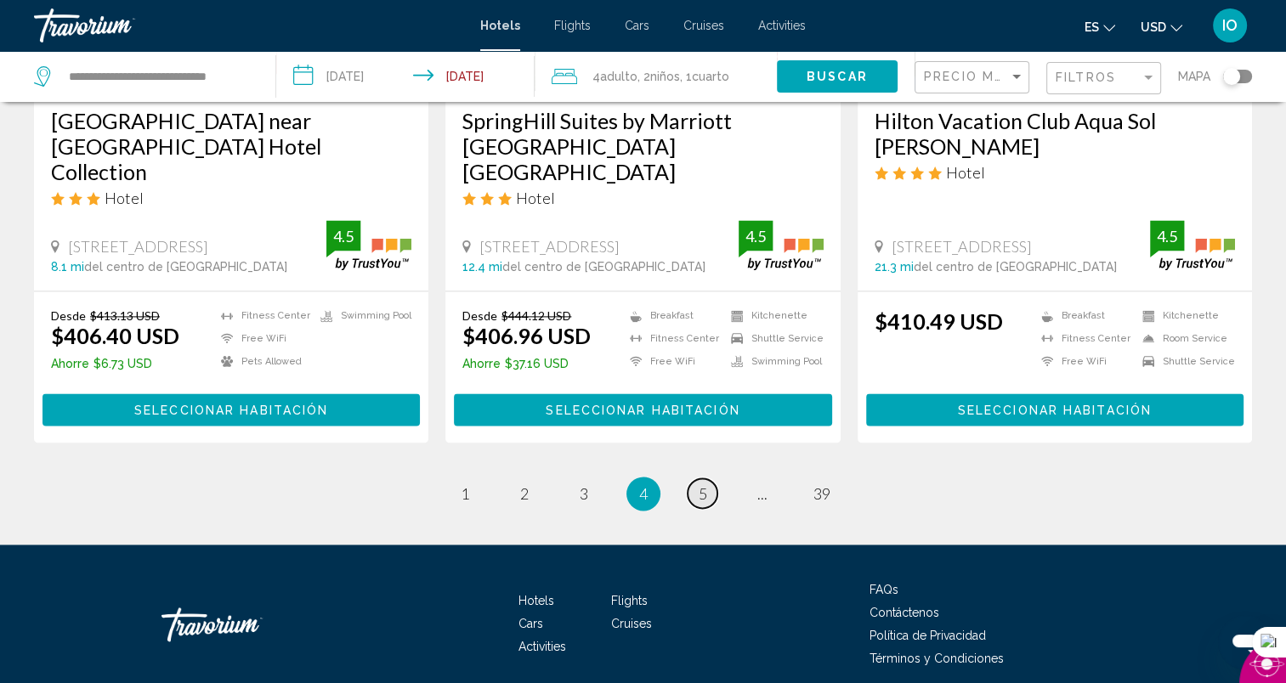
click at [704, 484] on span "5" at bounding box center [703, 493] width 8 height 19
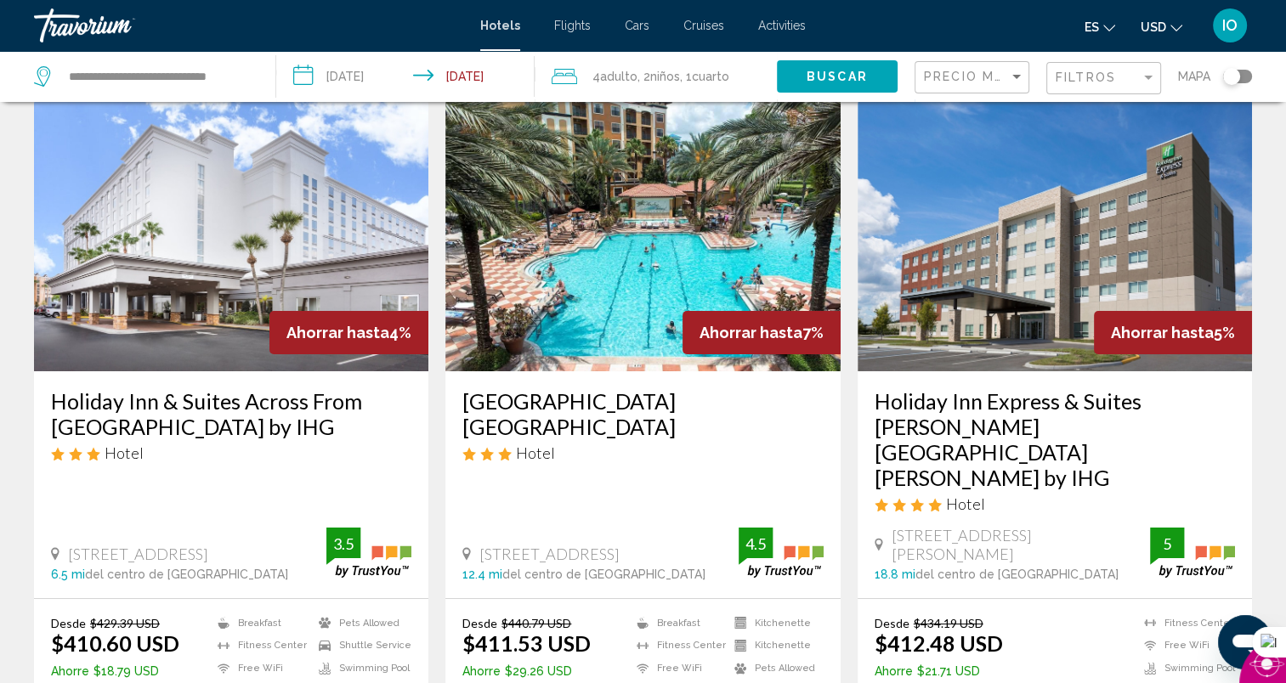
scroll to position [65, 0]
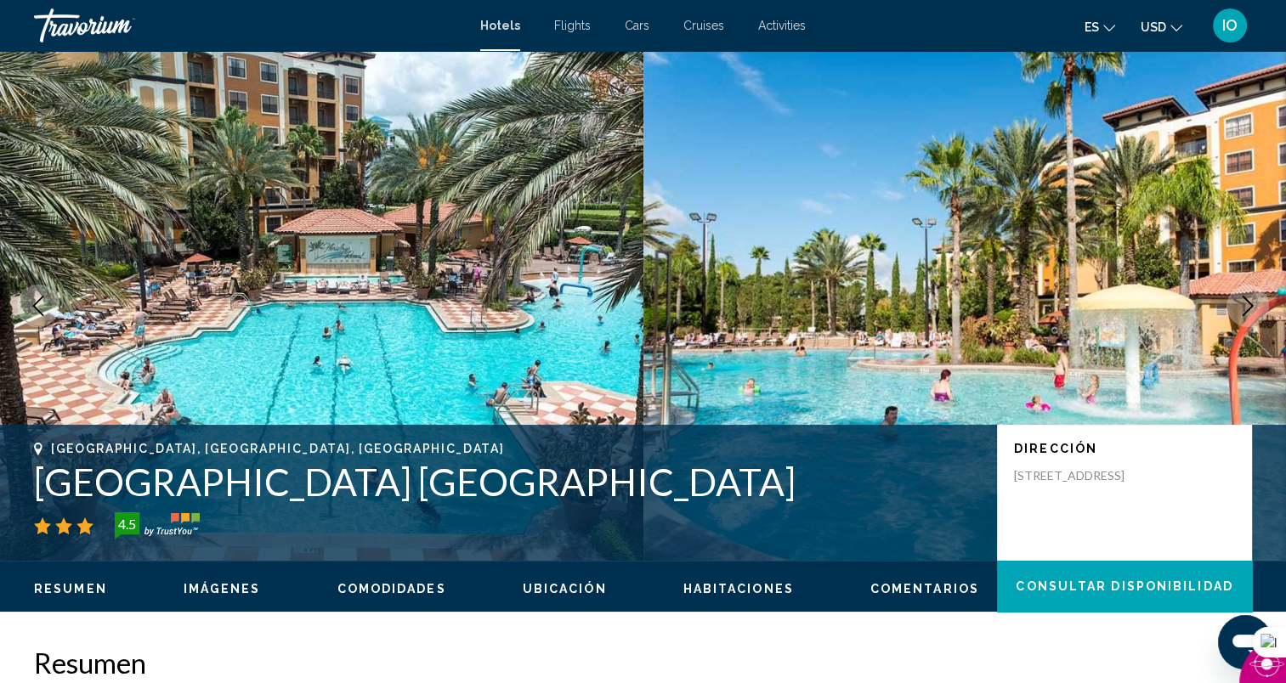
click at [1241, 312] on icon "Next image" at bounding box center [1247, 306] width 20 height 20
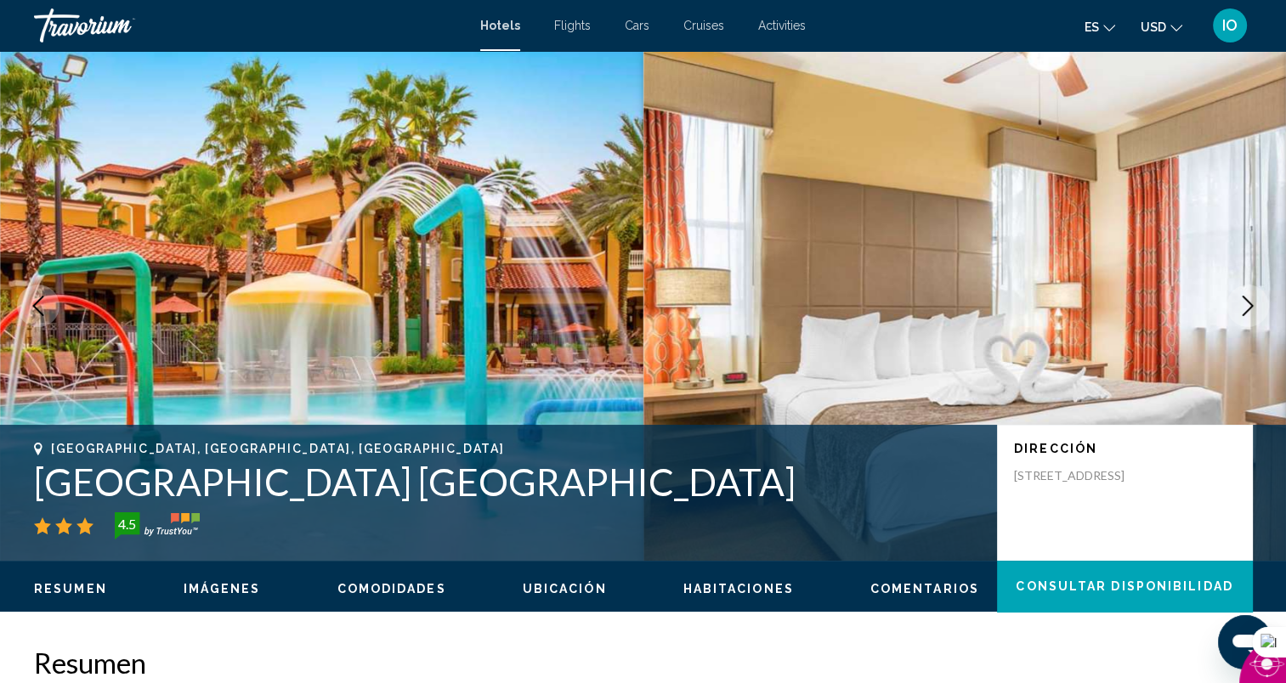
click at [1241, 312] on icon "Next image" at bounding box center [1247, 306] width 20 height 20
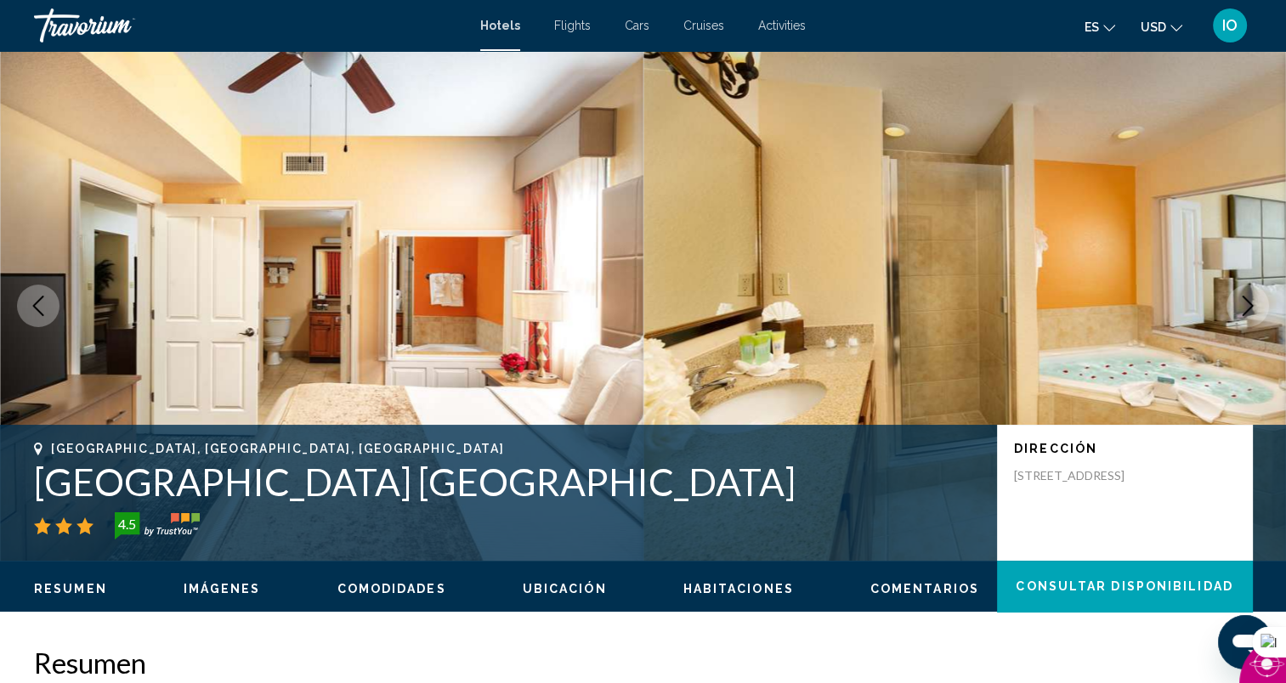
click at [1241, 297] on icon "Next image" at bounding box center [1247, 306] width 20 height 20
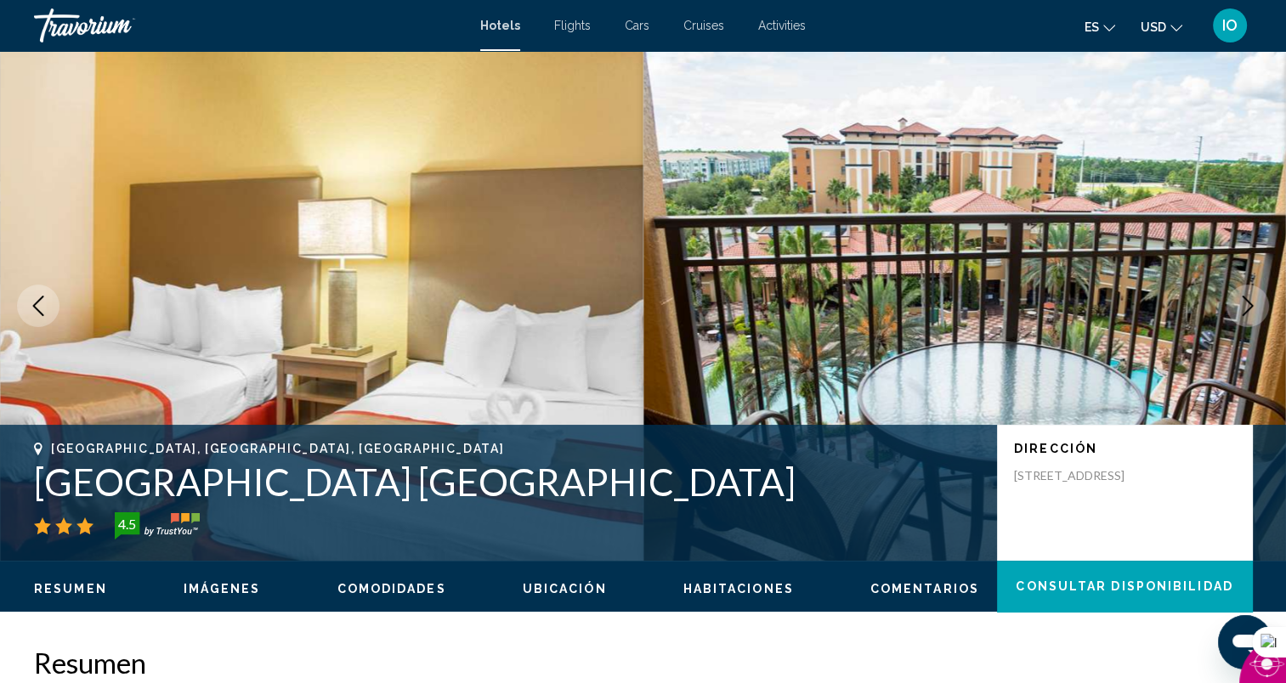
click at [1241, 297] on icon "Next image" at bounding box center [1247, 306] width 20 height 20
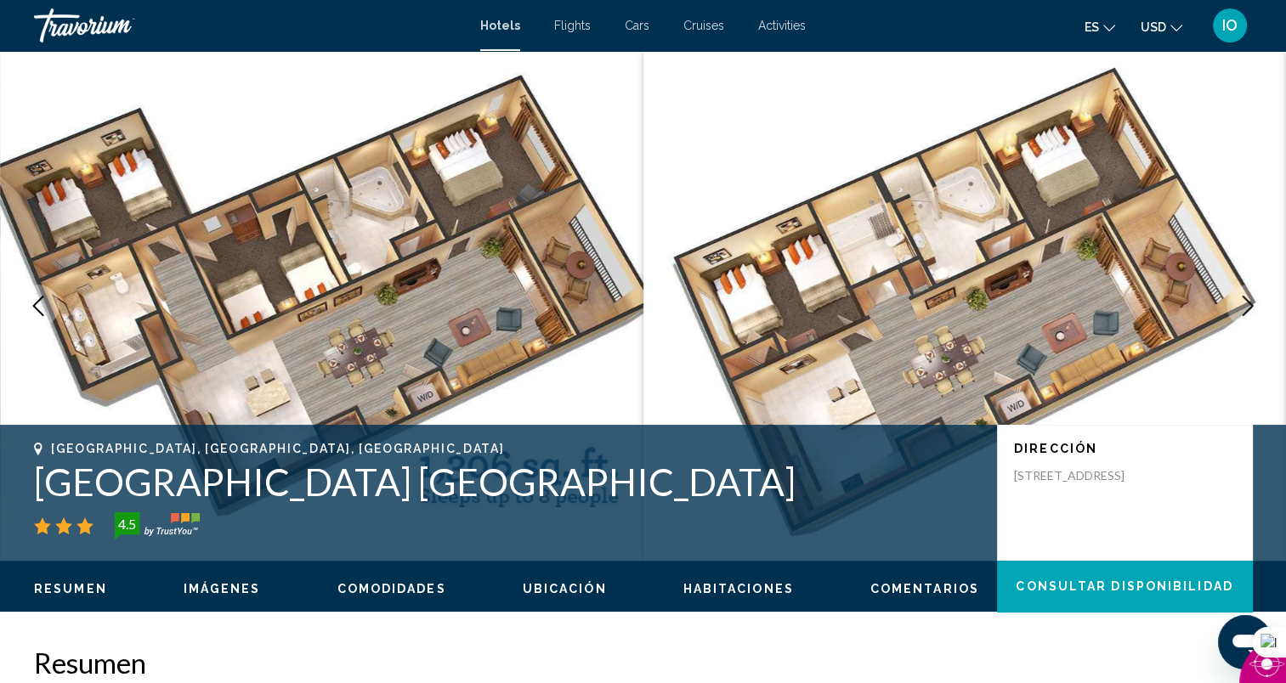
click at [1241, 297] on icon "Next image" at bounding box center [1247, 306] width 20 height 20
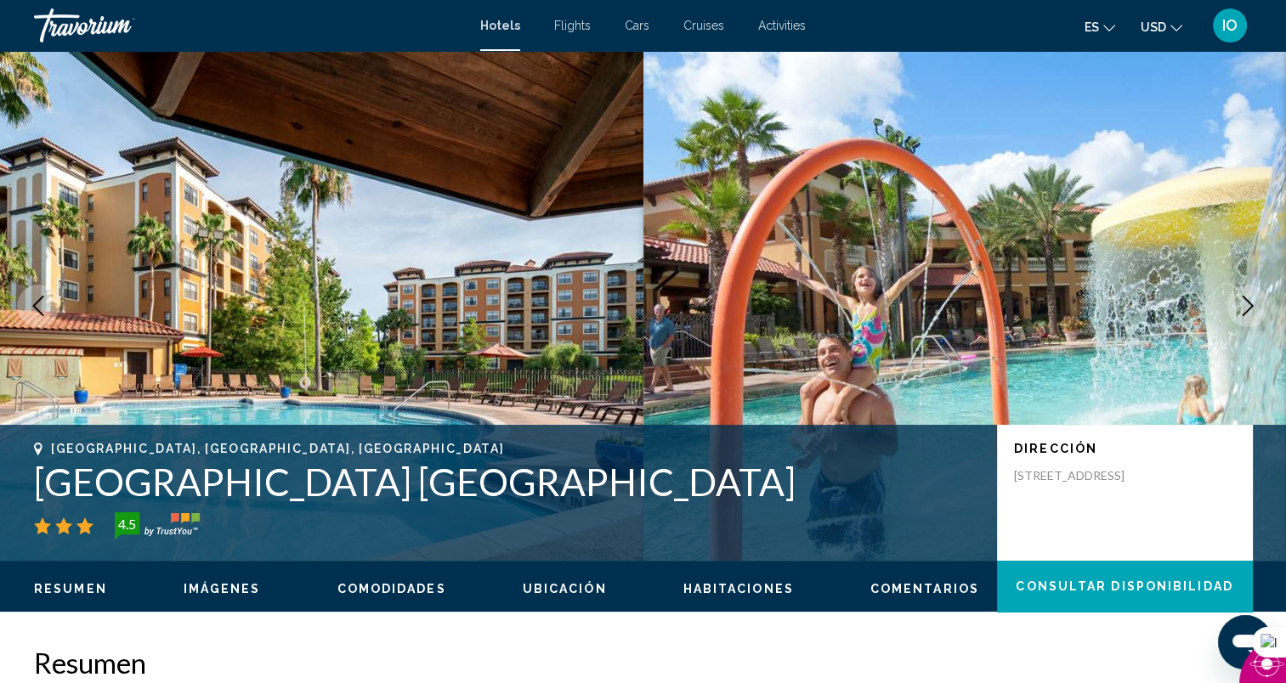
click at [42, 297] on icon "Previous image" at bounding box center [38, 306] width 11 height 20
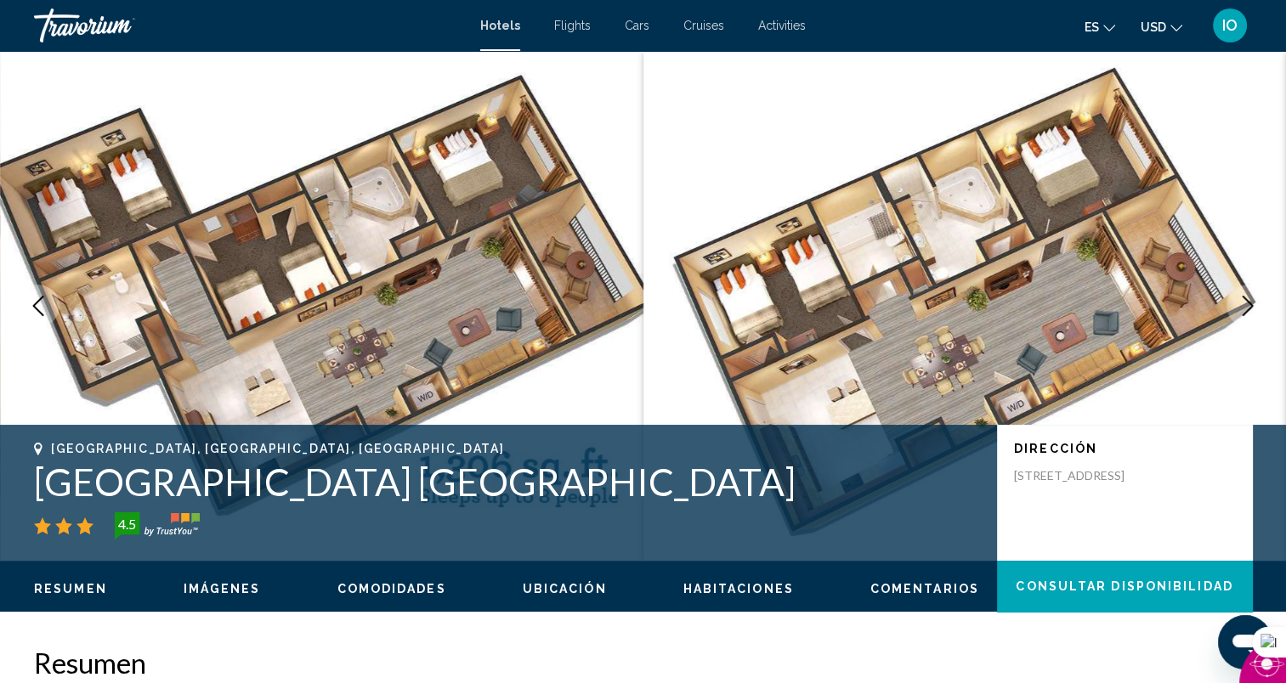
click at [1245, 305] on icon "Next image" at bounding box center [1247, 306] width 20 height 20
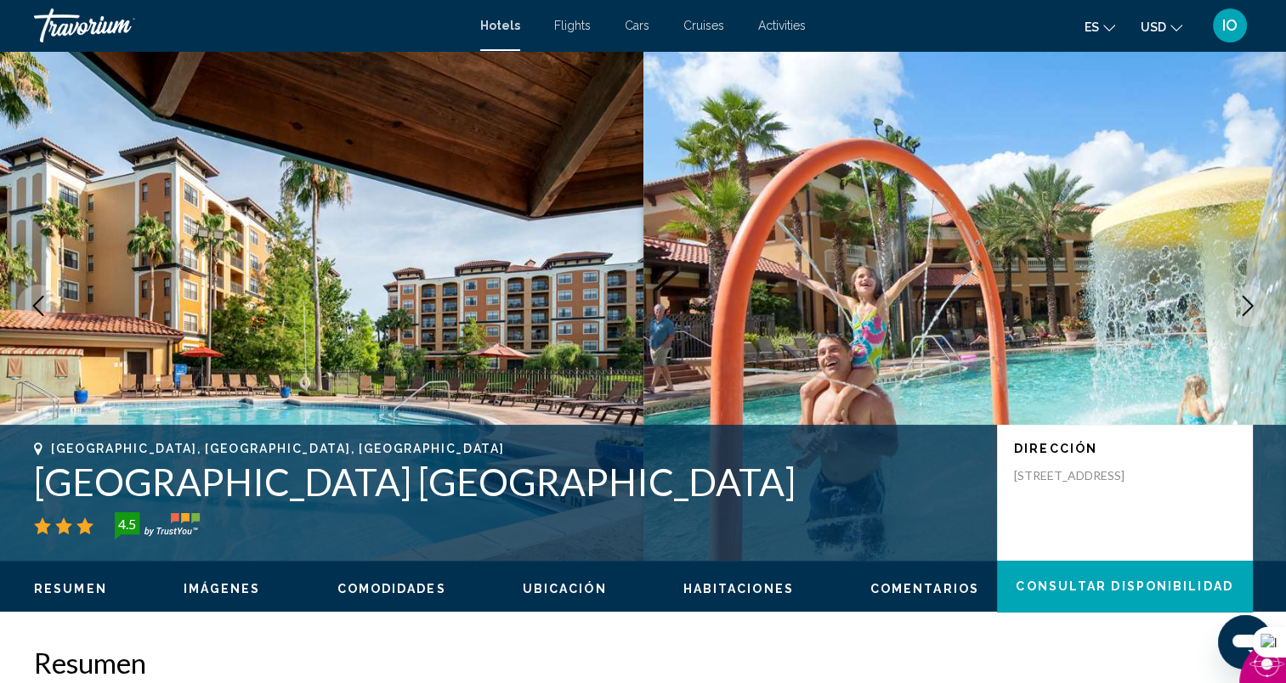
click at [1245, 305] on icon "Next image" at bounding box center [1247, 306] width 20 height 20
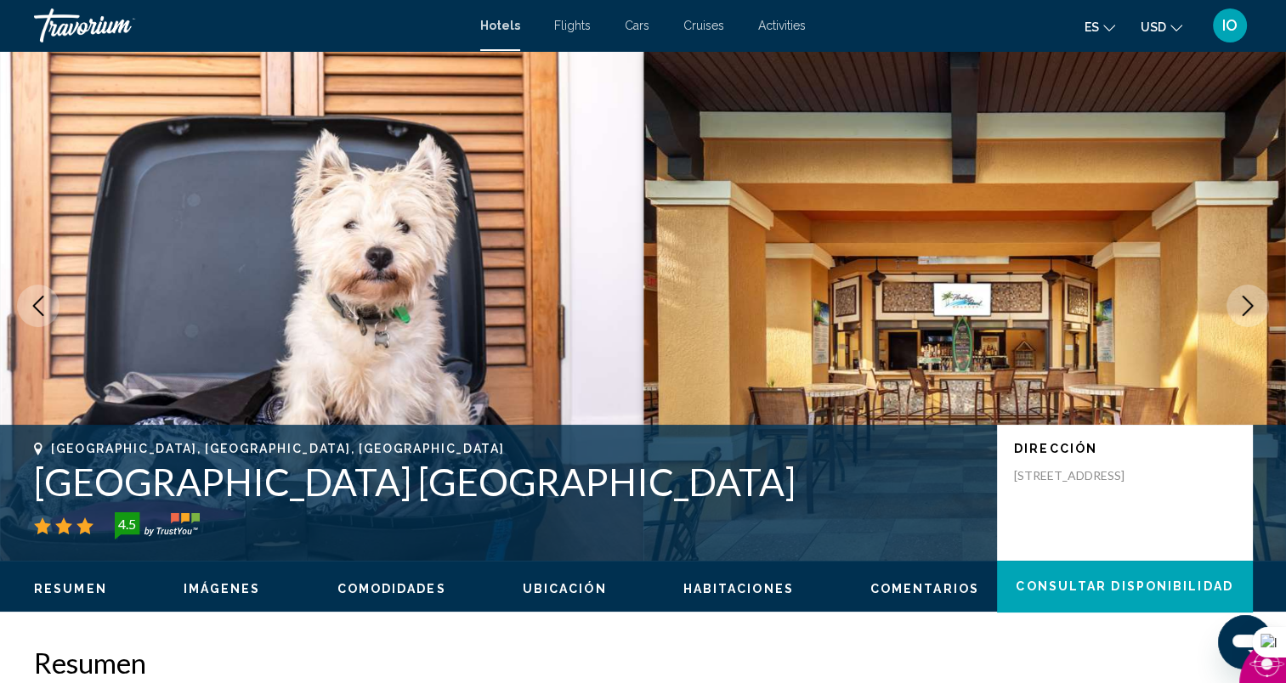
click at [1245, 305] on icon "Next image" at bounding box center [1247, 306] width 20 height 20
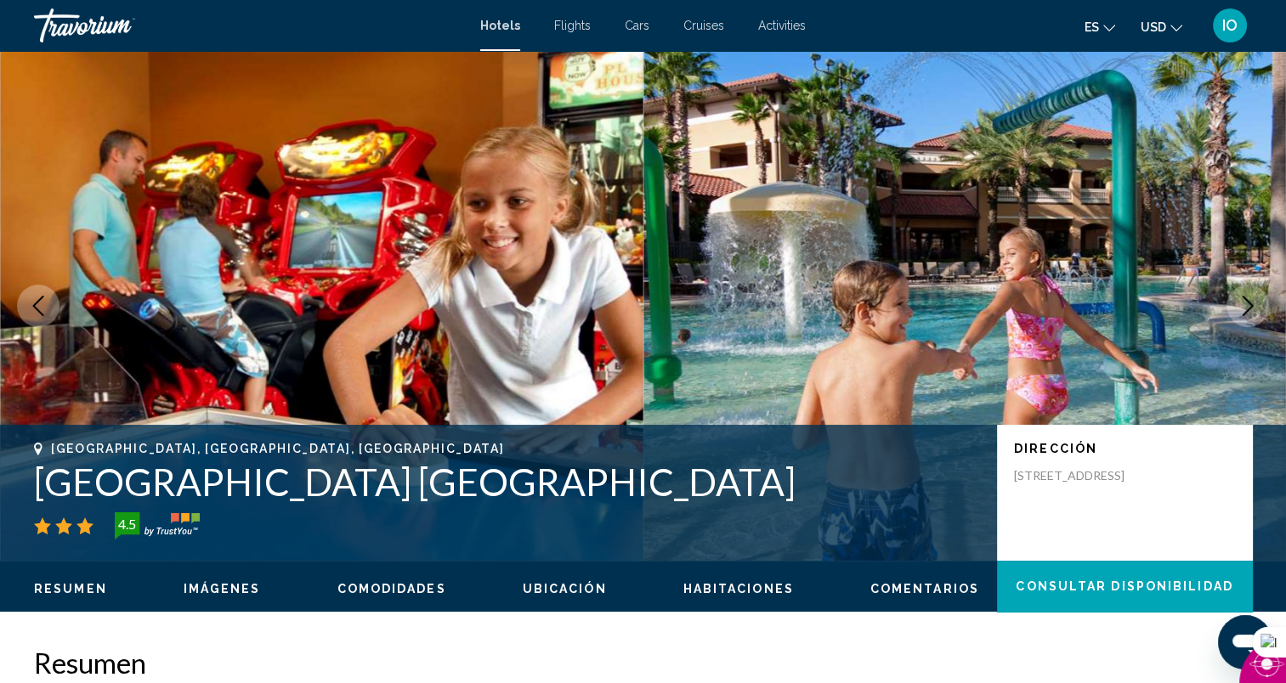
click at [1245, 304] on icon "Next image" at bounding box center [1247, 306] width 20 height 20
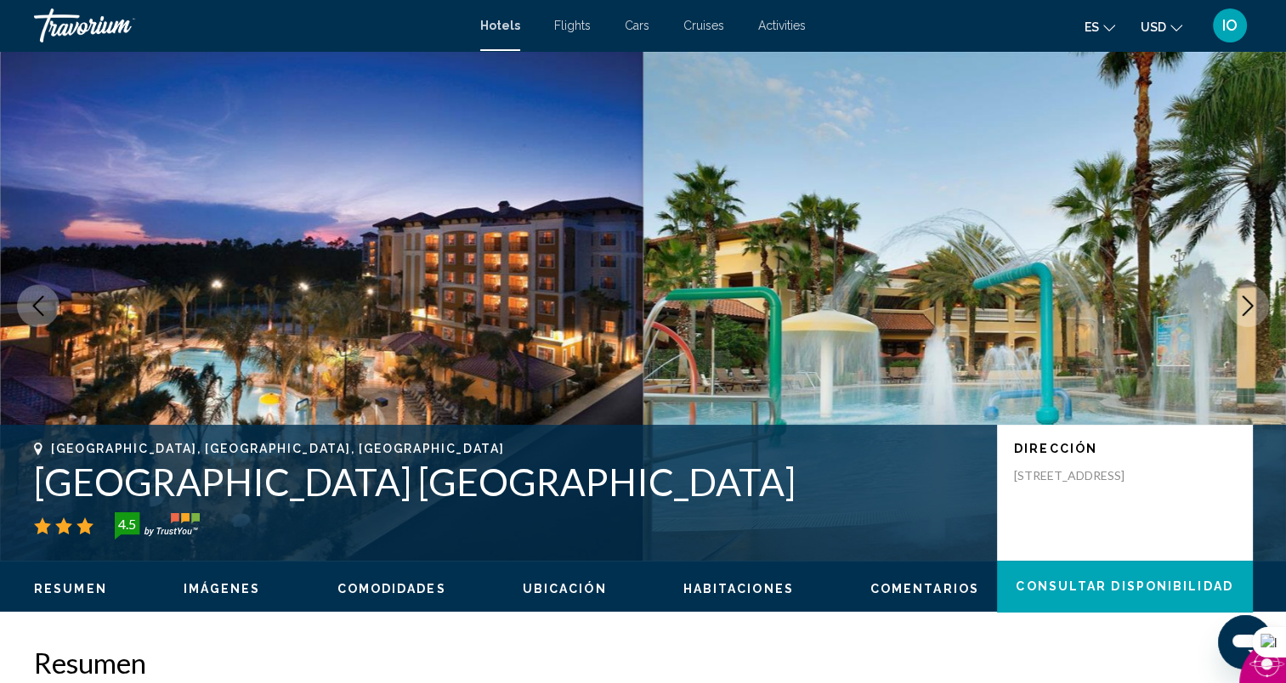
click at [1245, 304] on icon "Next image" at bounding box center [1247, 306] width 20 height 20
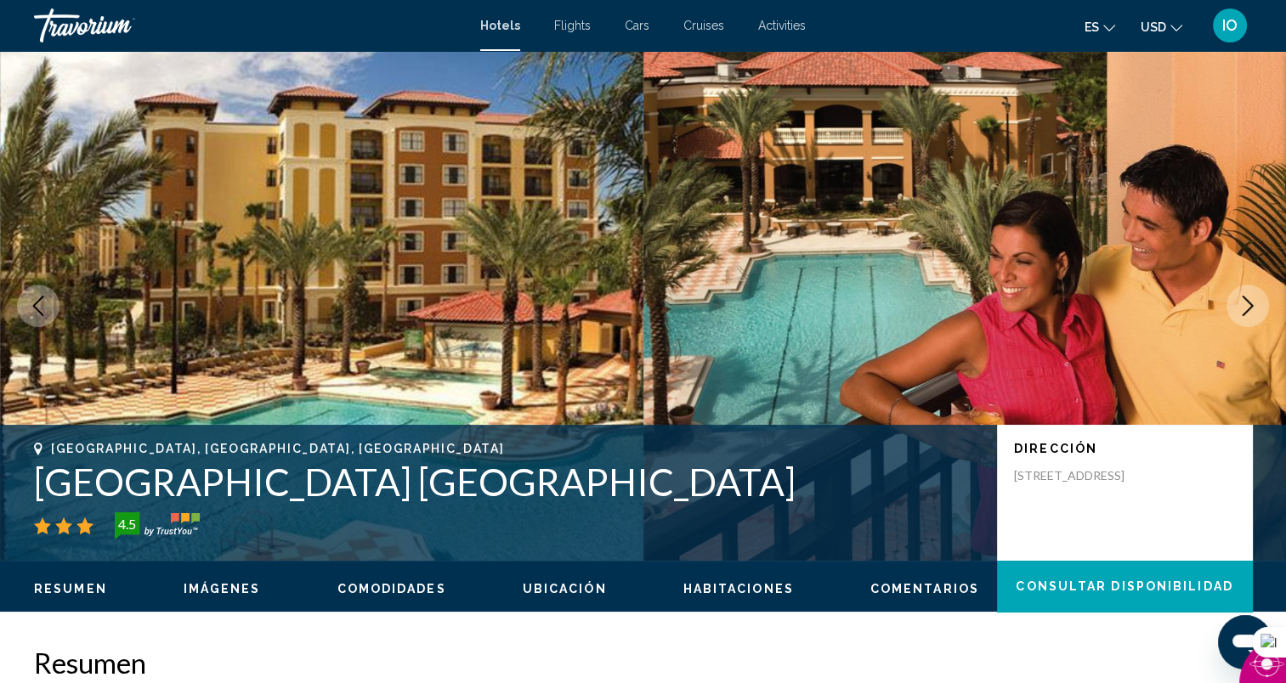
click at [1245, 304] on icon "Next image" at bounding box center [1247, 306] width 20 height 20
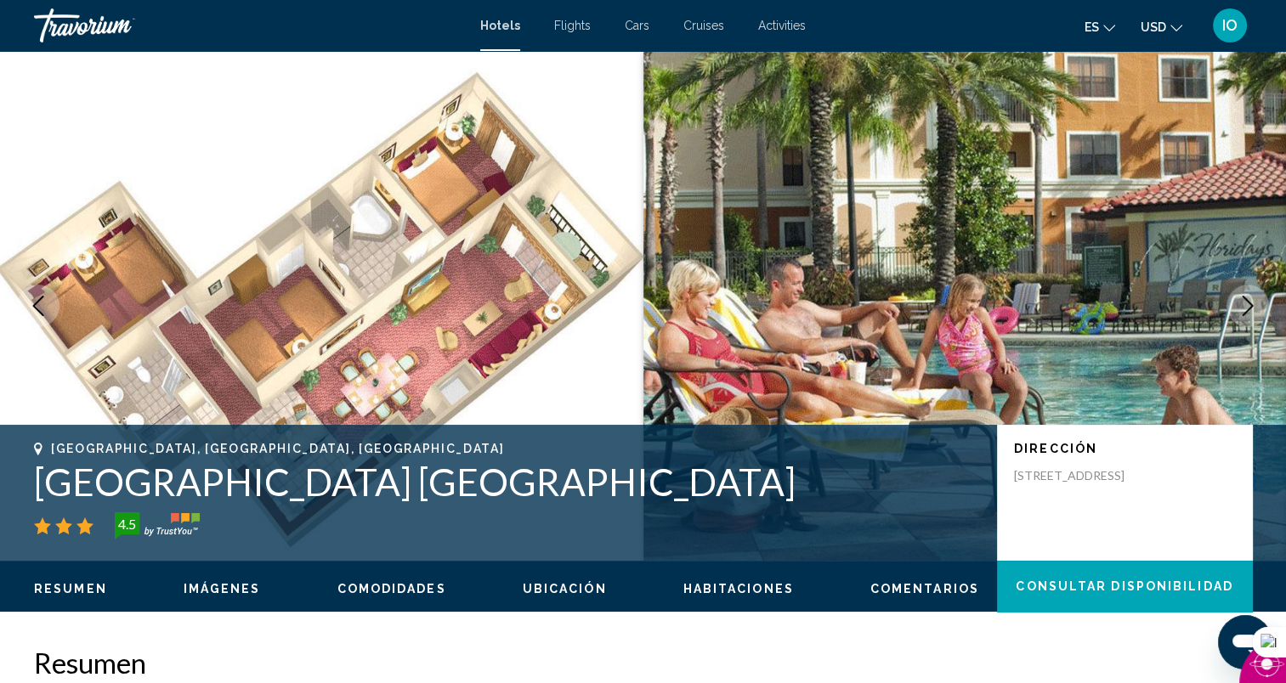
click at [1247, 308] on icon "Next image" at bounding box center [1247, 306] width 20 height 20
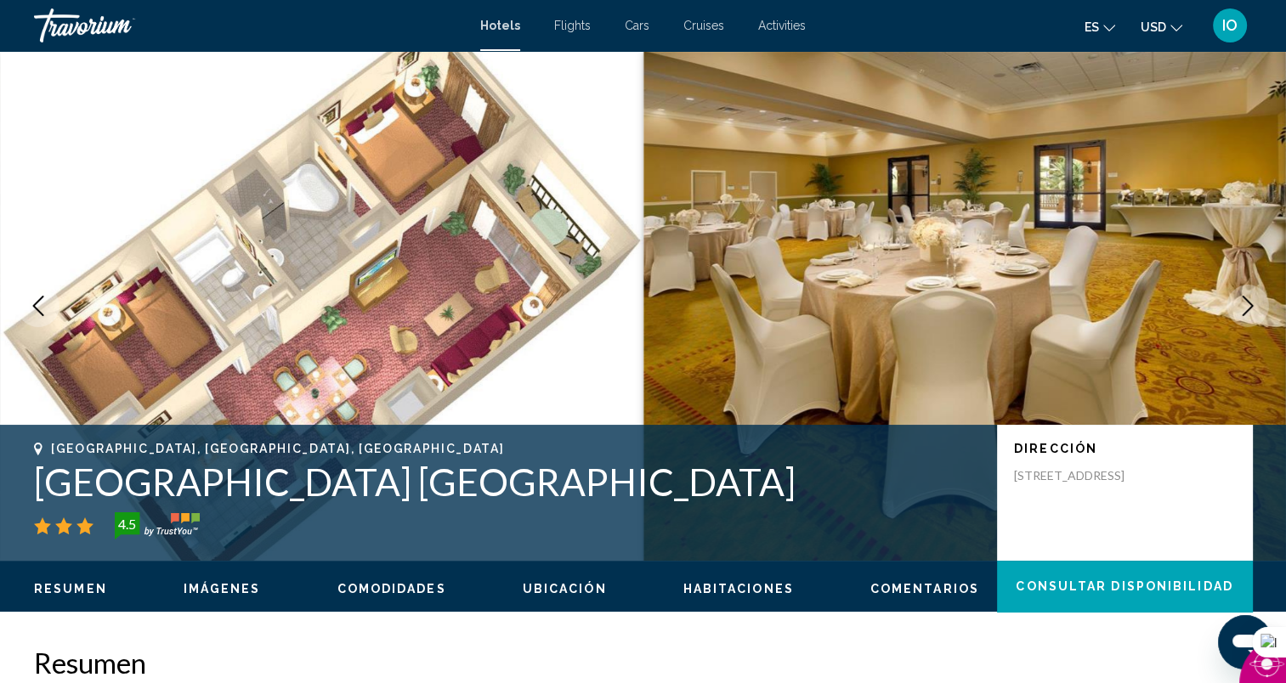
click at [1247, 308] on icon "Next image" at bounding box center [1247, 306] width 20 height 20
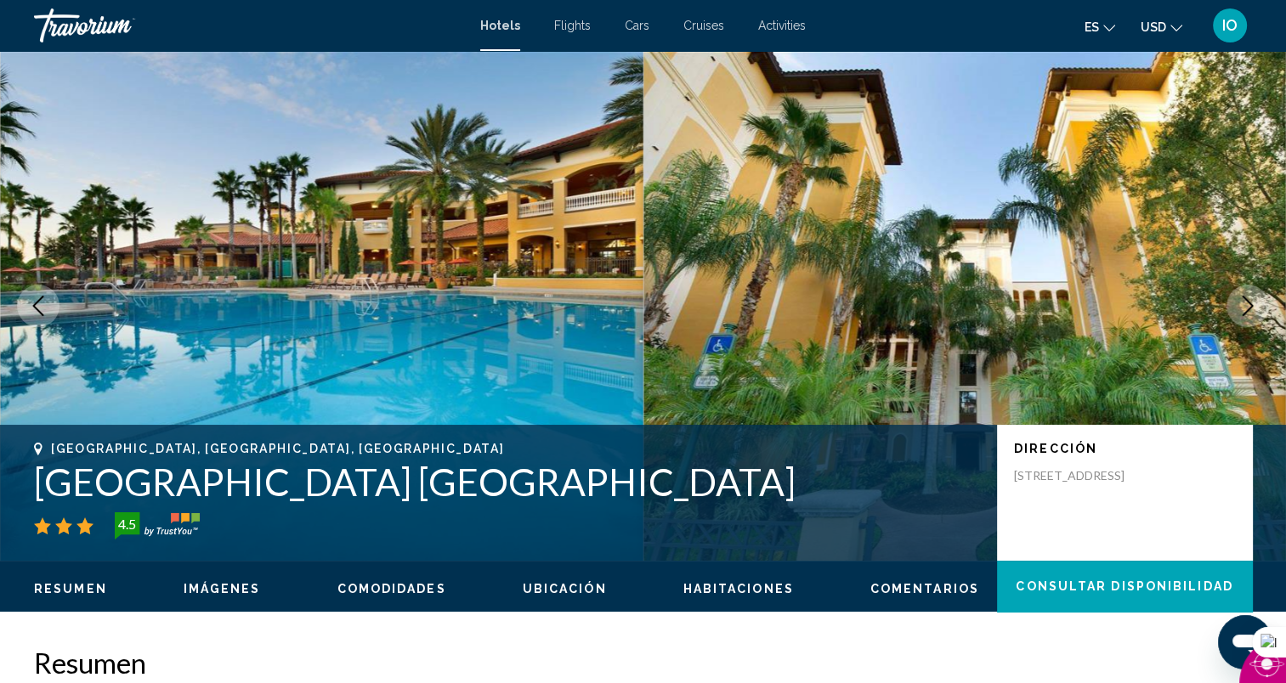
click at [1247, 308] on icon "Next image" at bounding box center [1247, 306] width 20 height 20
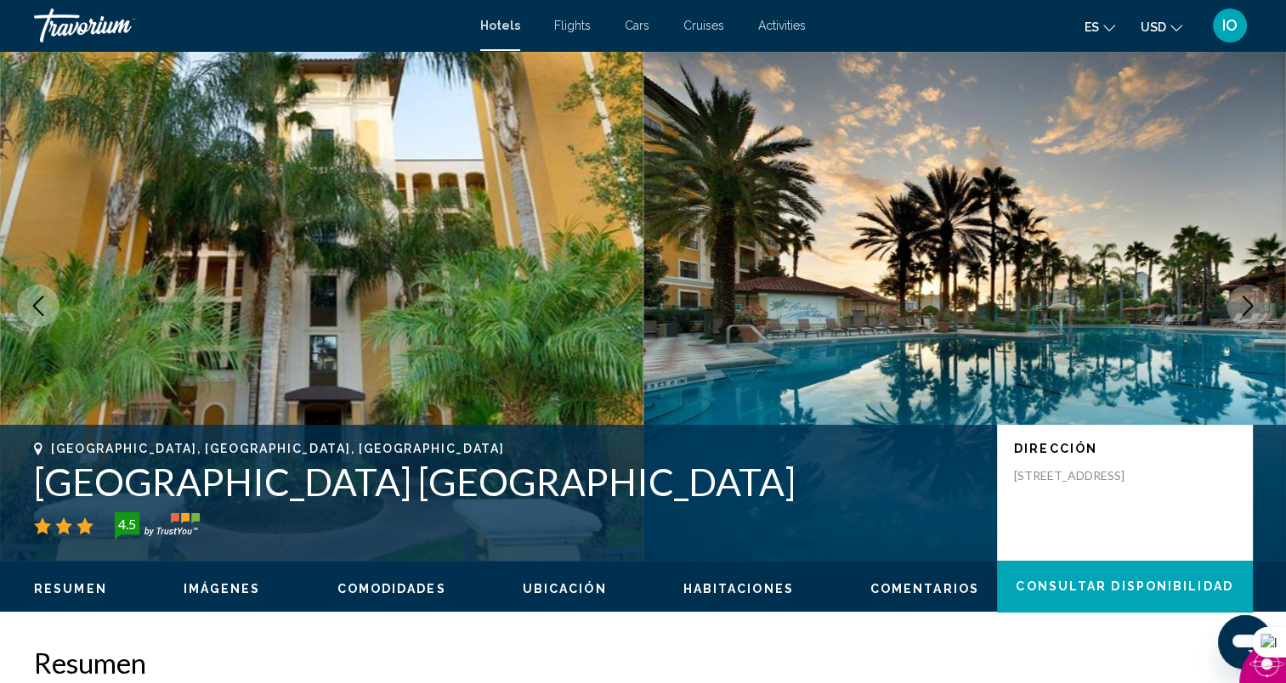
click at [1247, 308] on icon "Next image" at bounding box center [1247, 306] width 20 height 20
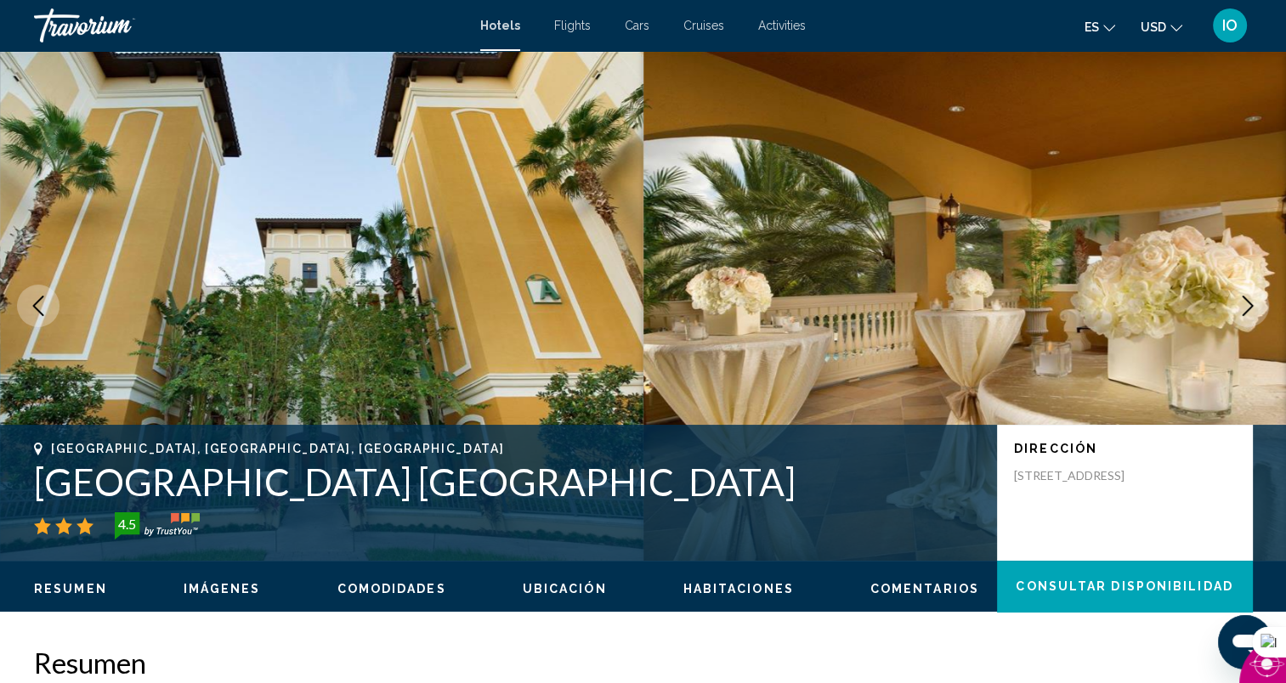
click at [1247, 308] on icon "Next image" at bounding box center [1247, 306] width 20 height 20
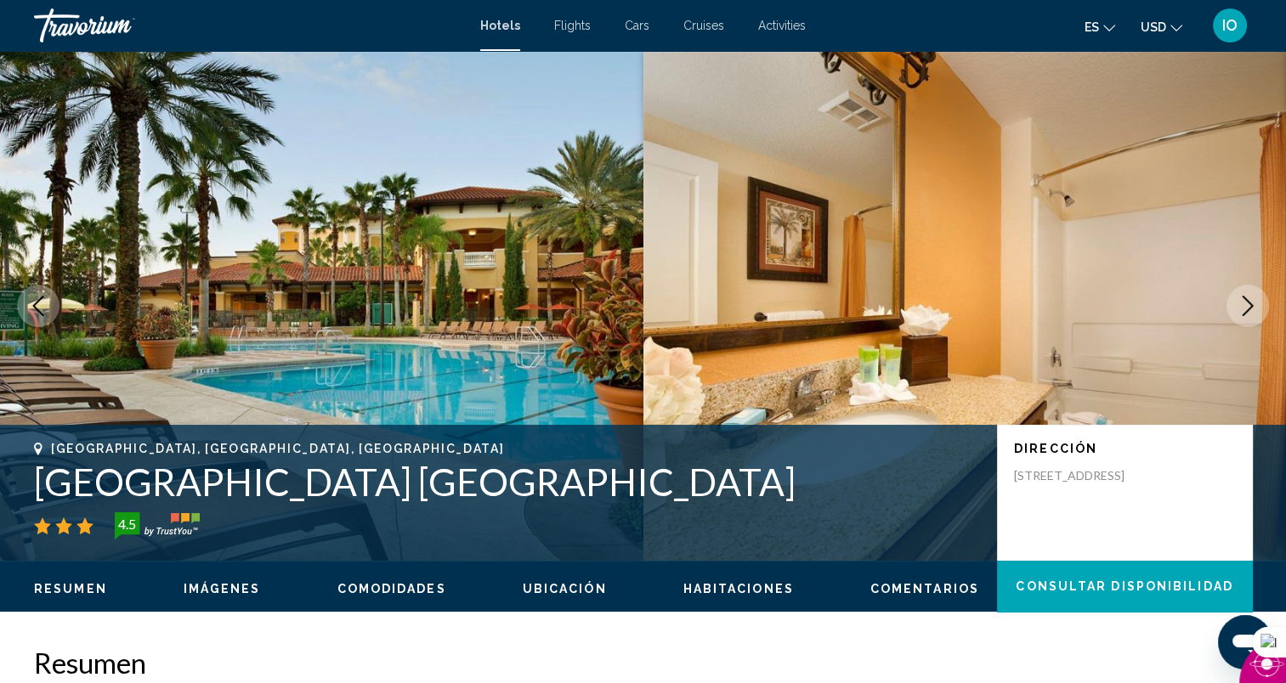
click at [1247, 308] on icon "Next image" at bounding box center [1247, 306] width 20 height 20
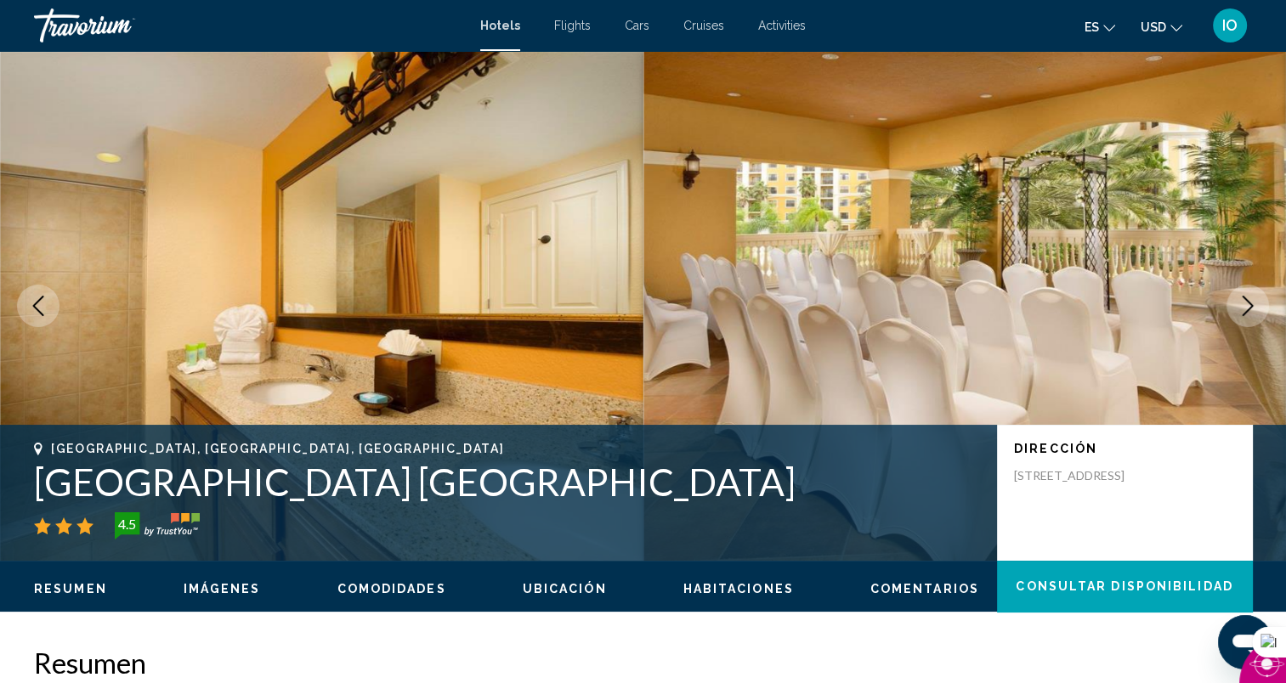
click at [1247, 308] on icon "Next image" at bounding box center [1247, 306] width 20 height 20
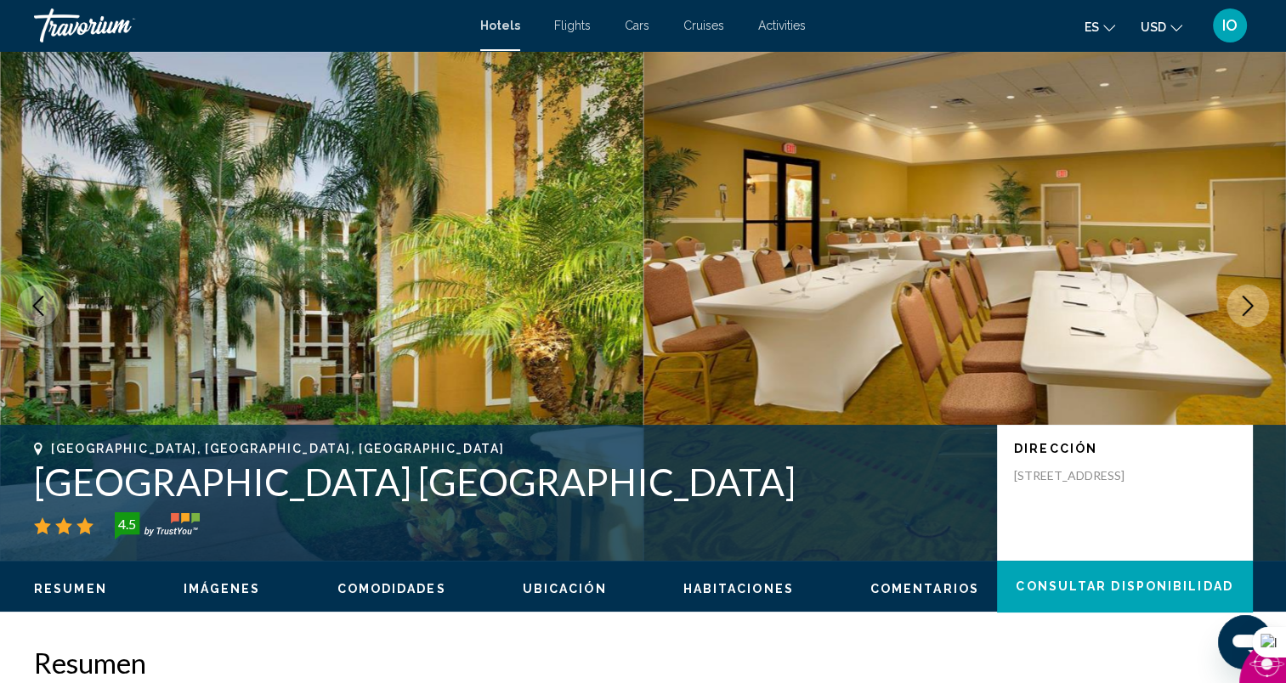
click at [42, 305] on icon "Previous image" at bounding box center [38, 306] width 20 height 20
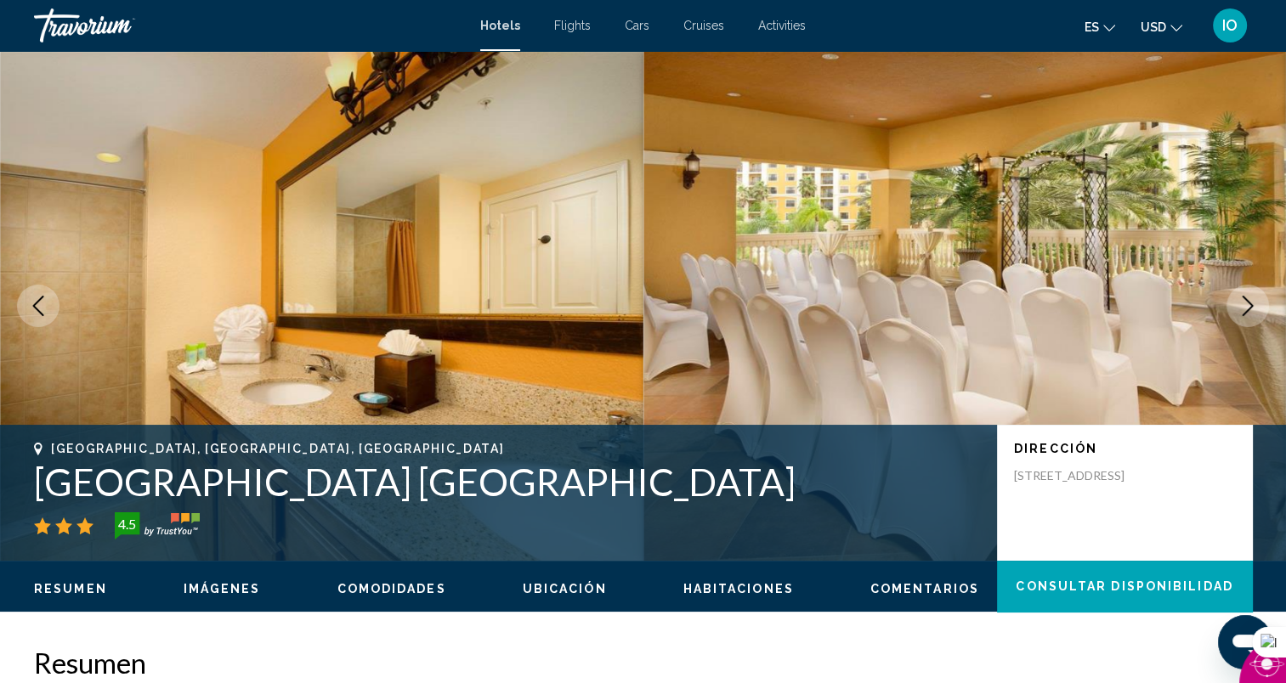
click at [1247, 313] on icon "Next image" at bounding box center [1247, 306] width 20 height 20
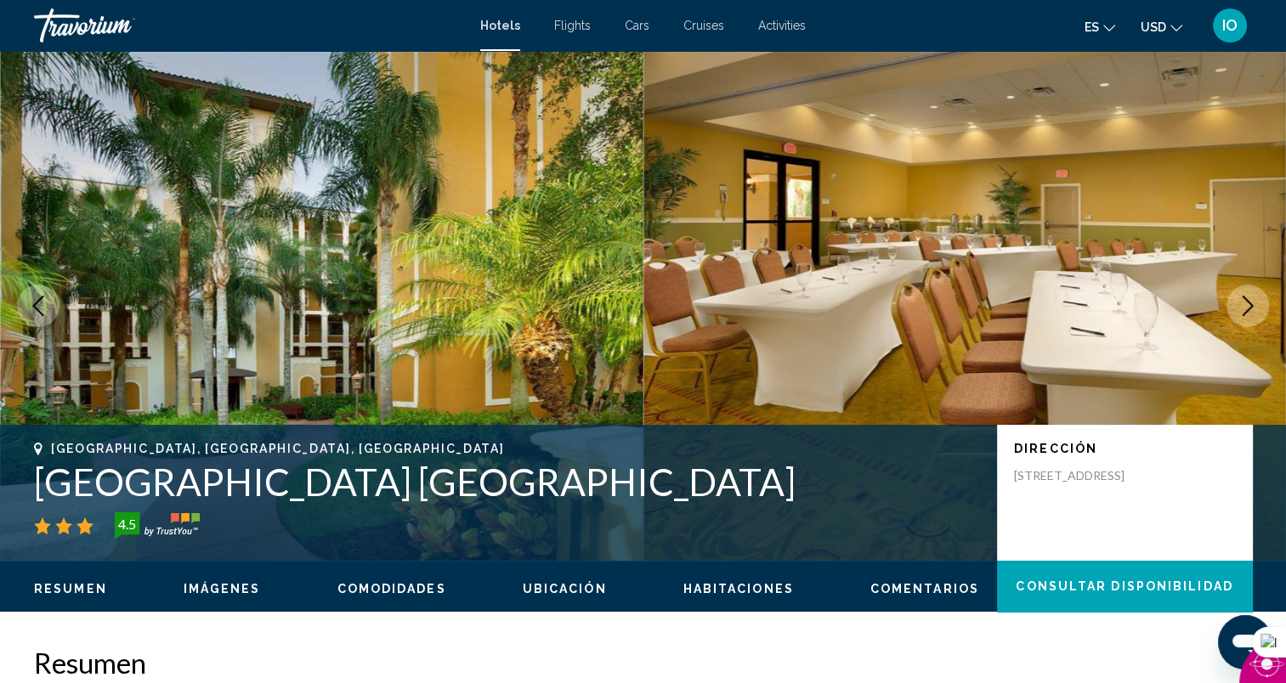
click at [1247, 313] on icon "Next image" at bounding box center [1247, 306] width 20 height 20
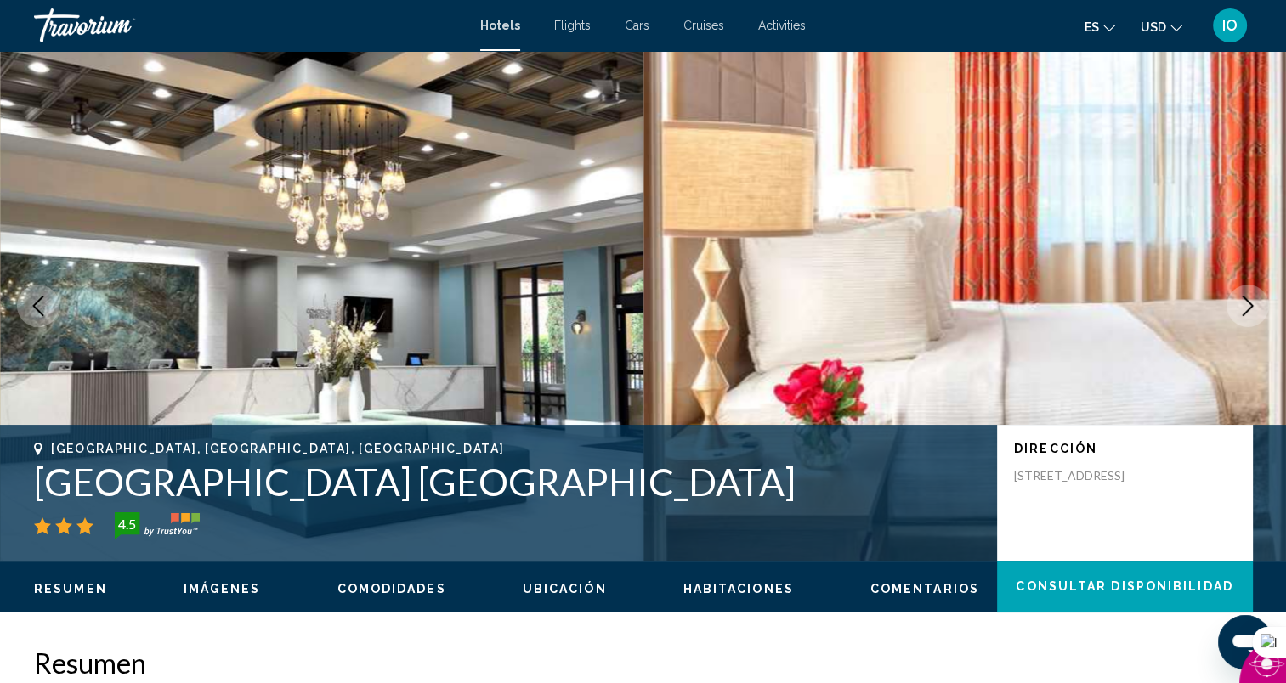
click at [1247, 313] on icon "Next image" at bounding box center [1247, 306] width 20 height 20
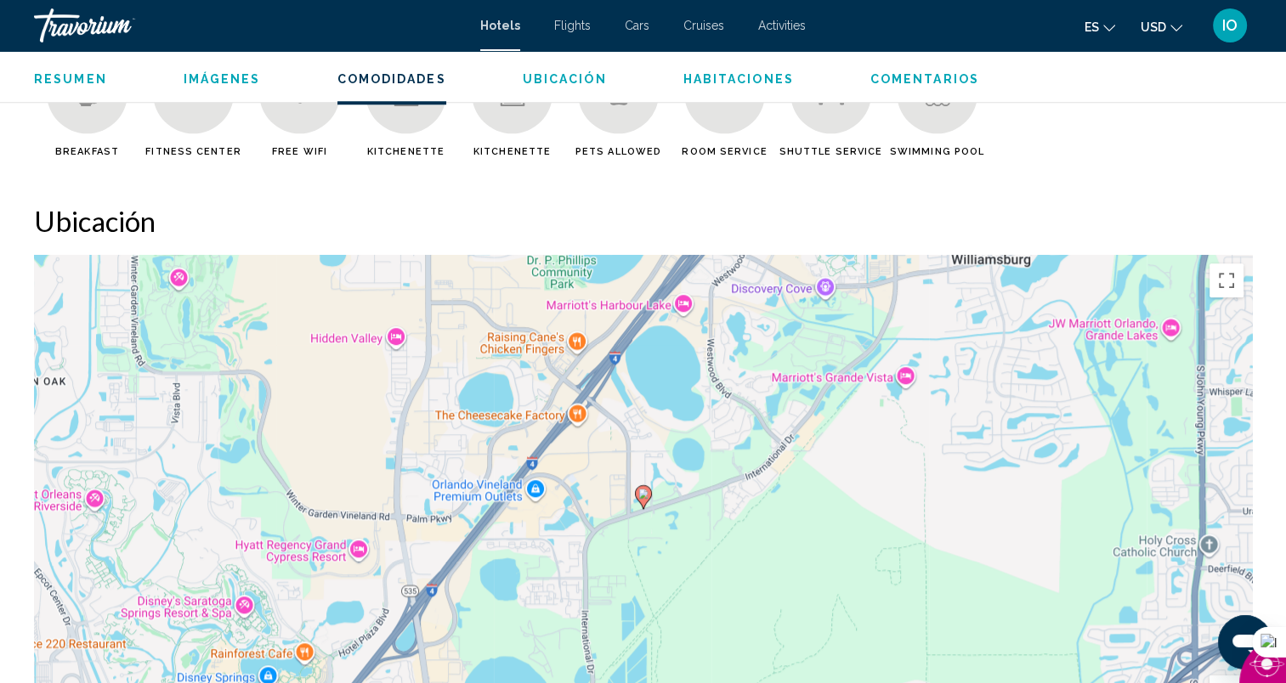
scroll to position [1504, 0]
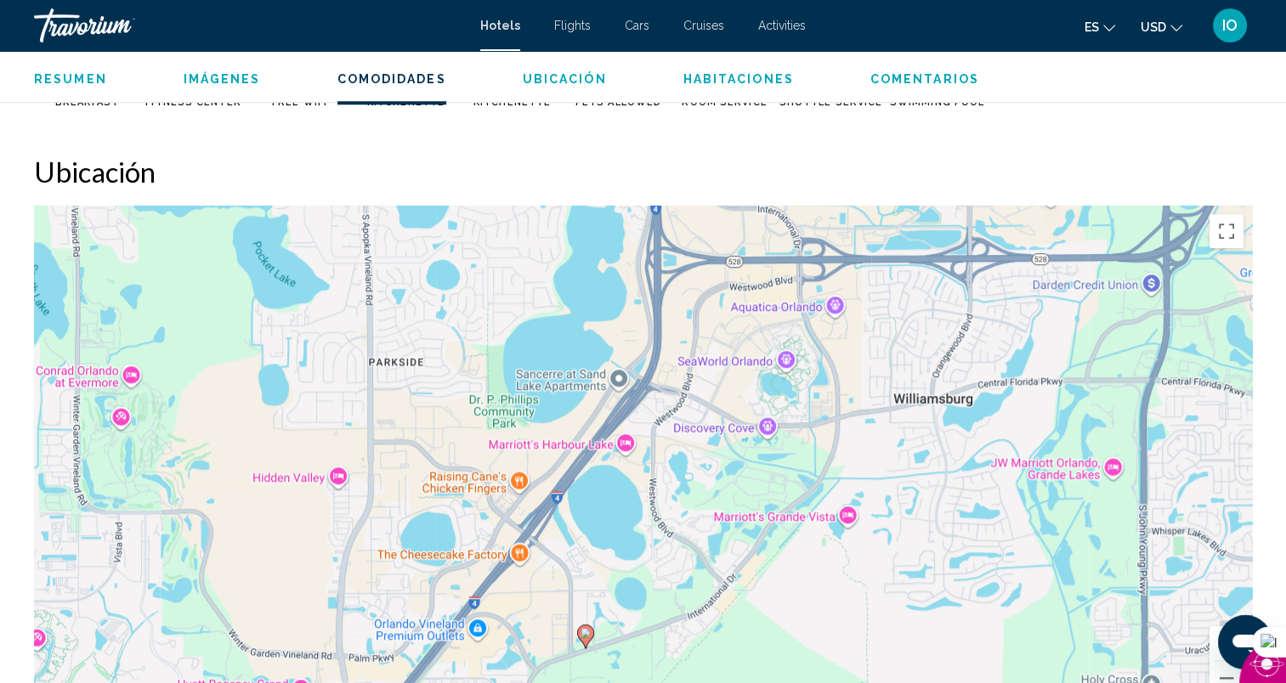
drag, startPoint x: 860, startPoint y: 282, endPoint x: 802, endPoint y: 472, distance: 198.9
click at [802, 472] on div "Para activar la función de arrastrar con el teclado, presiona Alt + Intro. Una …" at bounding box center [643, 461] width 1218 height 510
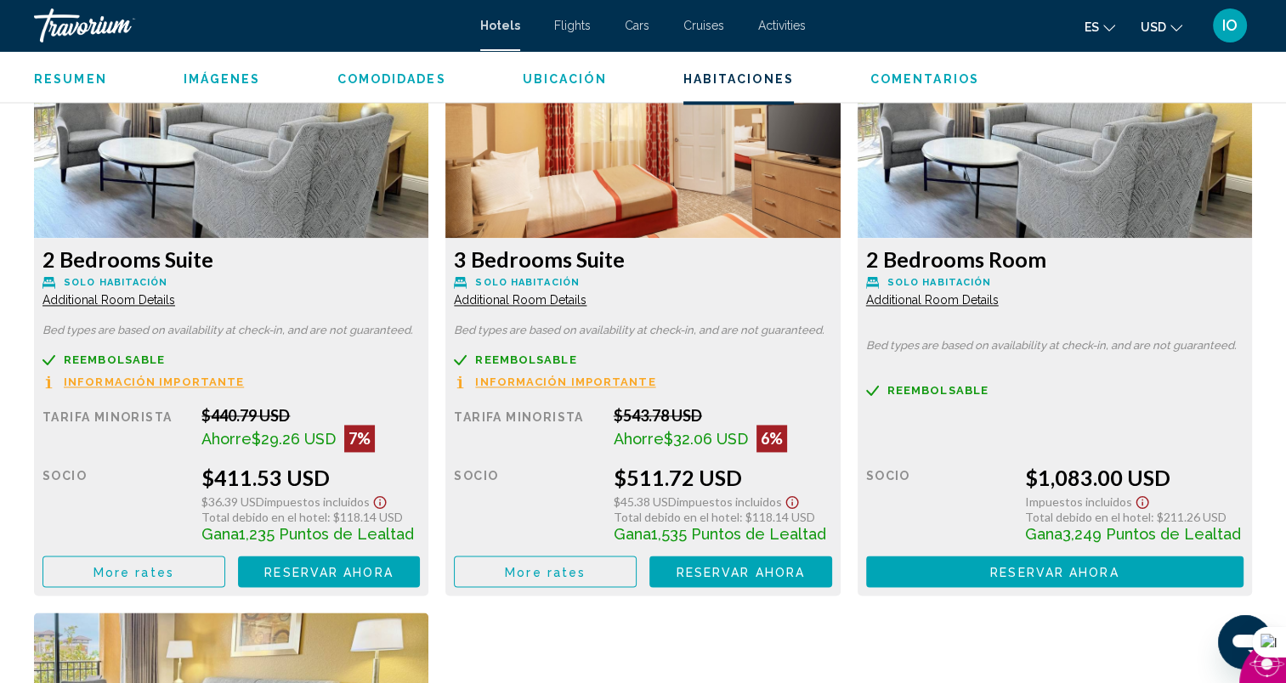
scroll to position [2303, 0]
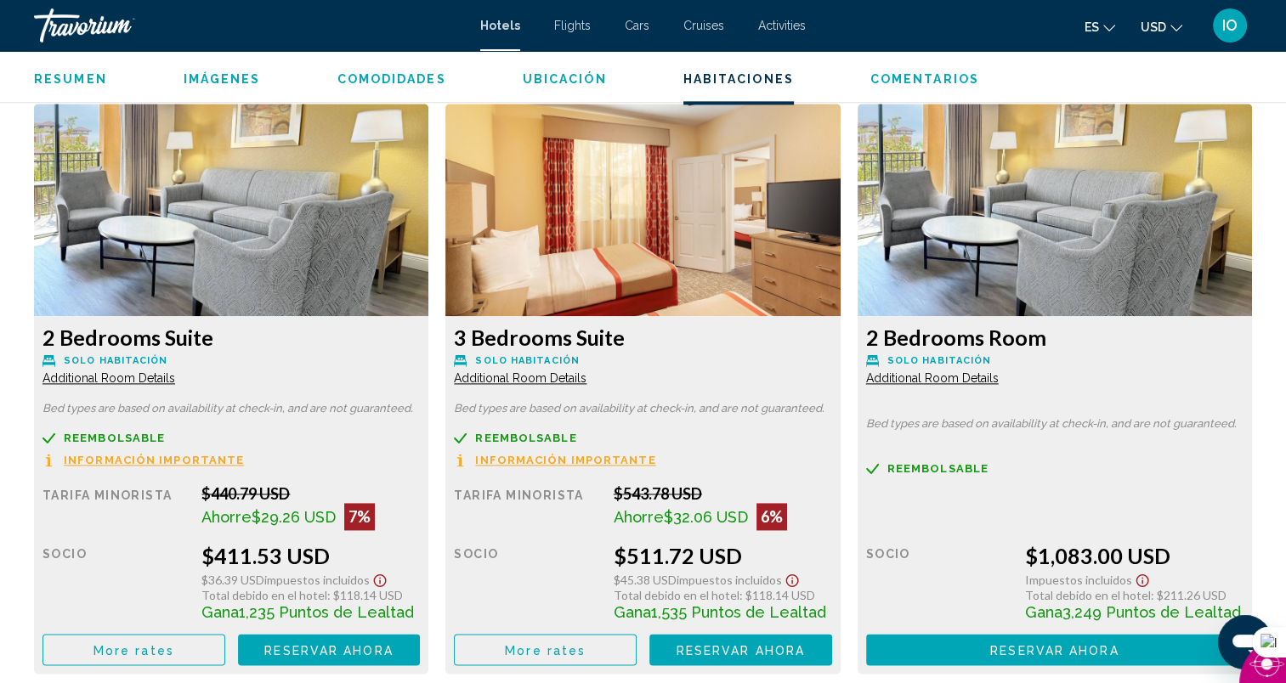
click at [175, 373] on span "Additional Room Details" at bounding box center [108, 378] width 133 height 14
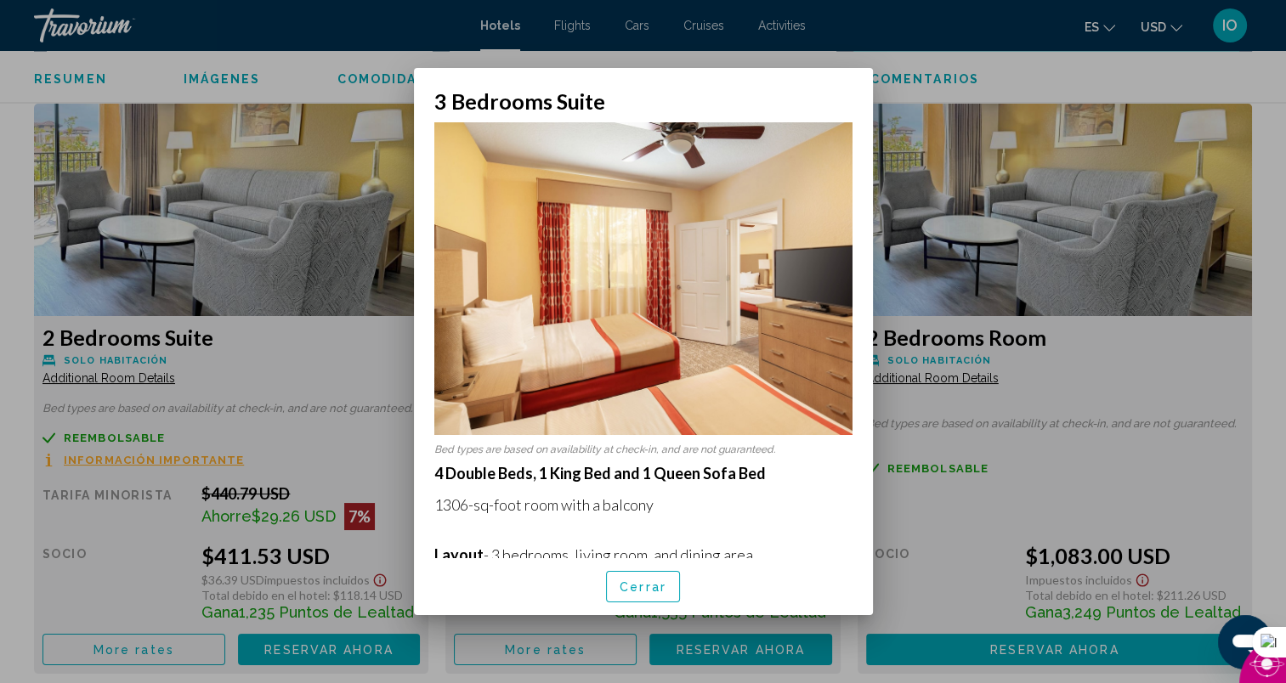
click at [648, 586] on span "Cerrar" at bounding box center [642, 587] width 47 height 14
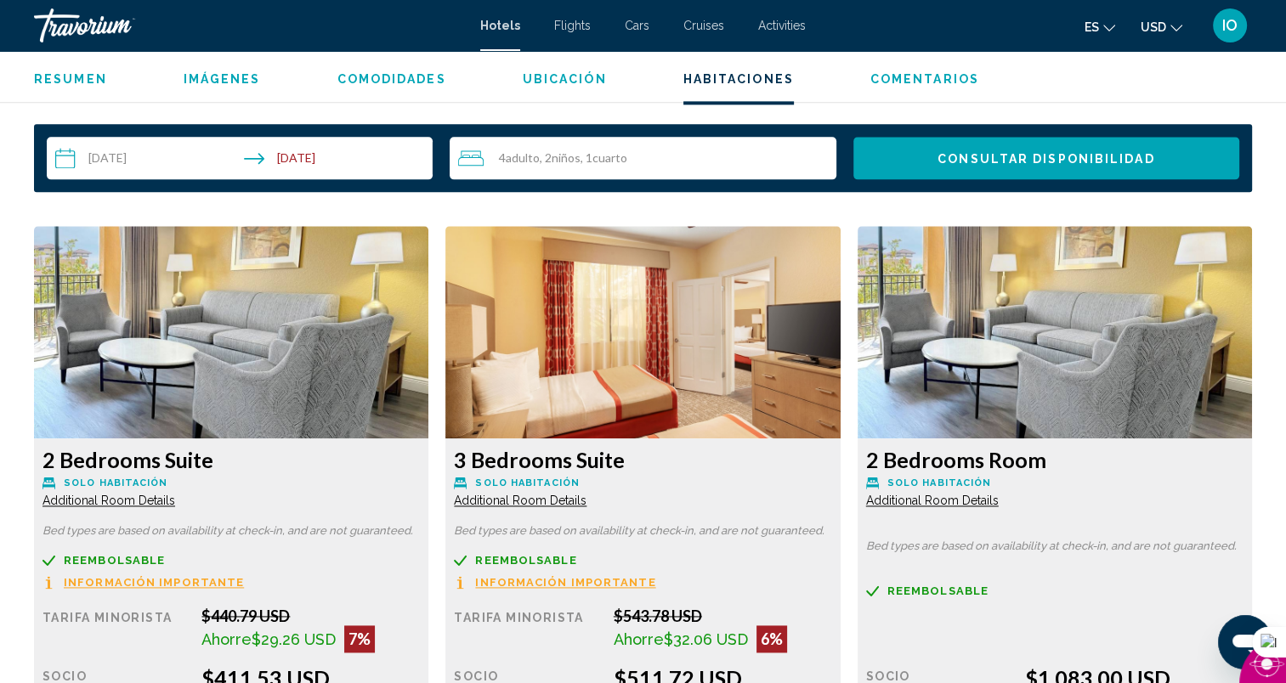
scroll to position [2161, 0]
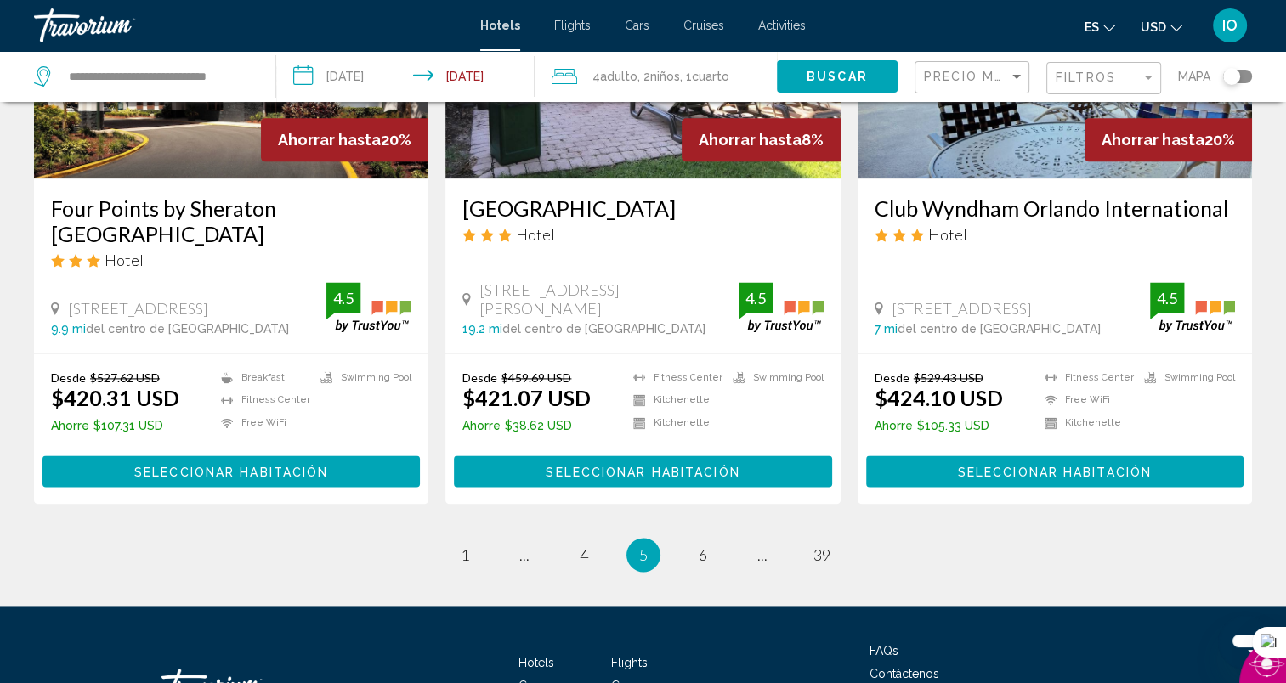
scroll to position [2247, 0]
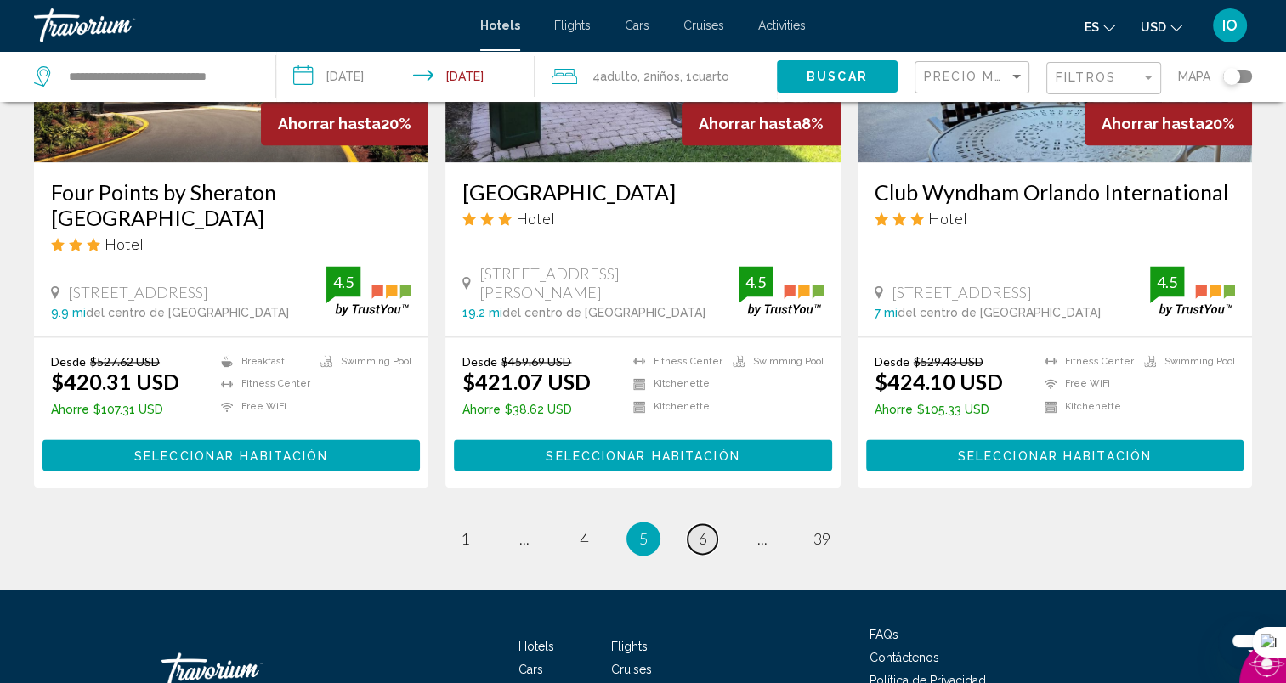
click at [700, 529] on span "6" at bounding box center [703, 538] width 8 height 19
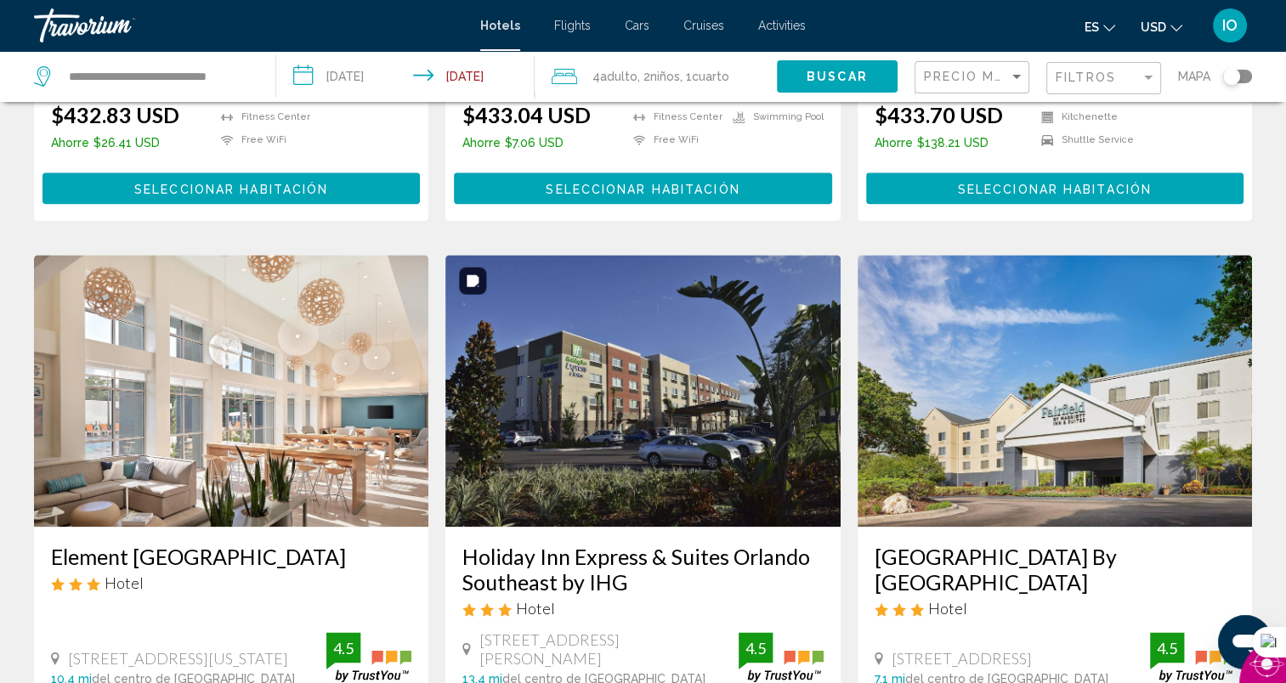
scroll to position [2255, 0]
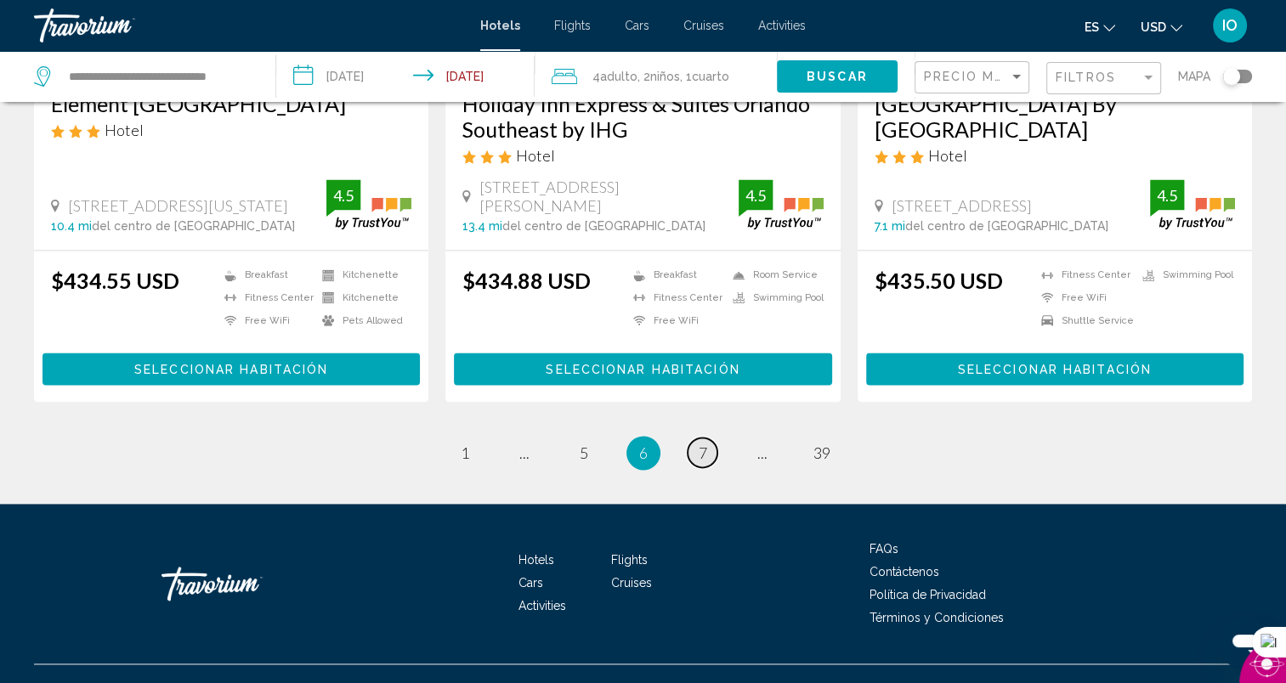
click at [710, 448] on link "page 7" at bounding box center [702, 453] width 30 height 30
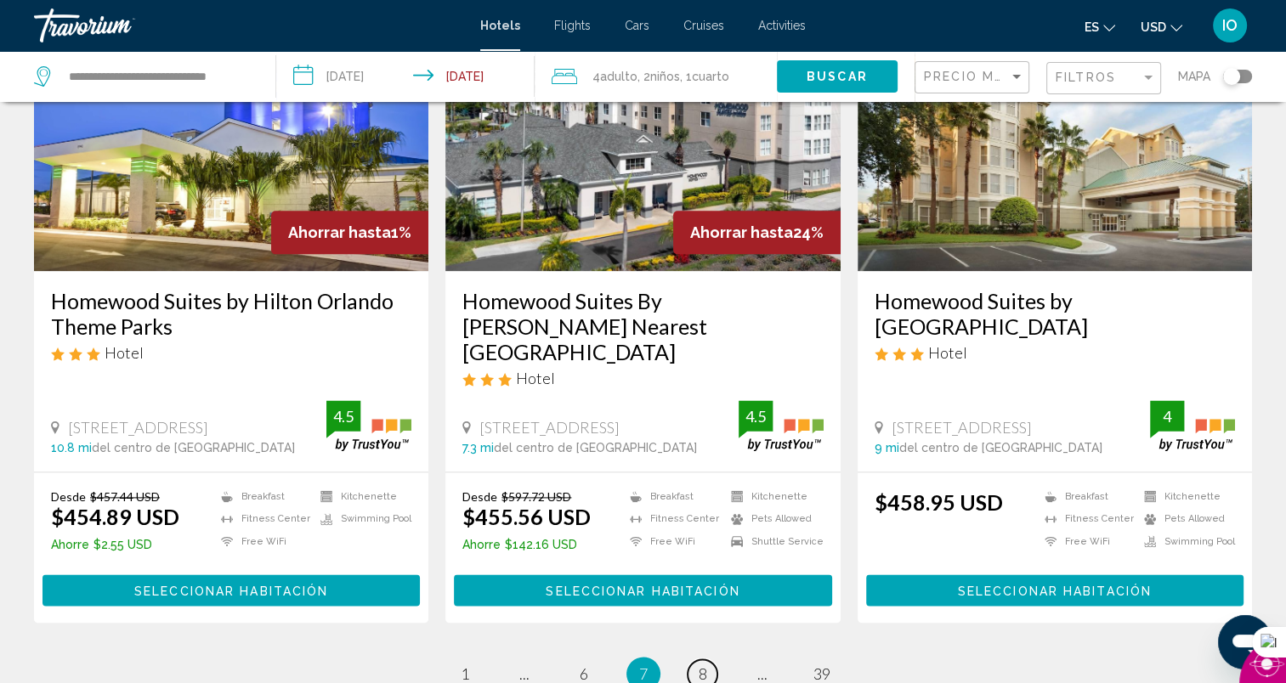
scroll to position [2152, 0]
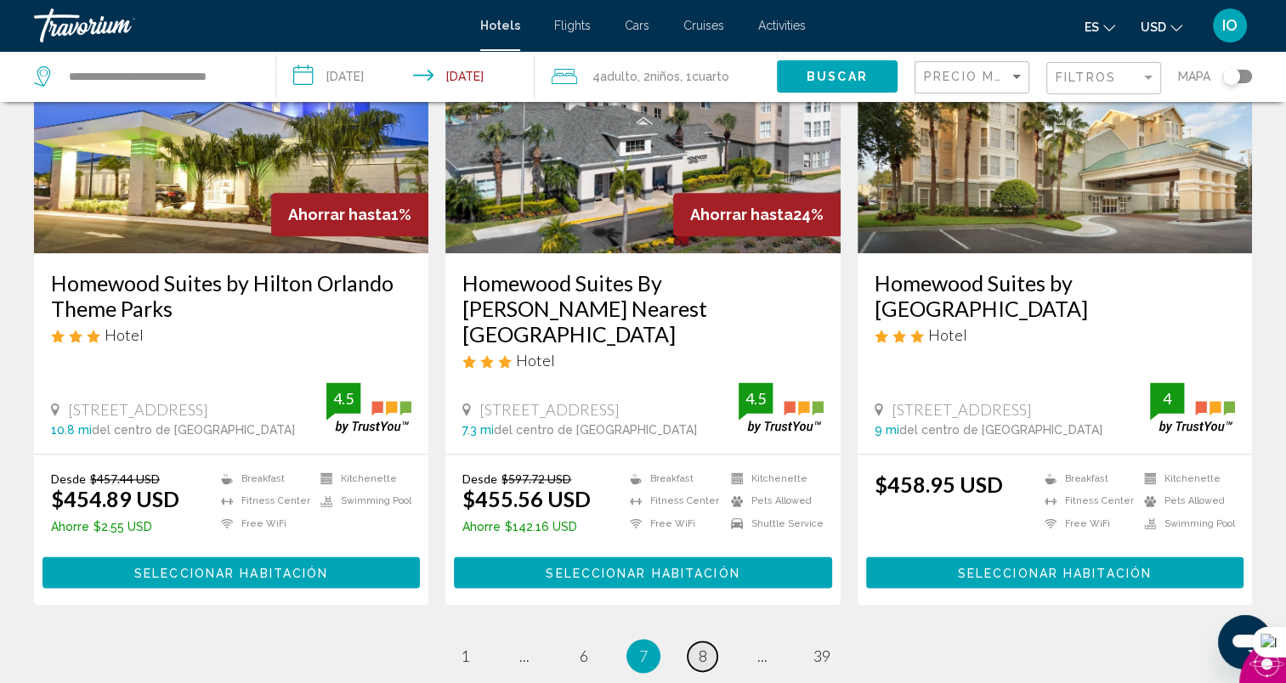
click at [704, 647] on span "8" at bounding box center [703, 656] width 8 height 19
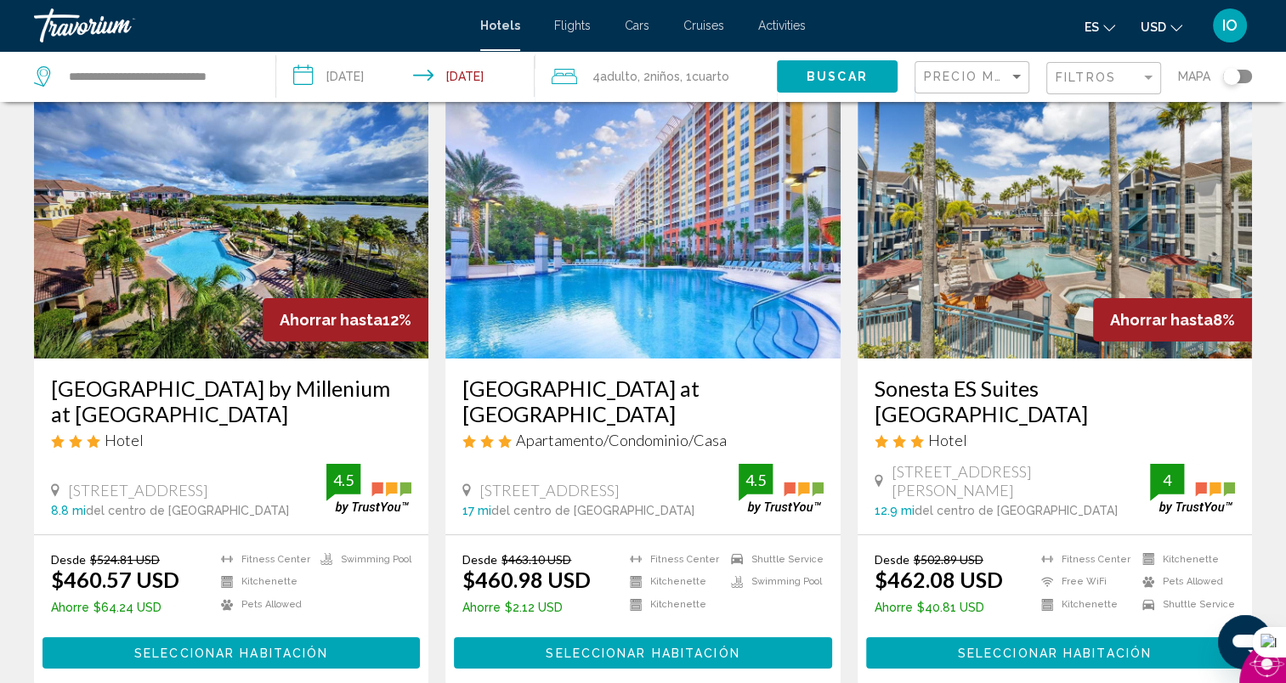
scroll to position [77, 0]
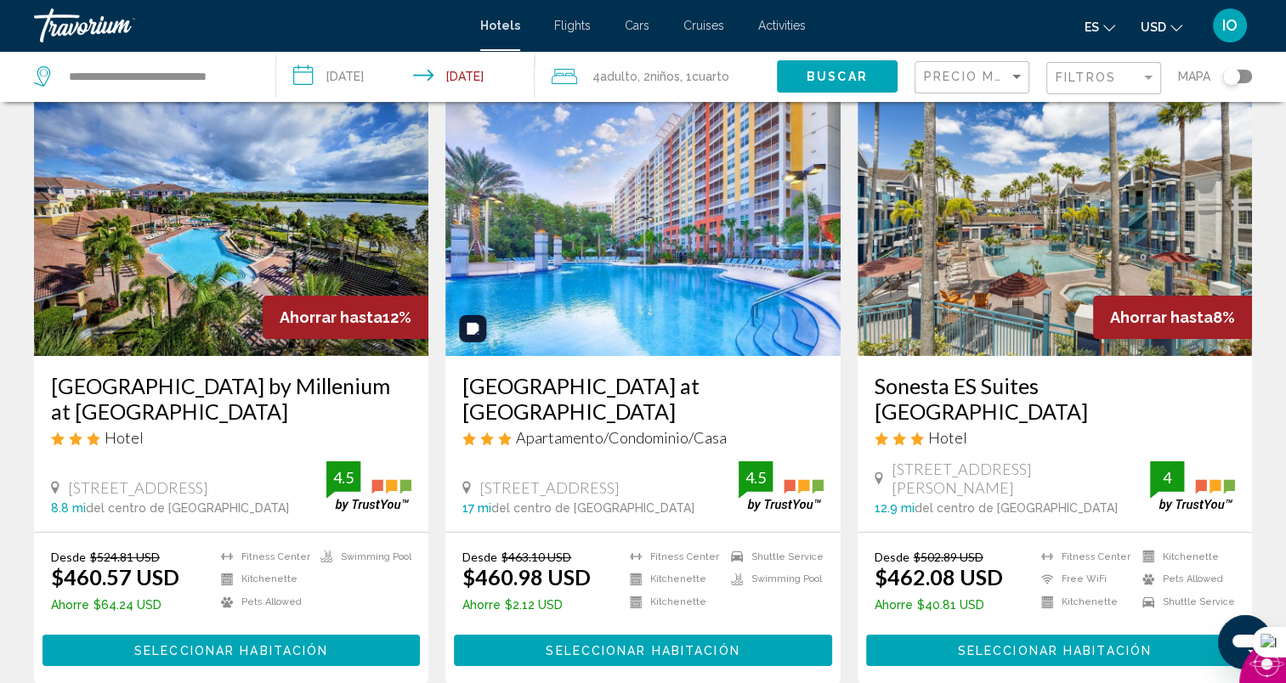
click at [665, 316] on img "Main content" at bounding box center [642, 220] width 394 height 272
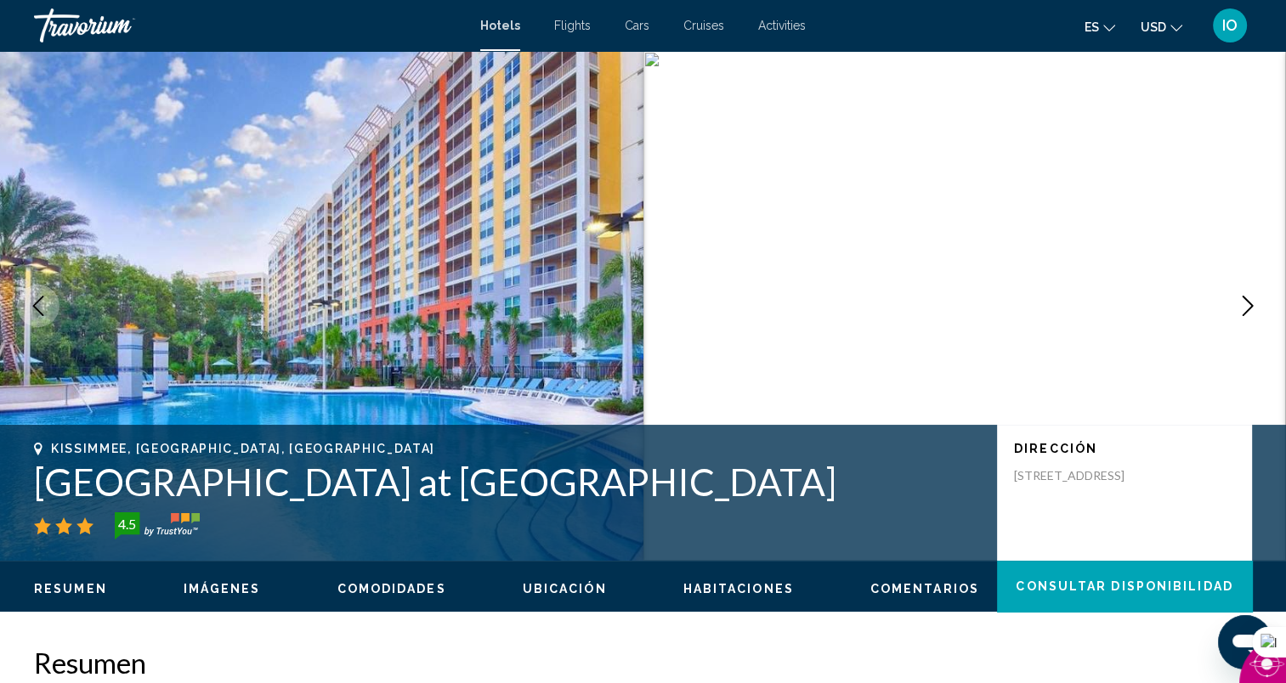
click at [1247, 306] on icon "Next image" at bounding box center [1247, 306] width 20 height 20
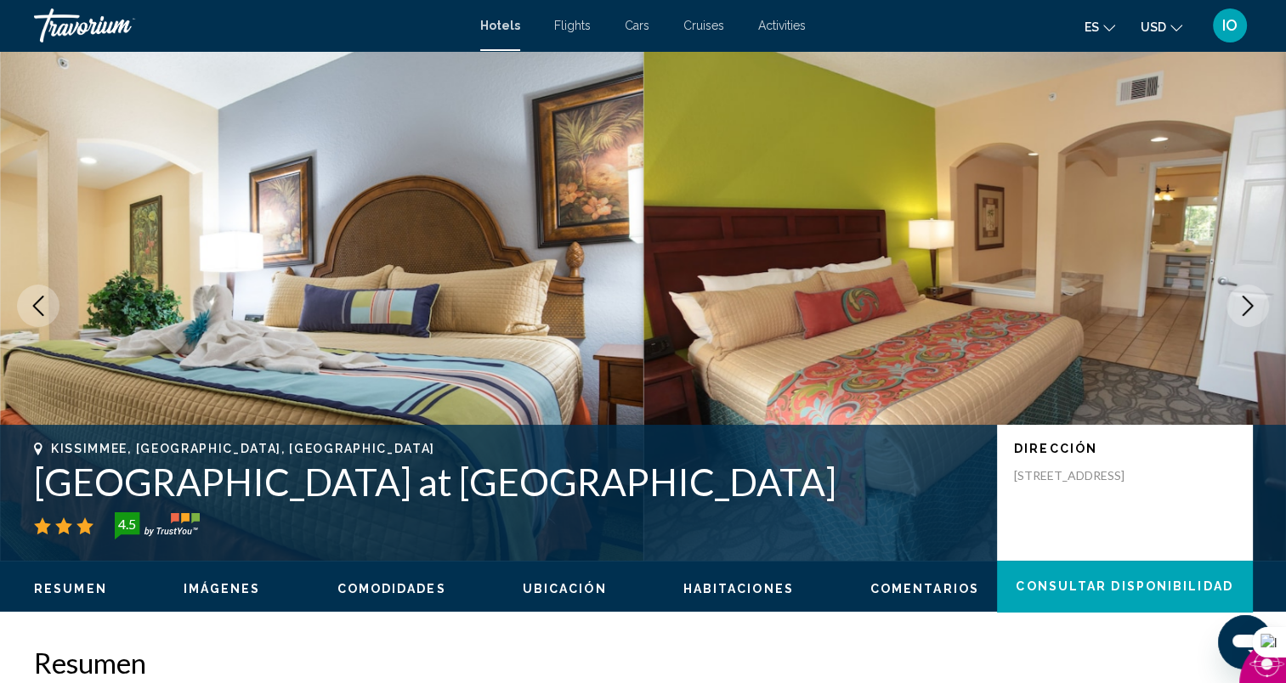
click at [1247, 306] on icon "Next image" at bounding box center [1247, 306] width 20 height 20
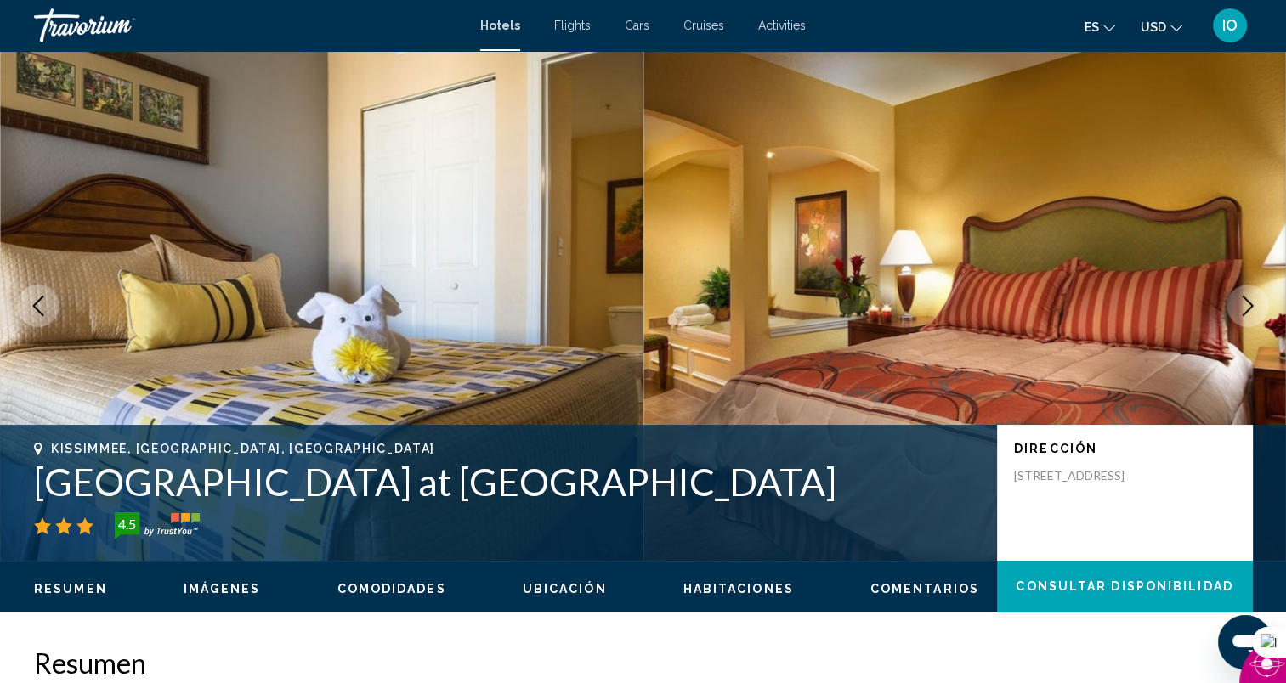
click at [1247, 306] on icon "Next image" at bounding box center [1247, 306] width 20 height 20
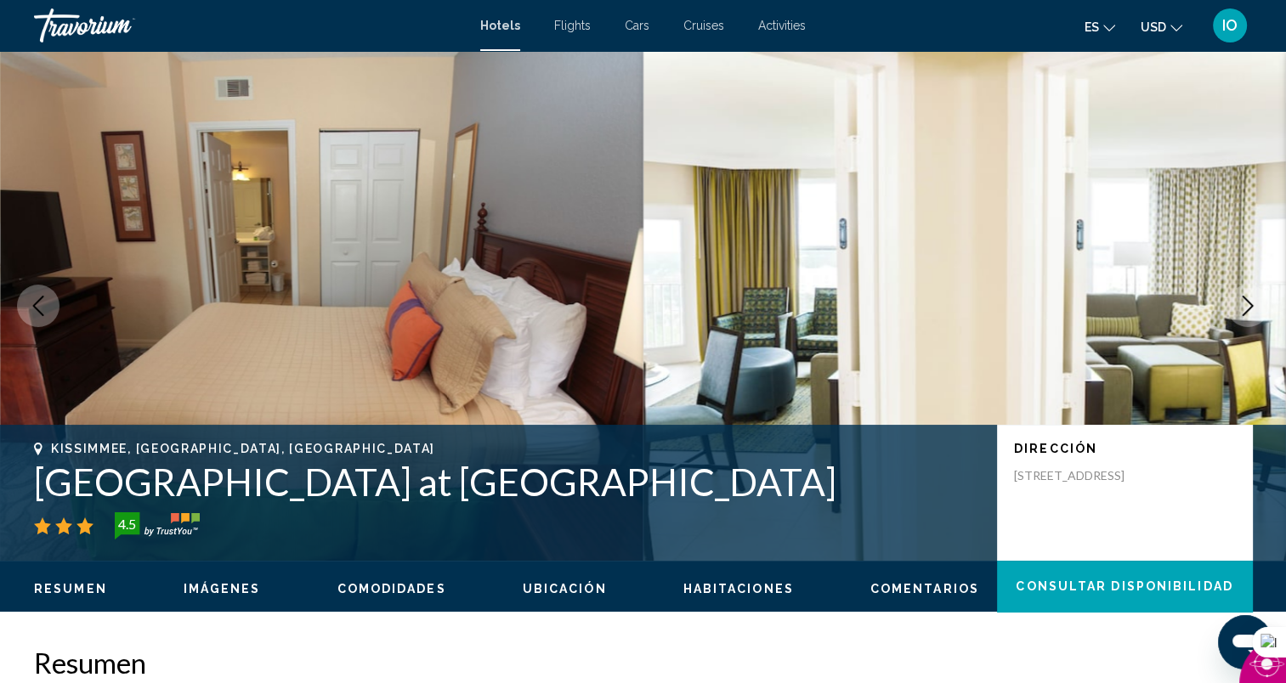
click at [1247, 306] on icon "Next image" at bounding box center [1247, 306] width 20 height 20
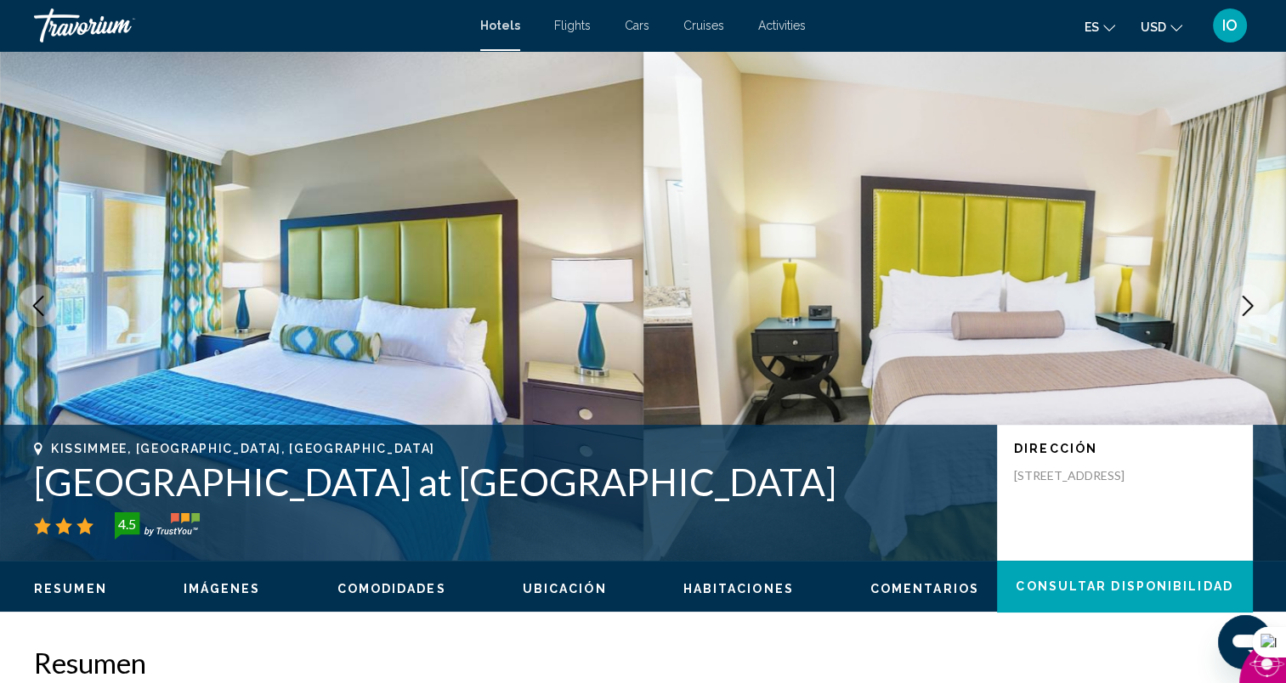
click at [1247, 306] on icon "Next image" at bounding box center [1247, 306] width 20 height 20
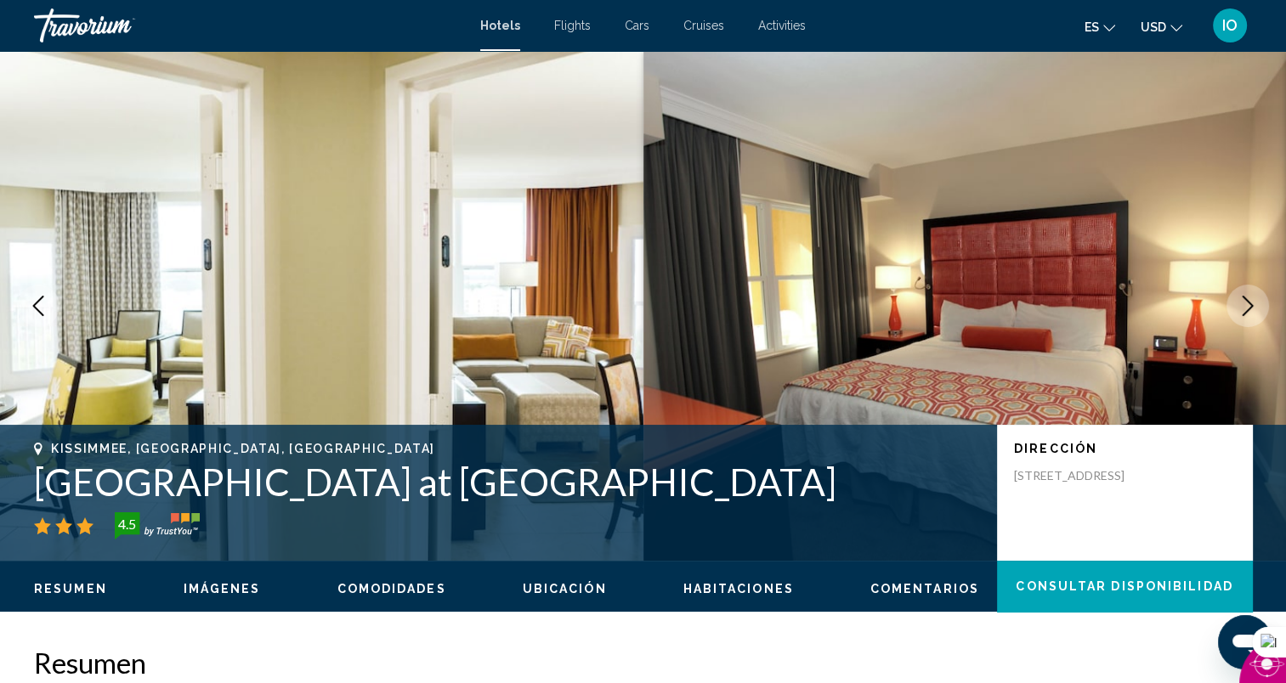
click at [1247, 306] on icon "Next image" at bounding box center [1247, 306] width 20 height 20
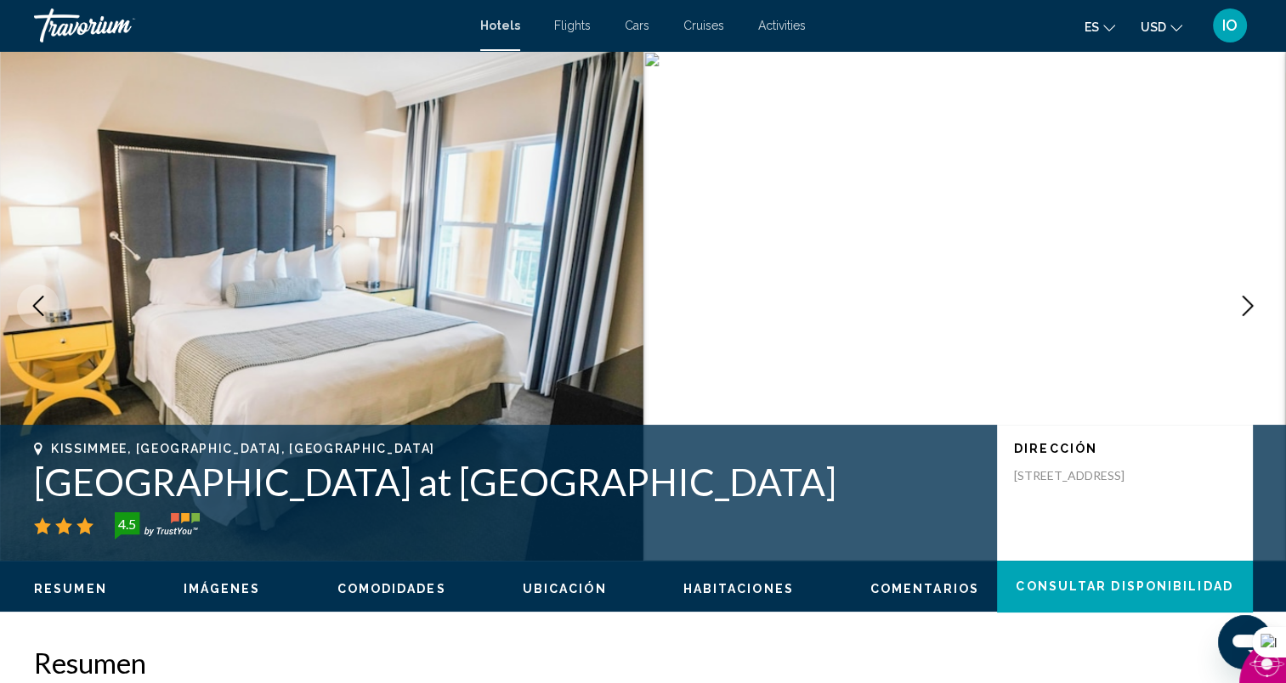
click at [1247, 306] on icon "Next image" at bounding box center [1247, 306] width 20 height 20
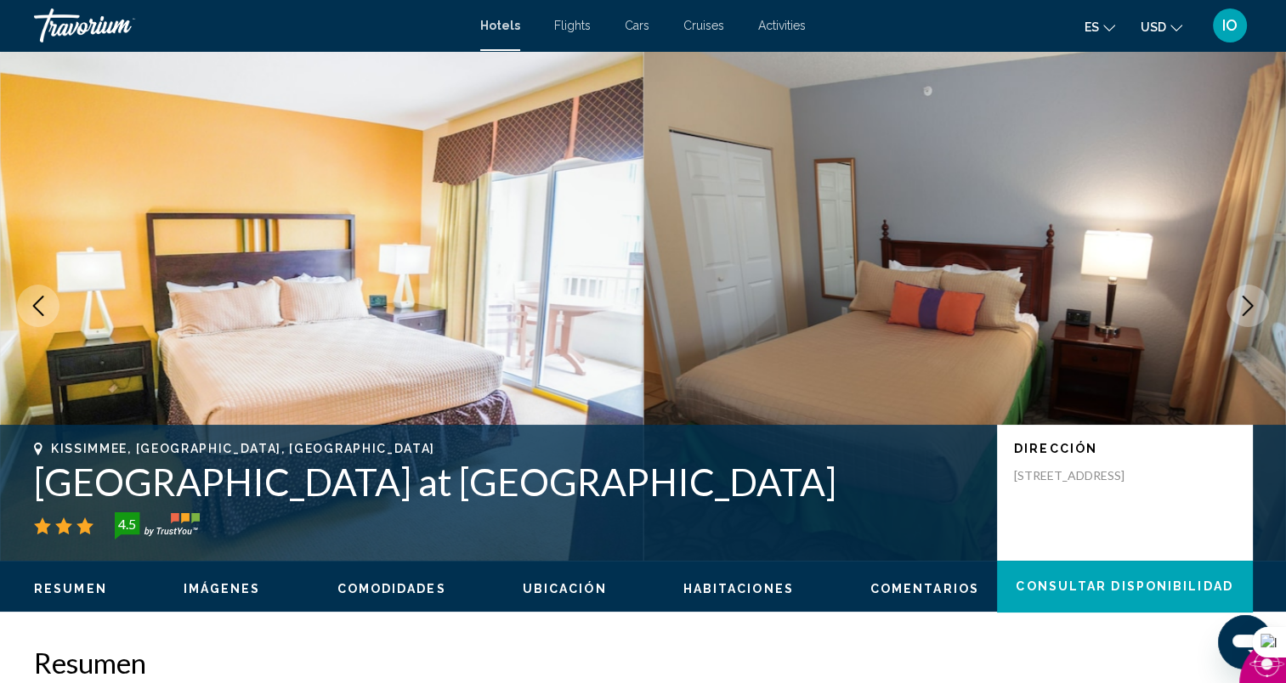
click at [1247, 306] on icon "Next image" at bounding box center [1247, 306] width 20 height 20
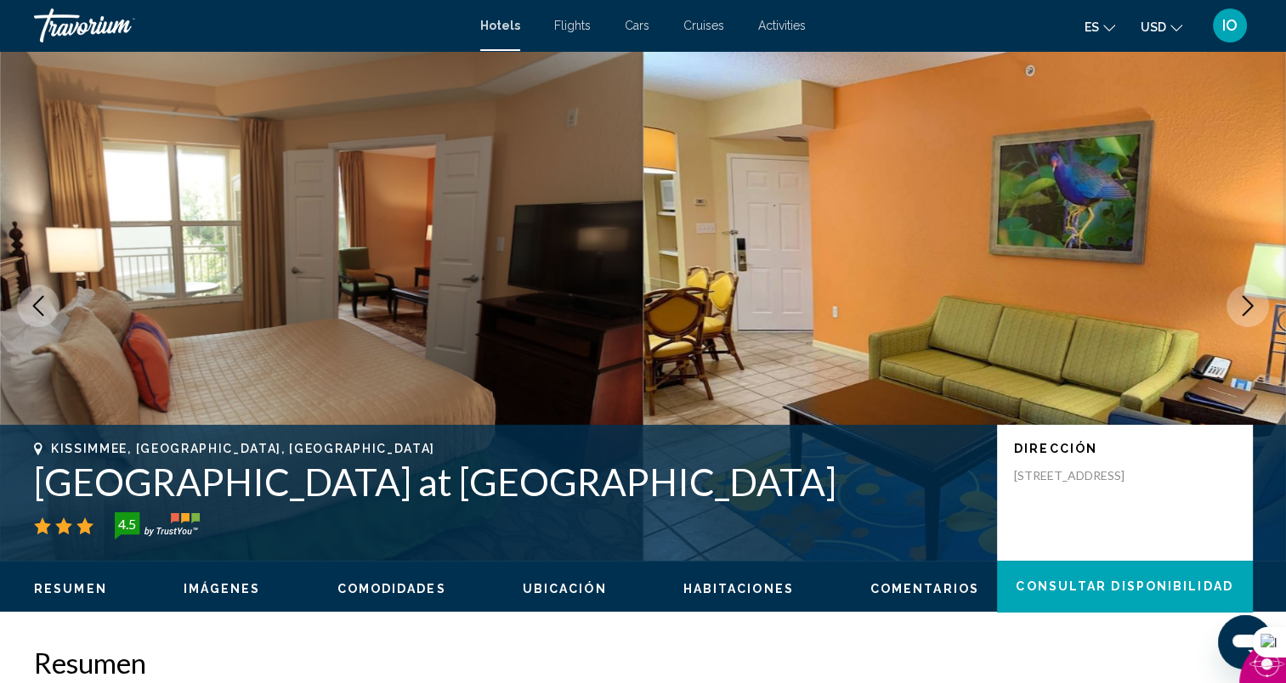
click at [1247, 306] on icon "Next image" at bounding box center [1247, 306] width 20 height 20
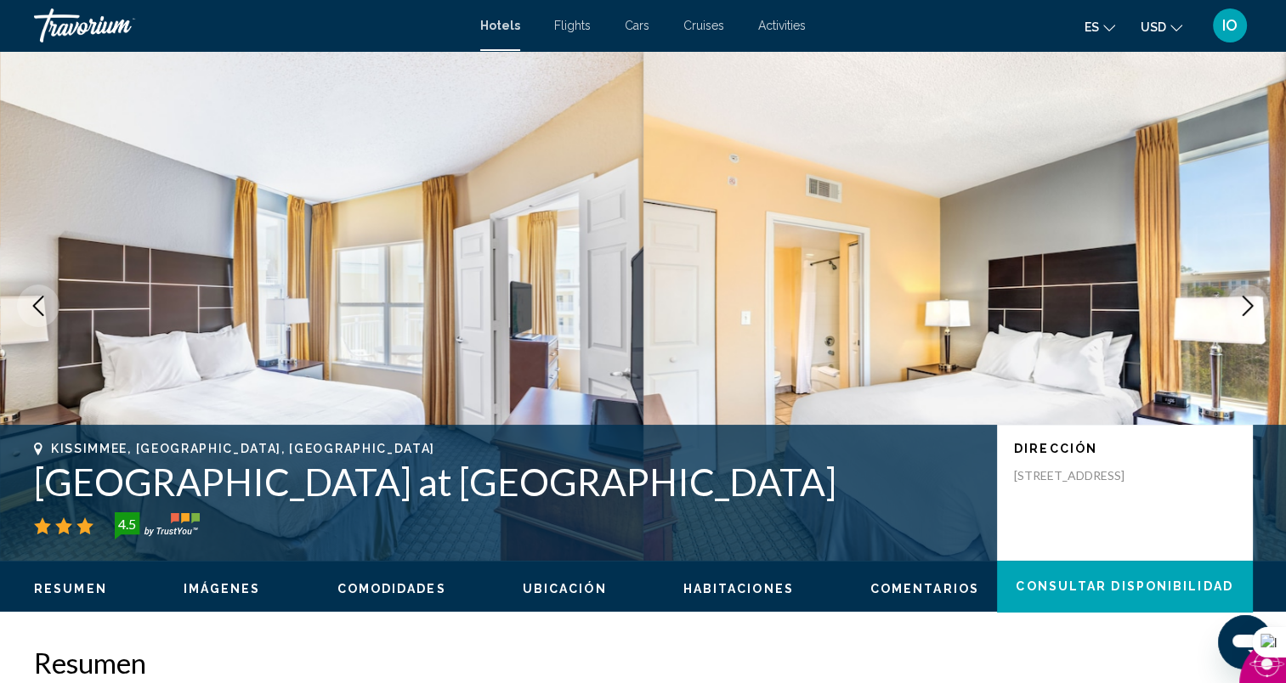
click at [1247, 306] on icon "Next image" at bounding box center [1247, 306] width 20 height 20
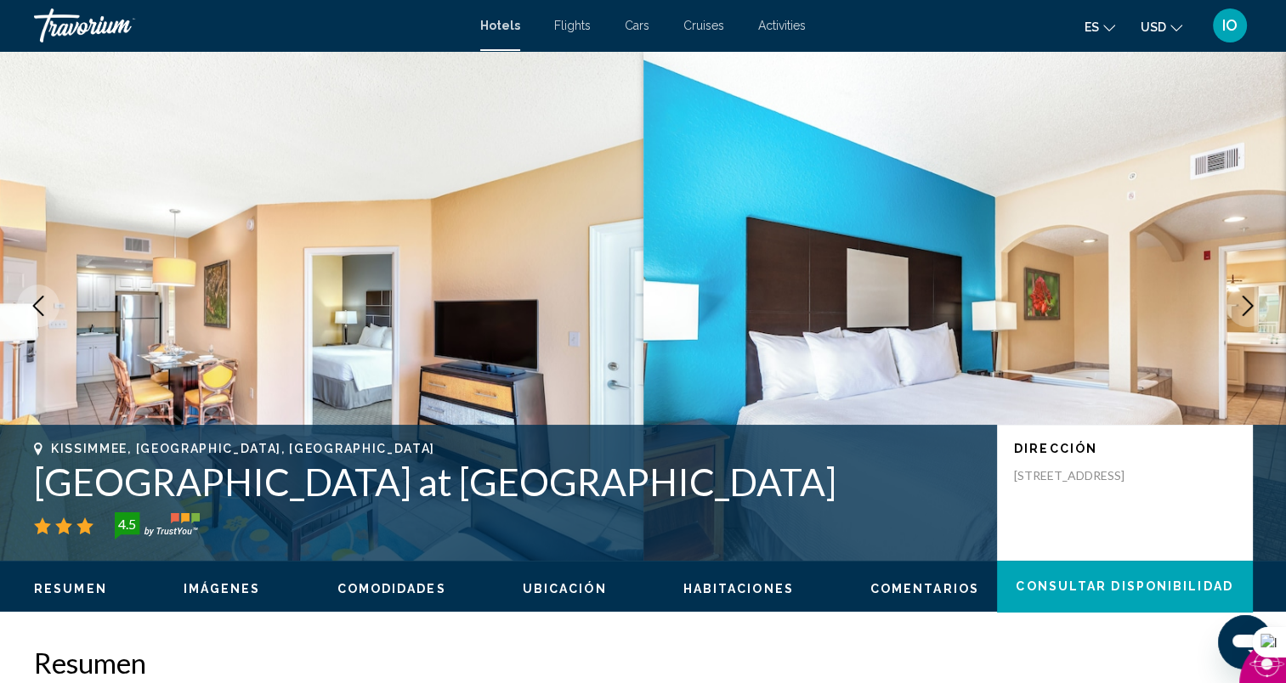
click at [1247, 306] on icon "Next image" at bounding box center [1247, 306] width 20 height 20
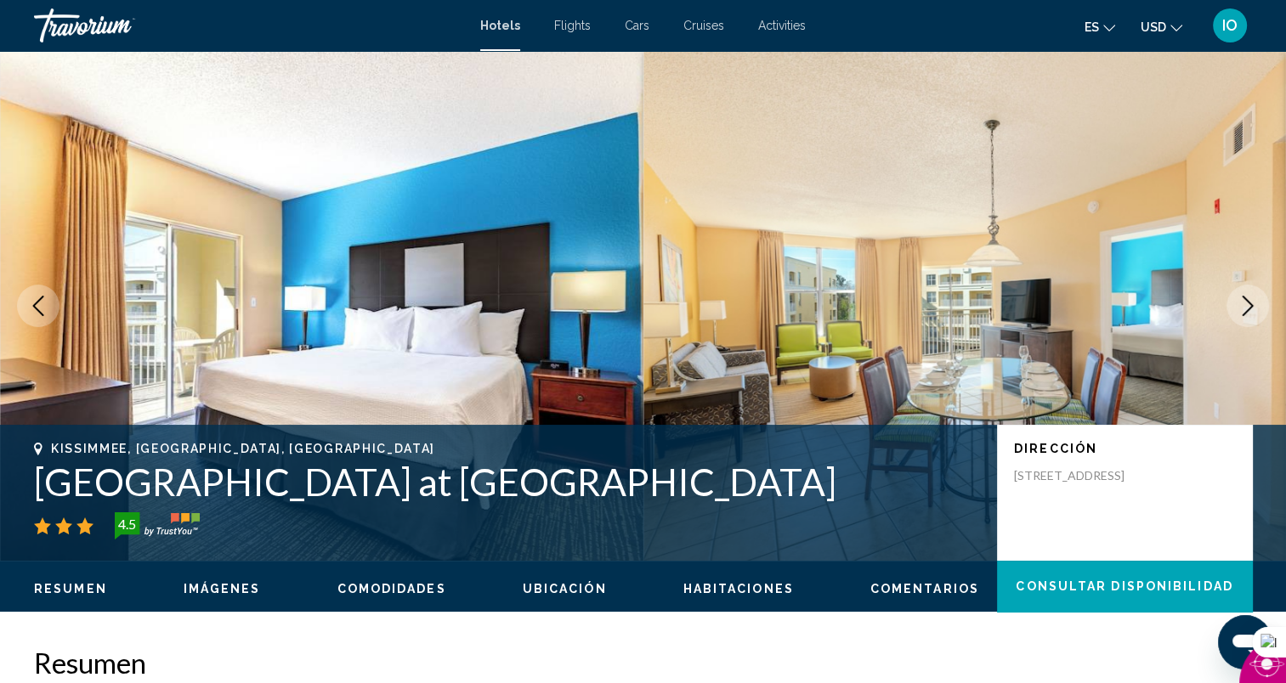
click at [1247, 306] on icon "Next image" at bounding box center [1247, 306] width 20 height 20
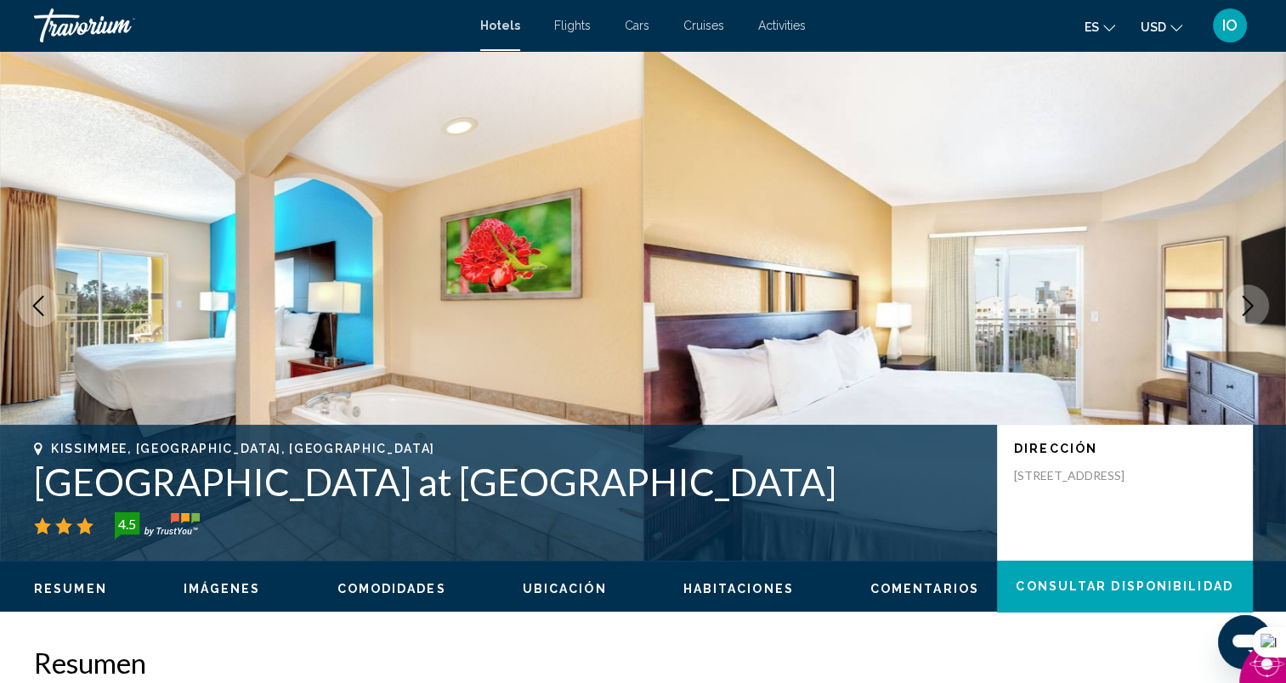
click at [1247, 306] on icon "Next image" at bounding box center [1247, 306] width 20 height 20
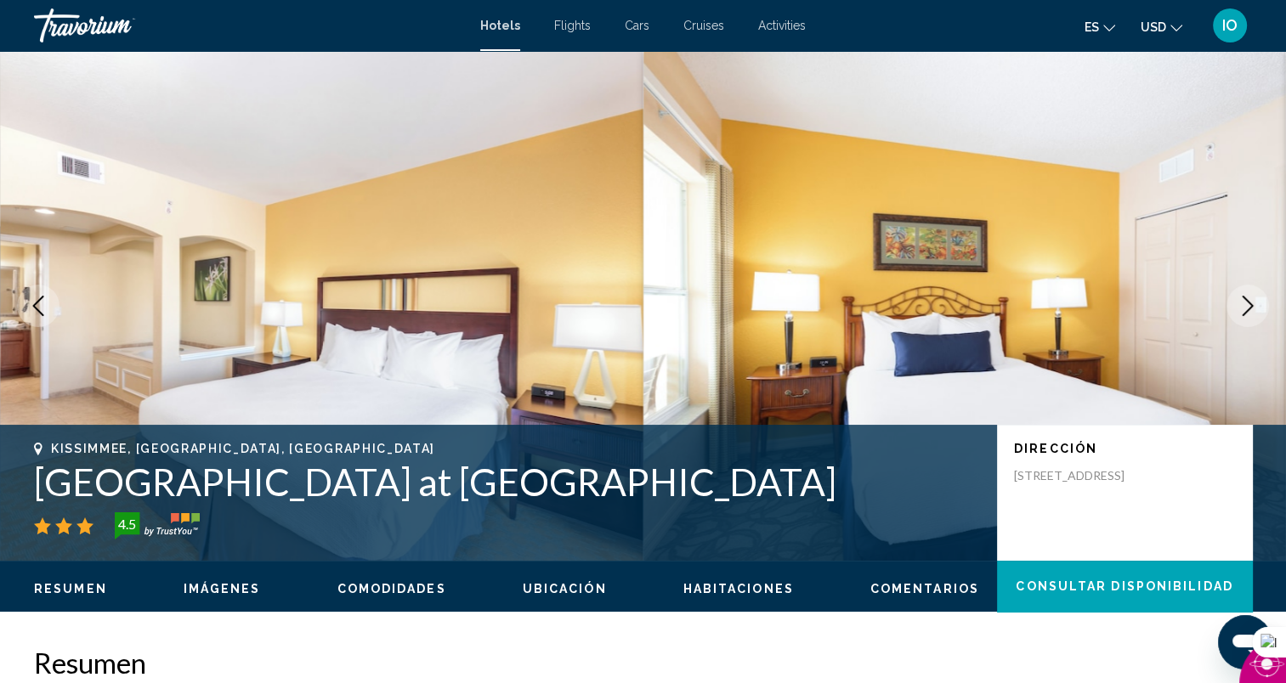
click at [1247, 306] on icon "Next image" at bounding box center [1247, 306] width 20 height 20
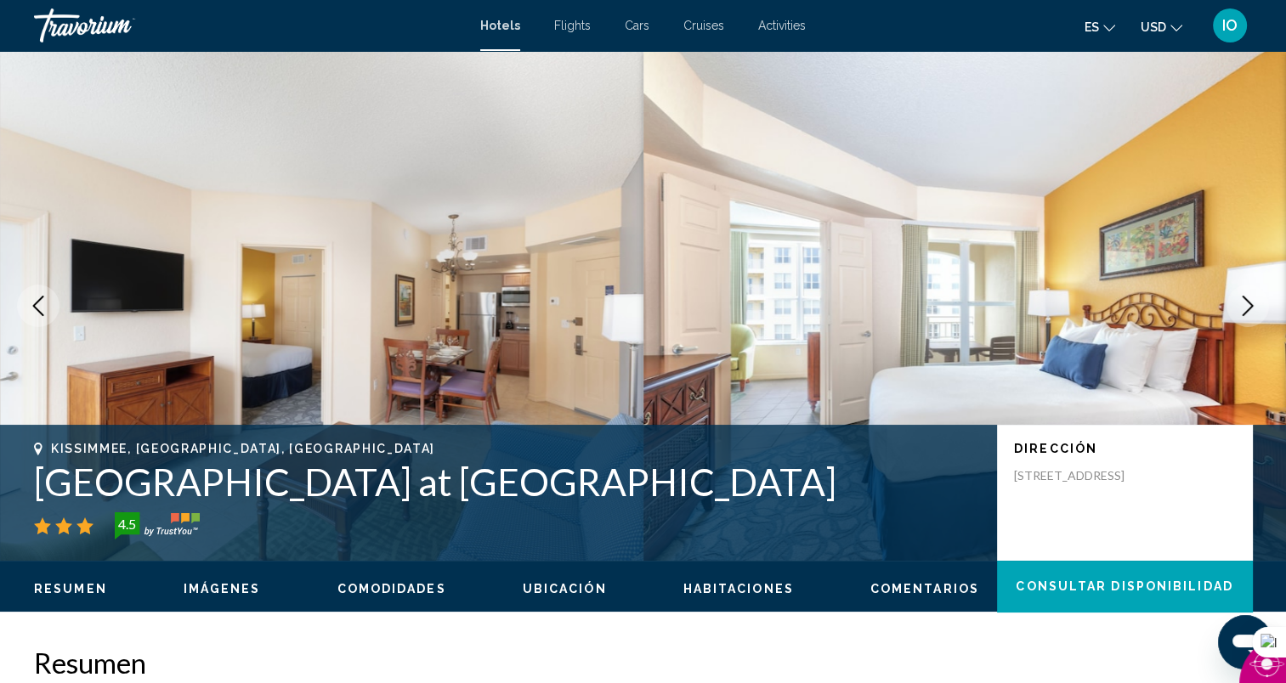
click at [1247, 306] on icon "Next image" at bounding box center [1247, 306] width 20 height 20
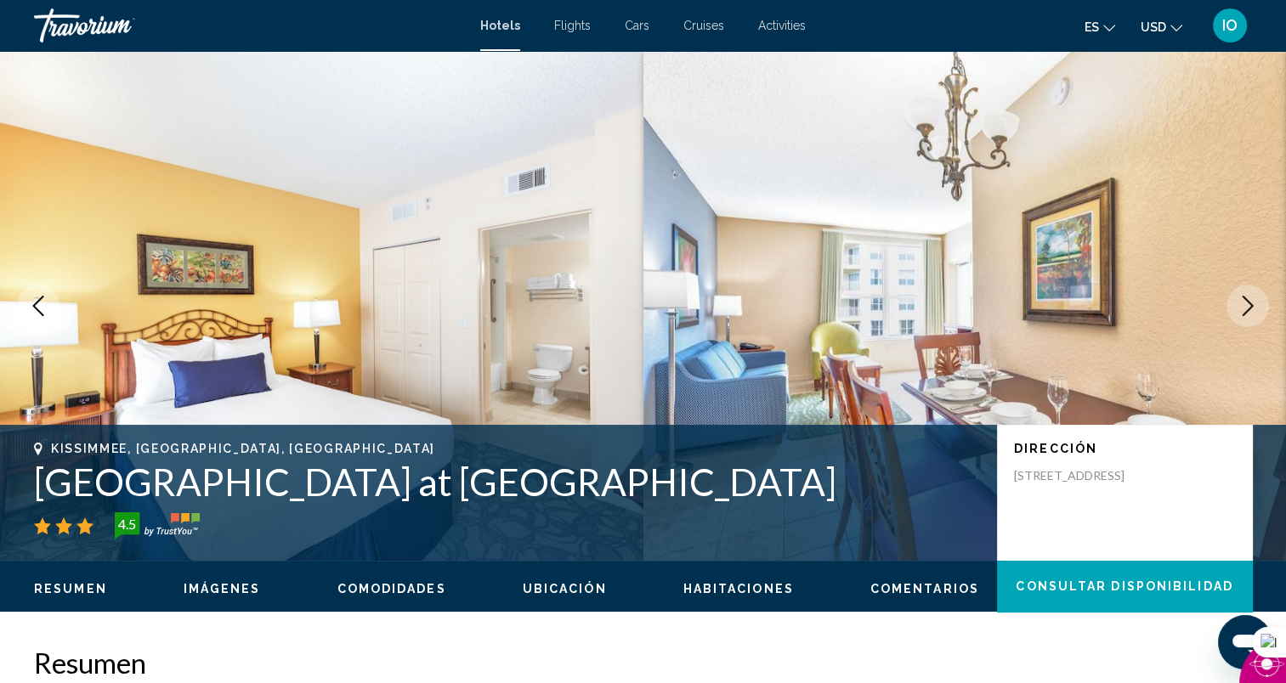
click at [1247, 306] on icon "Next image" at bounding box center [1247, 306] width 20 height 20
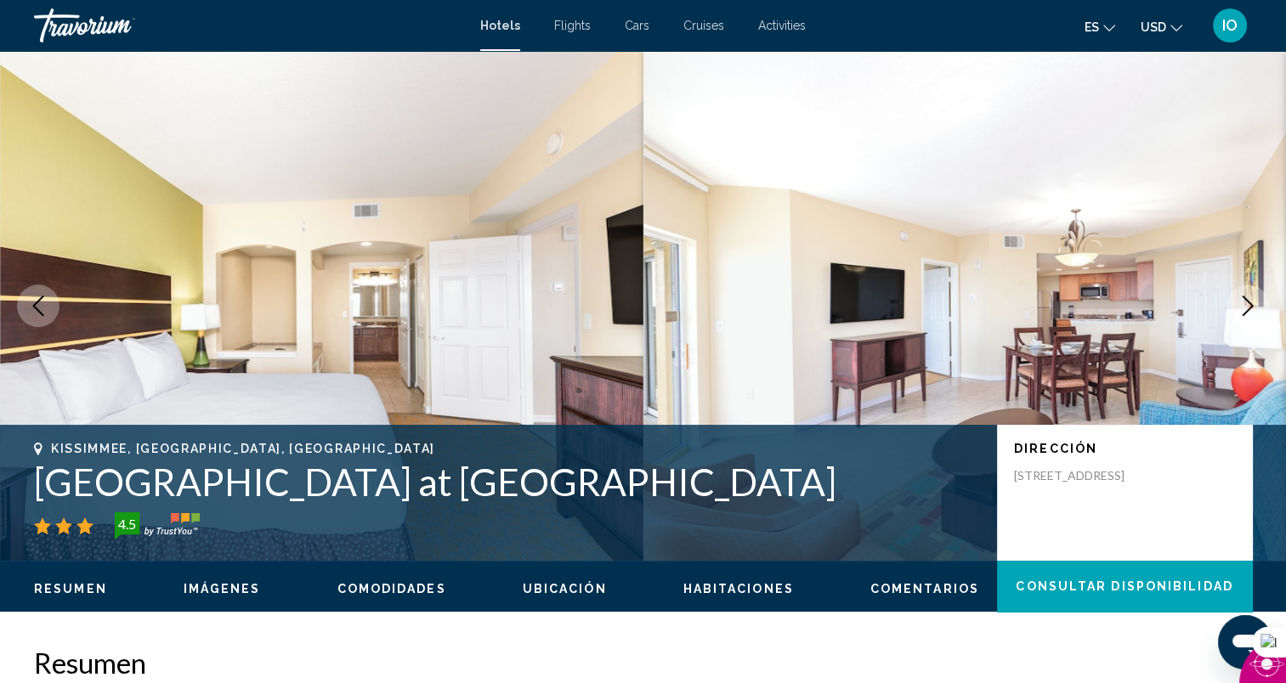
click at [1247, 306] on icon "Next image" at bounding box center [1247, 306] width 20 height 20
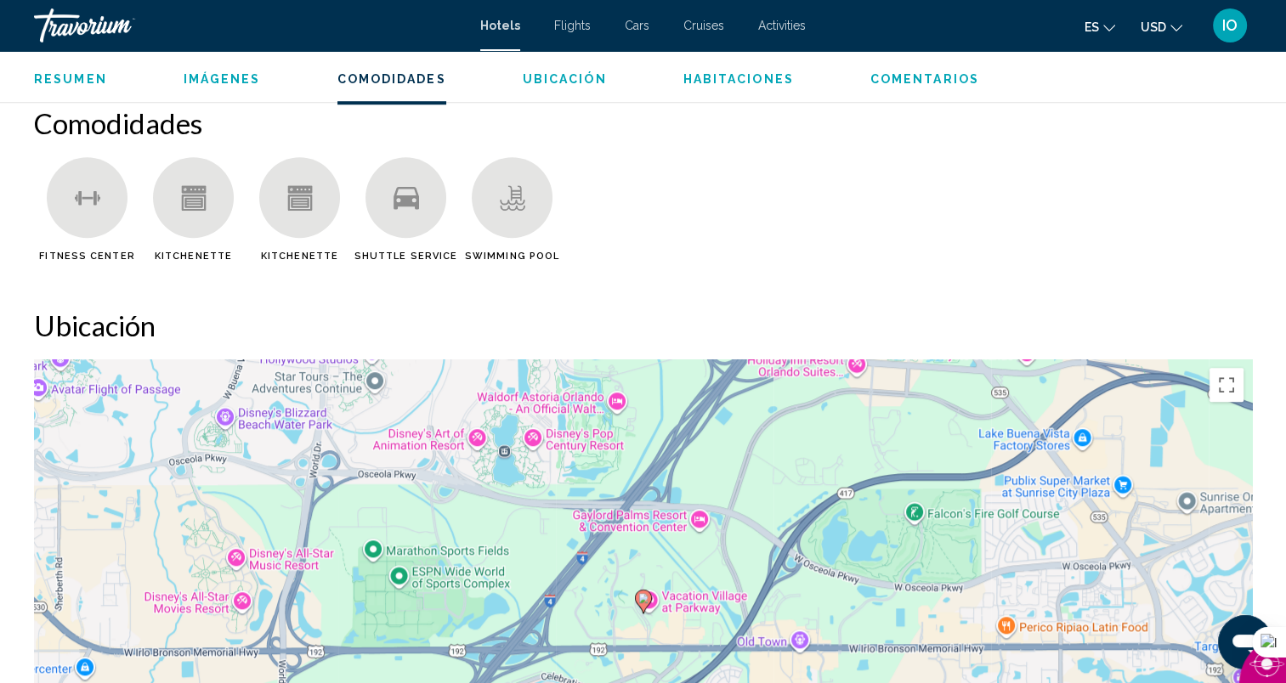
scroll to position [1238, 0]
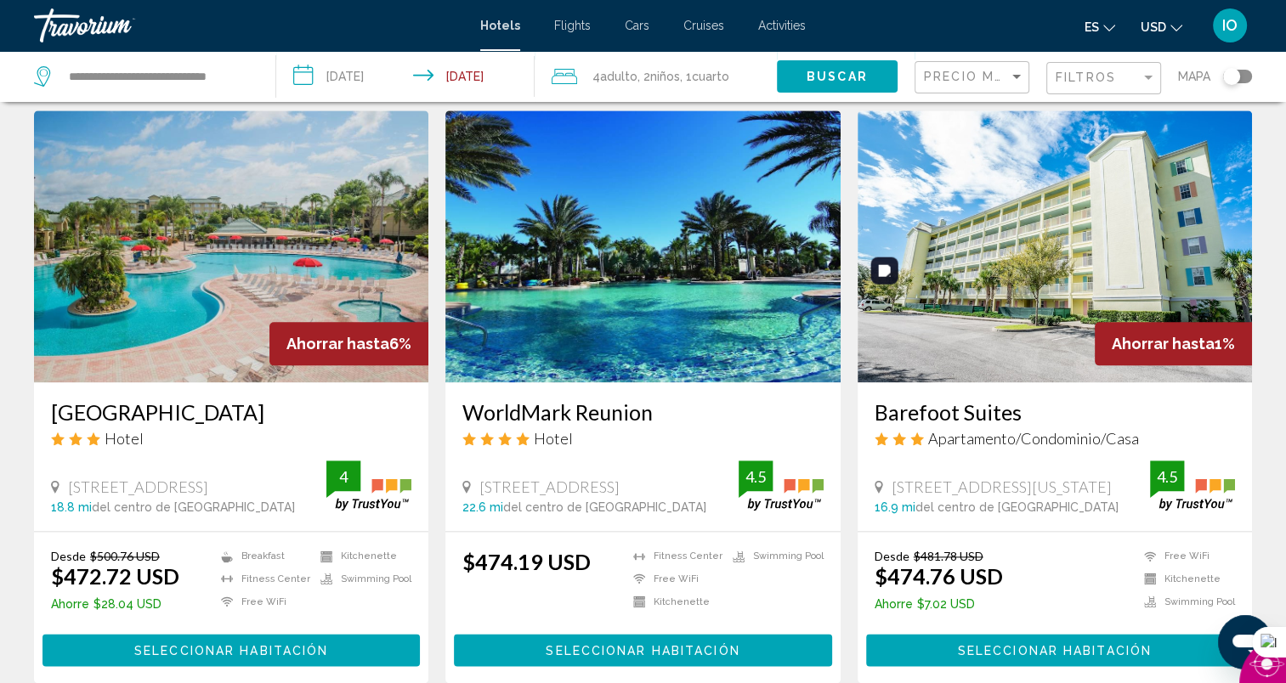
scroll to position [2257, 0]
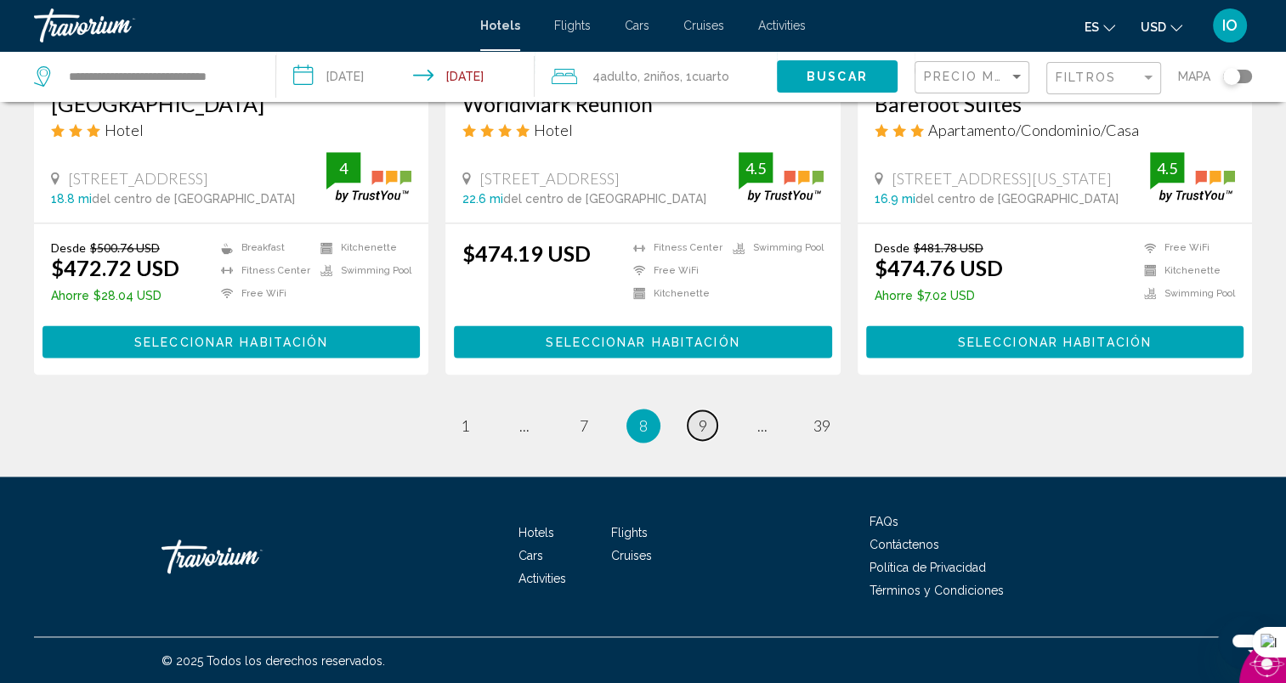
click at [699, 422] on span "9" at bounding box center [703, 425] width 8 height 19
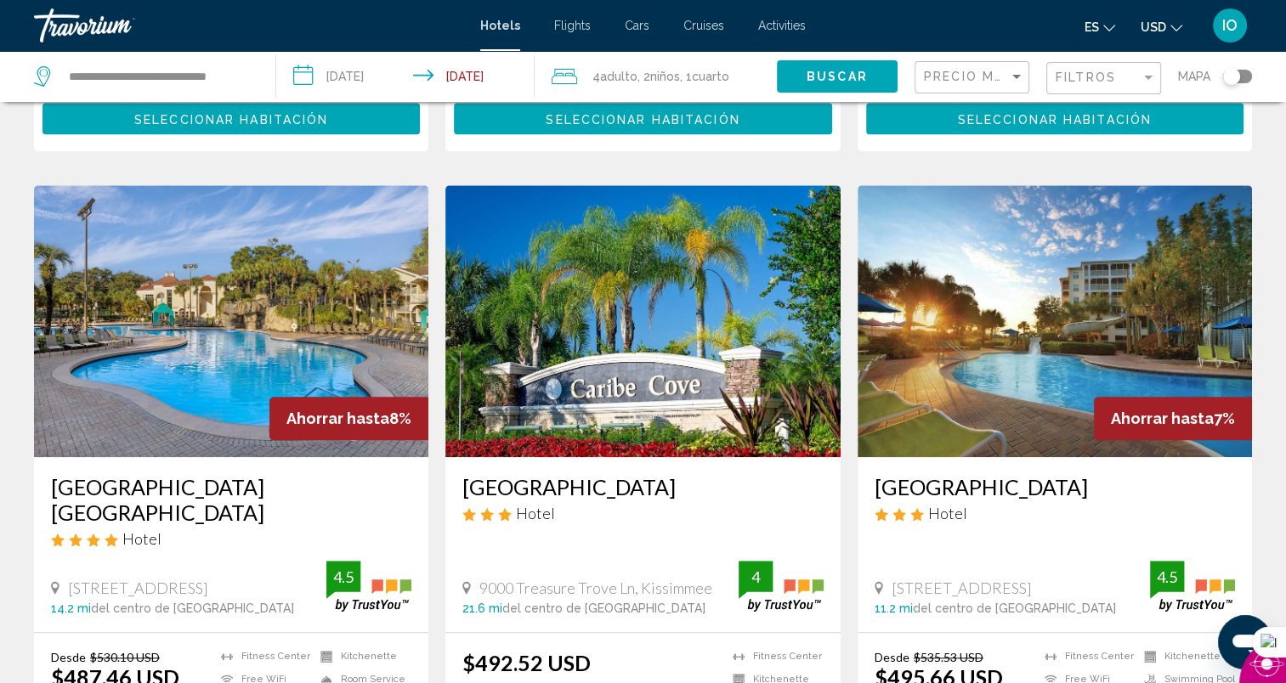
scroll to position [1310, 0]
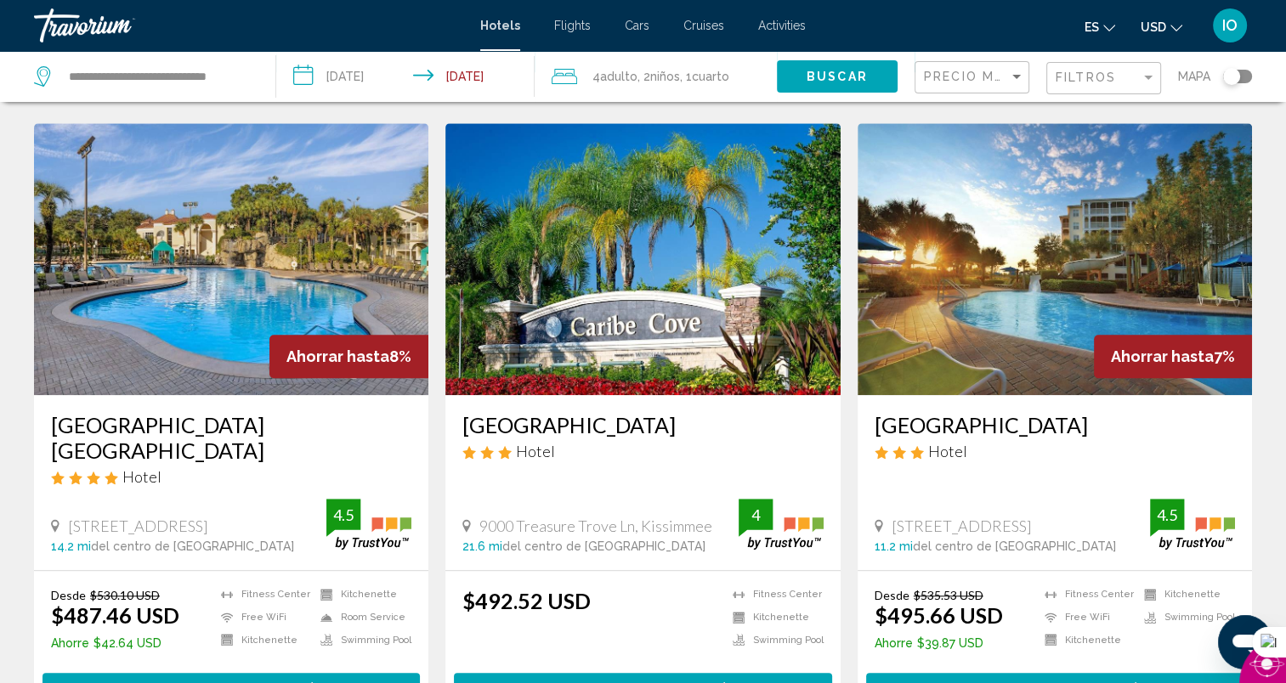
click at [186, 682] on span "Seleccionar habitación" at bounding box center [231, 689] width 194 height 14
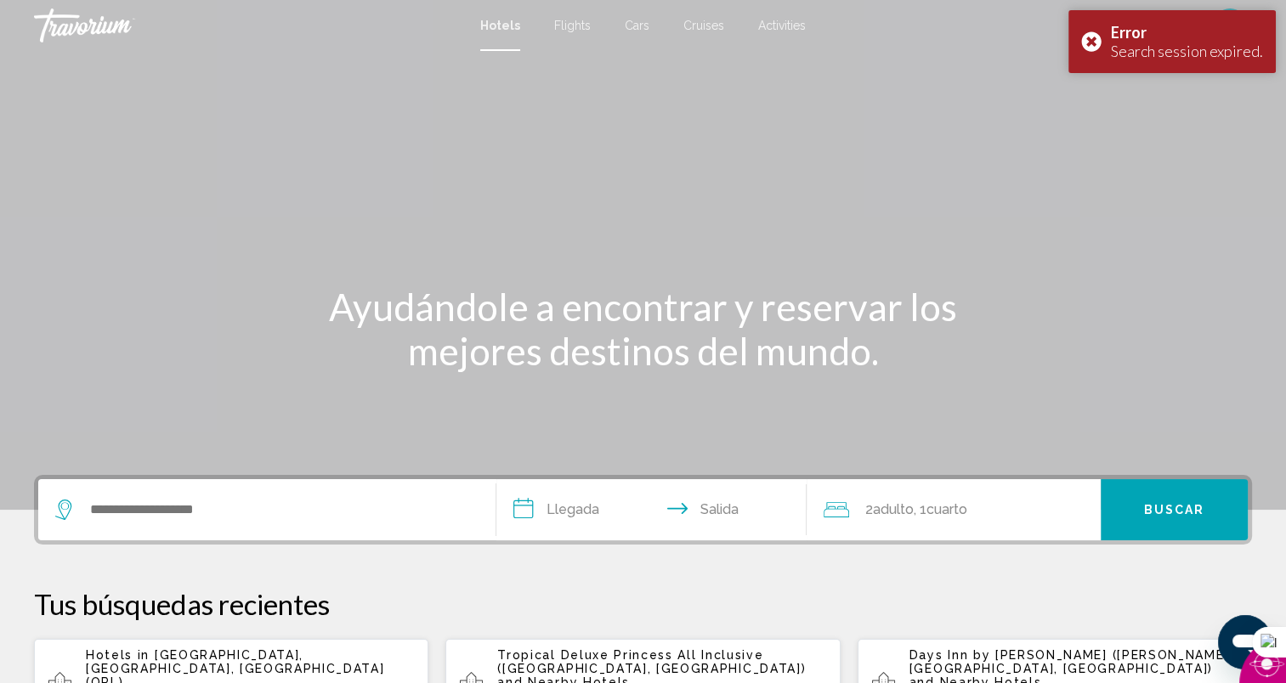
click at [197, 660] on span "[GEOGRAPHIC_DATA], [GEOGRAPHIC_DATA], [GEOGRAPHIC_DATA] (ORL)" at bounding box center [235, 668] width 298 height 41
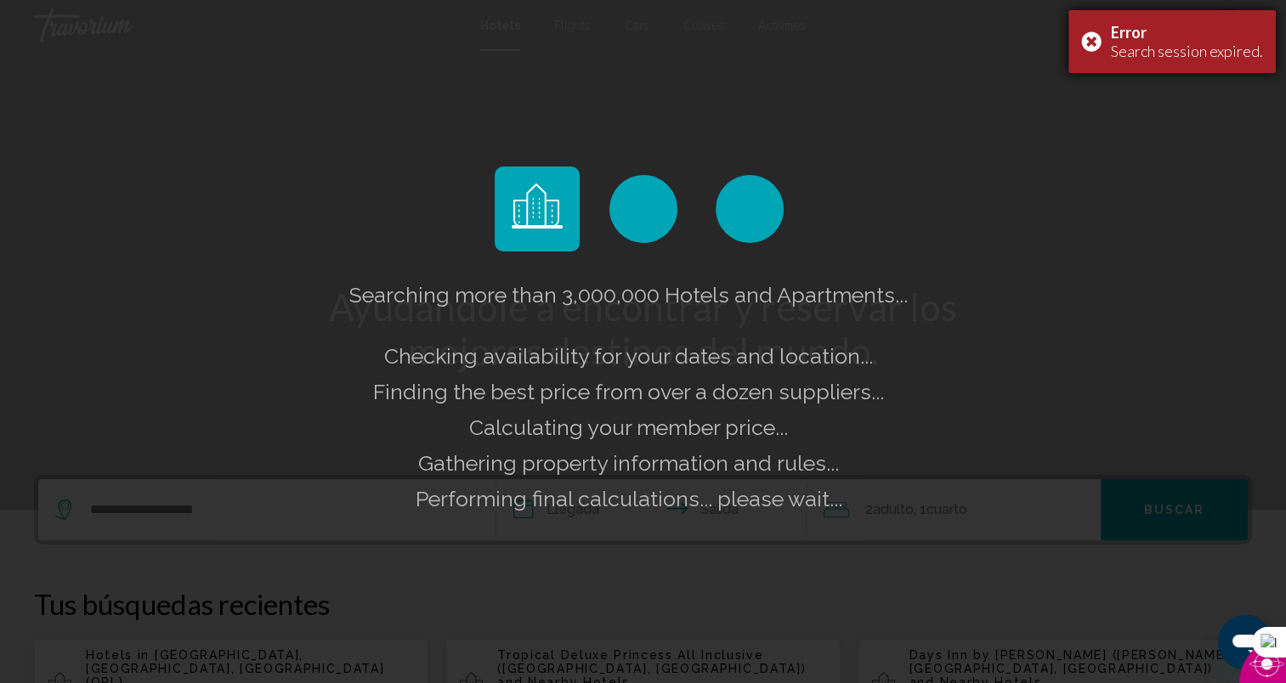
click at [1088, 39] on div "Error Search session expired." at bounding box center [1171, 41] width 207 height 63
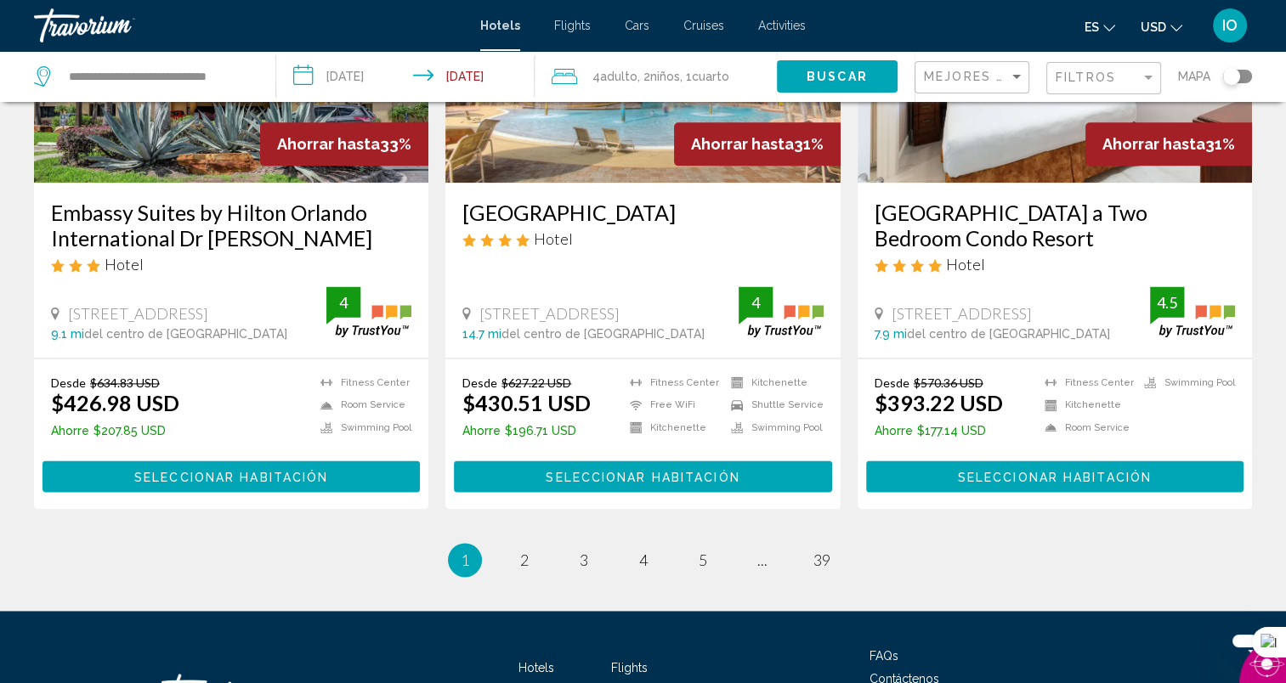
scroll to position [2232, 0]
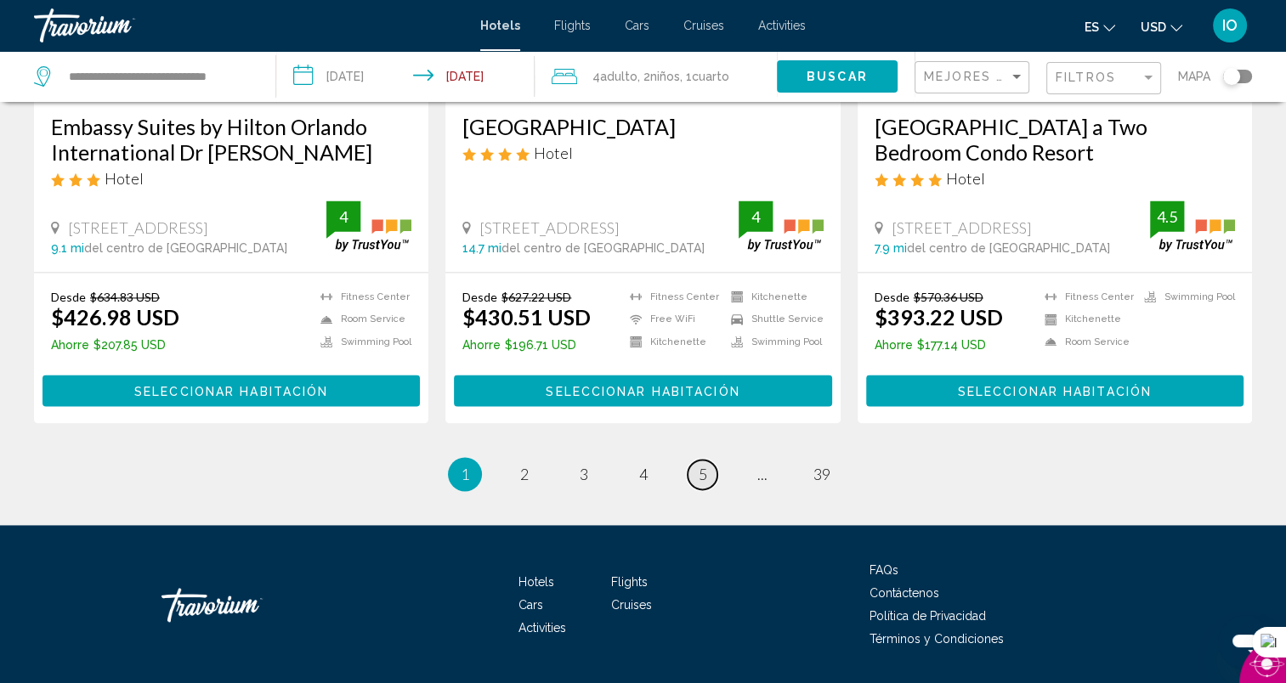
click at [705, 465] on span "5" at bounding box center [703, 474] width 8 height 19
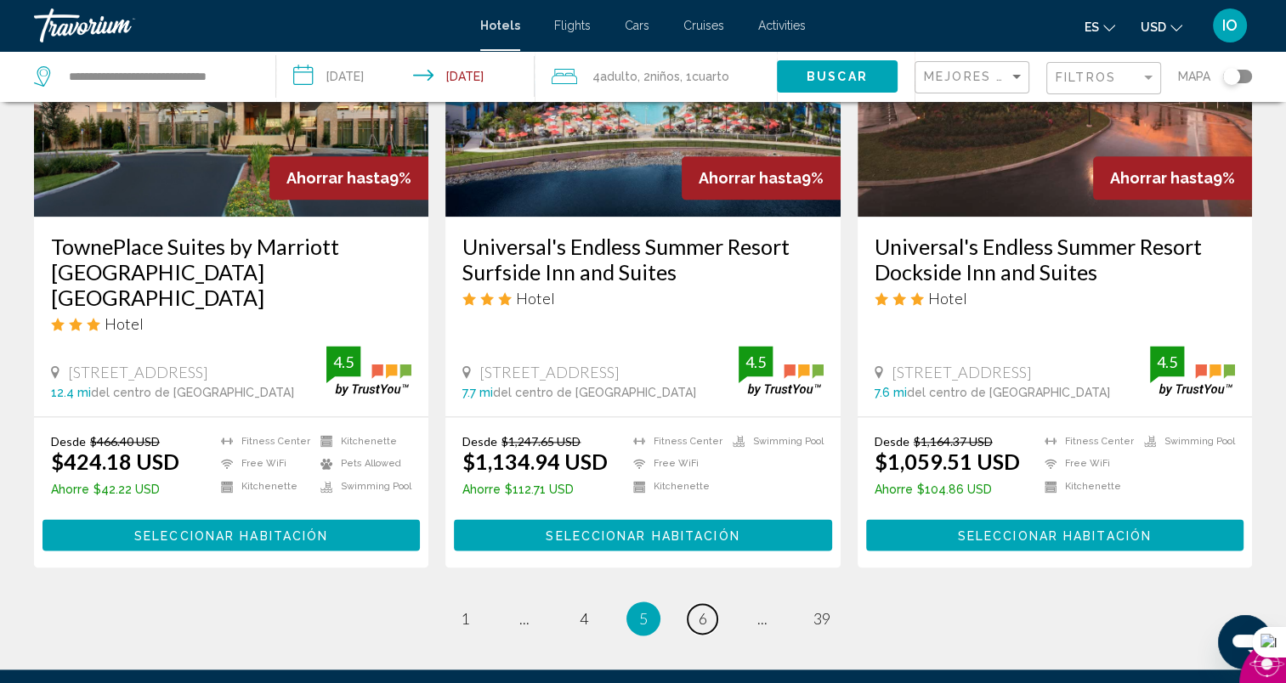
scroll to position [2173, 0]
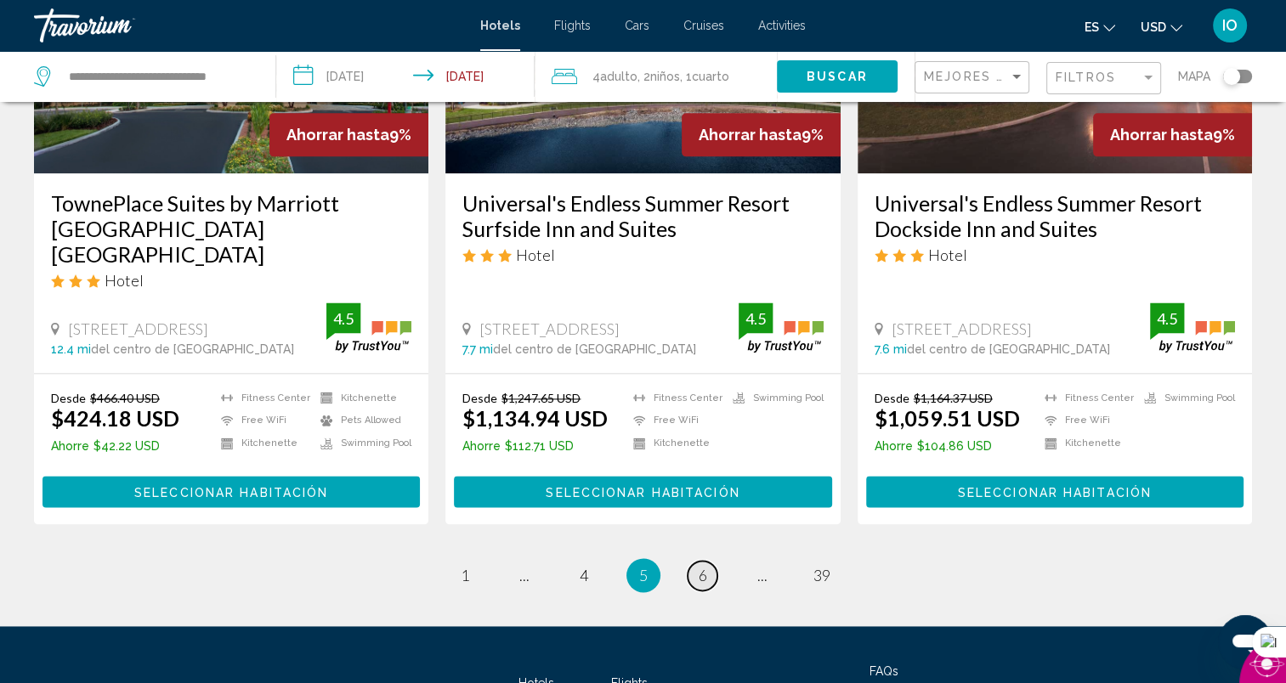
click at [710, 561] on link "page 6" at bounding box center [702, 576] width 30 height 30
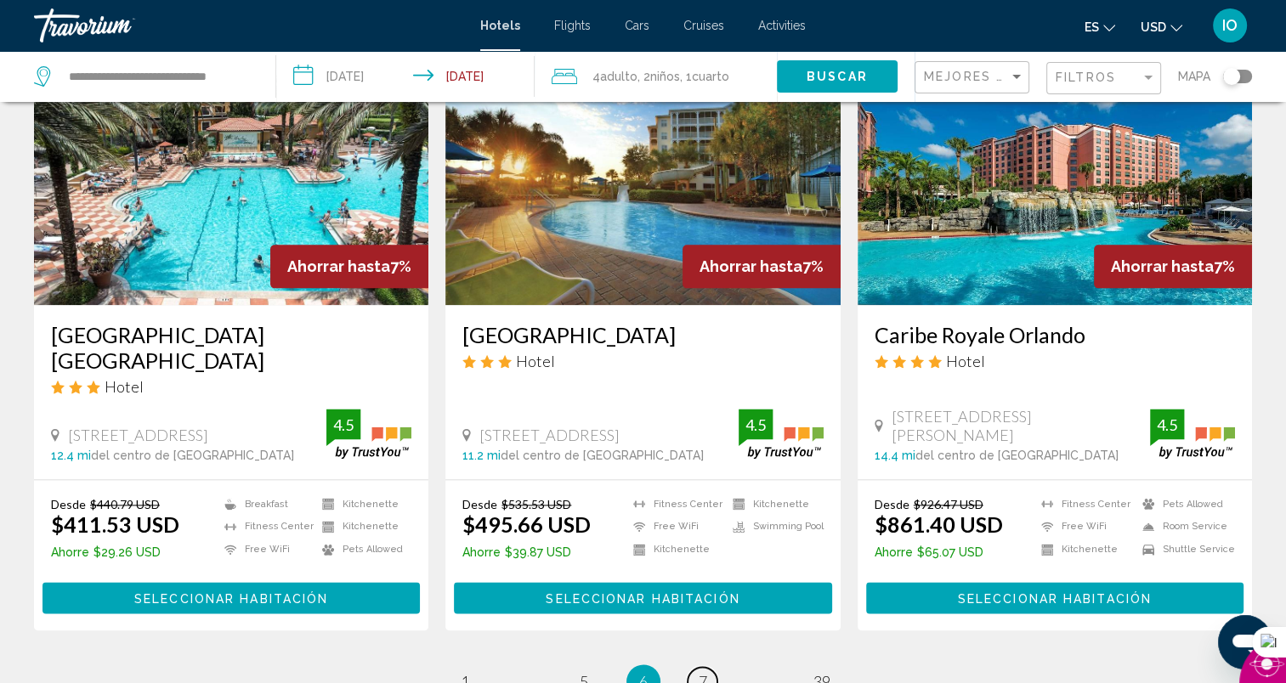
scroll to position [2058, 0]
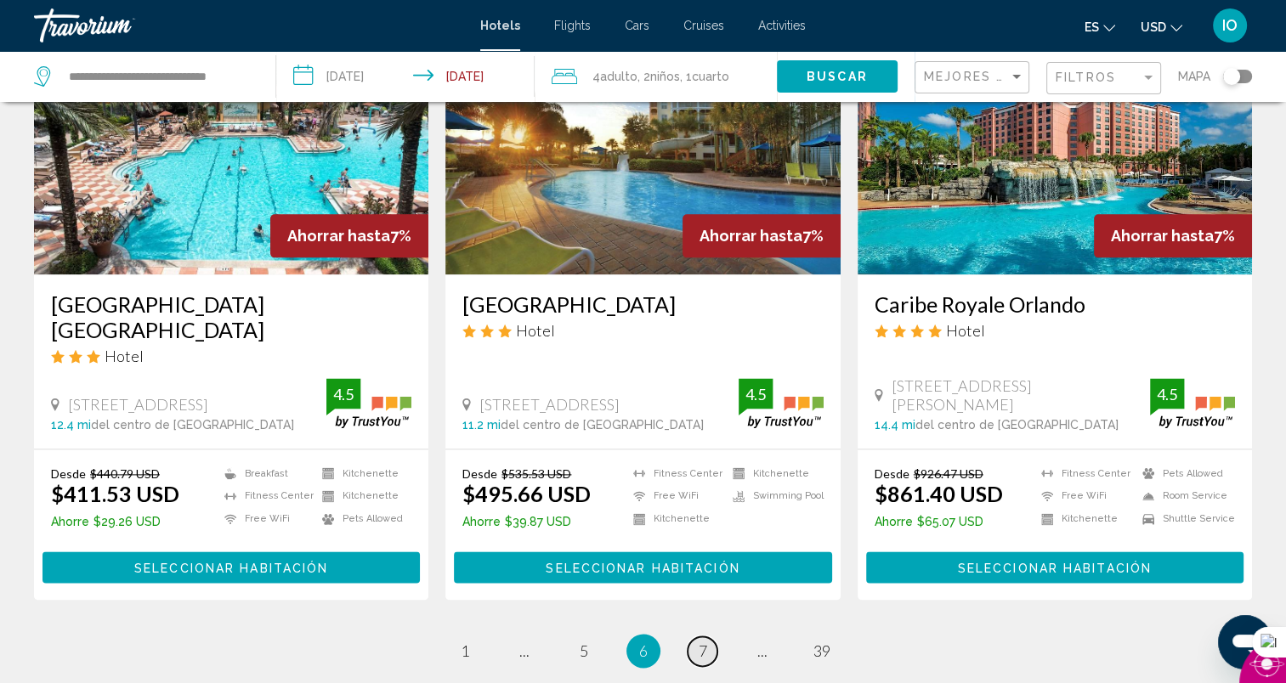
click at [697, 636] on link "page 7" at bounding box center [702, 651] width 30 height 30
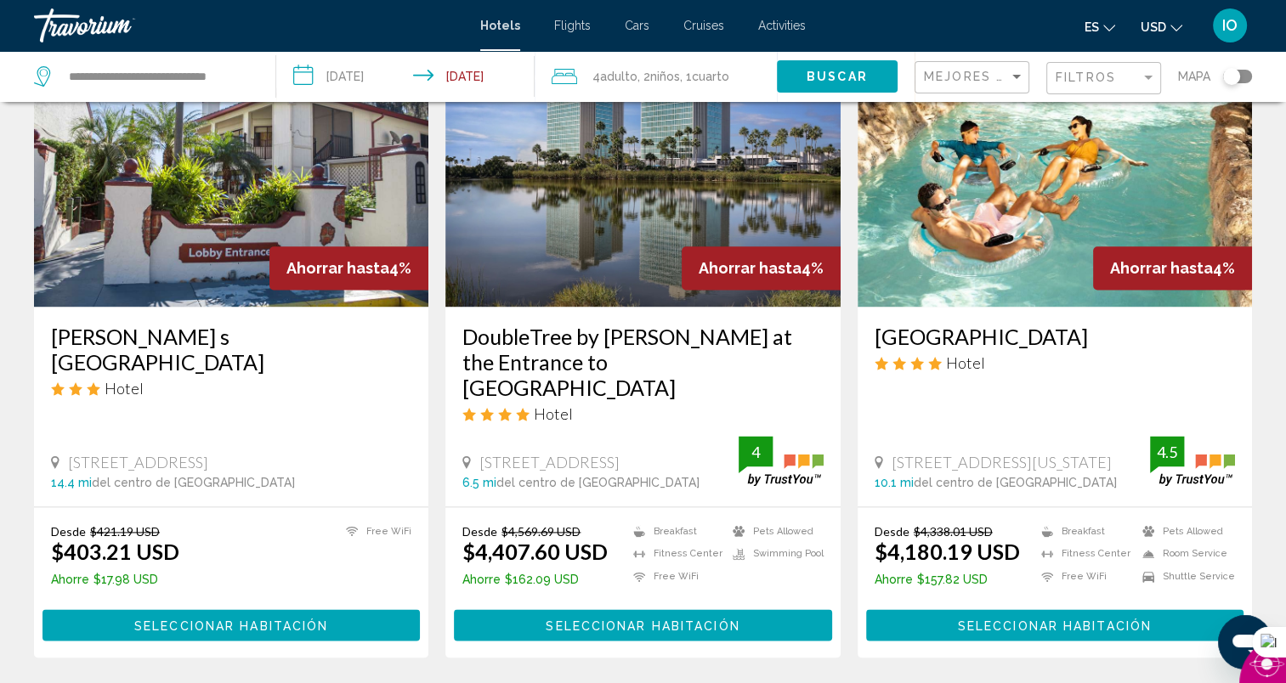
scroll to position [2213, 0]
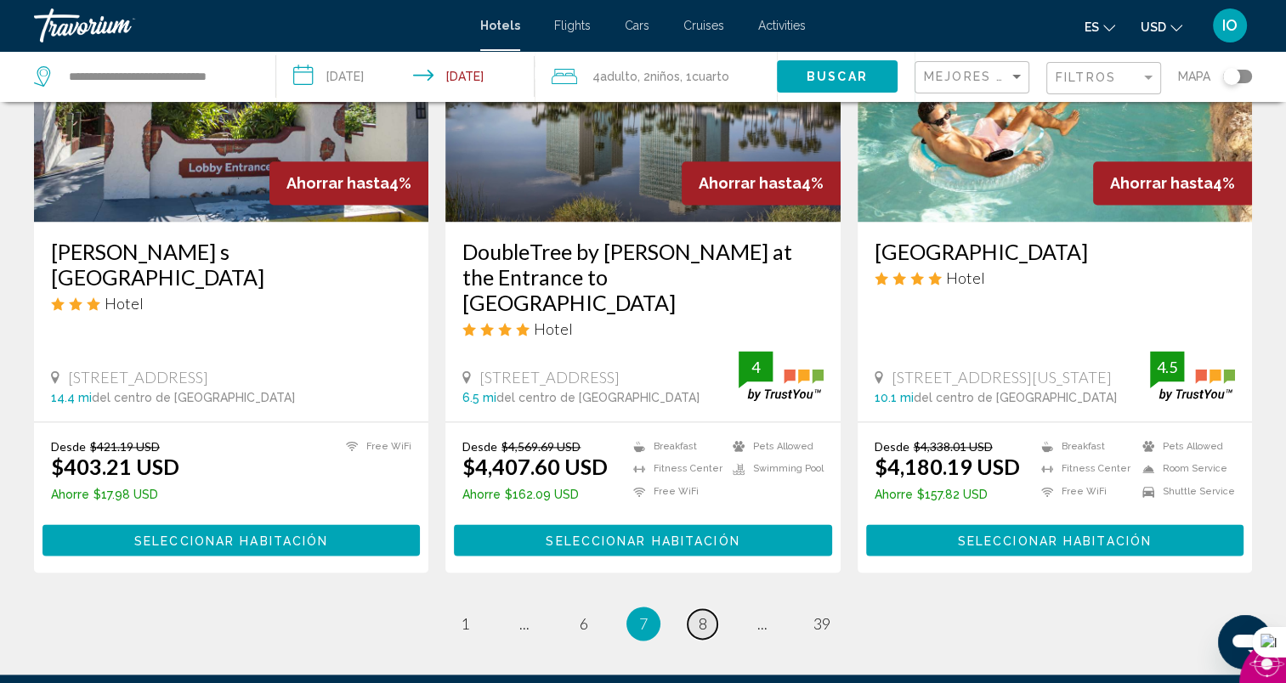
click at [704, 614] on span "8" at bounding box center [703, 623] width 8 height 19
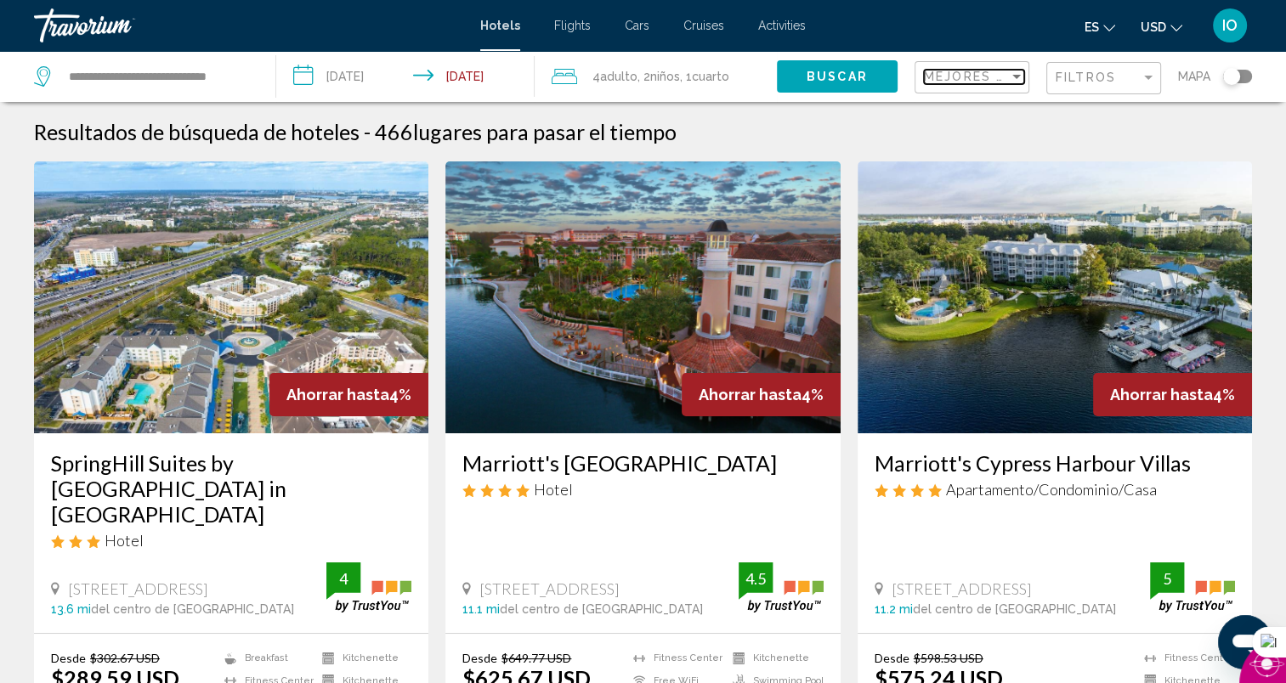
click at [1014, 81] on div "Sort by" at bounding box center [1016, 77] width 15 height 14
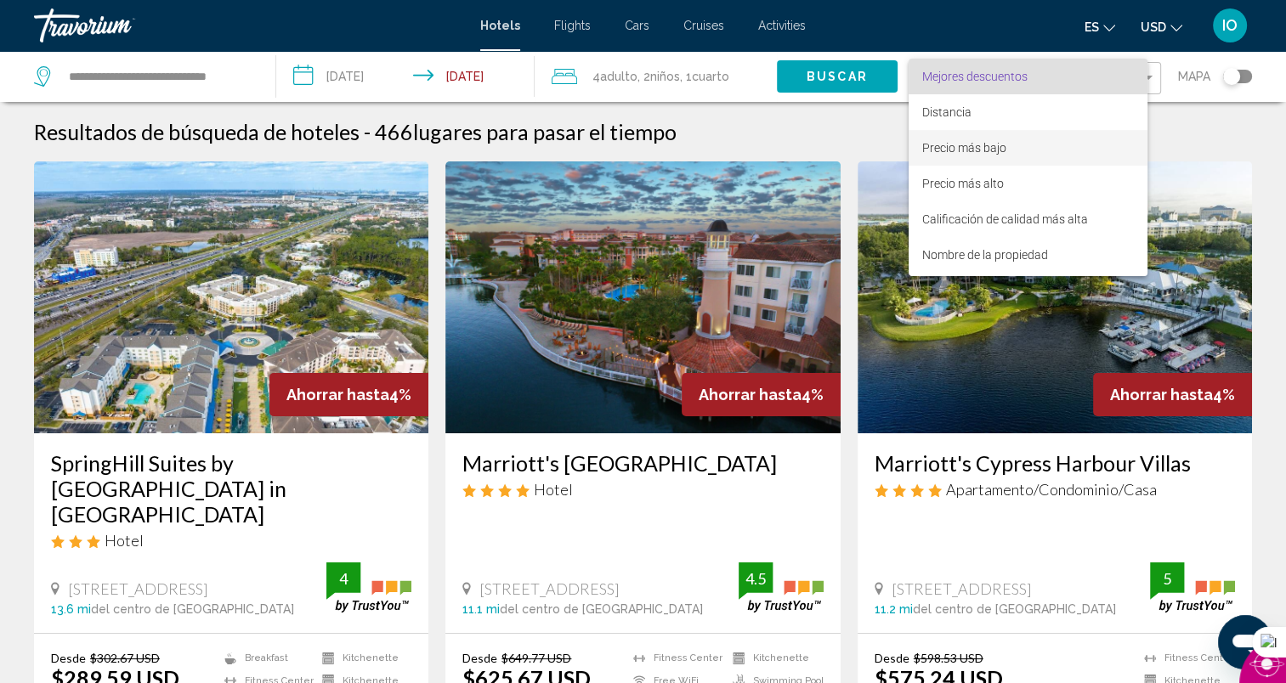
click at [955, 141] on span "Precio más bajo" at bounding box center [964, 148] width 84 height 14
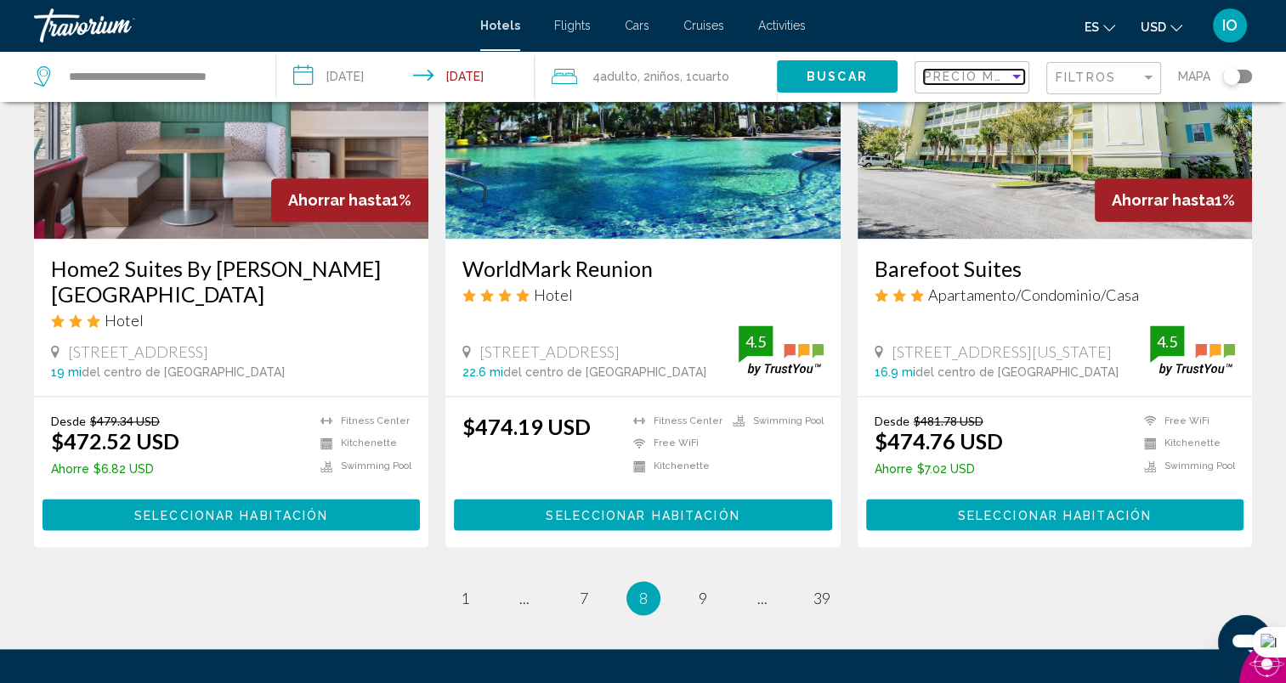
scroll to position [2111, 0]
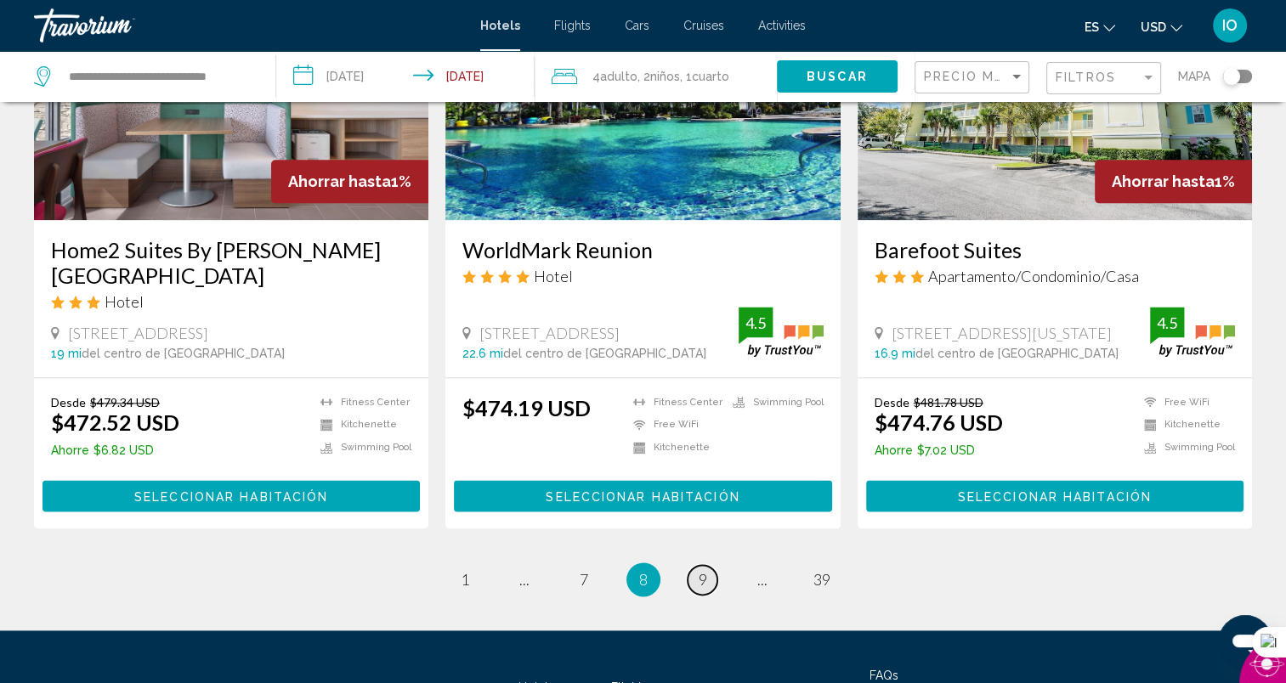
click at [700, 574] on span "9" at bounding box center [703, 579] width 8 height 19
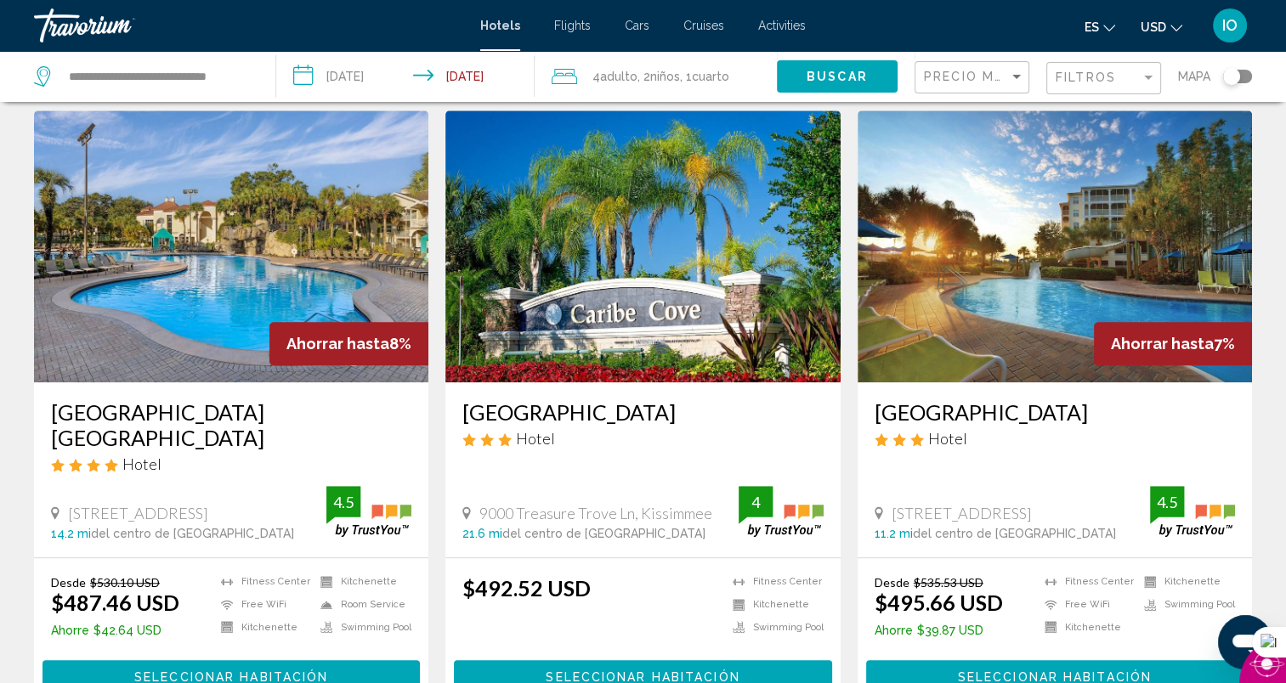
scroll to position [1348, 0]
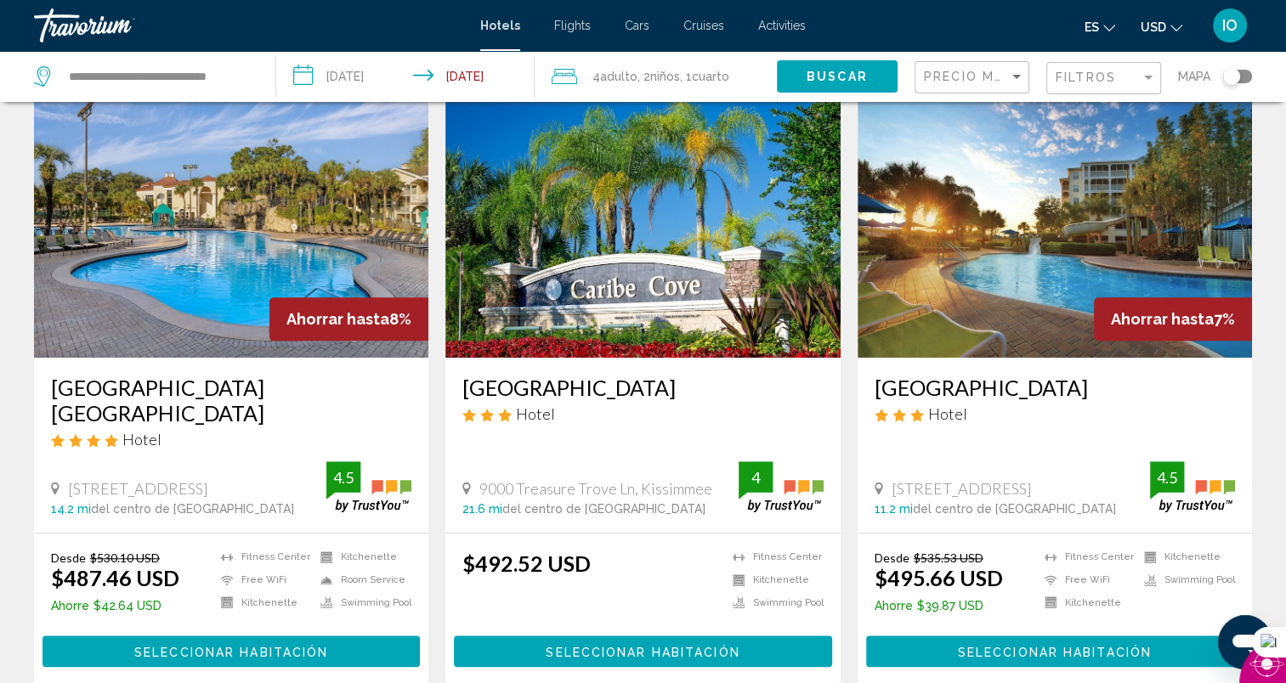
click at [278, 636] on button "Seleccionar habitación" at bounding box center [230, 651] width 377 height 31
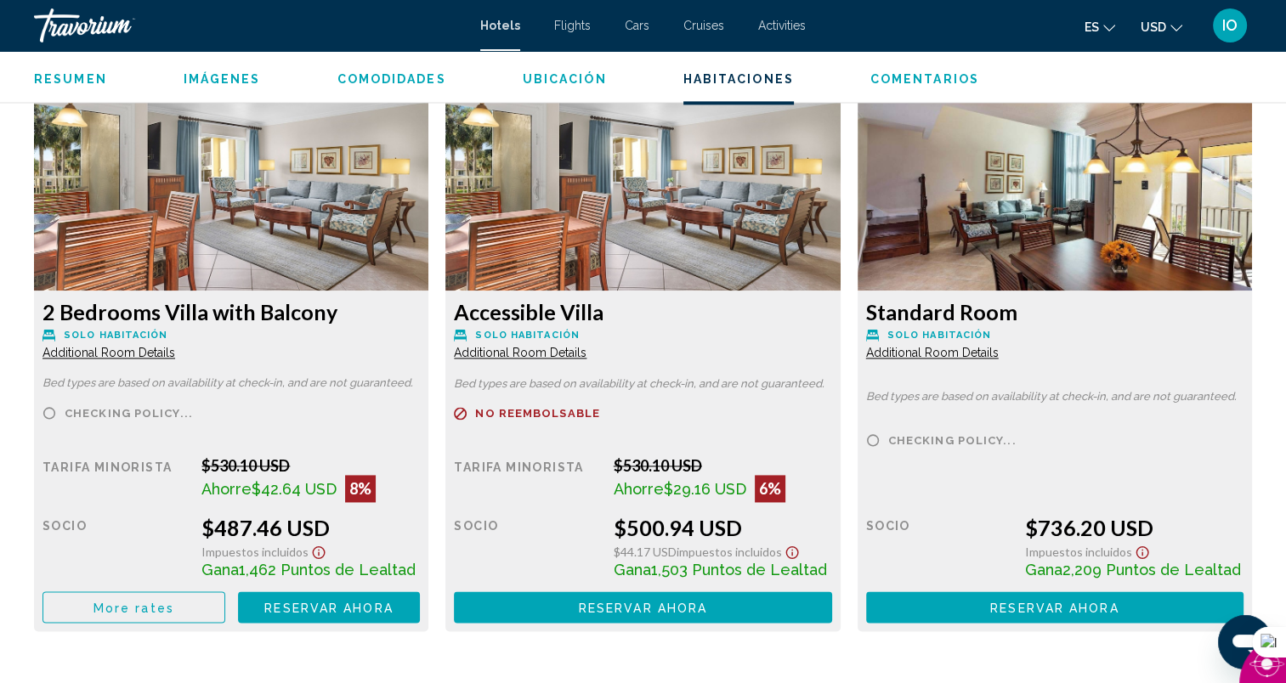
scroll to position [2333, 0]
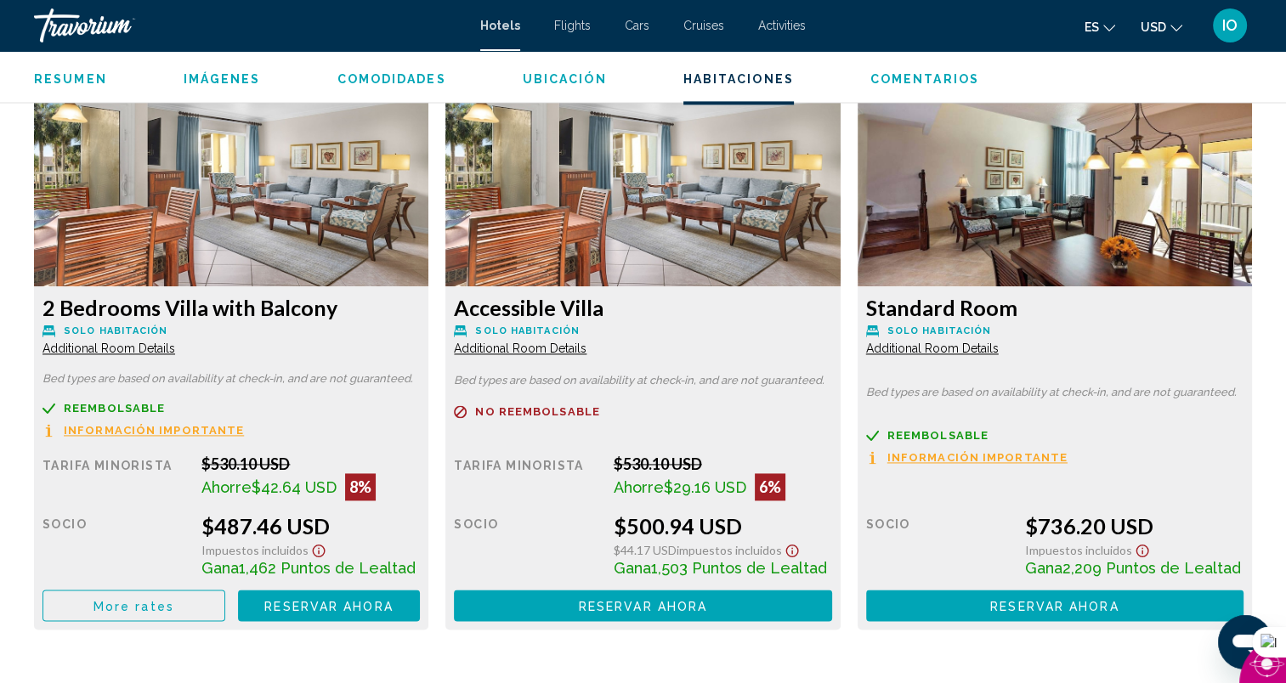
click at [318, 547] on icon "Show Taxes and Fees disclaimer" at bounding box center [319, 551] width 13 height 13
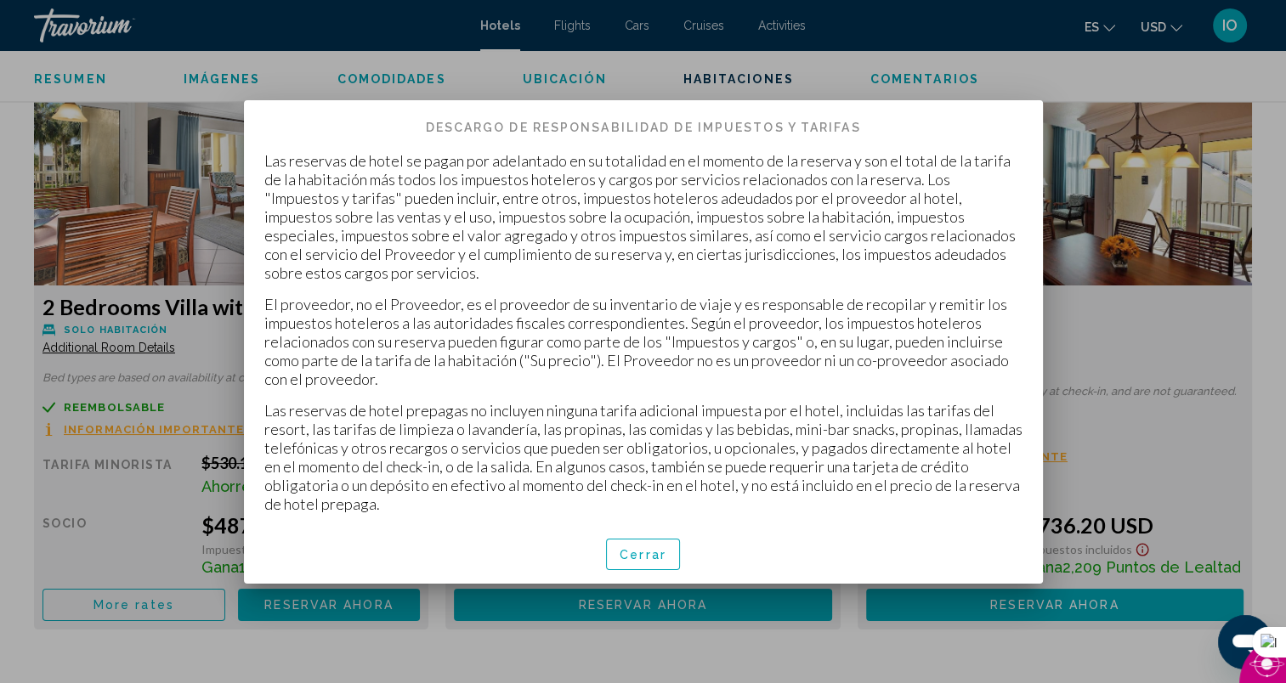
click at [652, 548] on span "Cerrar" at bounding box center [642, 555] width 47 height 14
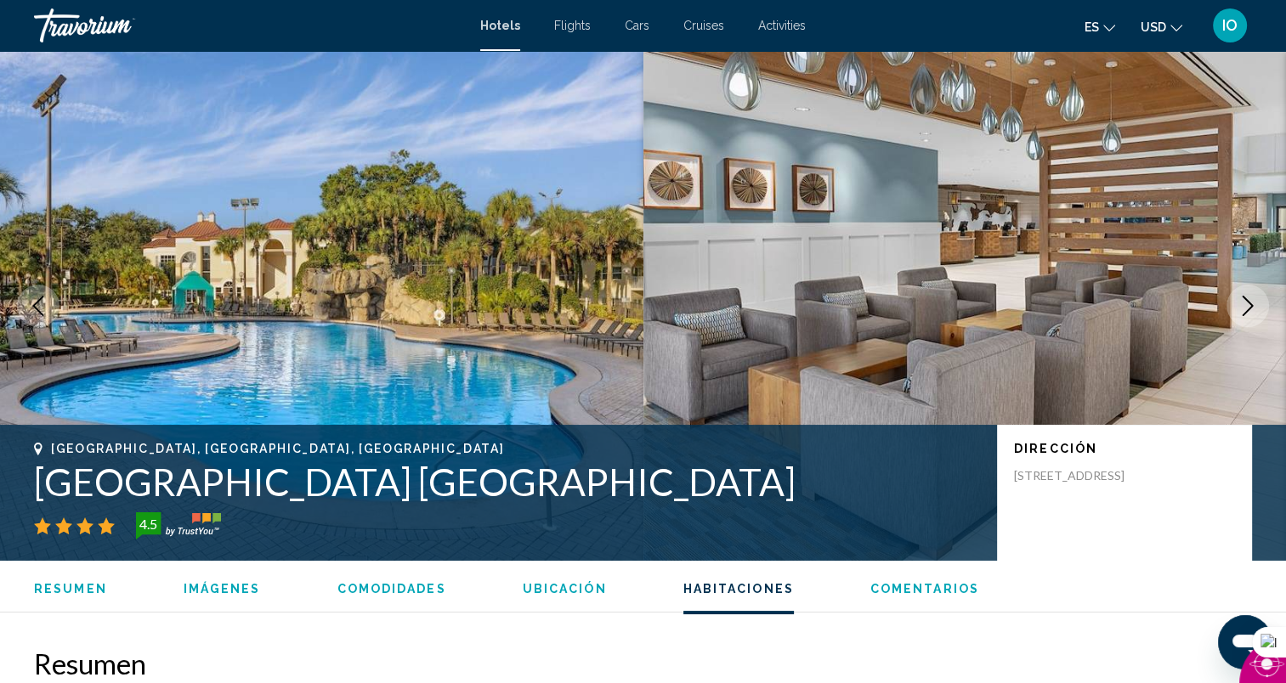
scroll to position [2333, 0]
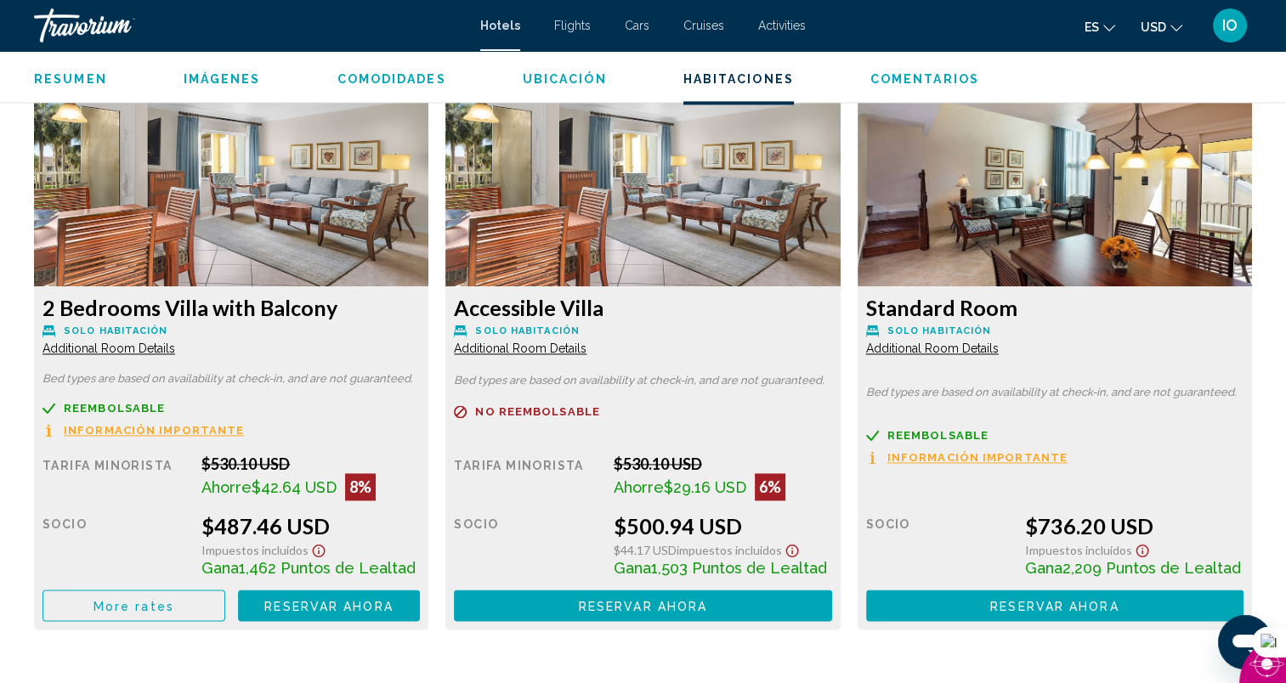
click at [337, 602] on span "Reservar ahora" at bounding box center [328, 606] width 128 height 14
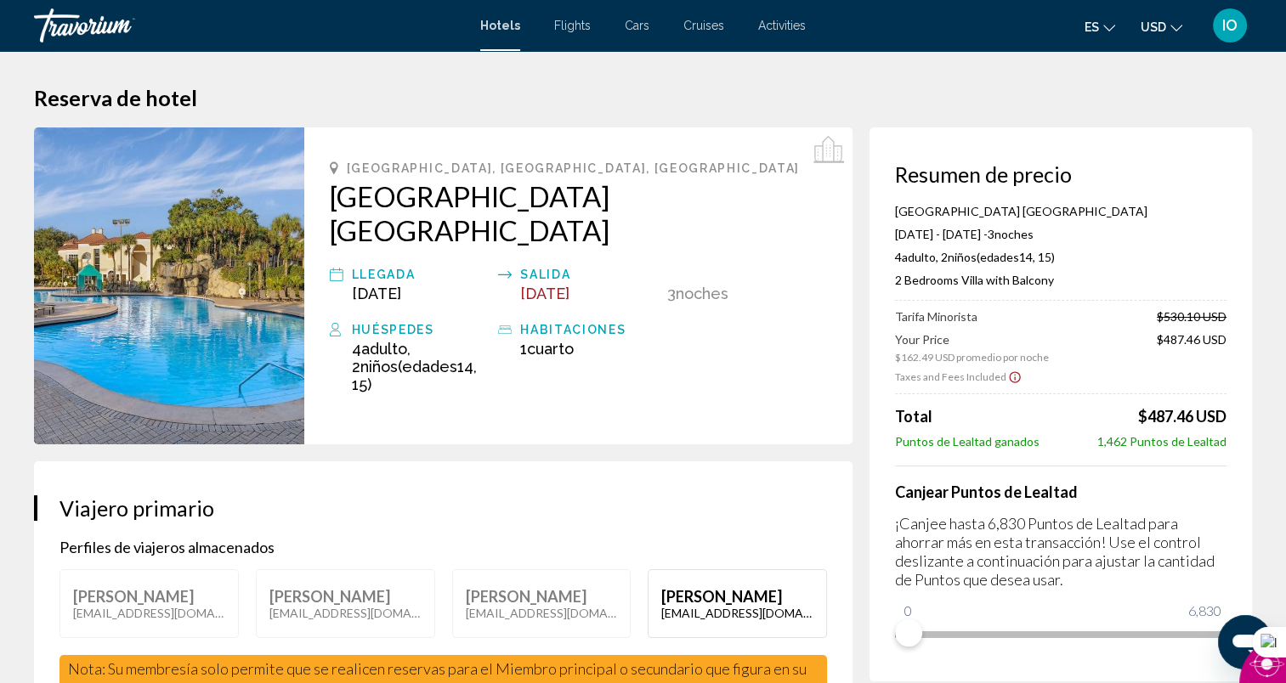
click at [1010, 376] on icon "Show Taxes and Fees disclaimer" at bounding box center [1015, 377] width 14 height 15
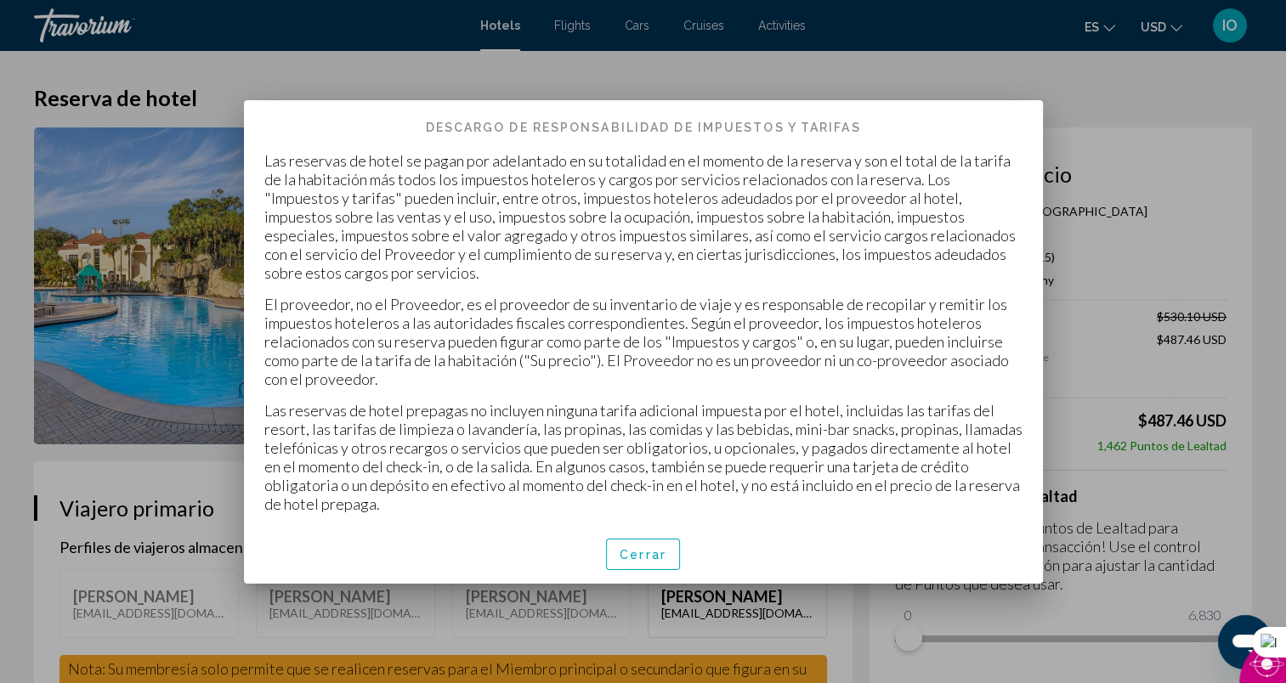
click at [642, 549] on span "Cerrar" at bounding box center [642, 555] width 47 height 14
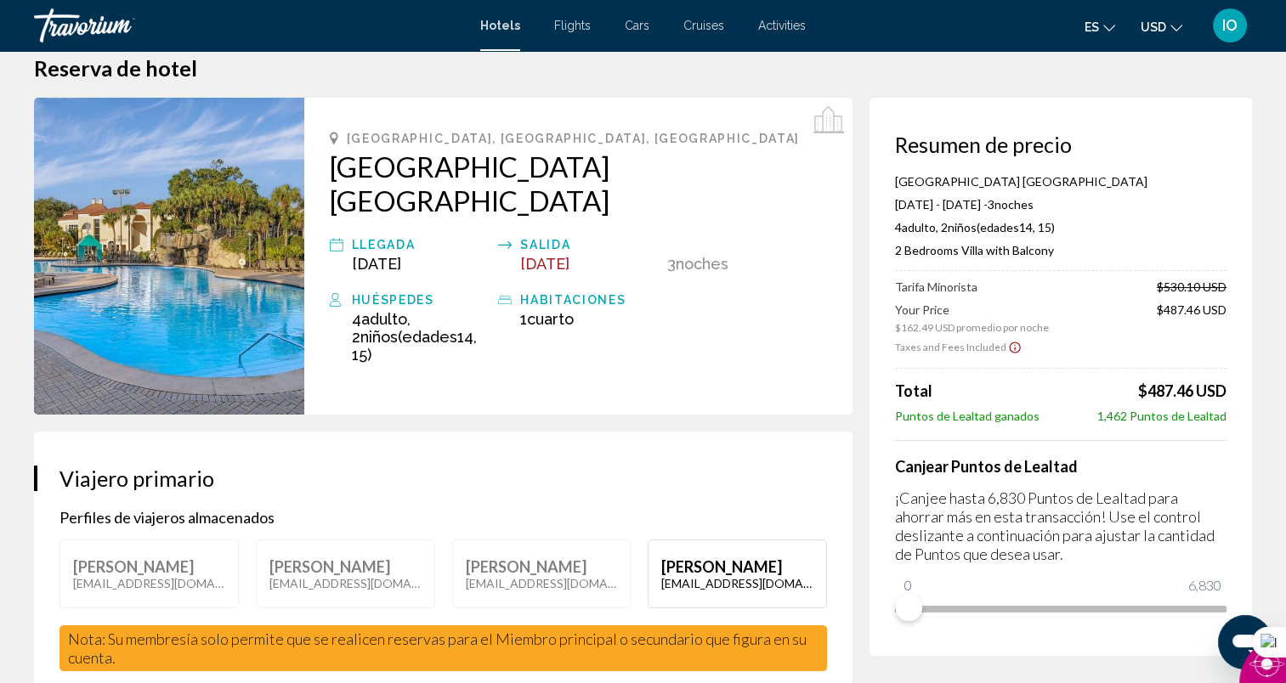
scroll to position [33, 0]
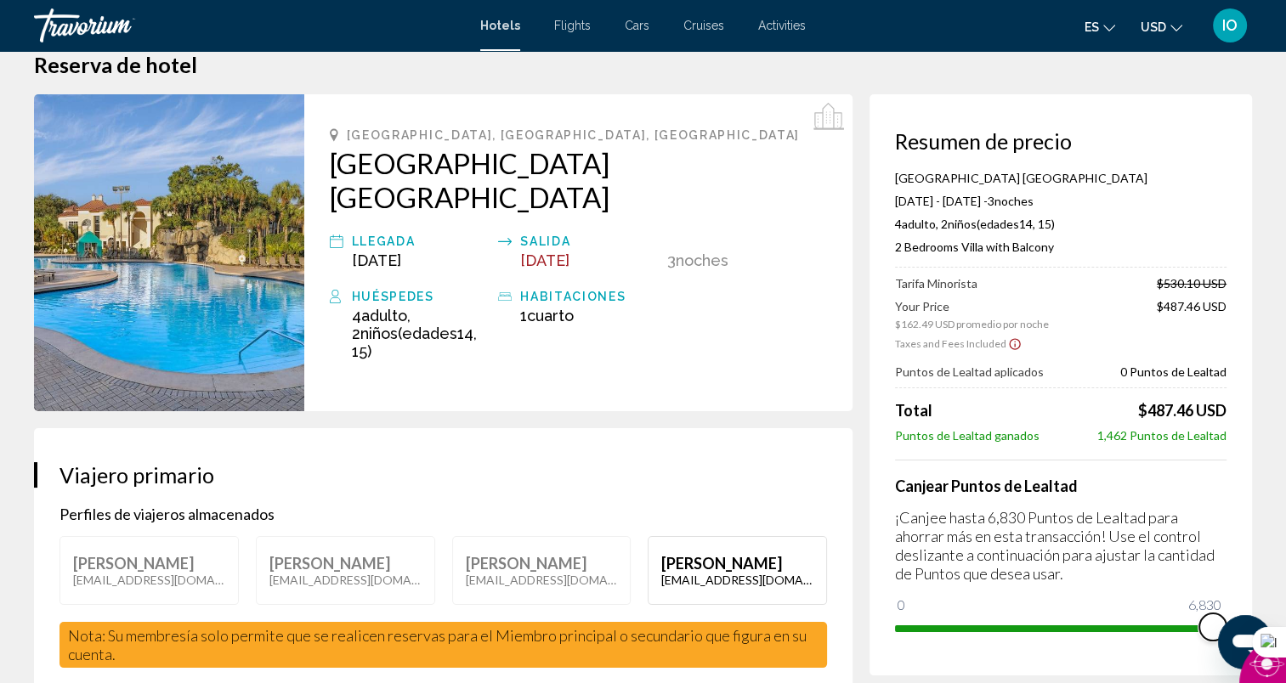
drag, startPoint x: 907, startPoint y: 607, endPoint x: 1238, endPoint y: 602, distance: 331.4
click at [1238, 602] on div "Resumen de precio [GEOGRAPHIC_DATA] [GEOGRAPHIC_DATA] [DATE] - [DATE] - 3 noche…" at bounding box center [1060, 384] width 382 height 581
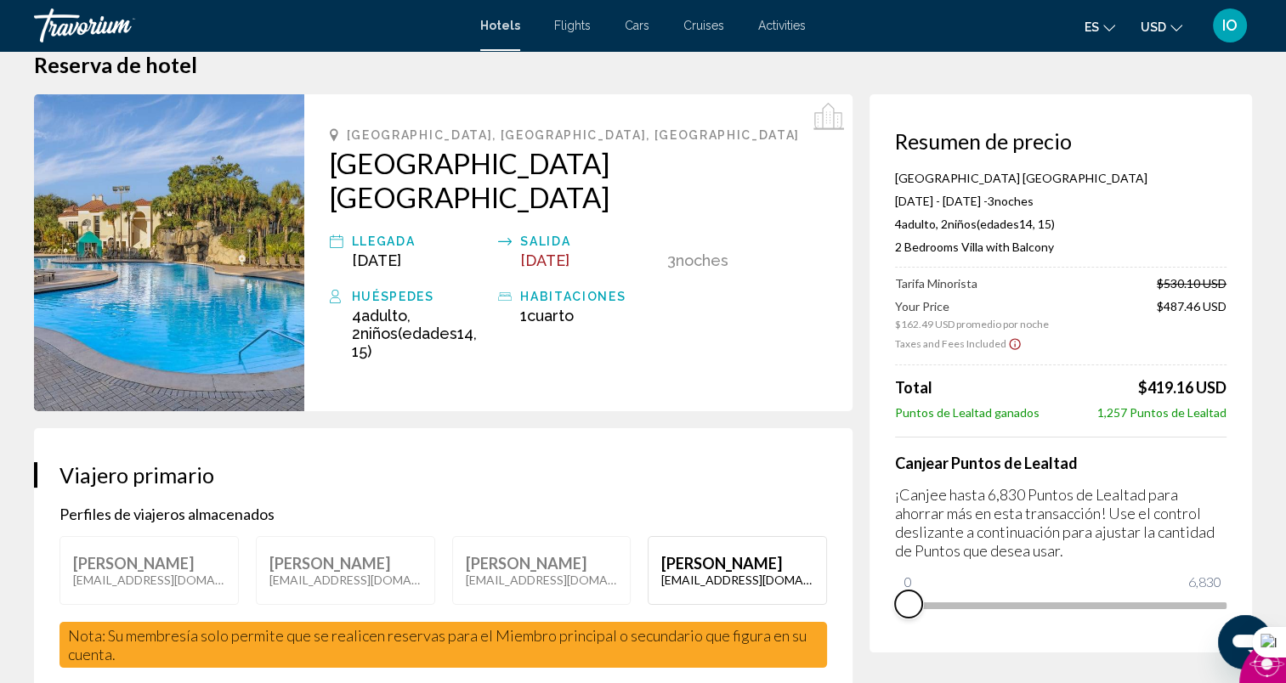
drag, startPoint x: 1212, startPoint y: 626, endPoint x: 860, endPoint y: 649, distance: 352.5
